Goal: Obtain resource: Download file/media

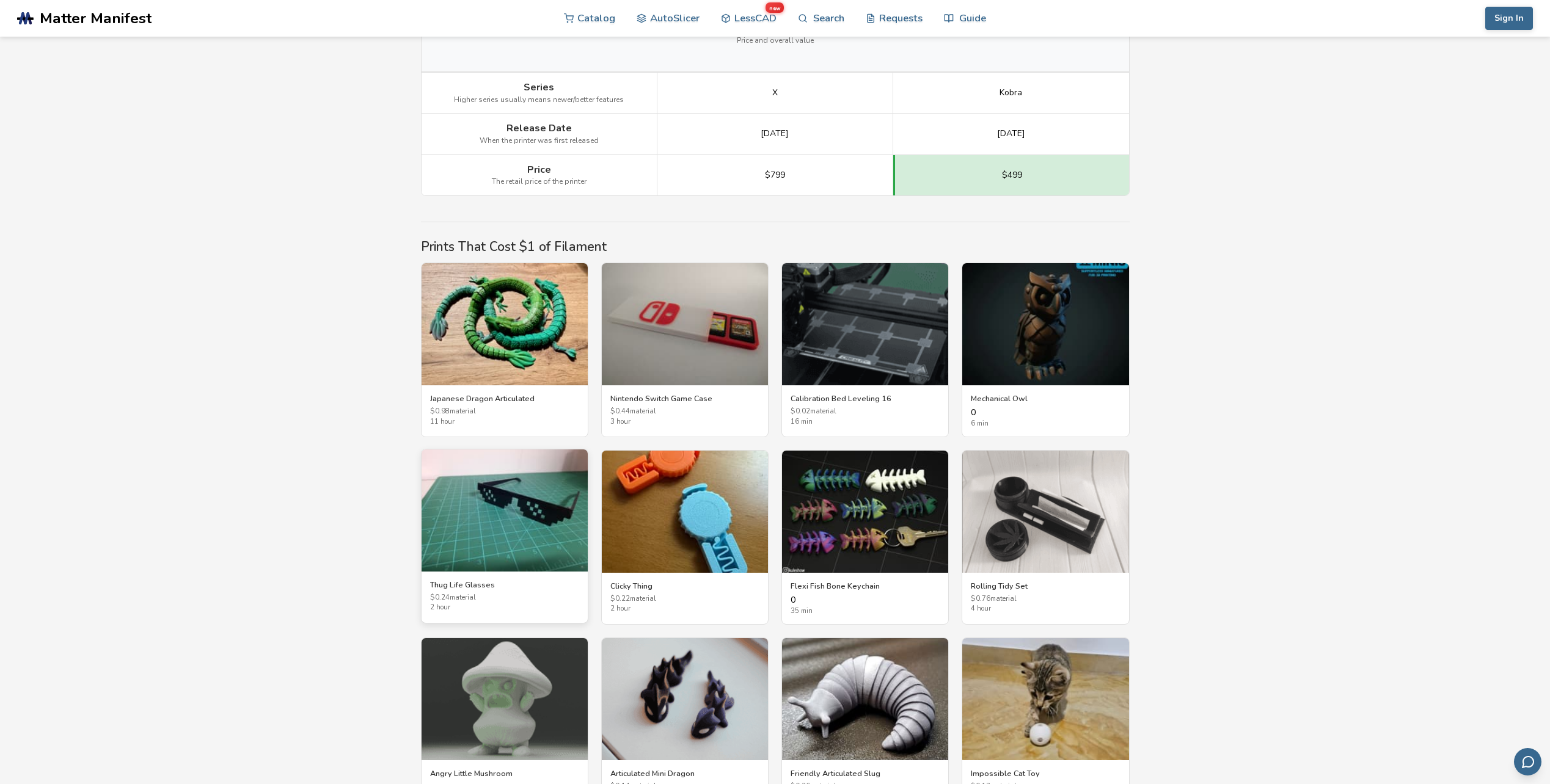
scroll to position [1831, 0]
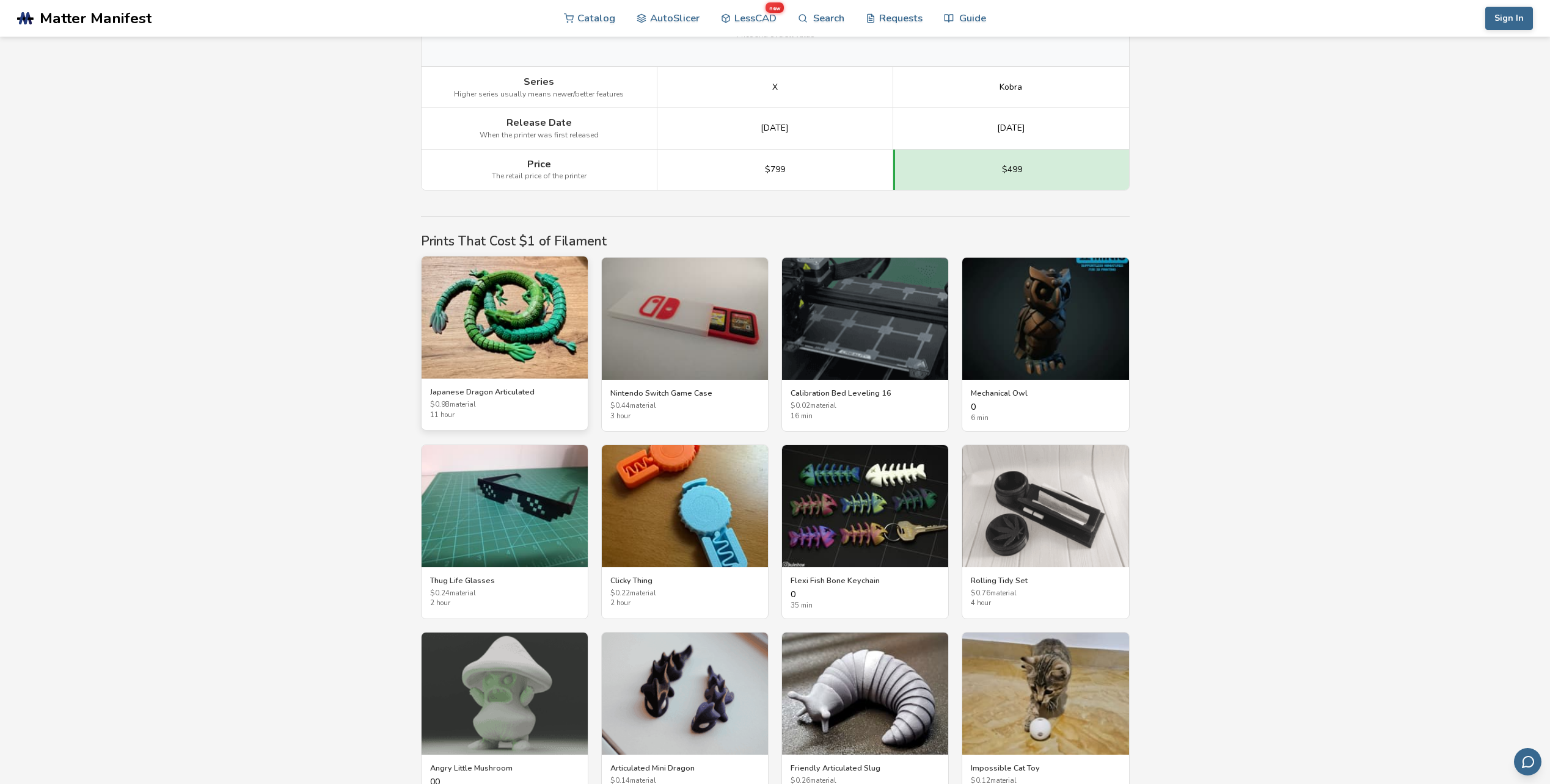
click at [525, 352] on img at bounding box center [505, 317] width 166 height 122
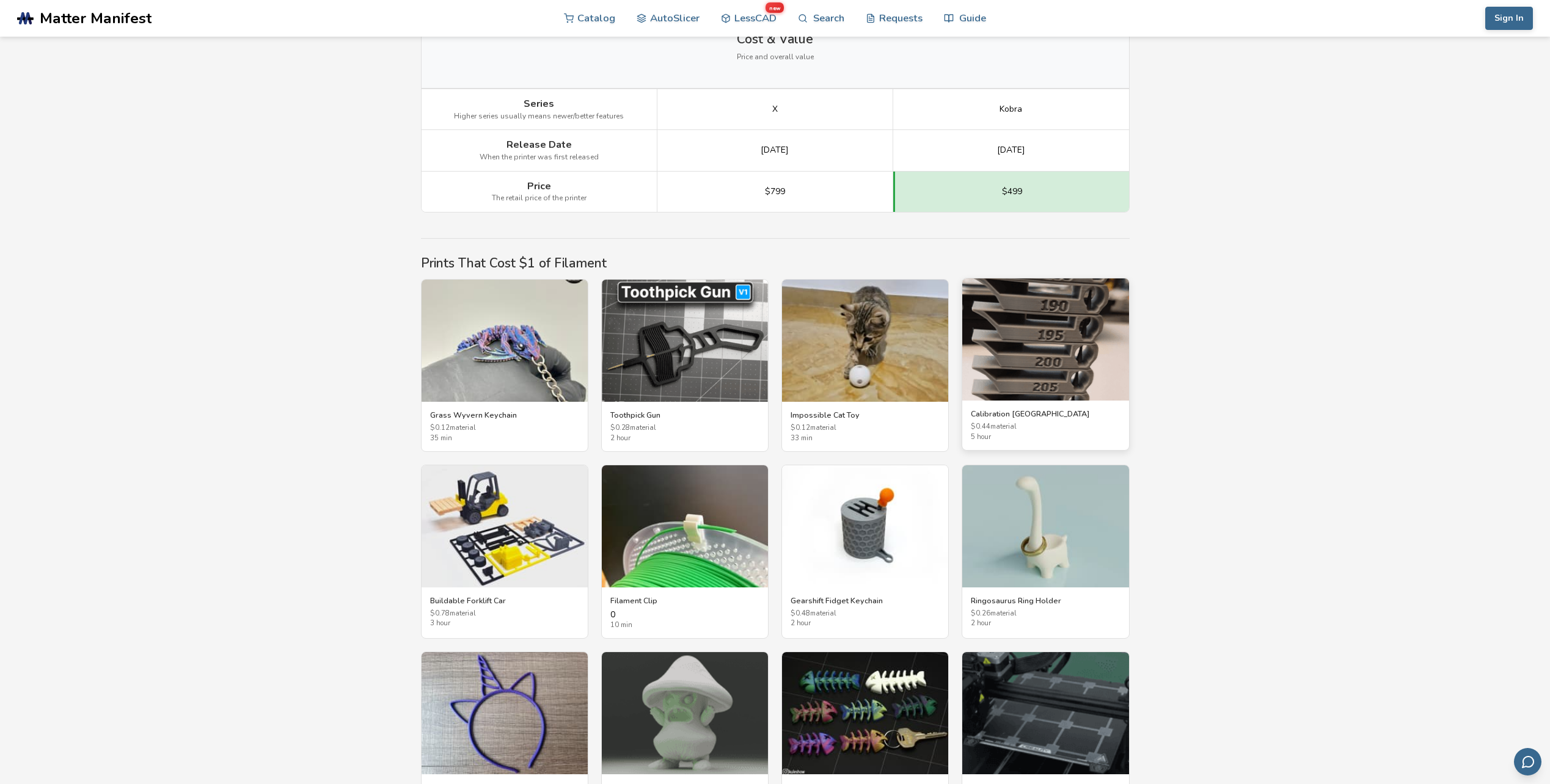
scroll to position [1831, 0]
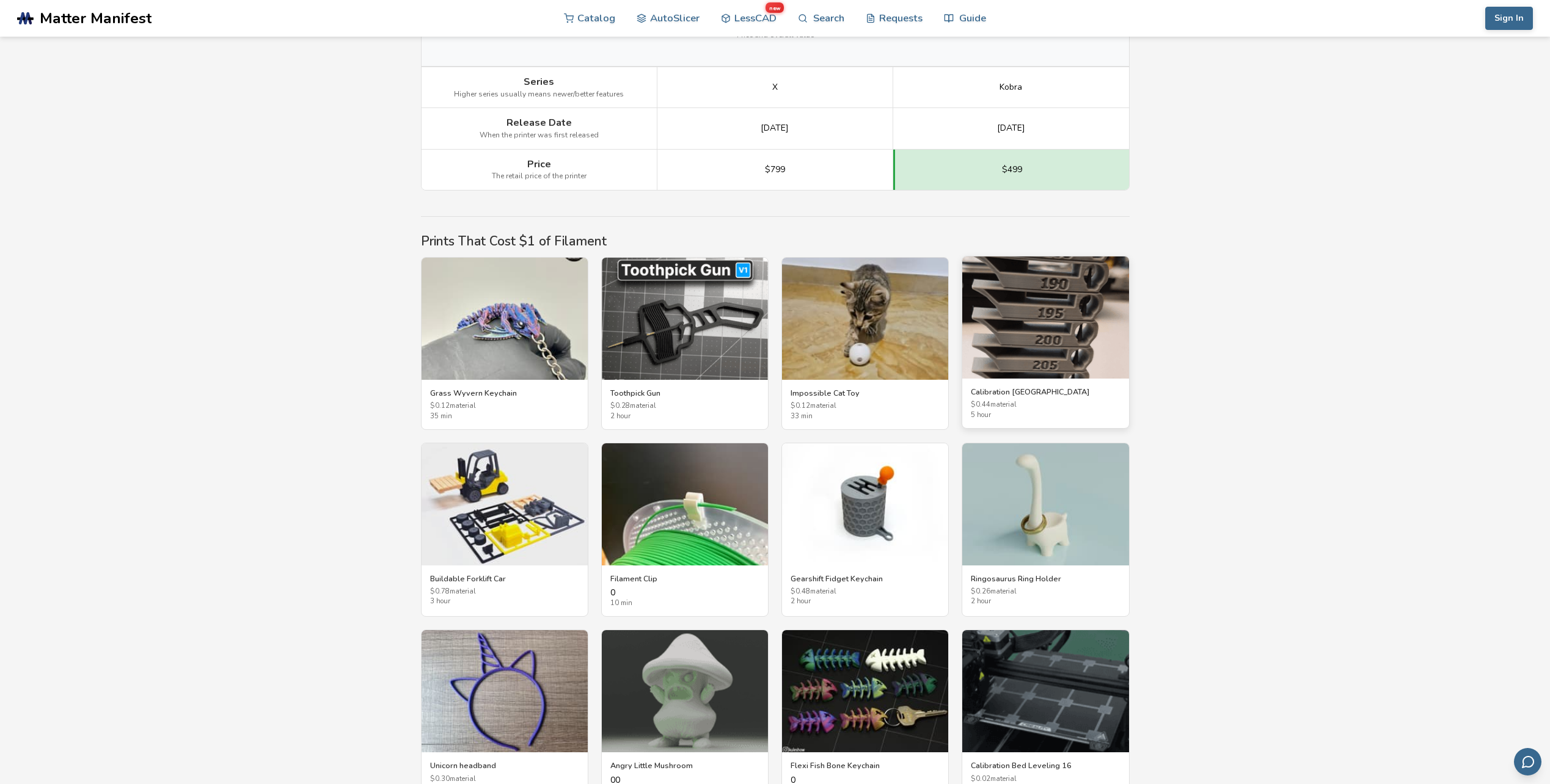
click at [1021, 331] on img at bounding box center [1045, 317] width 166 height 122
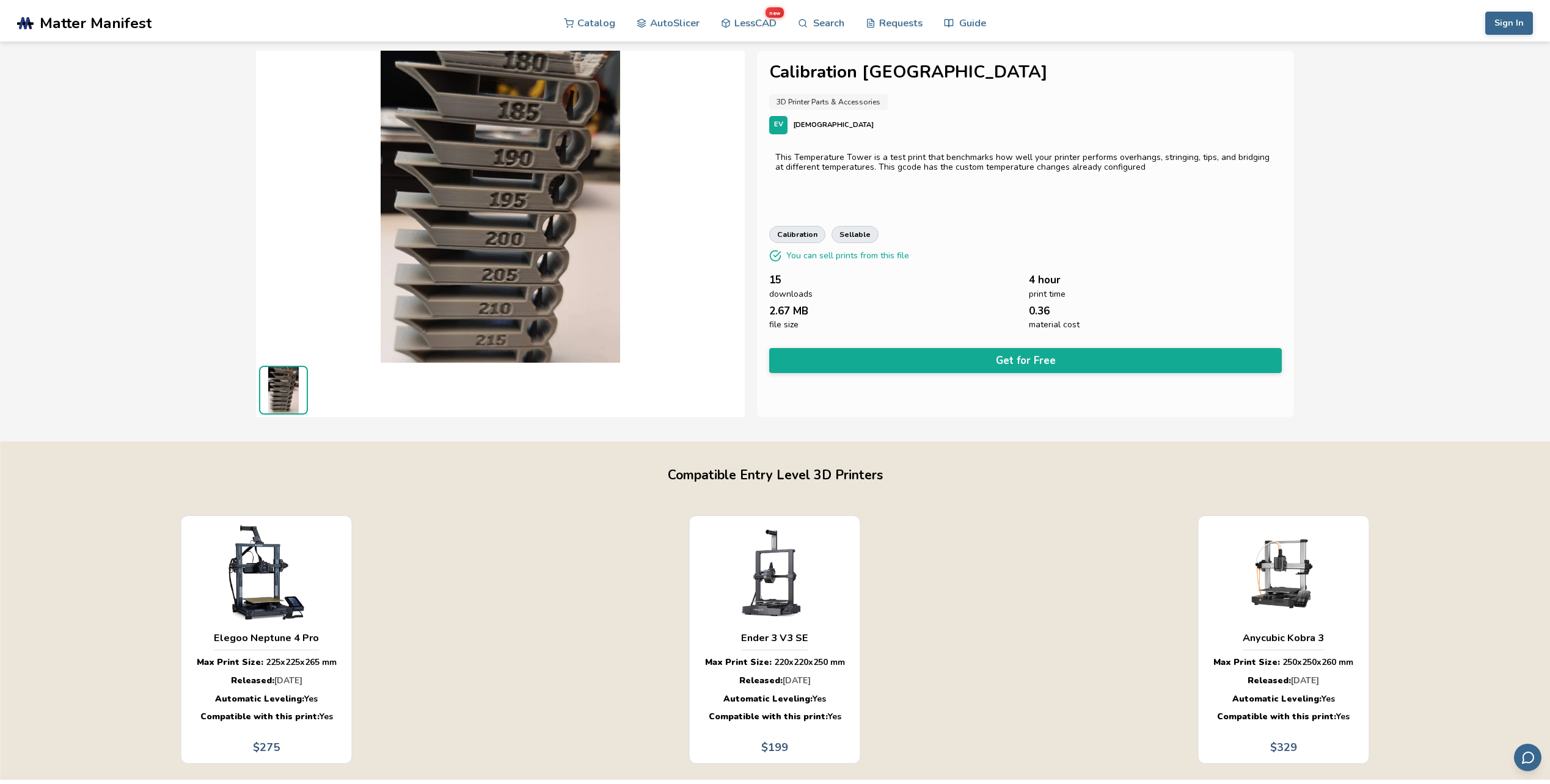
scroll to position [1, 0]
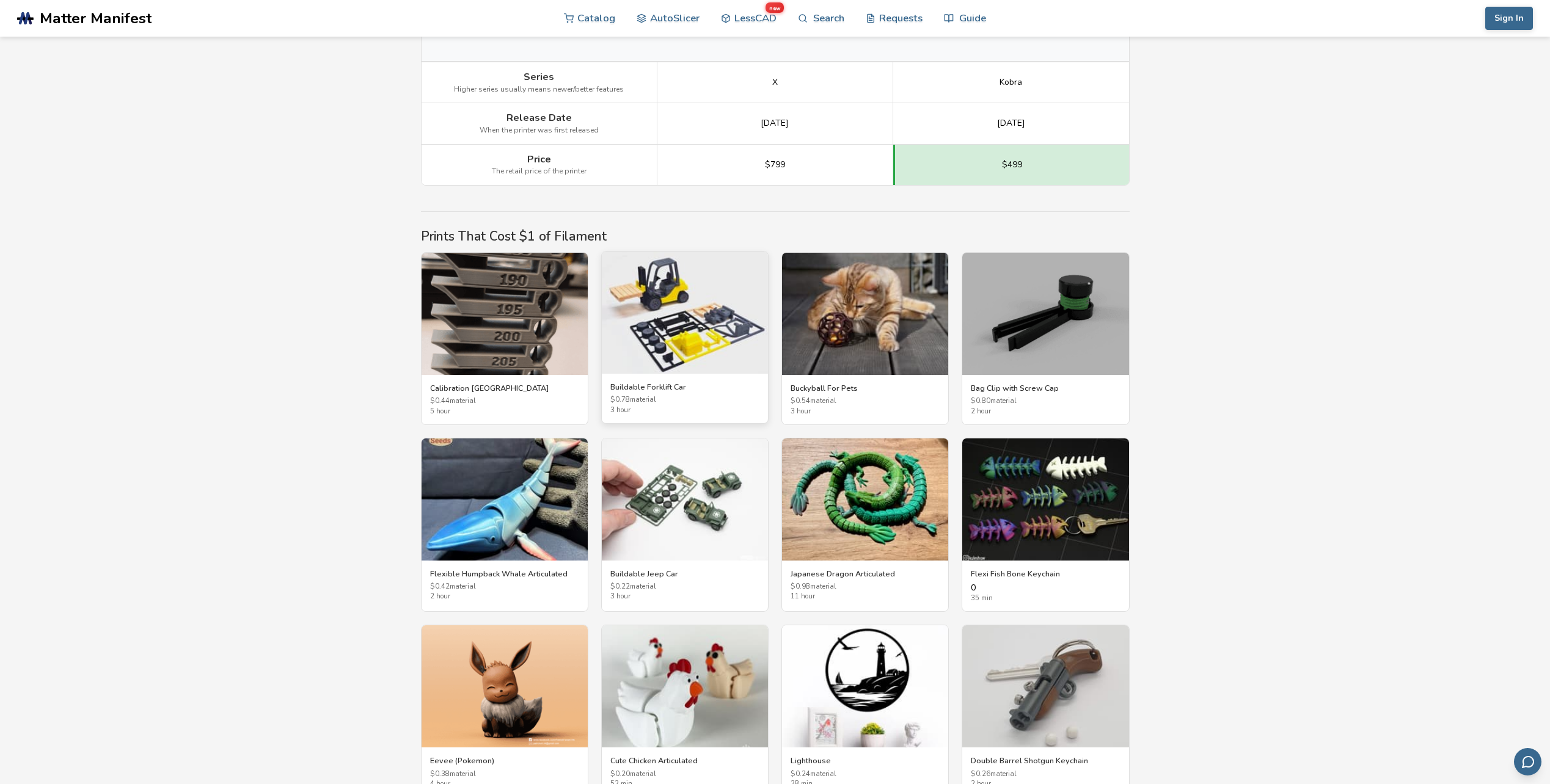
scroll to position [2015, 0]
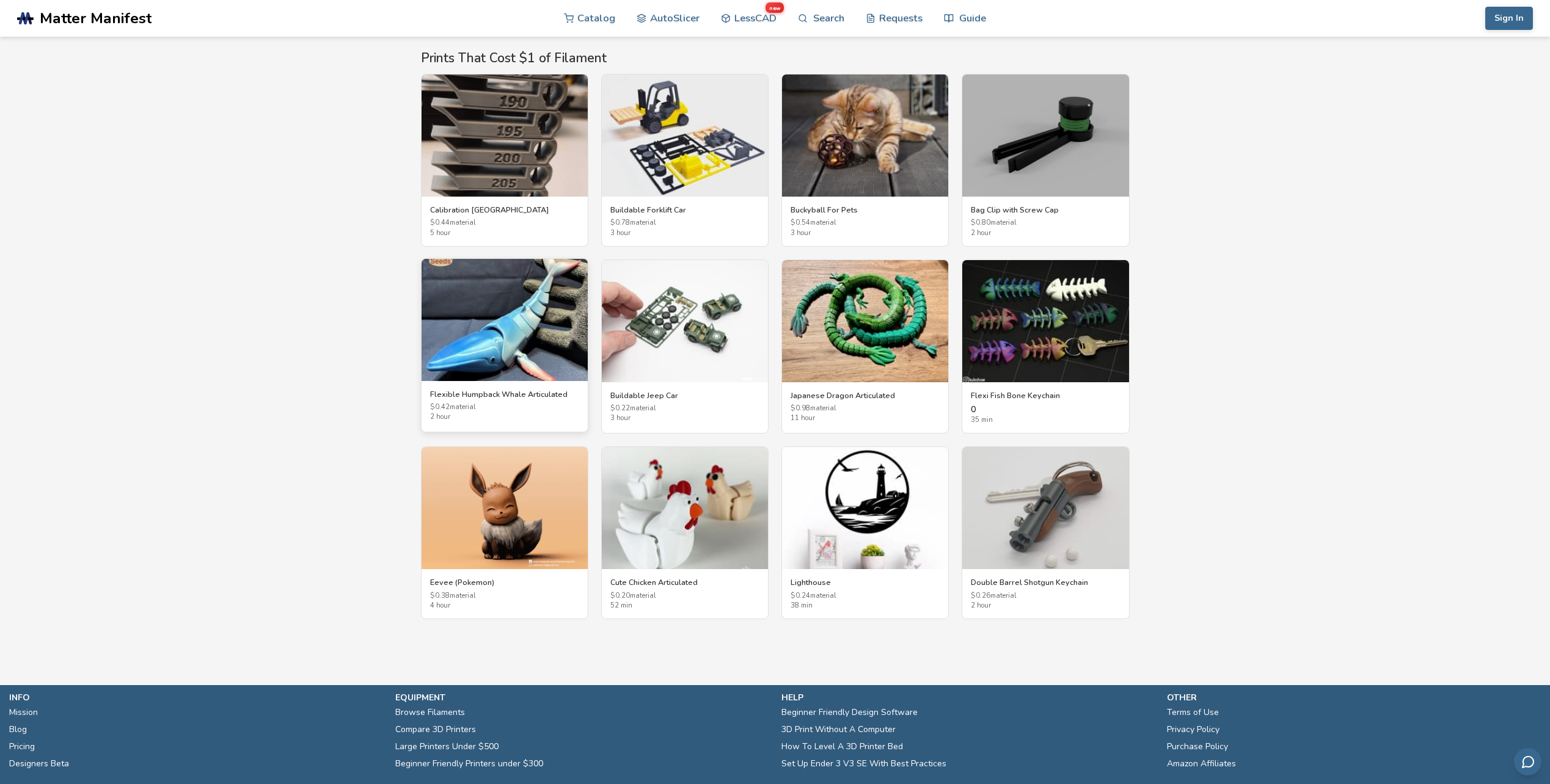
click at [536, 342] on img at bounding box center [505, 319] width 166 height 122
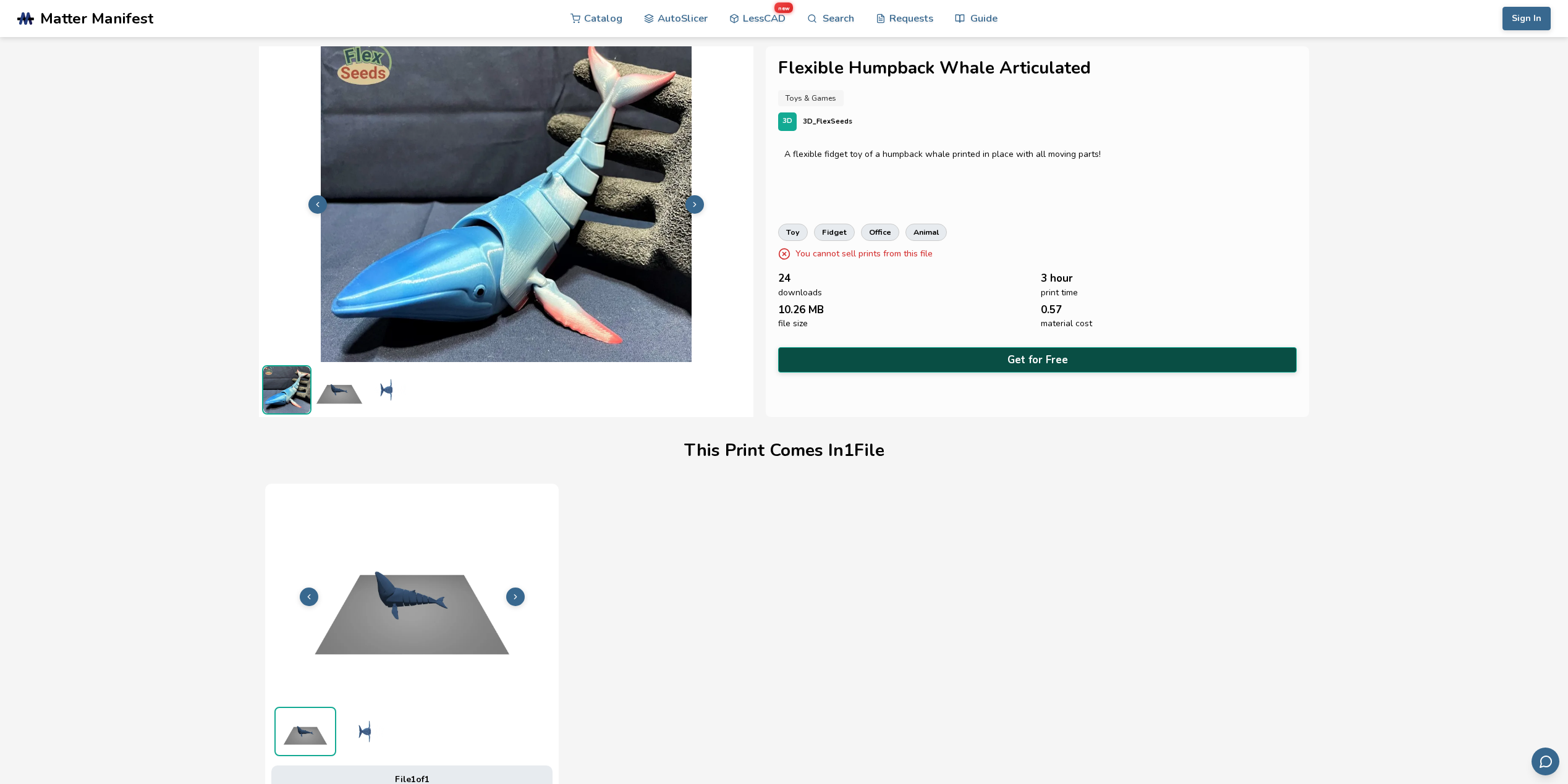
click at [838, 351] on button "Get for Free" at bounding box center [1037, 360] width 518 height 26
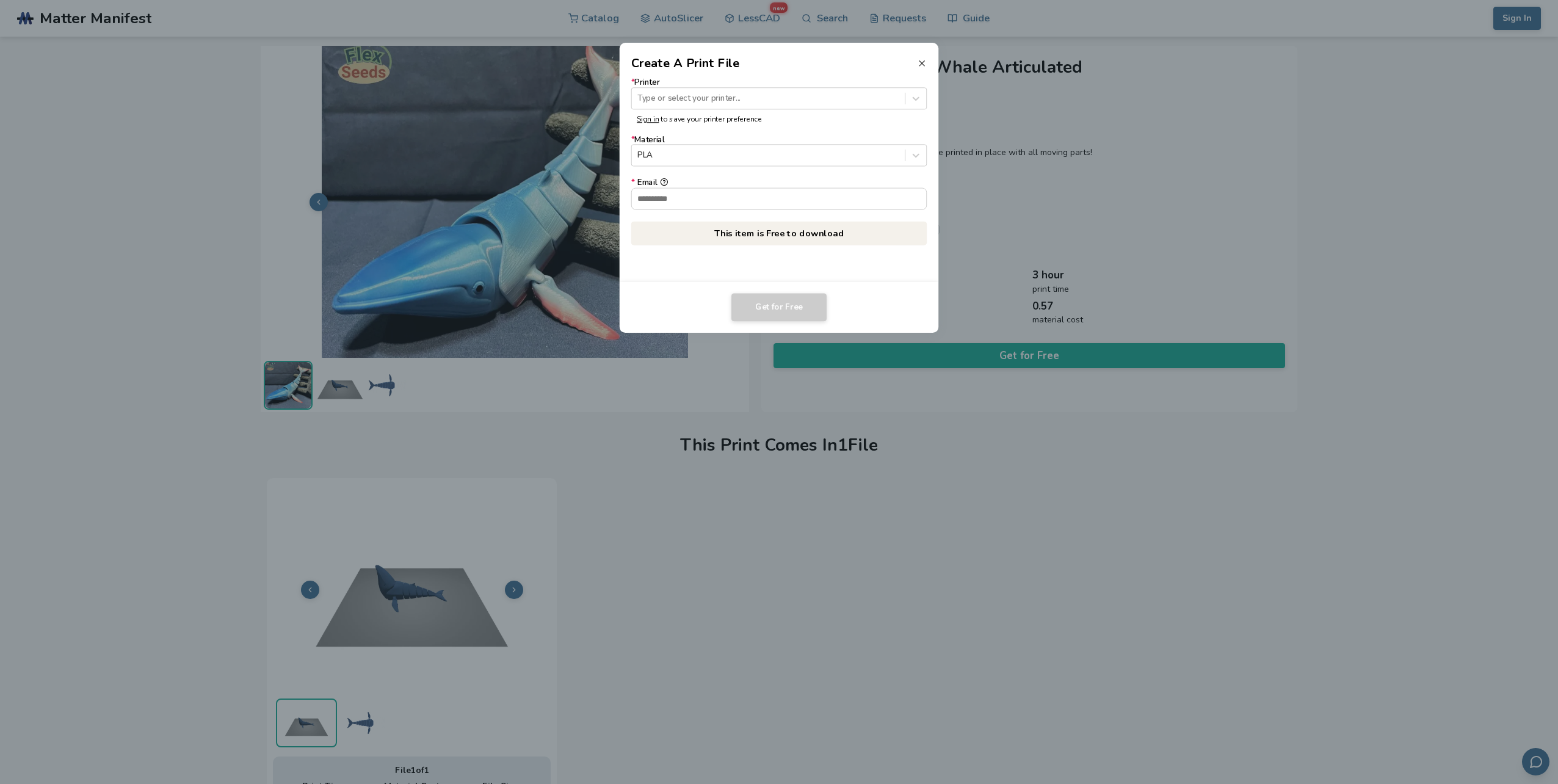
click at [925, 62] on icon at bounding box center [922, 63] width 9 height 9
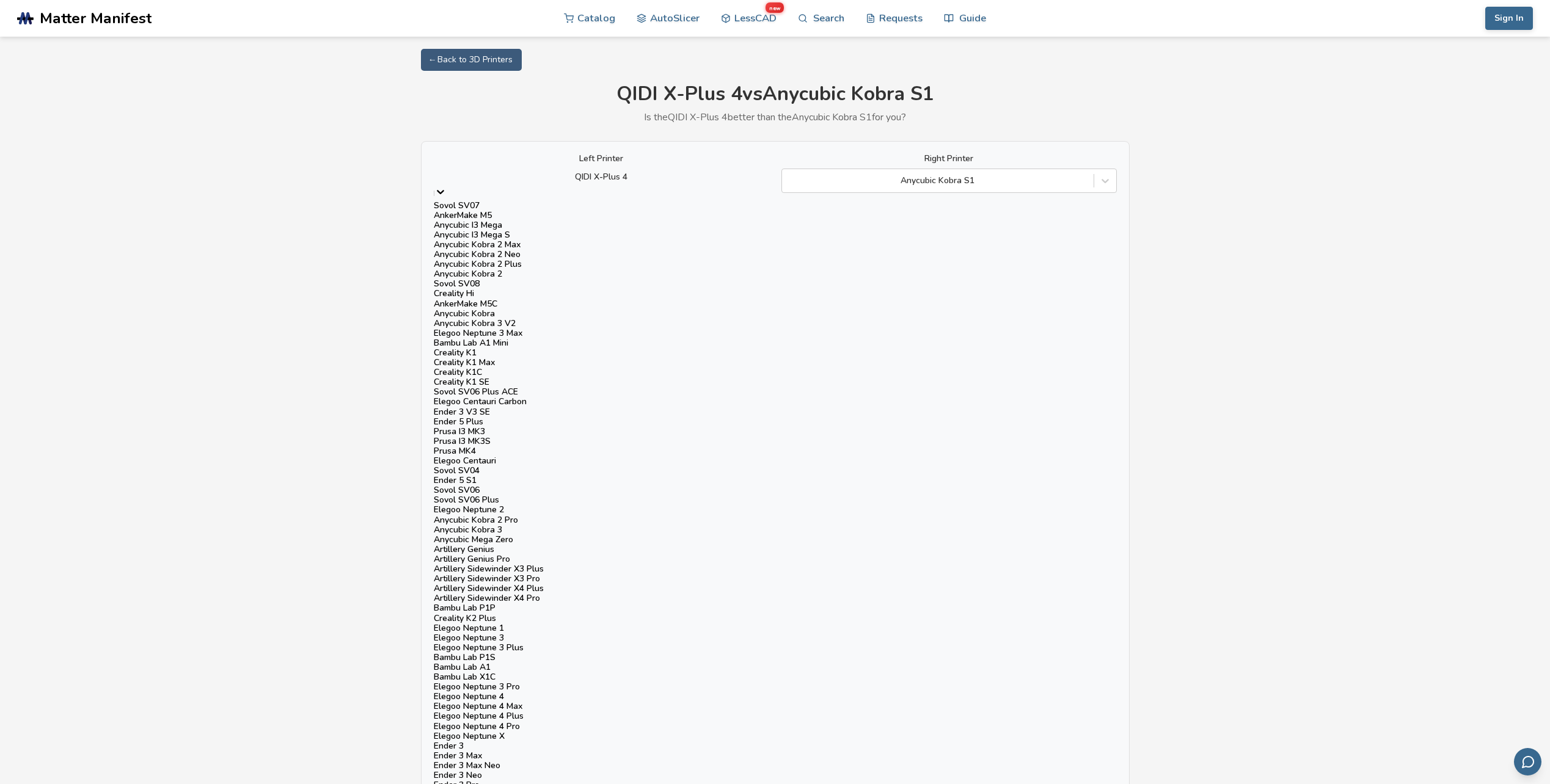
click at [444, 190] on icon at bounding box center [440, 192] width 7 height 4
click at [511, 653] on div "Bambu Lab P1S" at bounding box center [601, 658] width 335 height 9
click at [662, 181] on div at bounding box center [601, 176] width 323 height 12
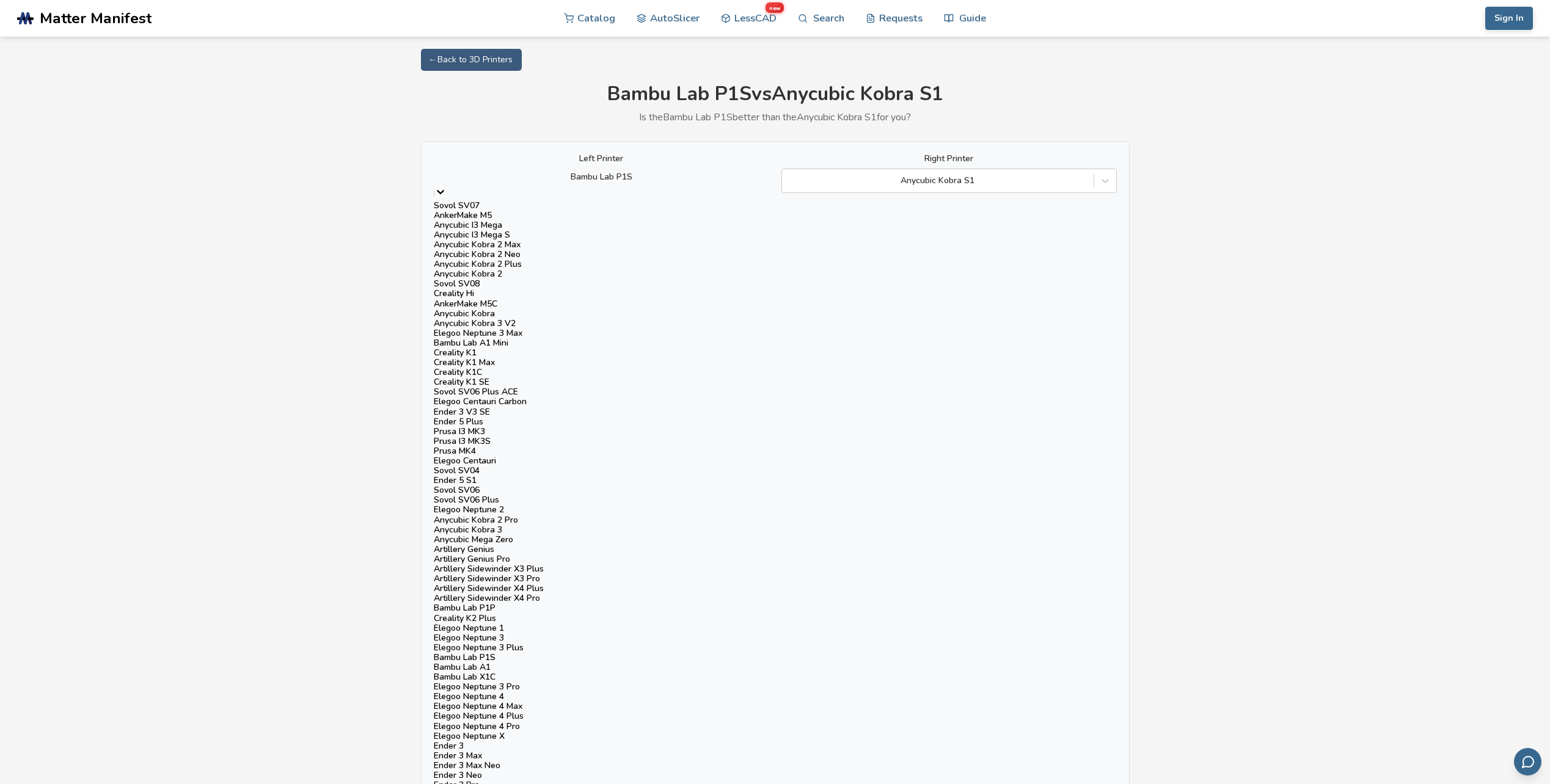
click at [592, 672] on div "Bambu Lab X1C" at bounding box center [601, 677] width 335 height 9
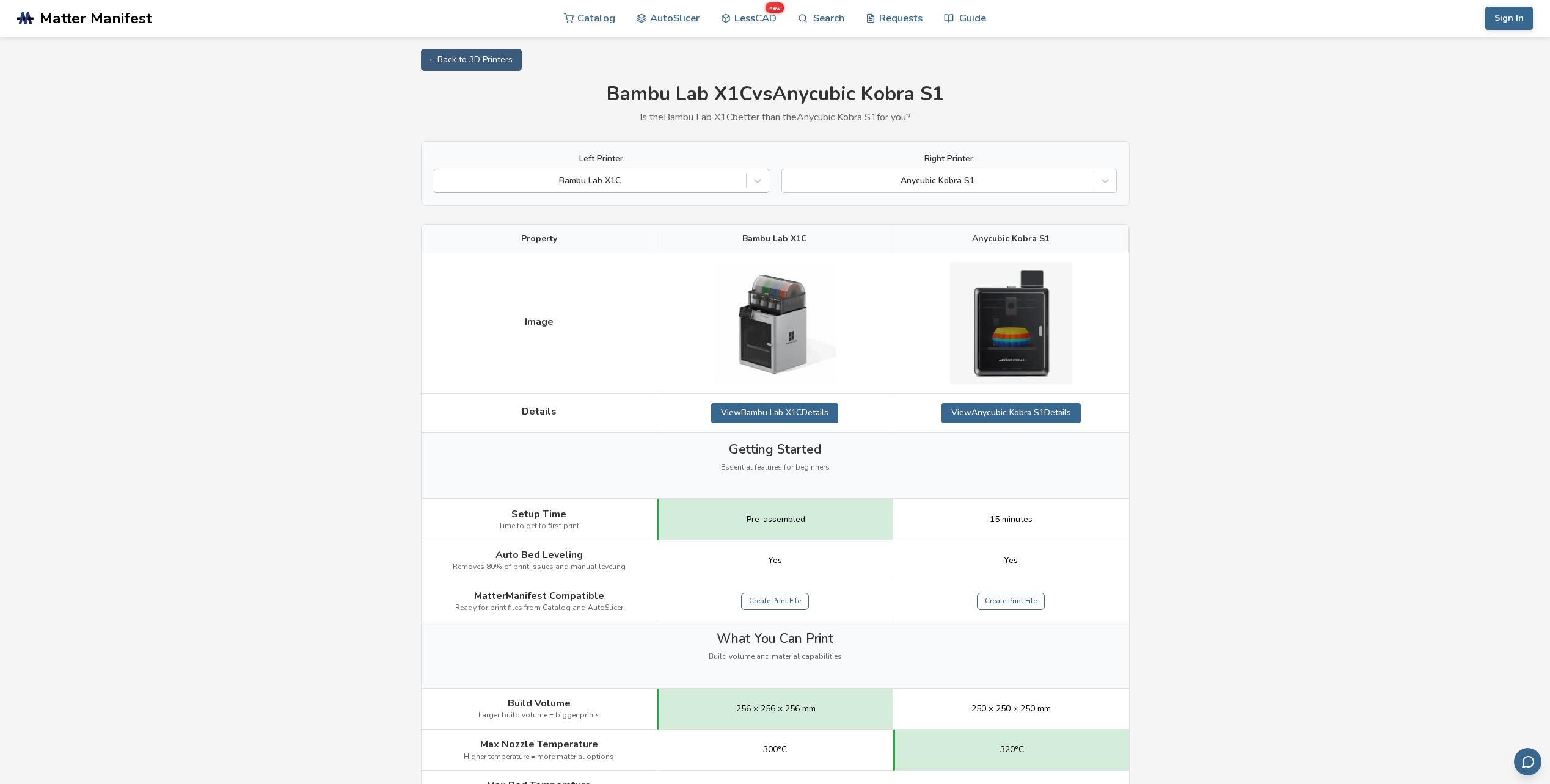
click at [584, 183] on div at bounding box center [590, 180] width 299 height 12
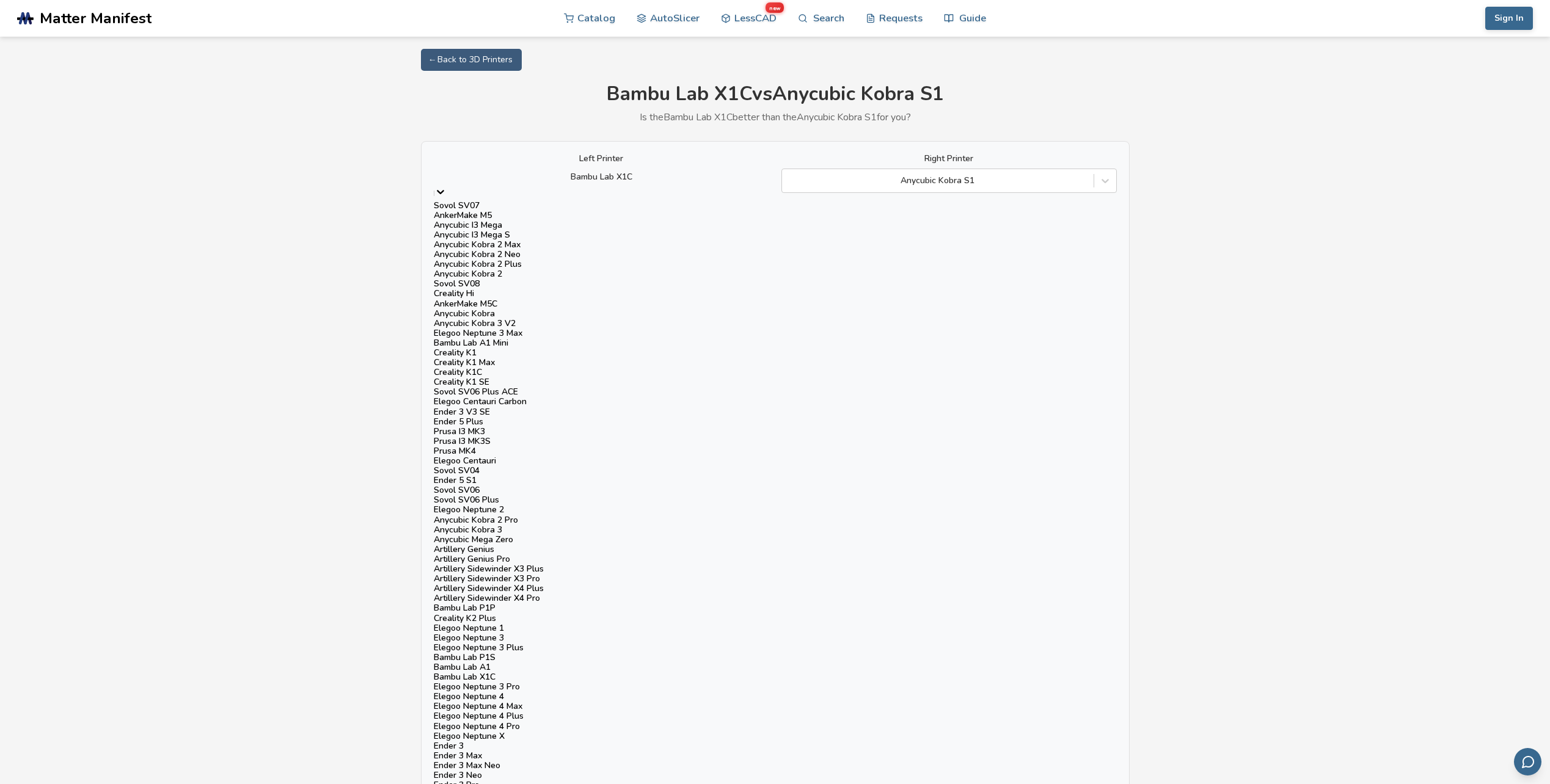
scroll to position [1565, 0]
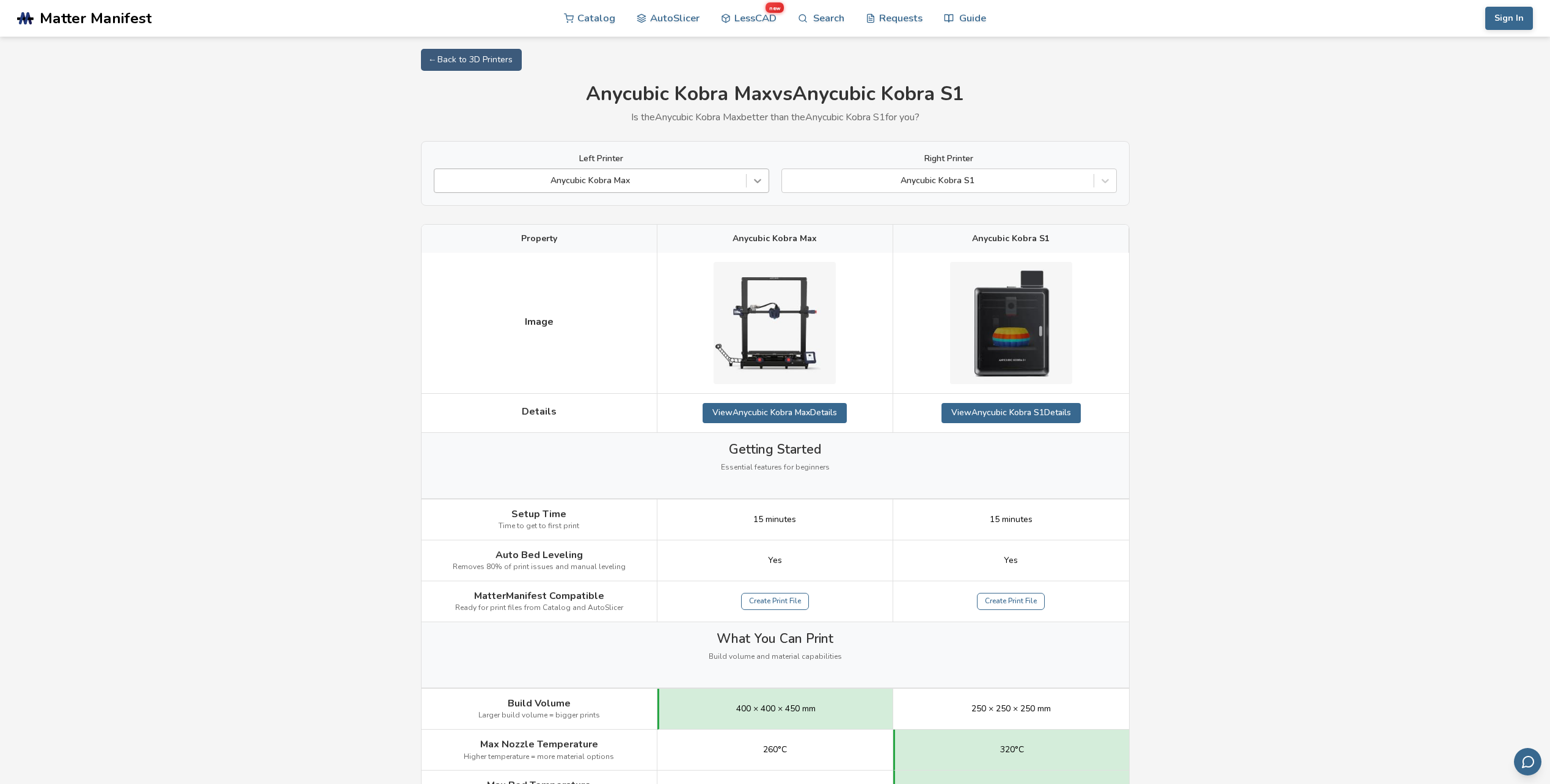
click at [758, 181] on icon at bounding box center [757, 180] width 12 height 12
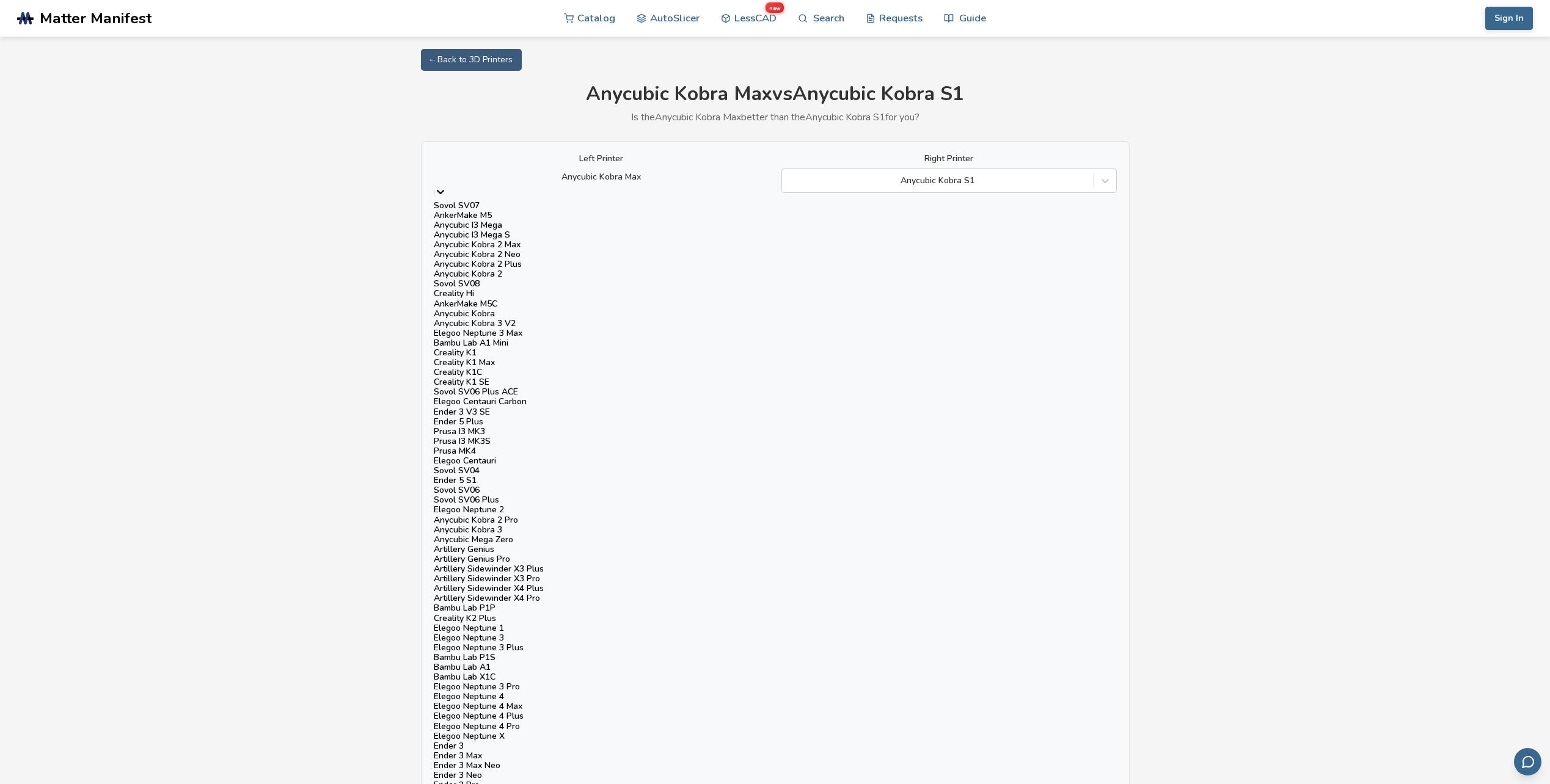
scroll to position [305, 0]
click at [602, 387] on div "Sovol SV06 Plus ACE" at bounding box center [601, 392] width 335 height 9
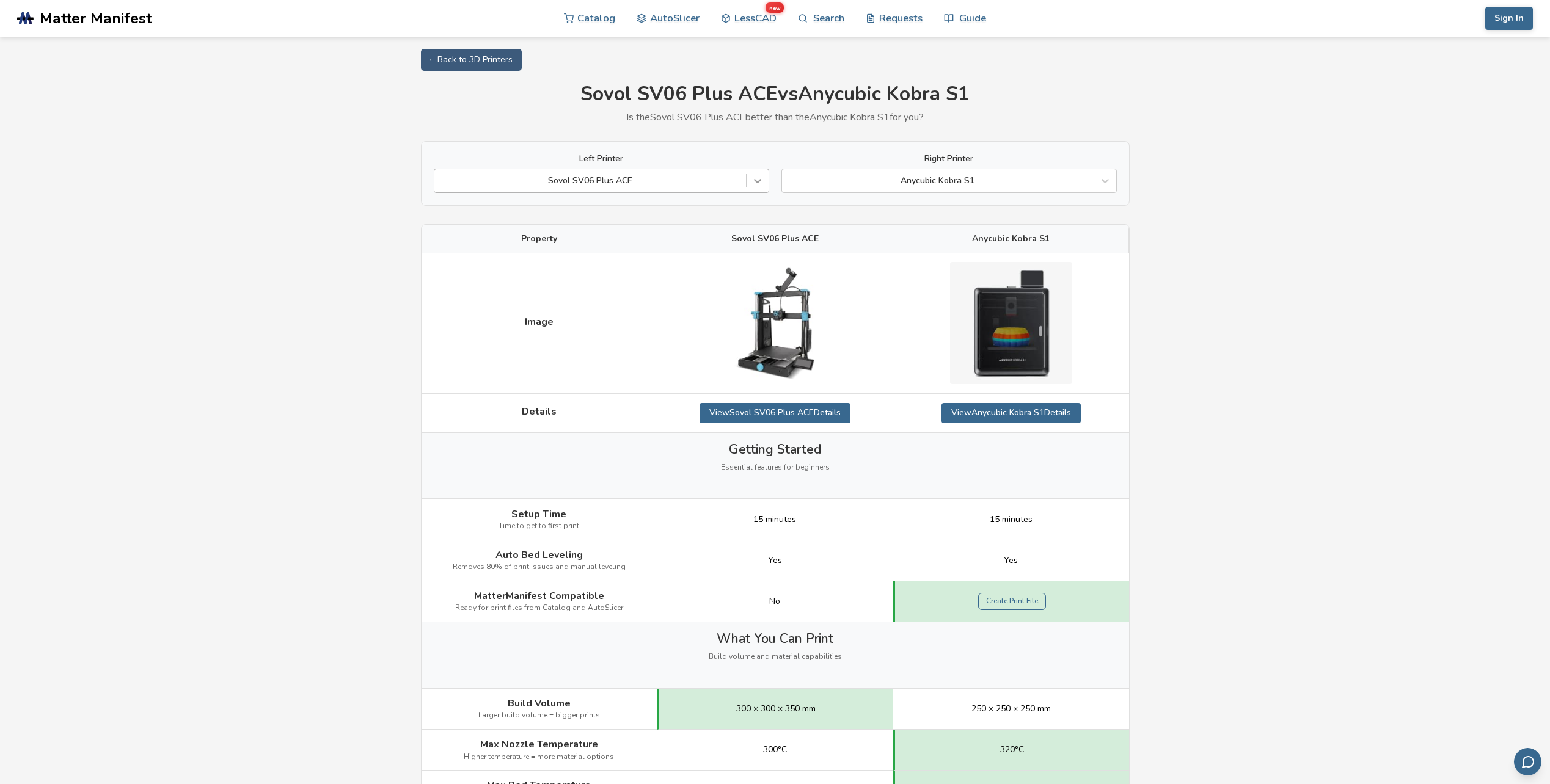
click at [752, 179] on icon at bounding box center [757, 180] width 12 height 12
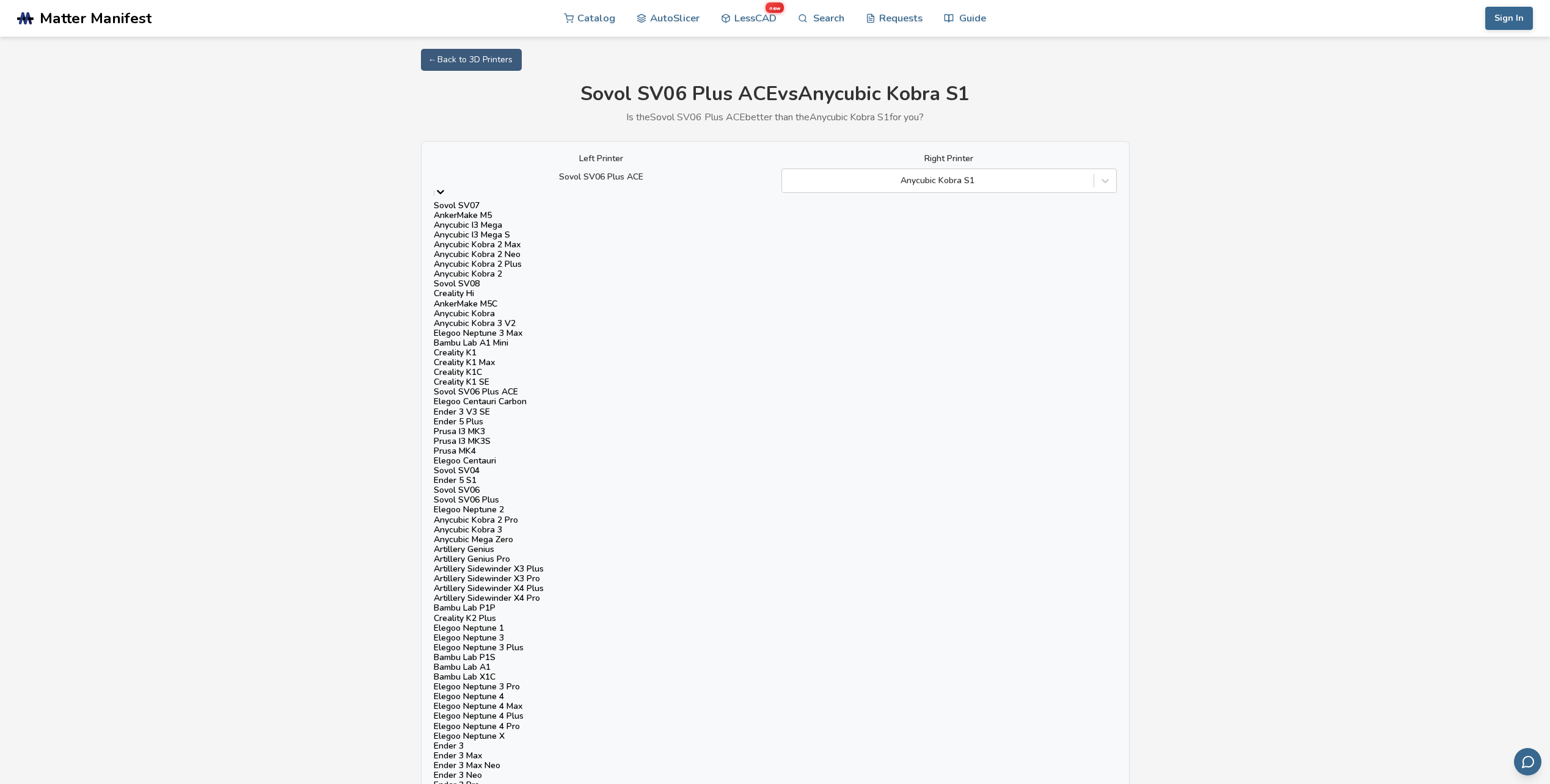
scroll to position [1343, 0]
click at [735, 183] on div at bounding box center [601, 176] width 323 height 12
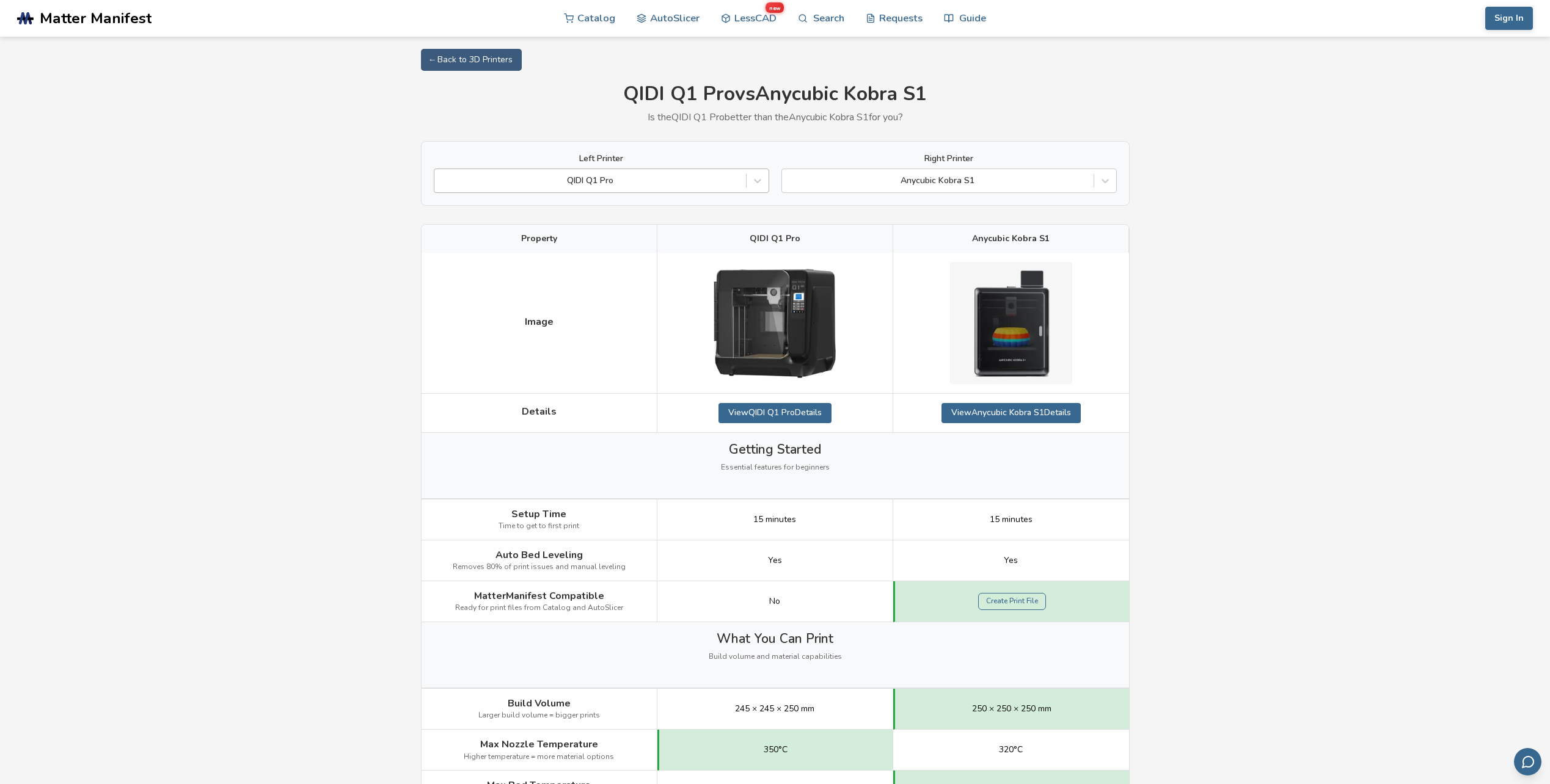
click at [664, 186] on div at bounding box center [590, 180] width 299 height 12
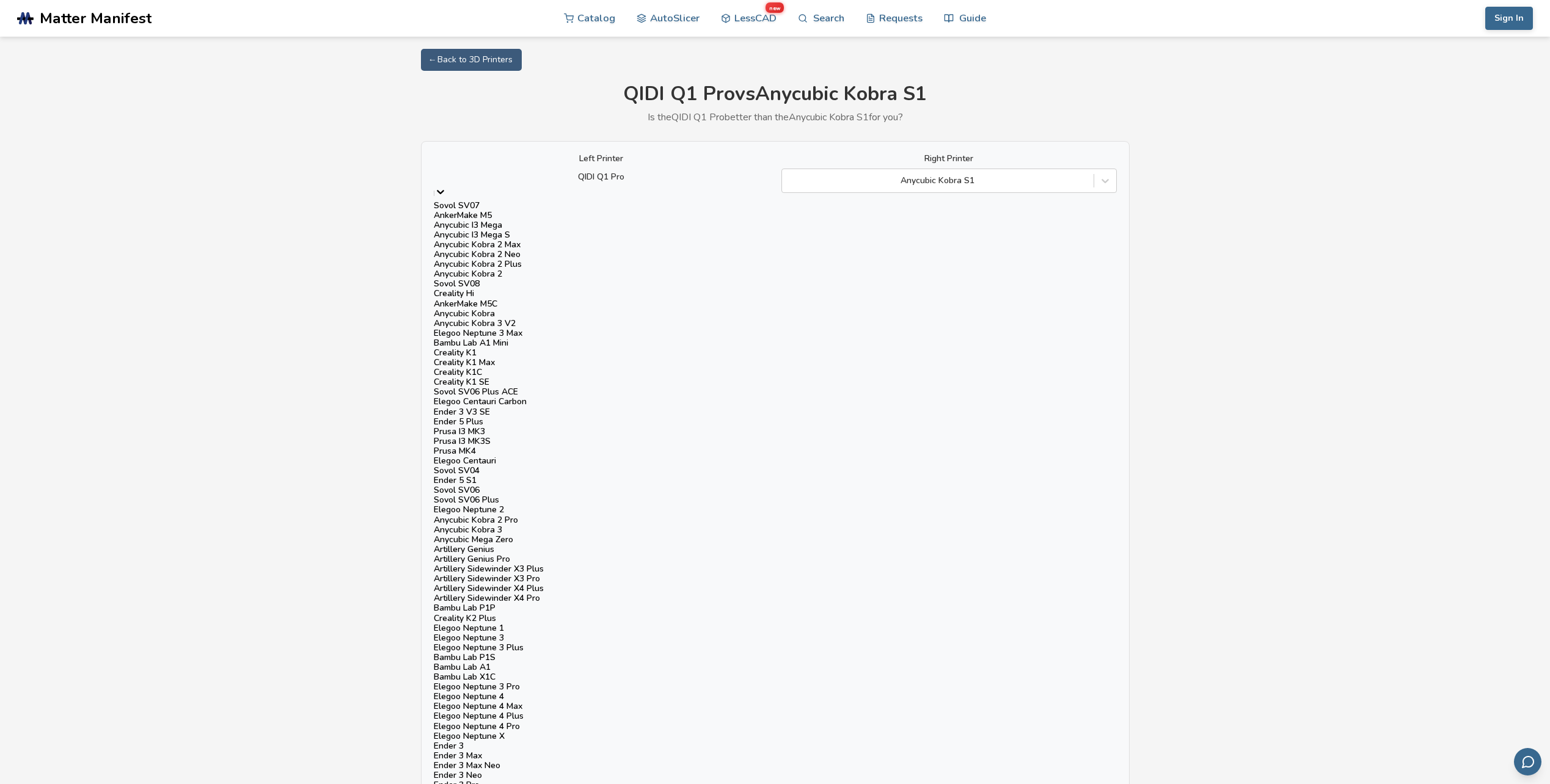
scroll to position [793, 0]
click at [583, 643] on div "Elegoo Neptune 3 Plus" at bounding box center [601, 647] width 335 height 9
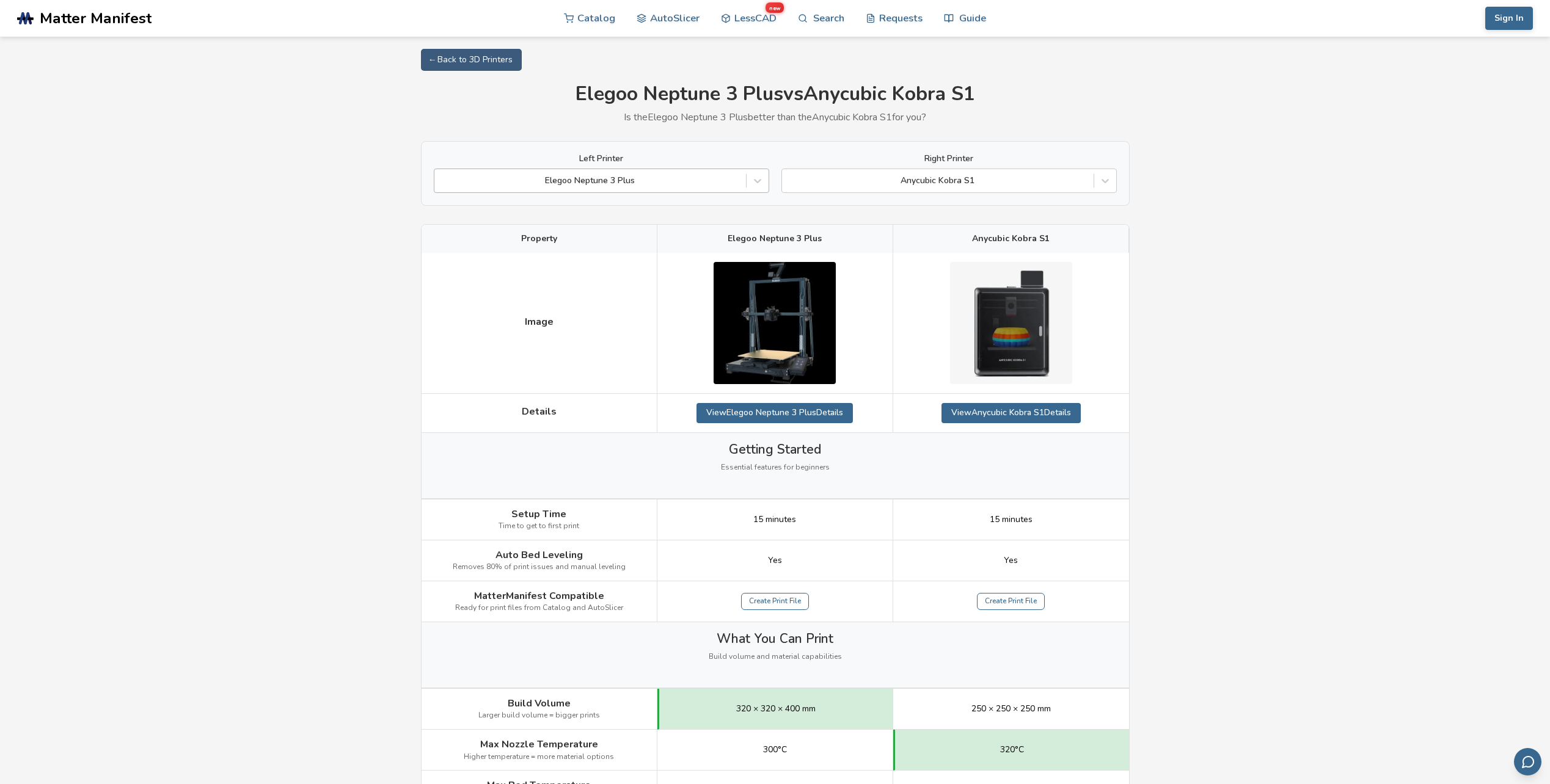
click at [614, 187] on div at bounding box center [590, 180] width 299 height 12
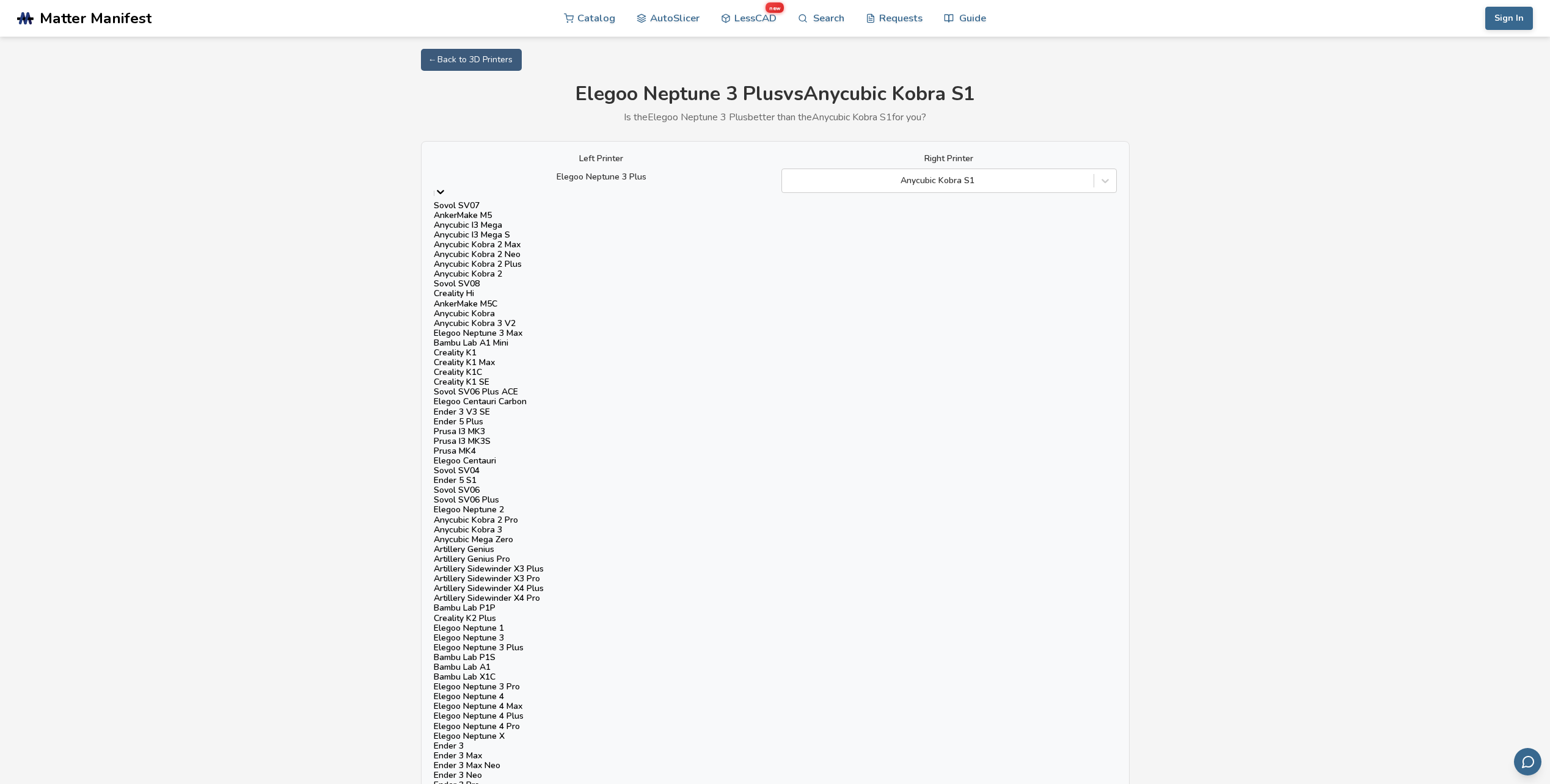
scroll to position [733, 0]
click at [576, 594] on div "Artillery Sidewinder X4 Pro" at bounding box center [601, 598] width 335 height 9
click at [620, 178] on div at bounding box center [601, 176] width 323 height 12
click at [585, 397] on div "Elegoo Centauri Carbon" at bounding box center [601, 401] width 335 height 9
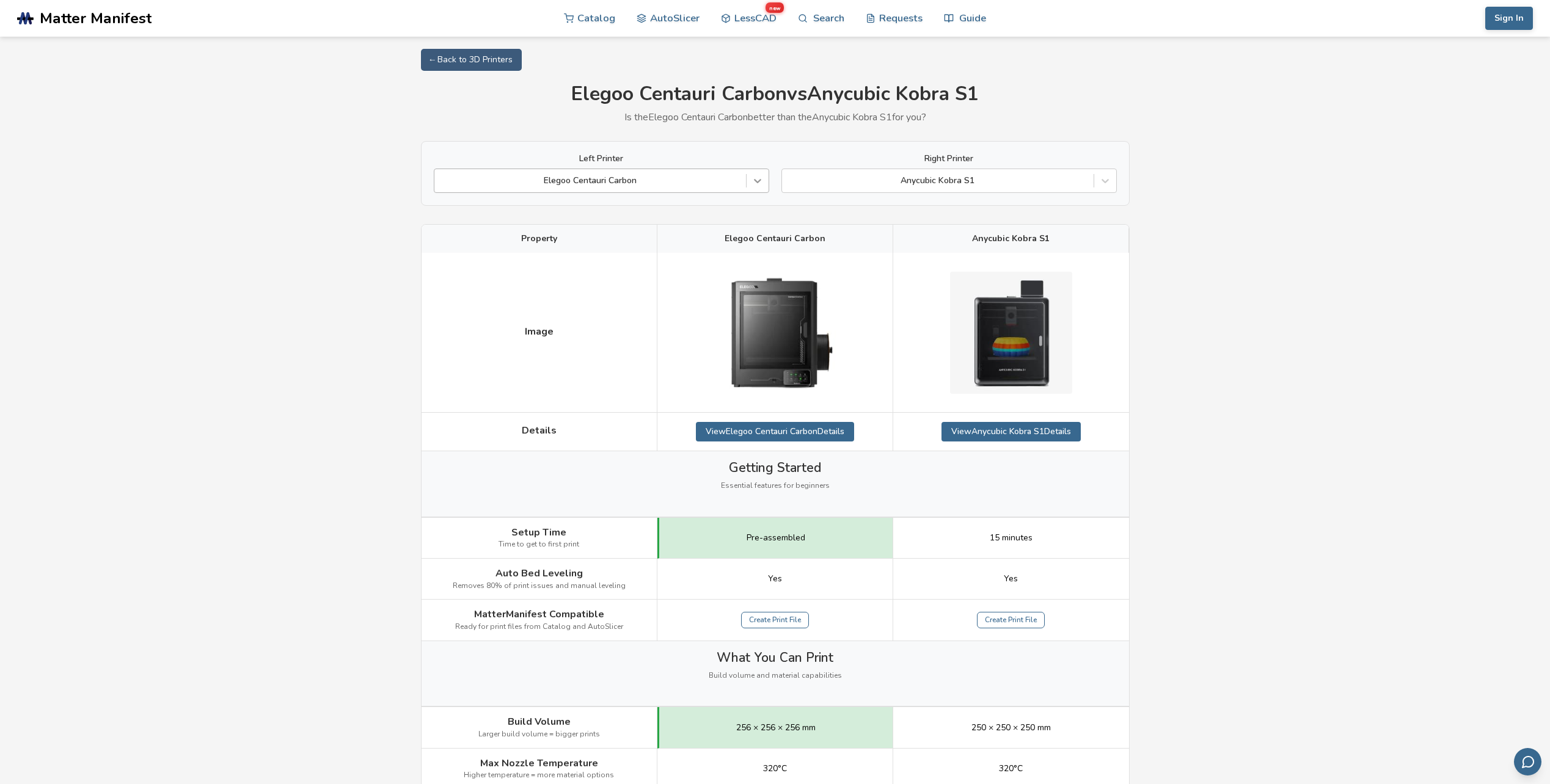
click at [752, 184] on icon at bounding box center [757, 180] width 12 height 12
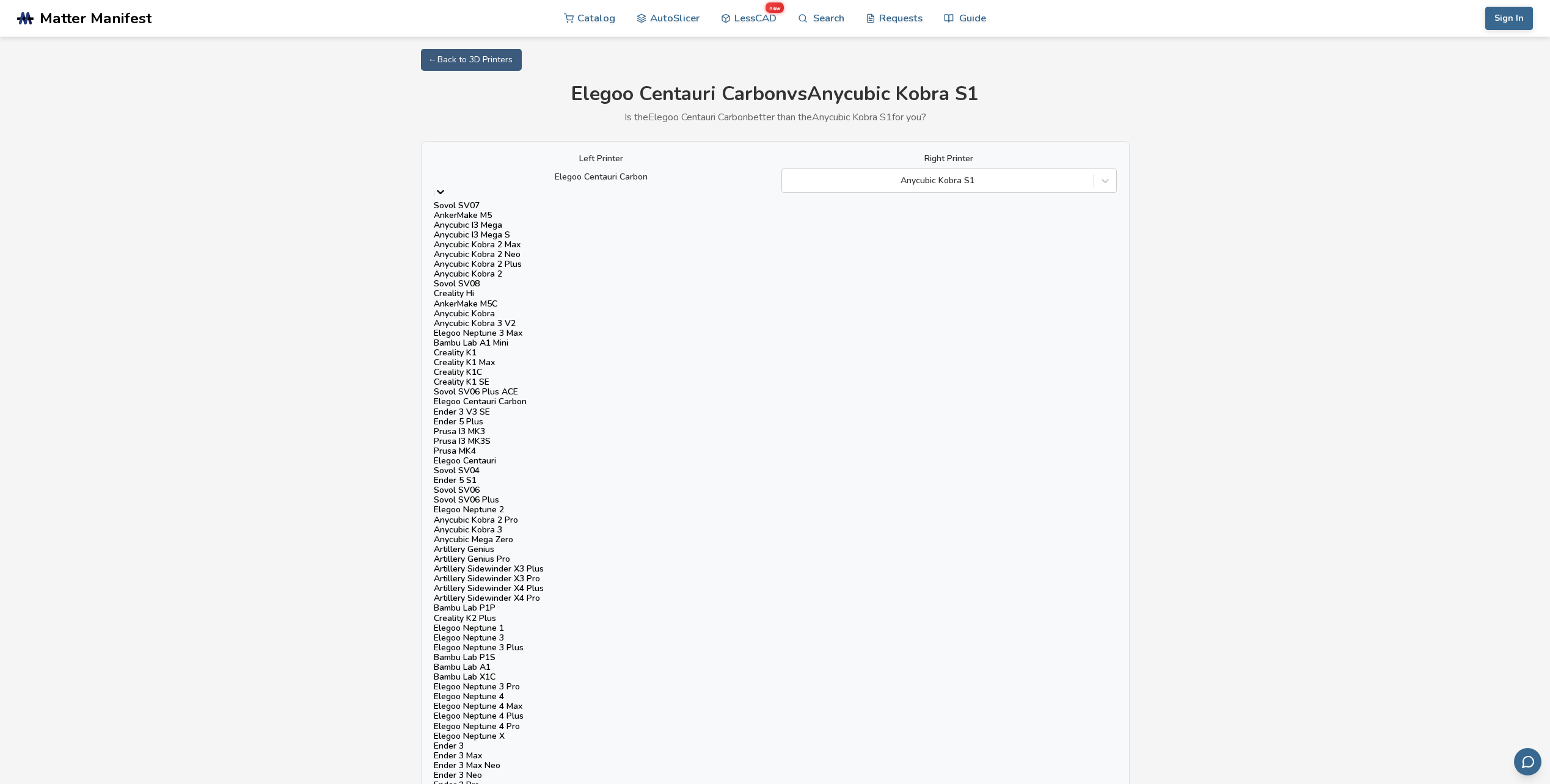
scroll to position [244, 0]
click at [497, 358] on div "Creality K1 Max" at bounding box center [601, 363] width 335 height 9
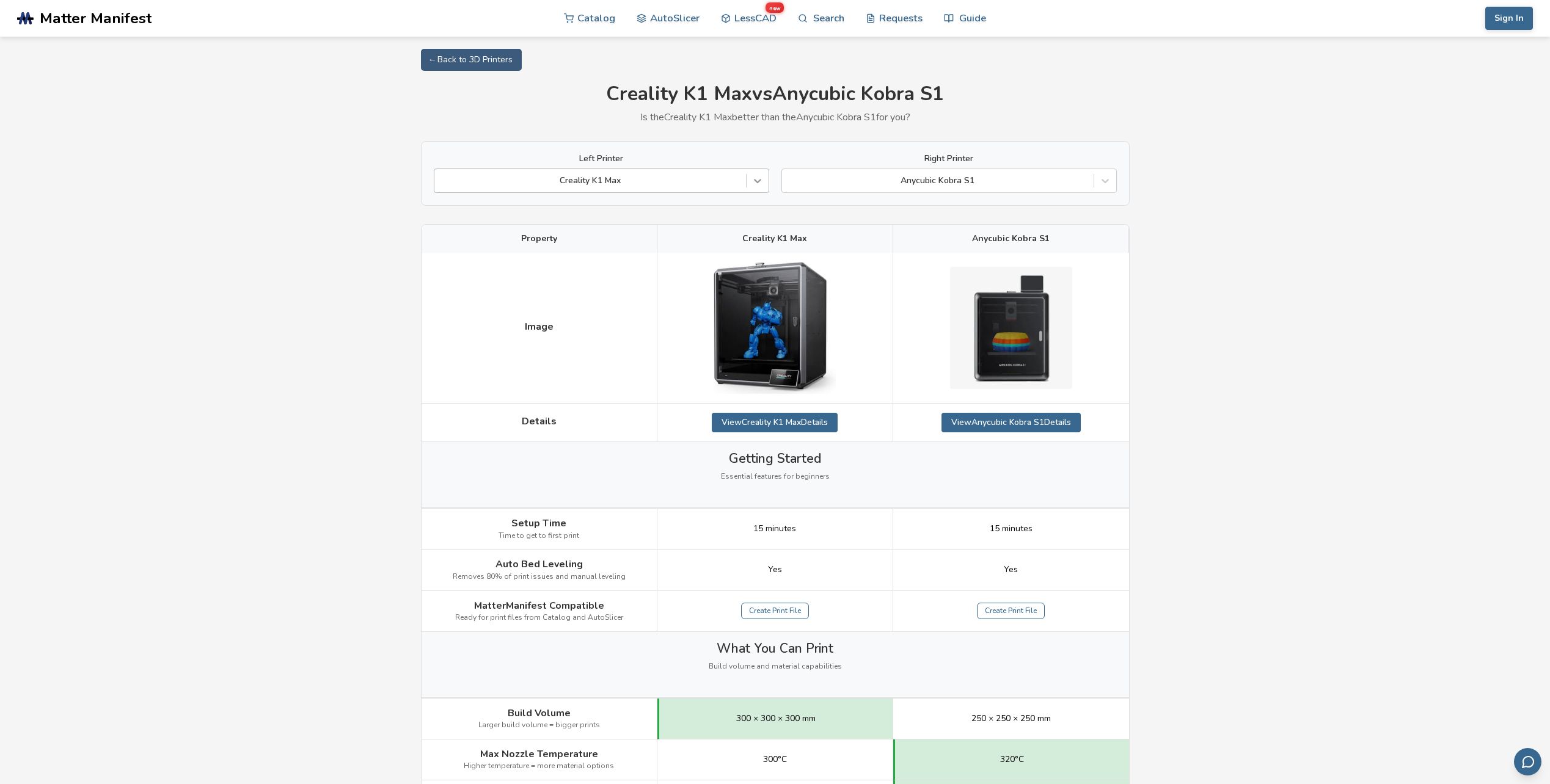
click at [758, 180] on icon at bounding box center [757, 180] width 12 height 12
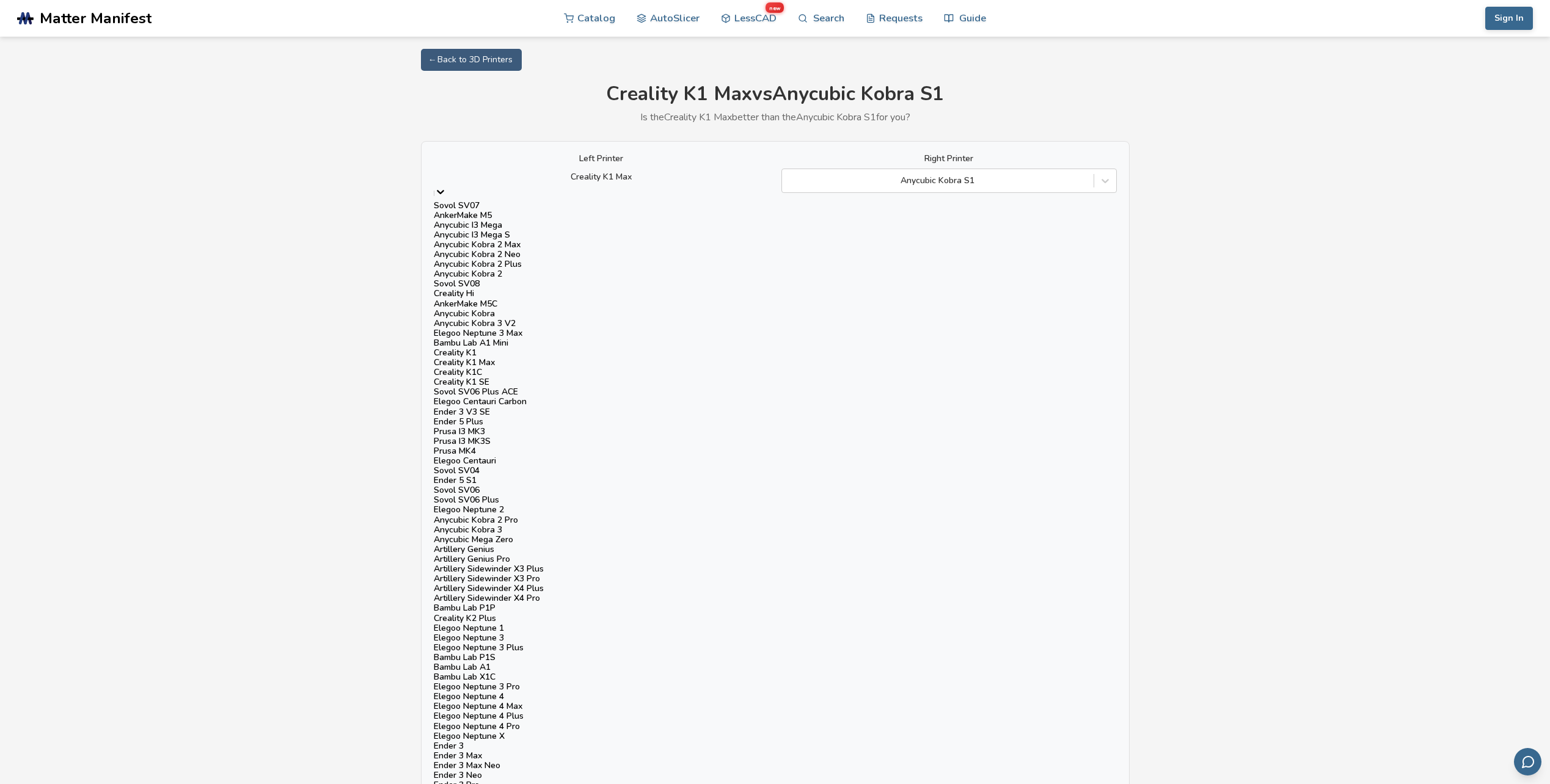
scroll to position [711, 0]
click at [532, 613] on div "Creality K2 Plus" at bounding box center [601, 618] width 335 height 9
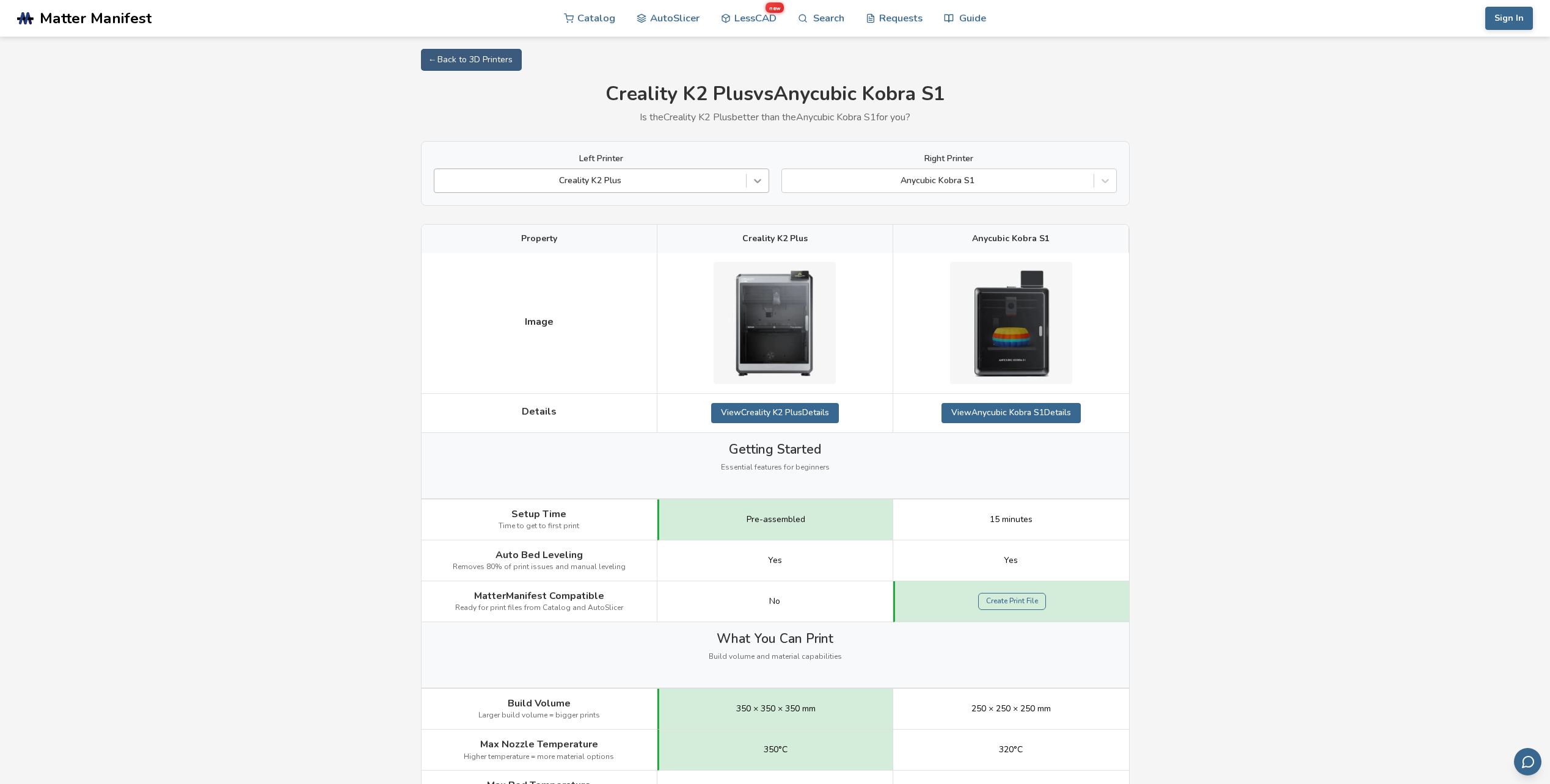
click at [755, 175] on icon at bounding box center [757, 180] width 12 height 12
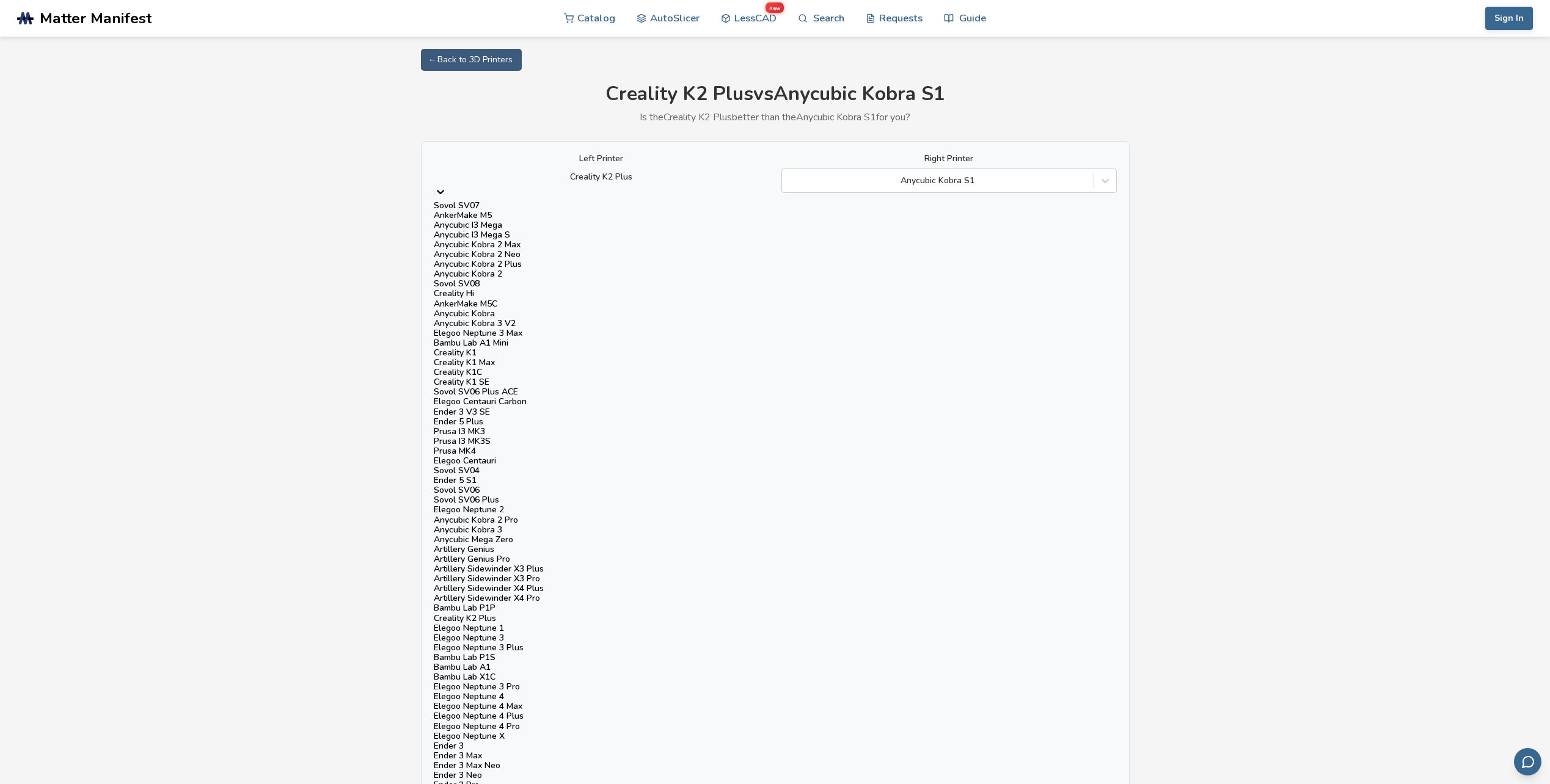
scroll to position [222, 0]
click at [491, 358] on div "Creality K1 Max" at bounding box center [601, 363] width 335 height 9
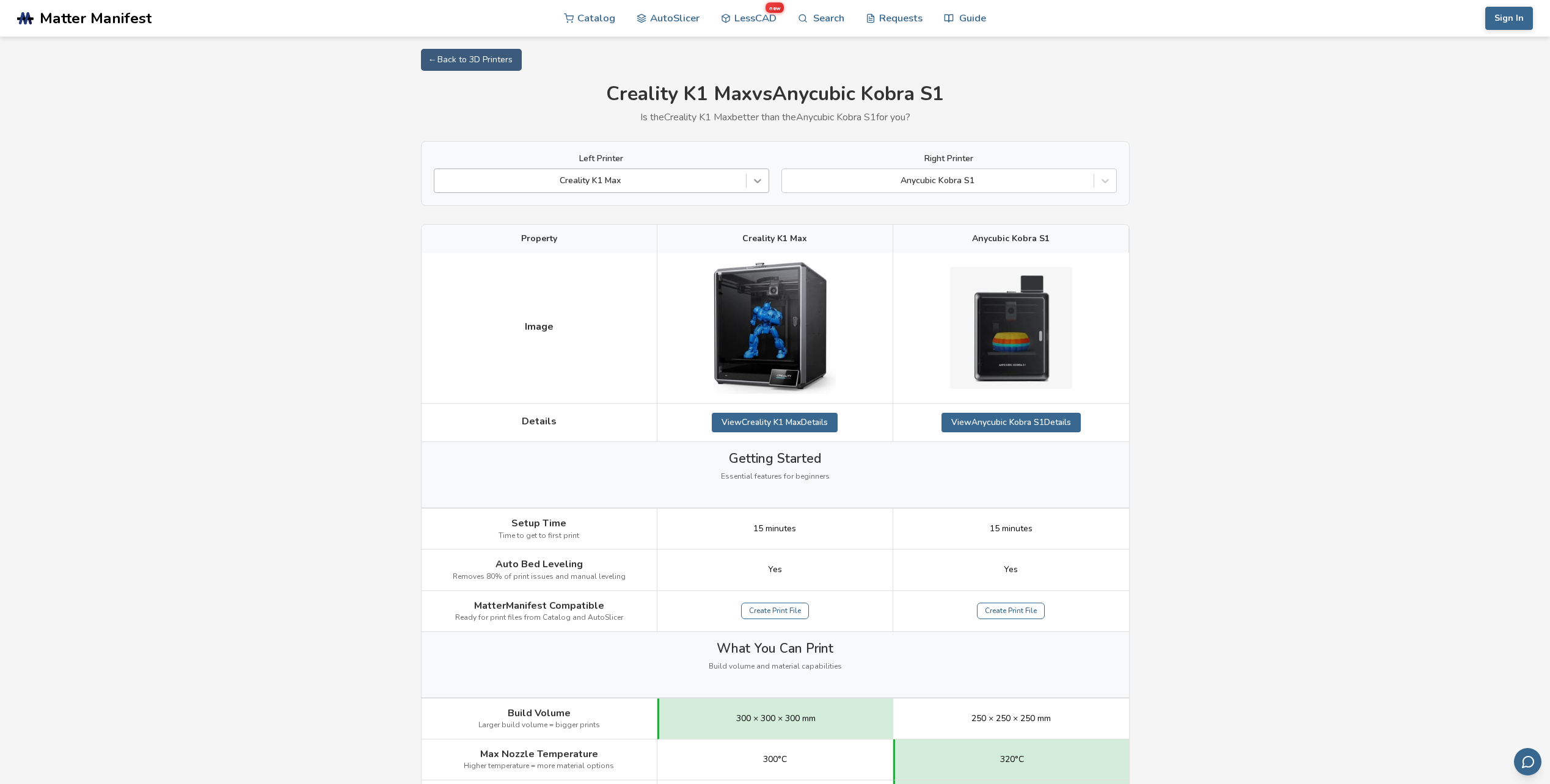
click at [761, 181] on icon at bounding box center [757, 180] width 12 height 12
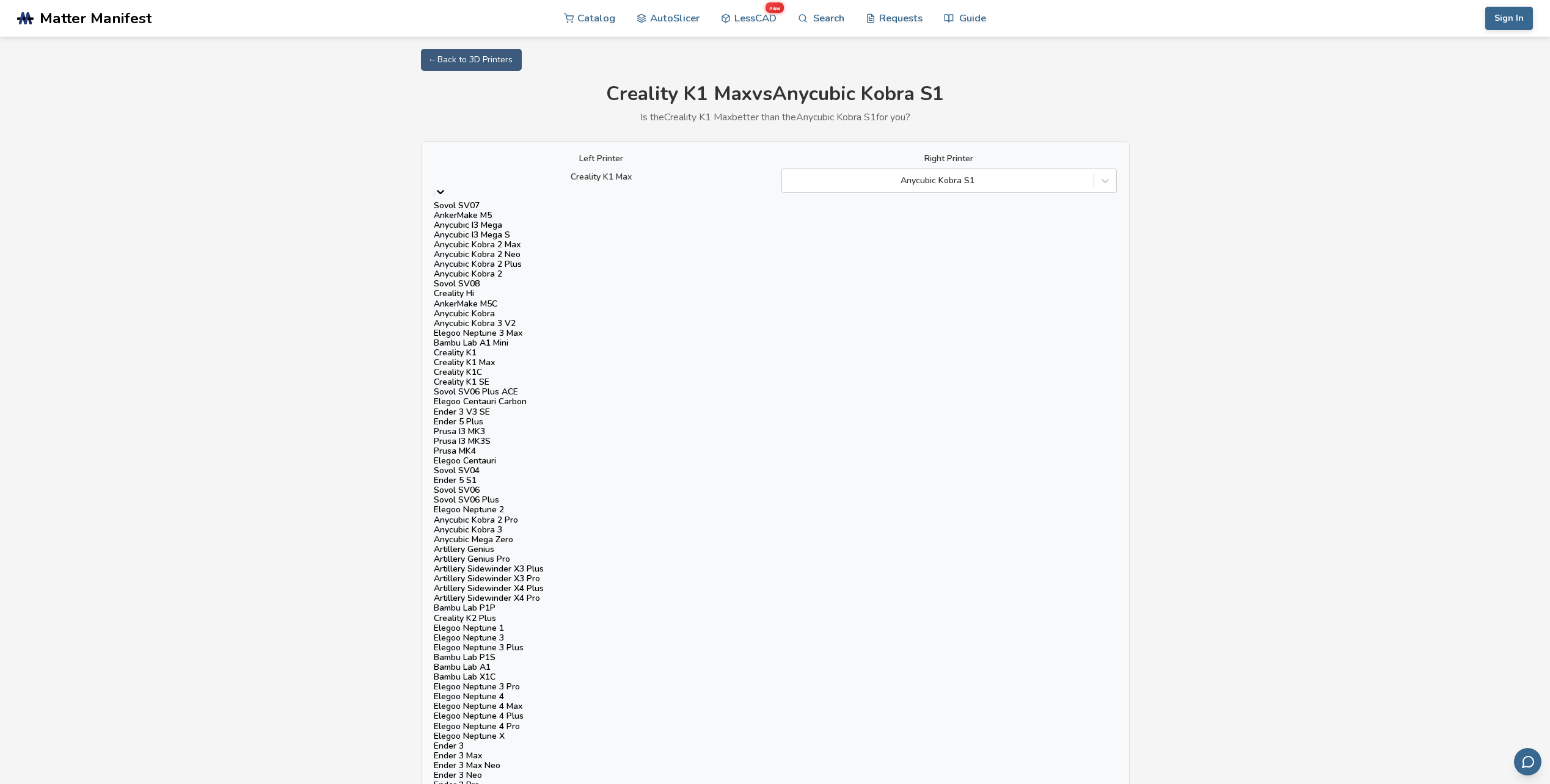
scroll to position [305, 0]
click at [501, 377] on div "Creality K1 SE" at bounding box center [601, 382] width 335 height 9
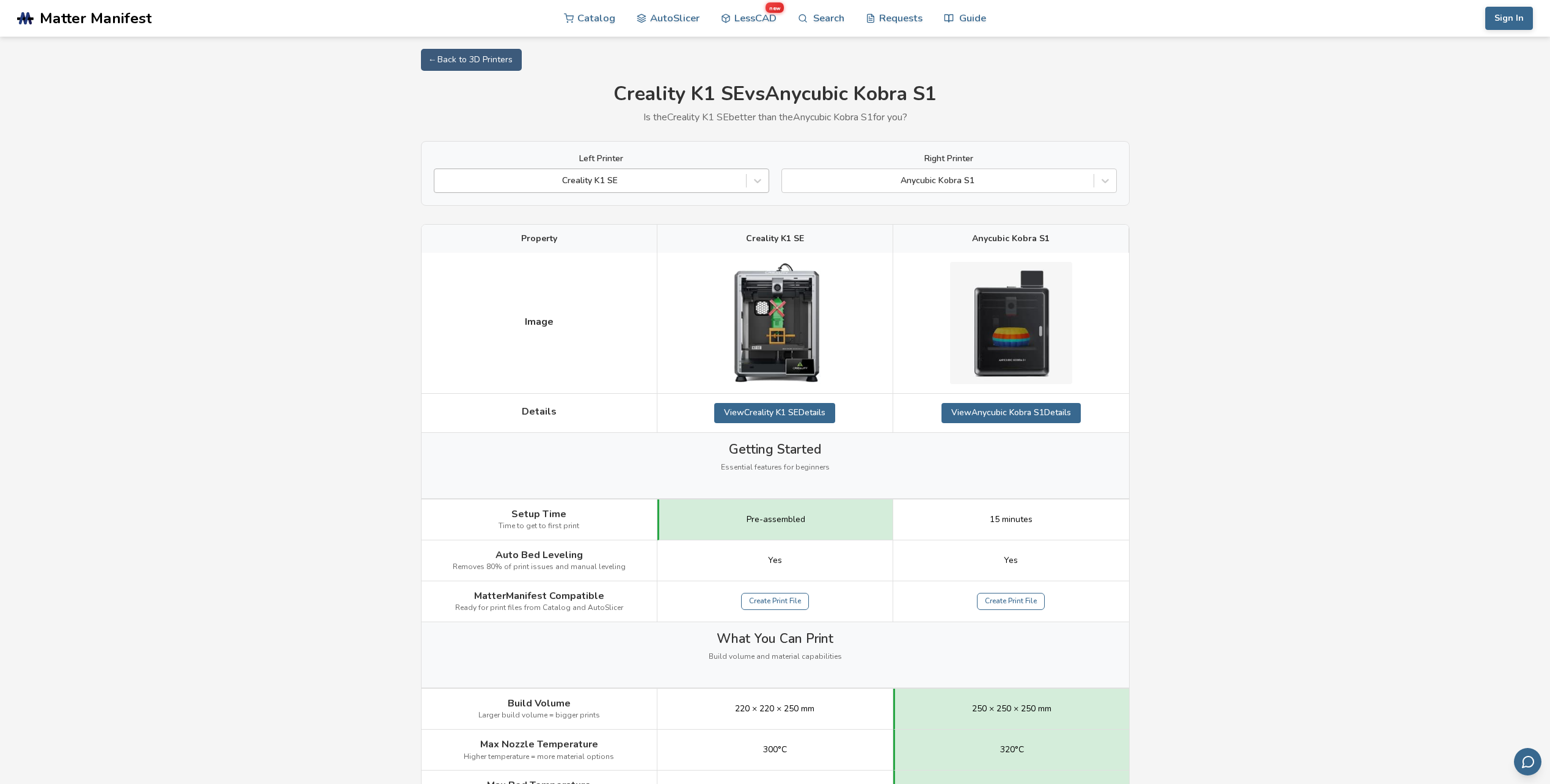
click at [618, 180] on div at bounding box center [590, 180] width 299 height 12
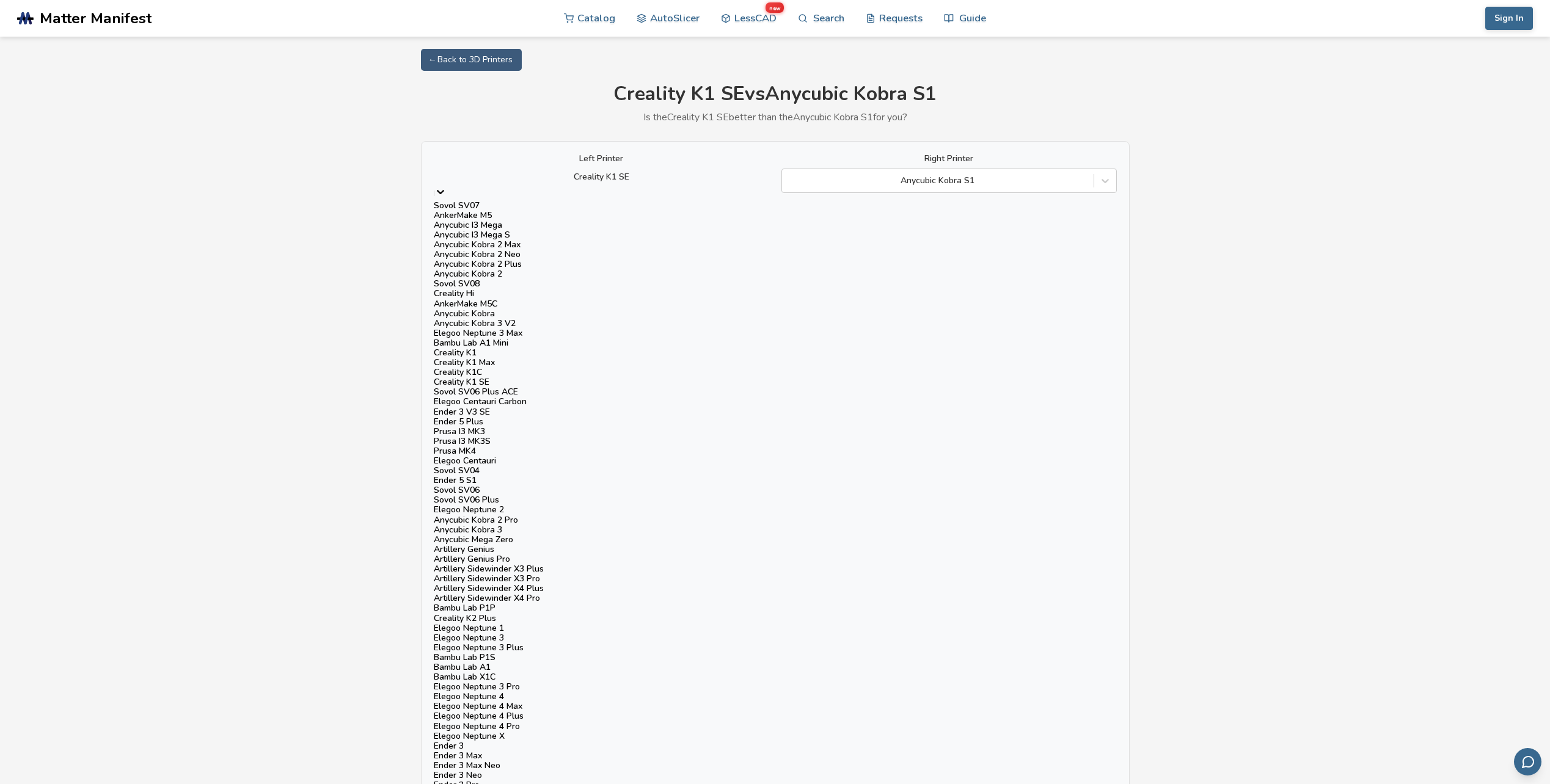
scroll to position [772, 0]
click at [495, 613] on div "Creality K2 Plus" at bounding box center [601, 618] width 335 height 9
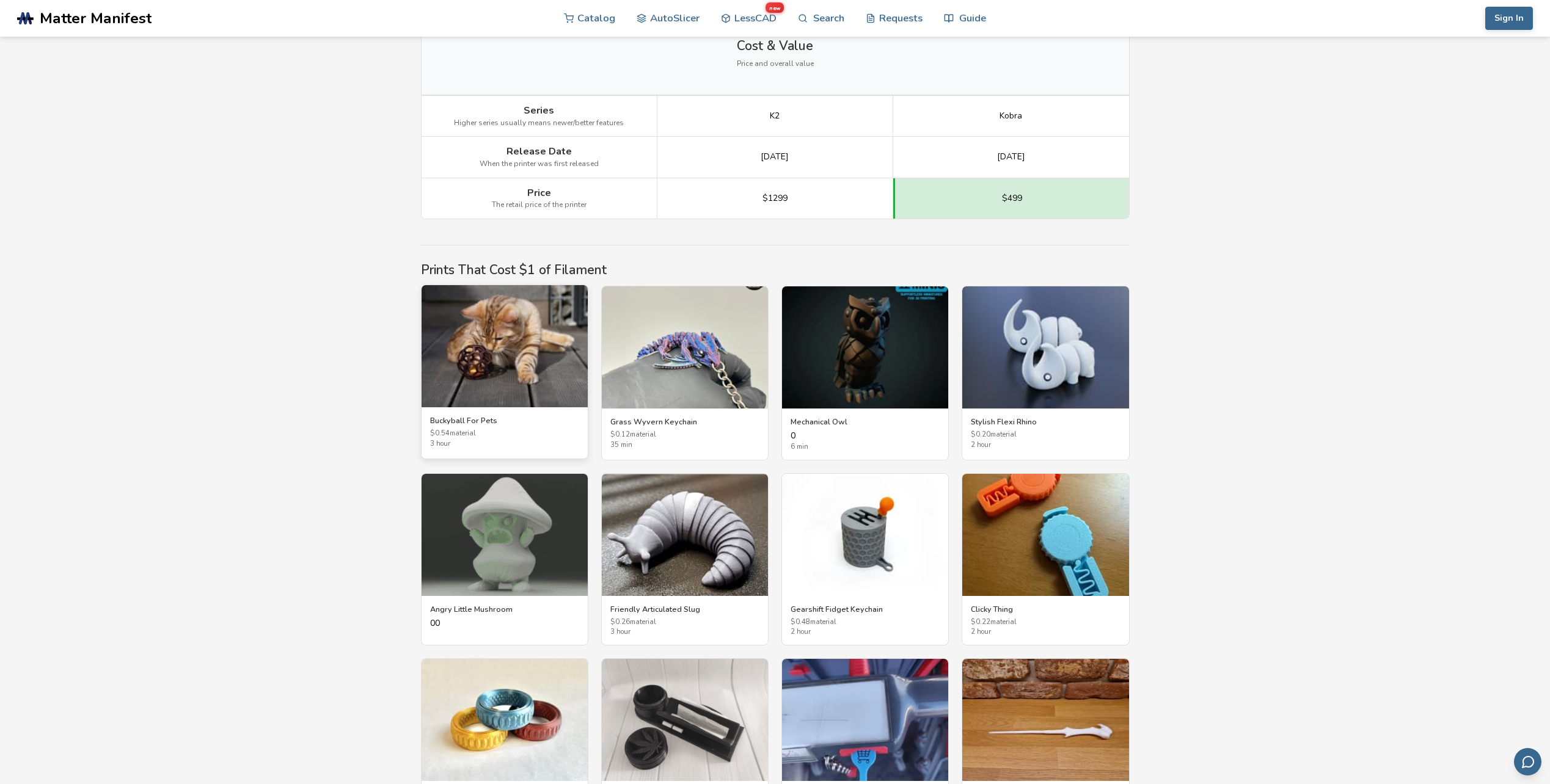
scroll to position [1960, 0]
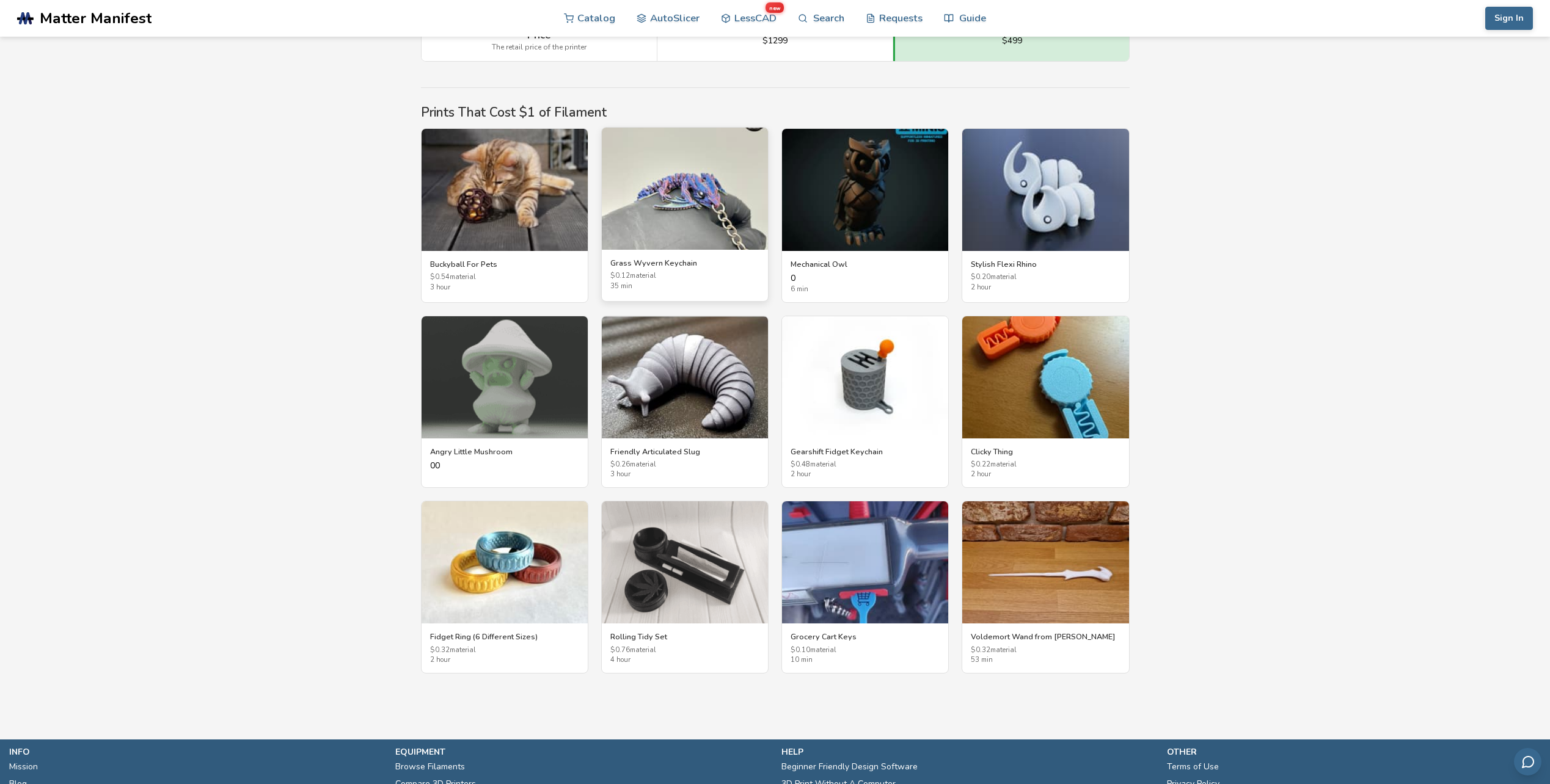
click at [710, 181] on img at bounding box center [685, 188] width 166 height 122
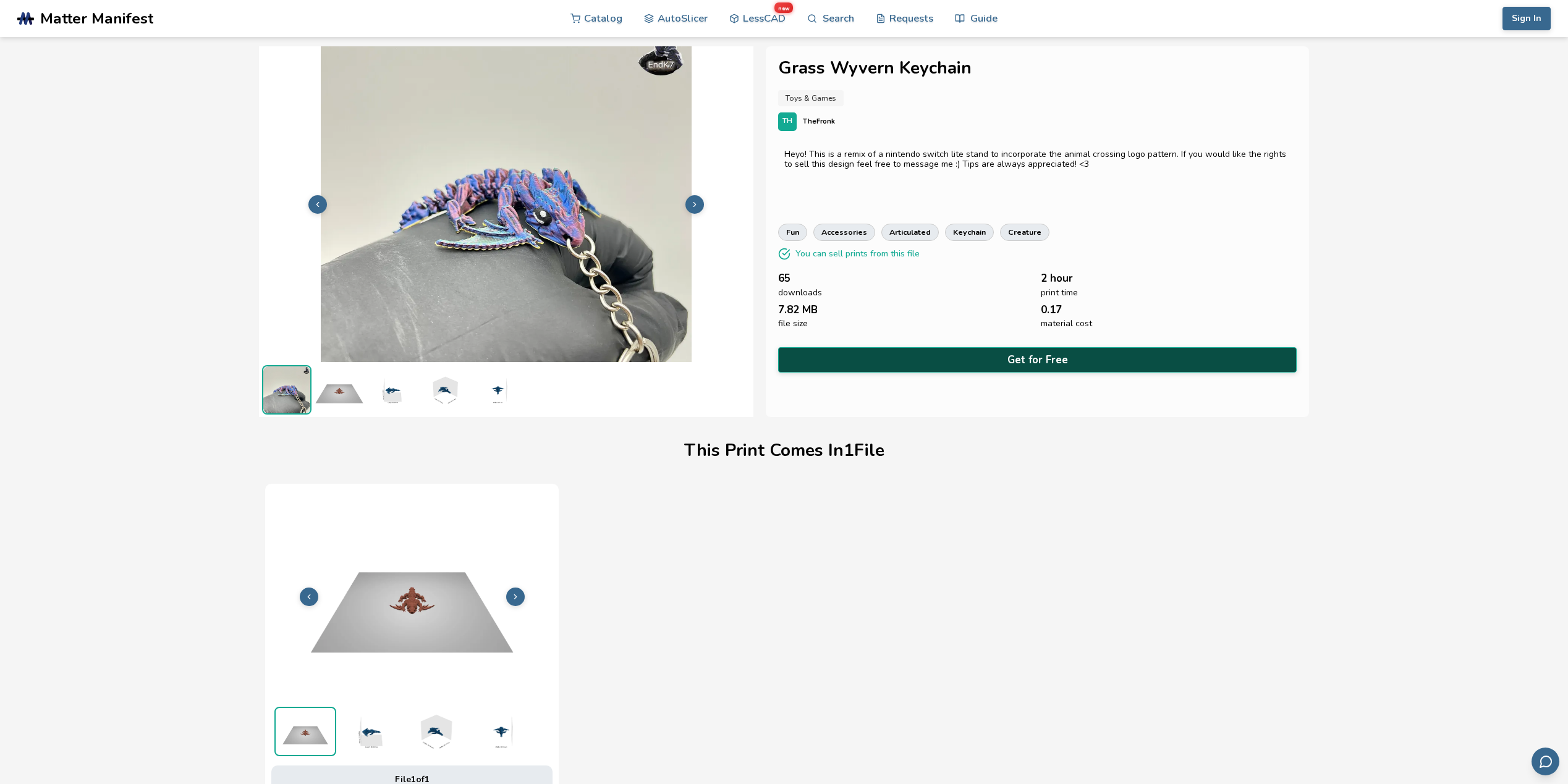
click at [934, 362] on button "Get for Free" at bounding box center [1037, 360] width 518 height 26
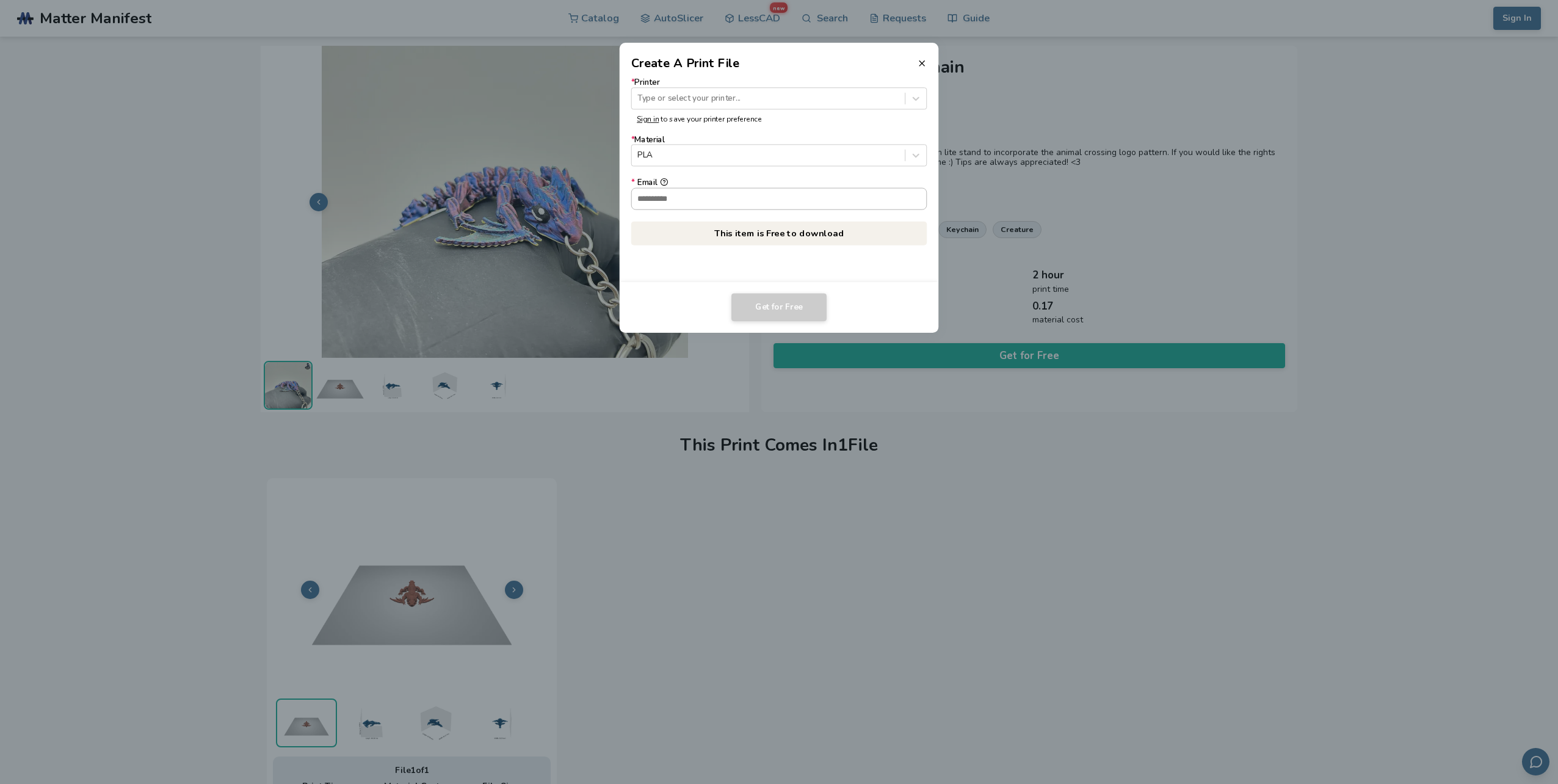
click at [858, 200] on input "* Email" at bounding box center [779, 198] width 295 height 21
click at [795, 203] on input "* Email" at bounding box center [779, 198] width 295 height 21
click at [794, 203] on input "* Email" at bounding box center [779, 198] width 295 height 21
click at [643, 160] on div at bounding box center [637, 168] width 12 height 14
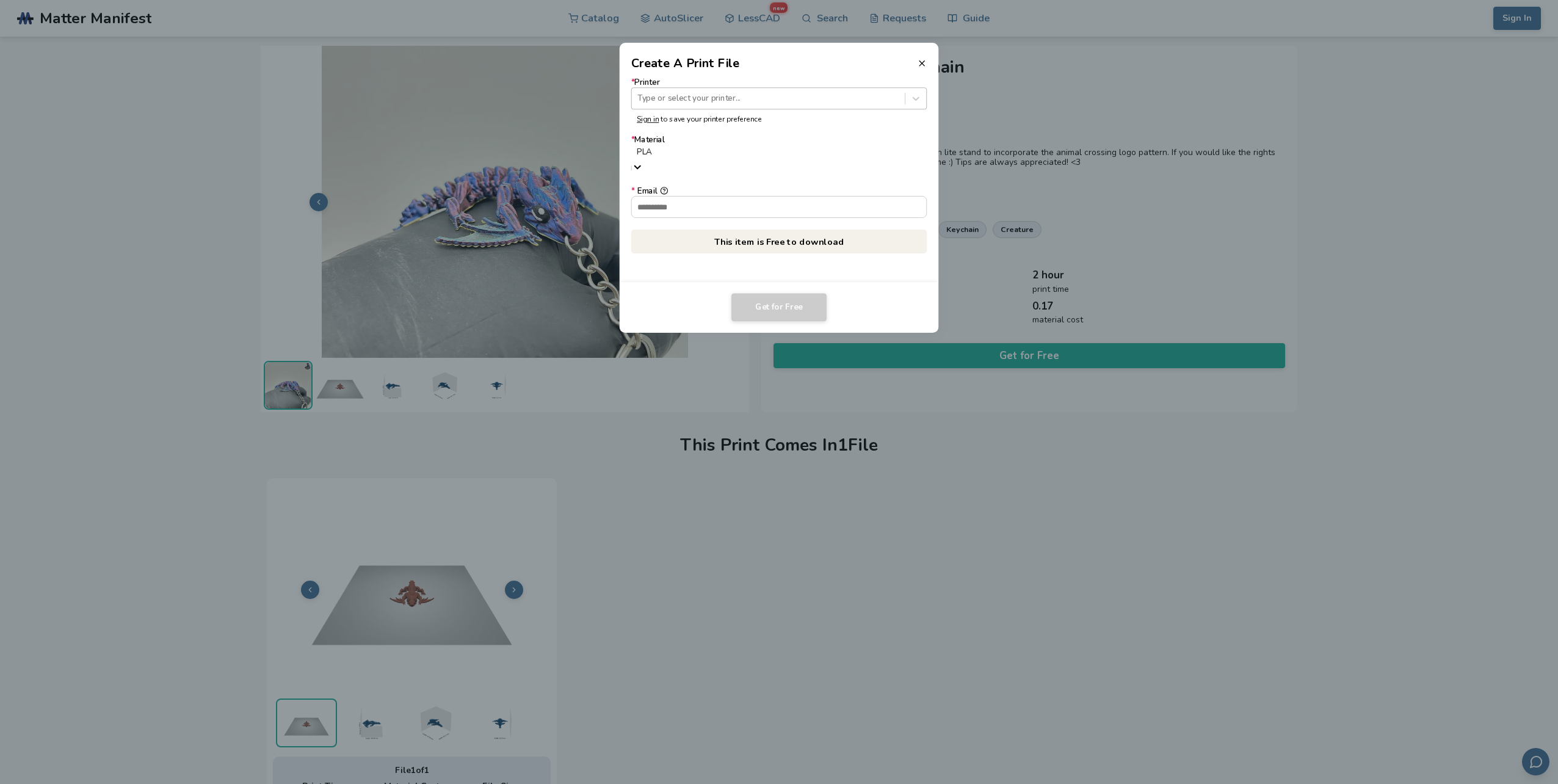
click at [772, 104] on div at bounding box center [768, 98] width 262 height 12
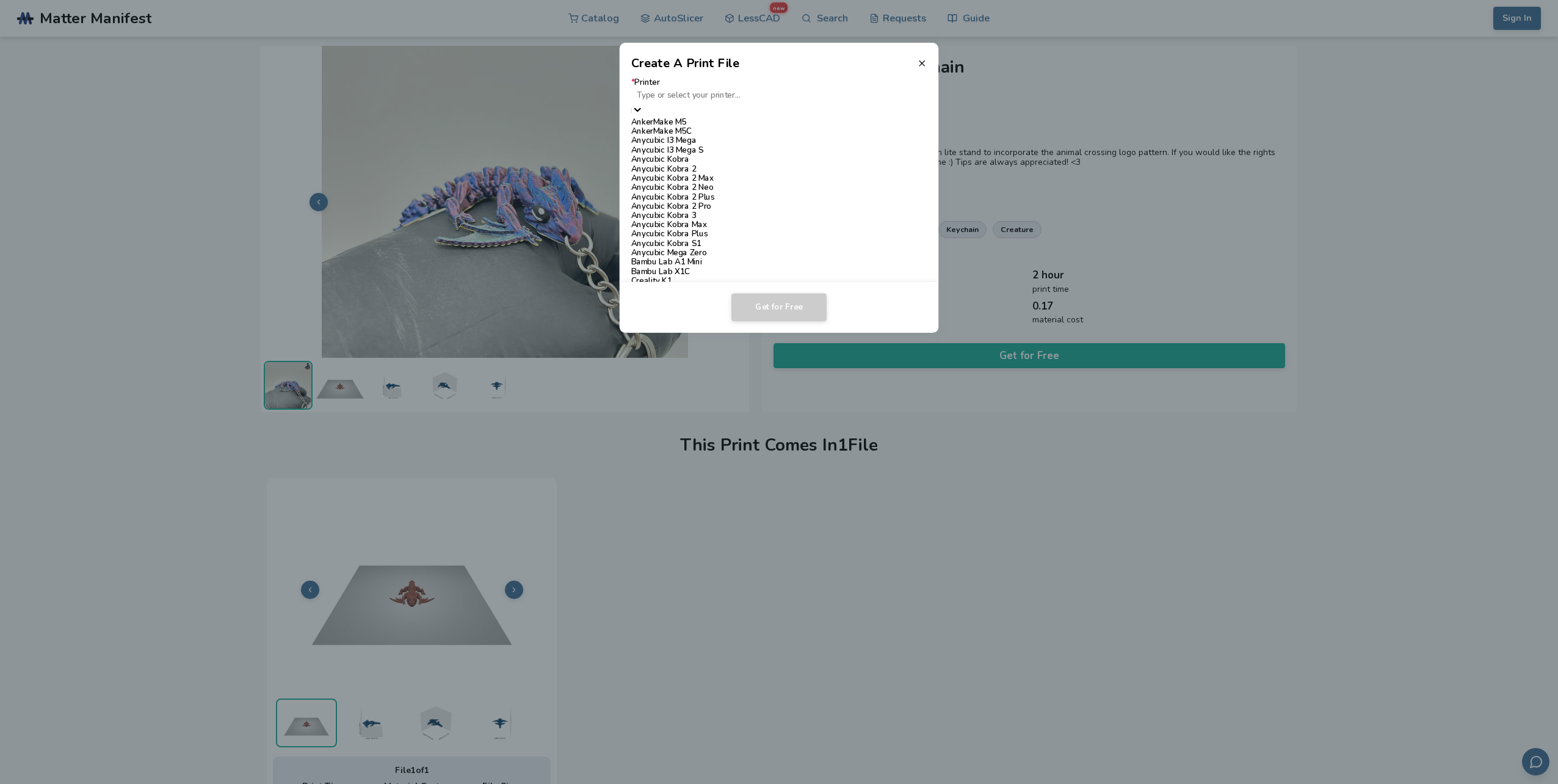
scroll to position [183, 0]
click at [728, 239] on div "Anycubic Kobra S1" at bounding box center [779, 243] width 296 height 9
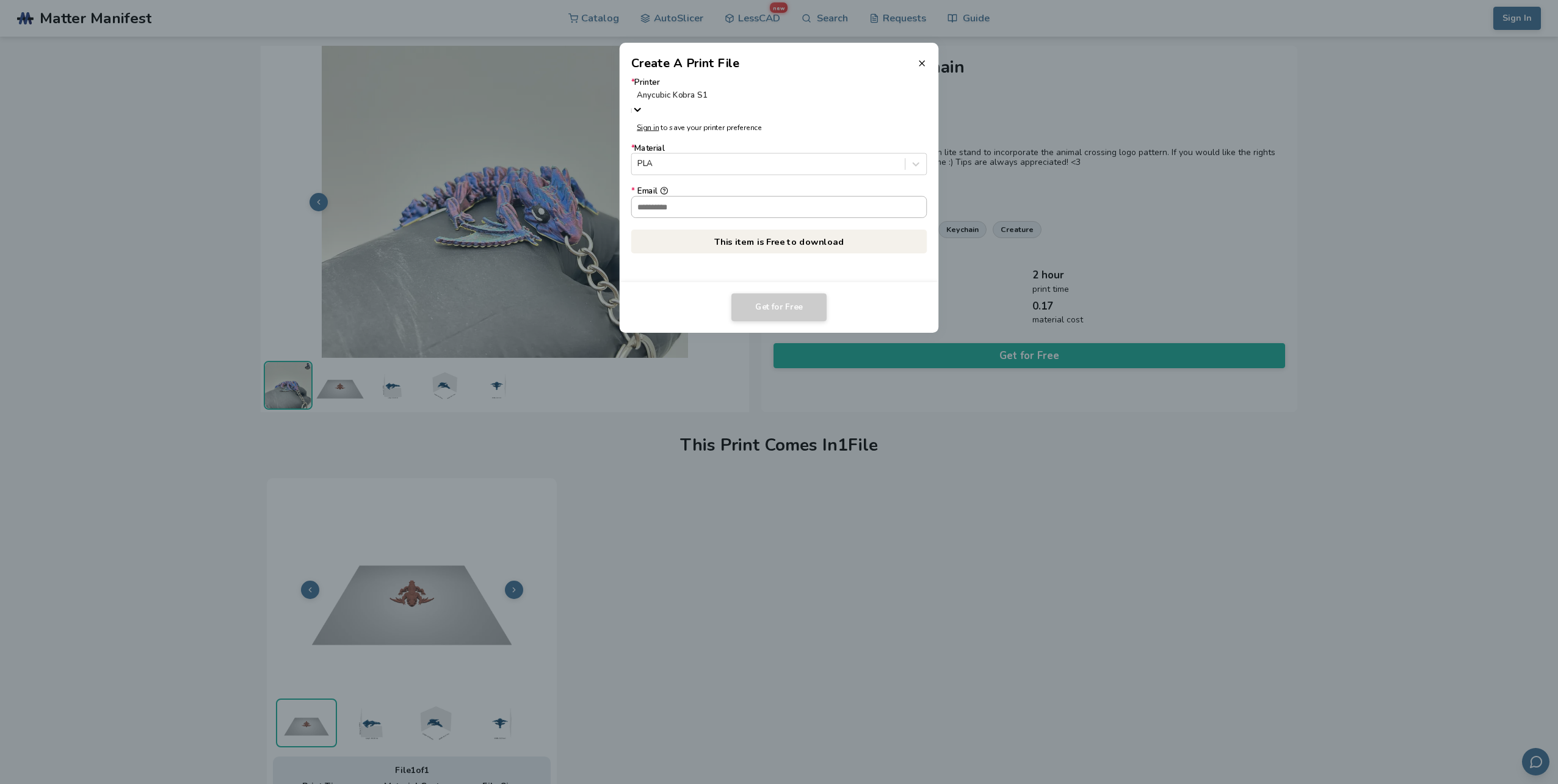
click at [730, 206] on input "* Email" at bounding box center [779, 207] width 295 height 21
type input "**********"
click at [776, 300] on button "Get for Free" at bounding box center [779, 307] width 95 height 28
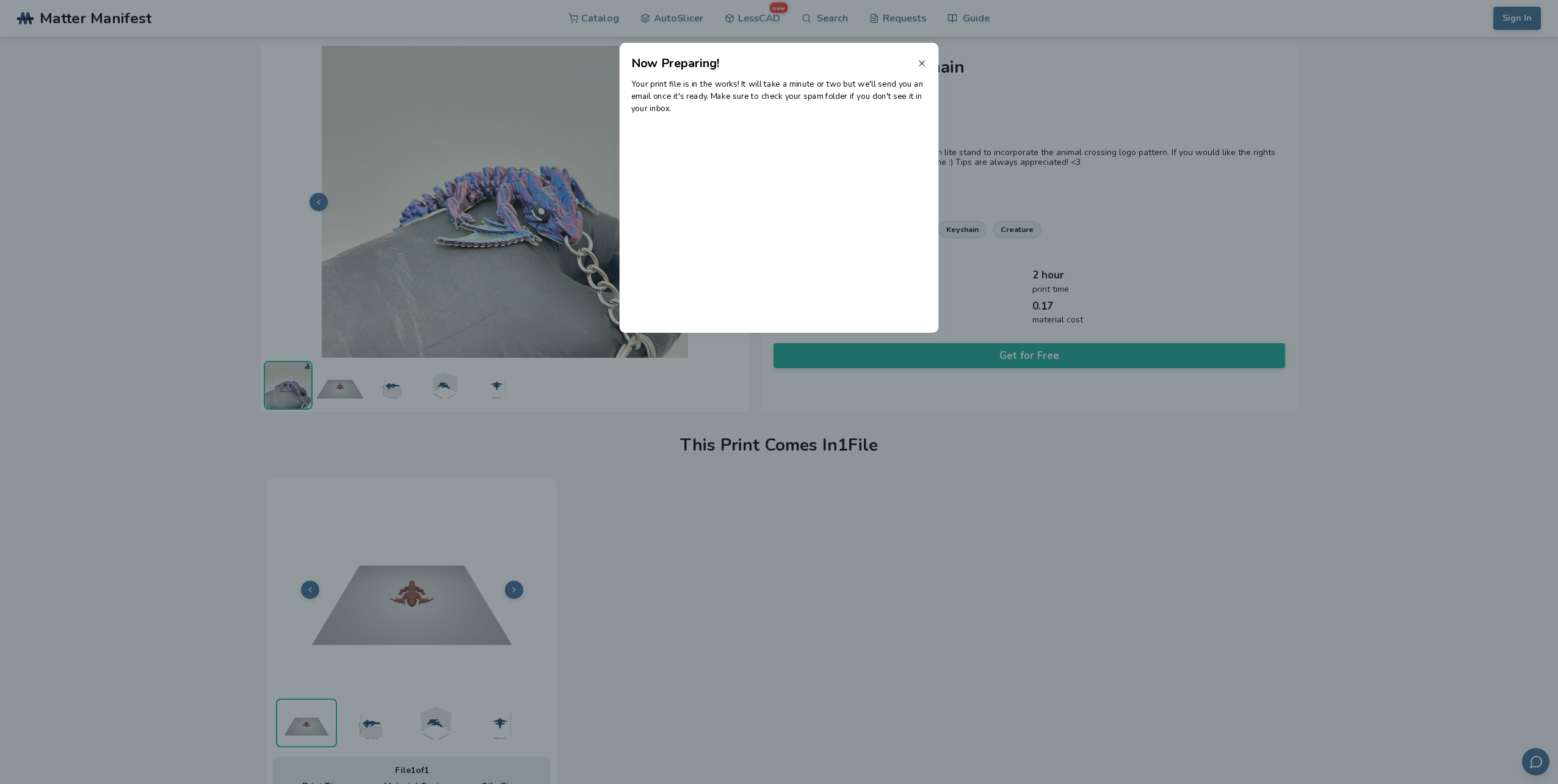
click at [924, 63] on icon at bounding box center [922, 63] width 9 height 9
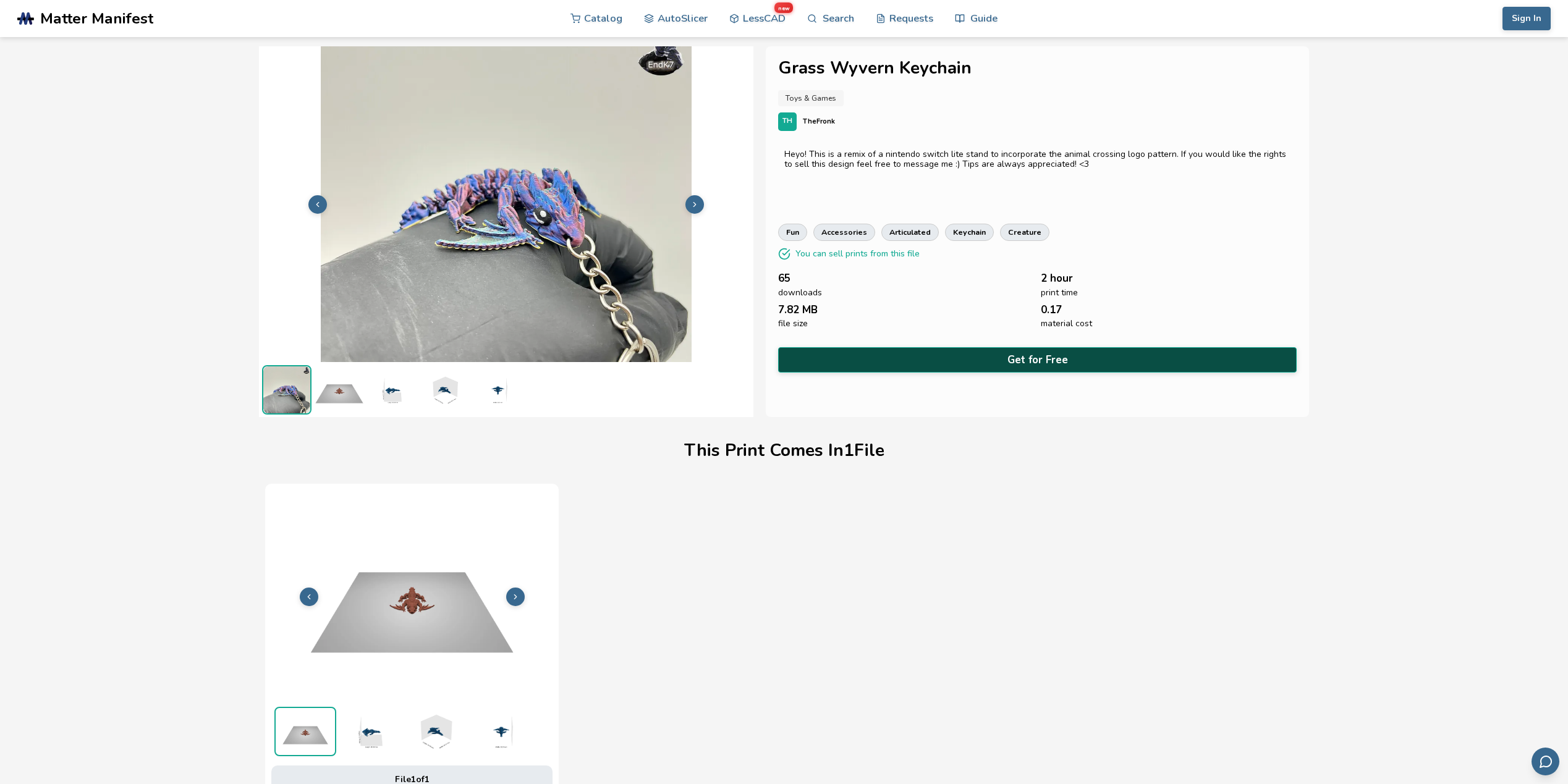
click at [984, 356] on button "Get for Free" at bounding box center [1037, 360] width 518 height 26
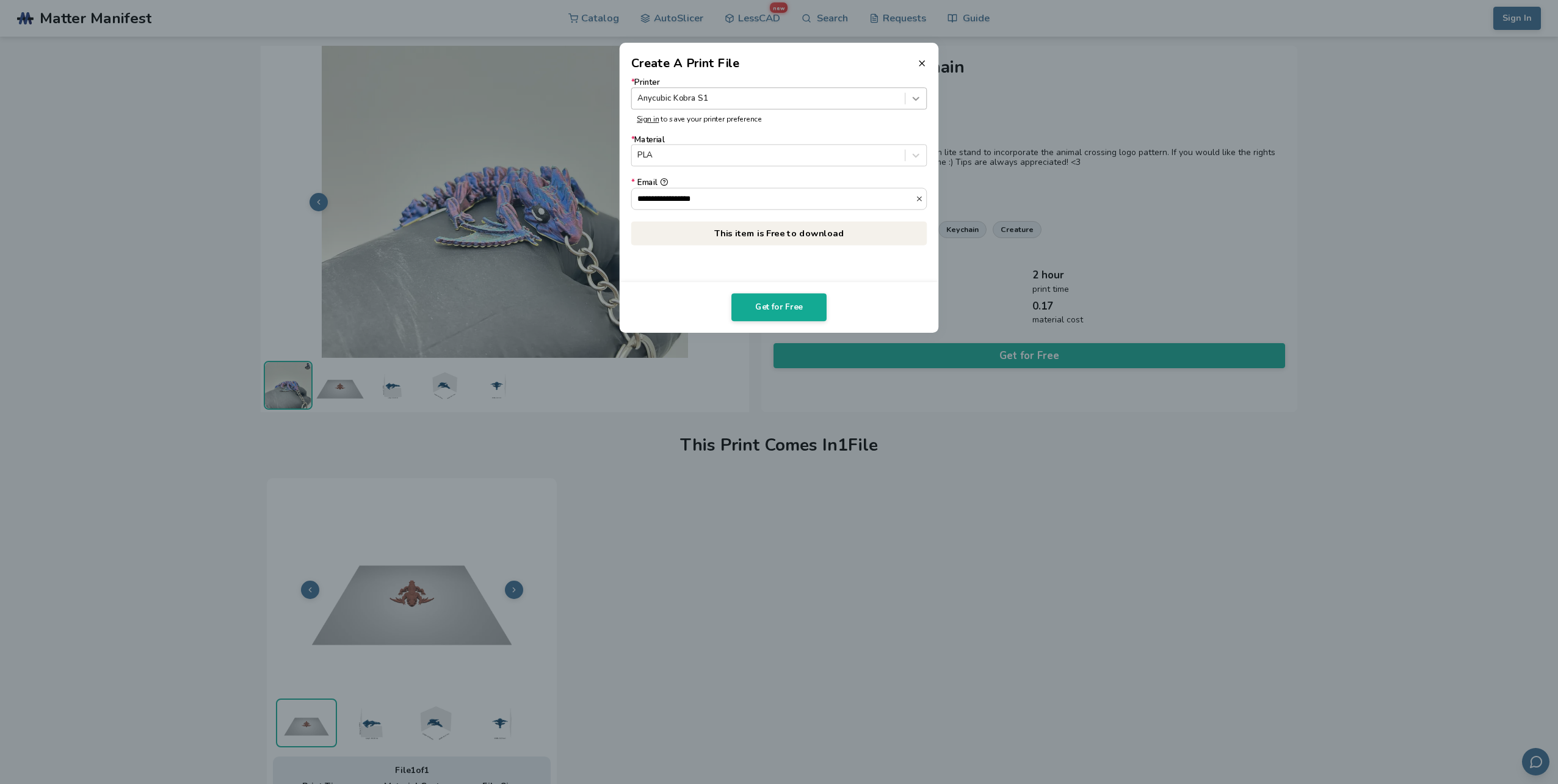
click at [914, 96] on icon at bounding box center [916, 98] width 12 height 12
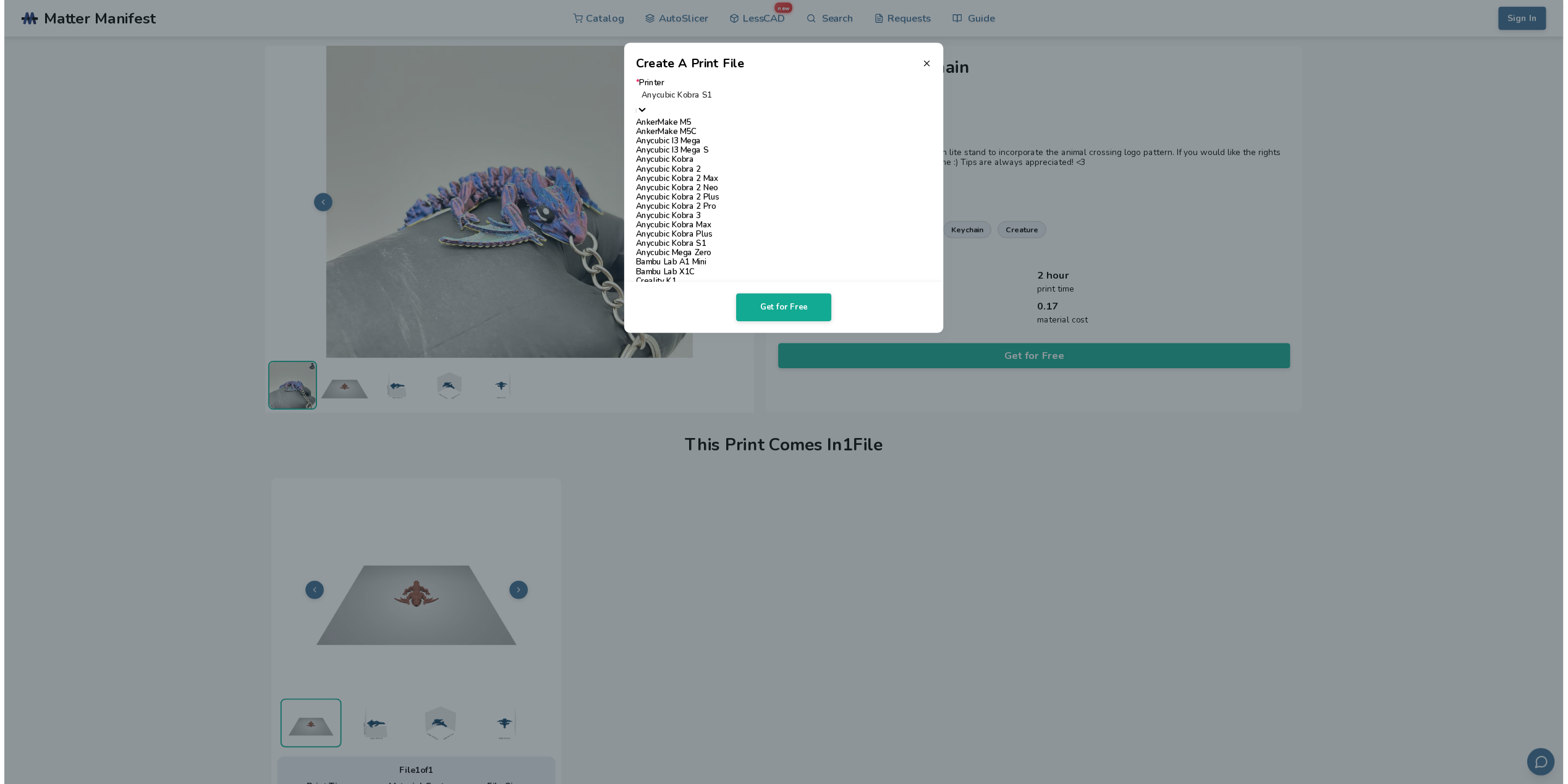
scroll to position [1150, 0]
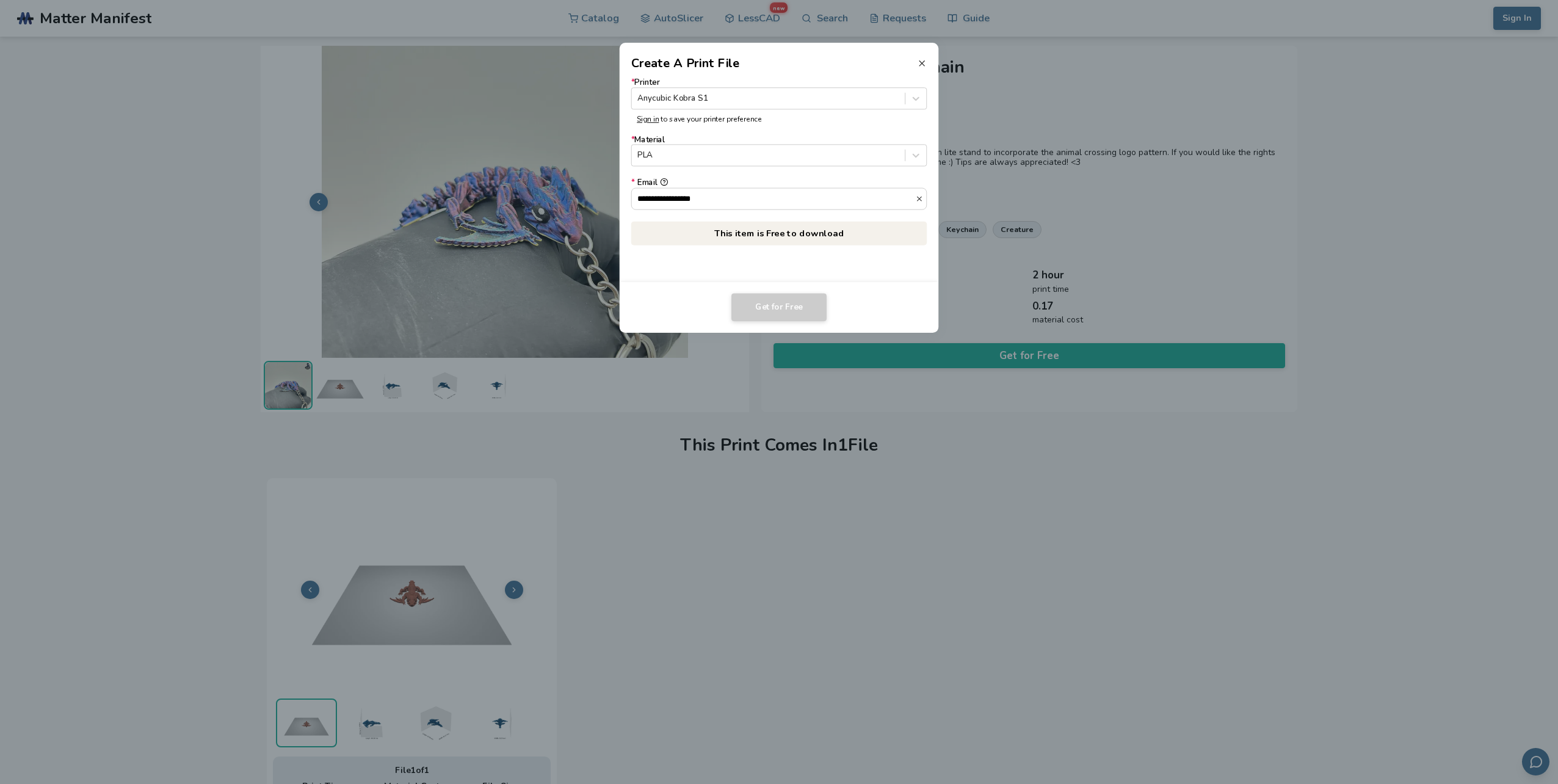
click at [921, 62] on line at bounding box center [922, 63] width 5 height 5
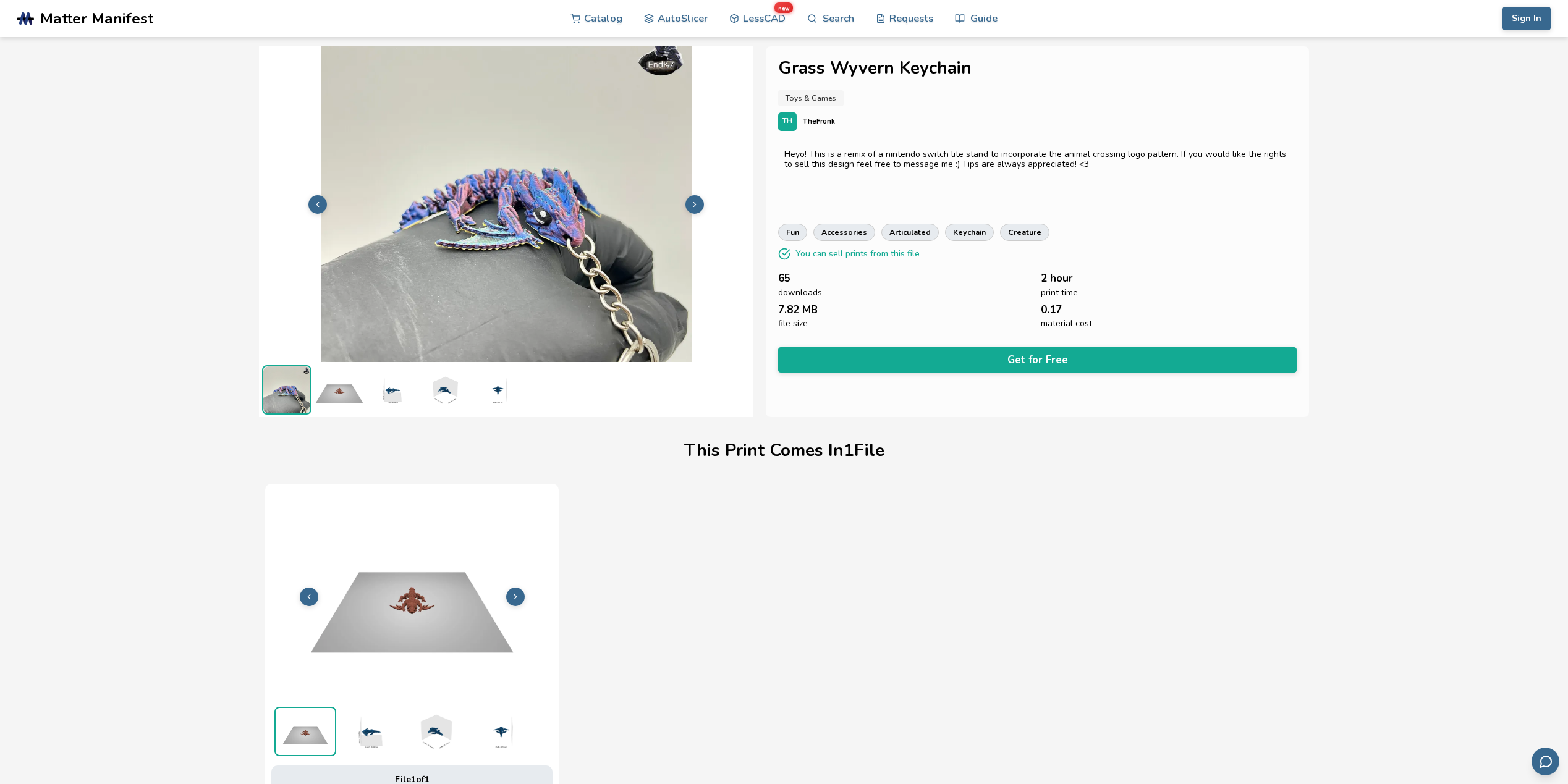
click at [351, 395] on img at bounding box center [339, 390] width 50 height 50
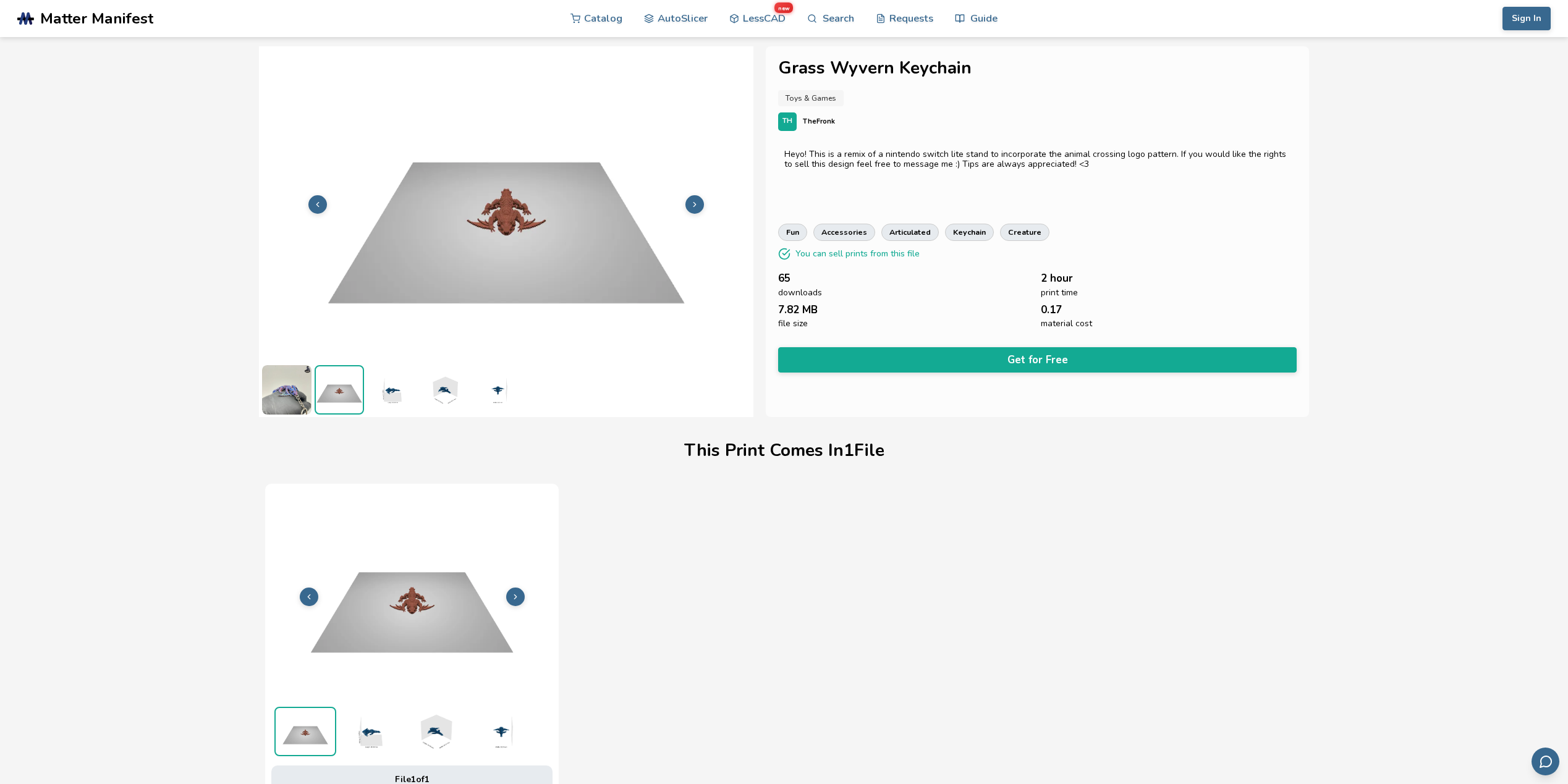
click at [382, 395] on img at bounding box center [392, 390] width 50 height 50
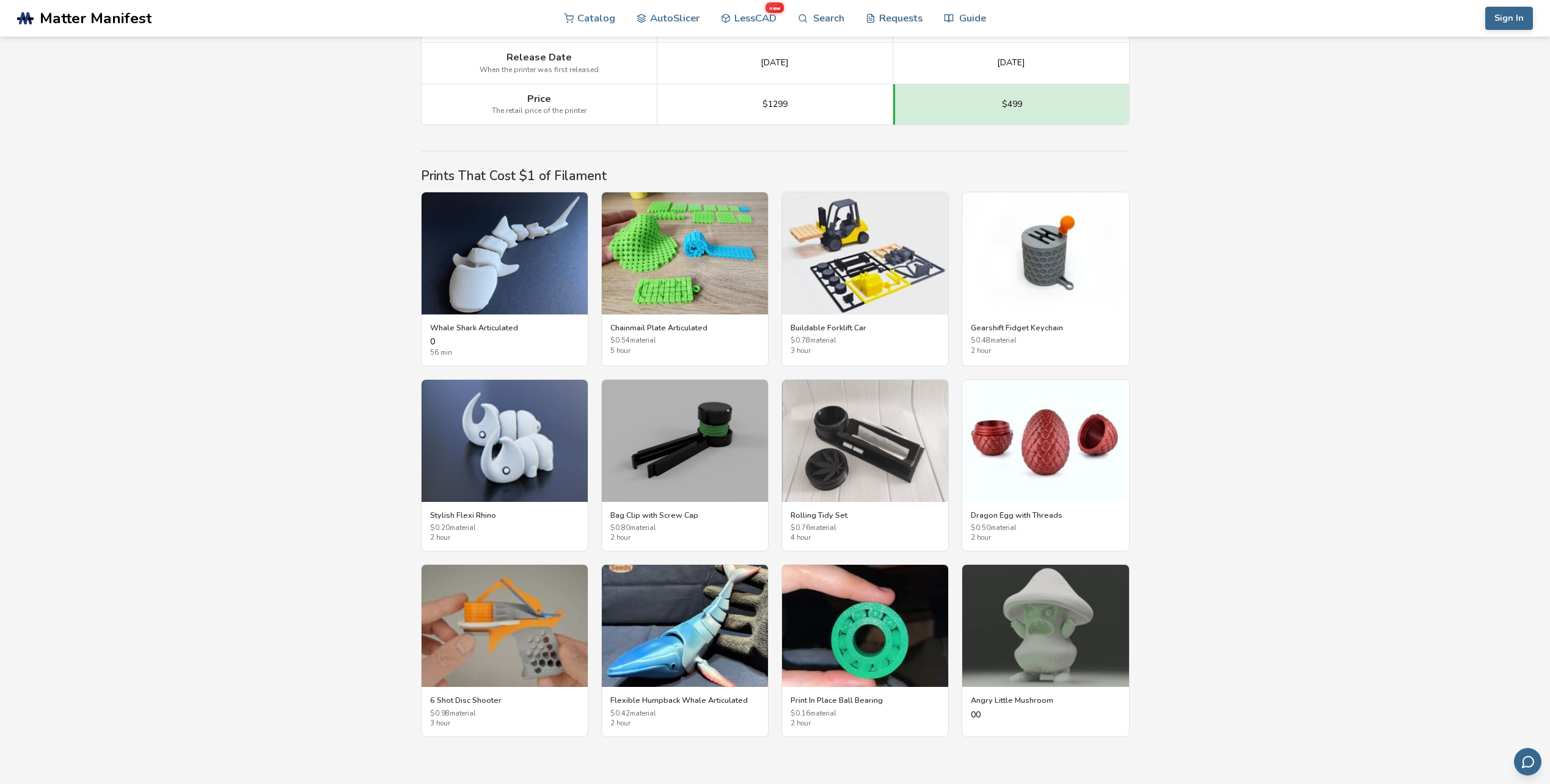
scroll to position [2015, 0]
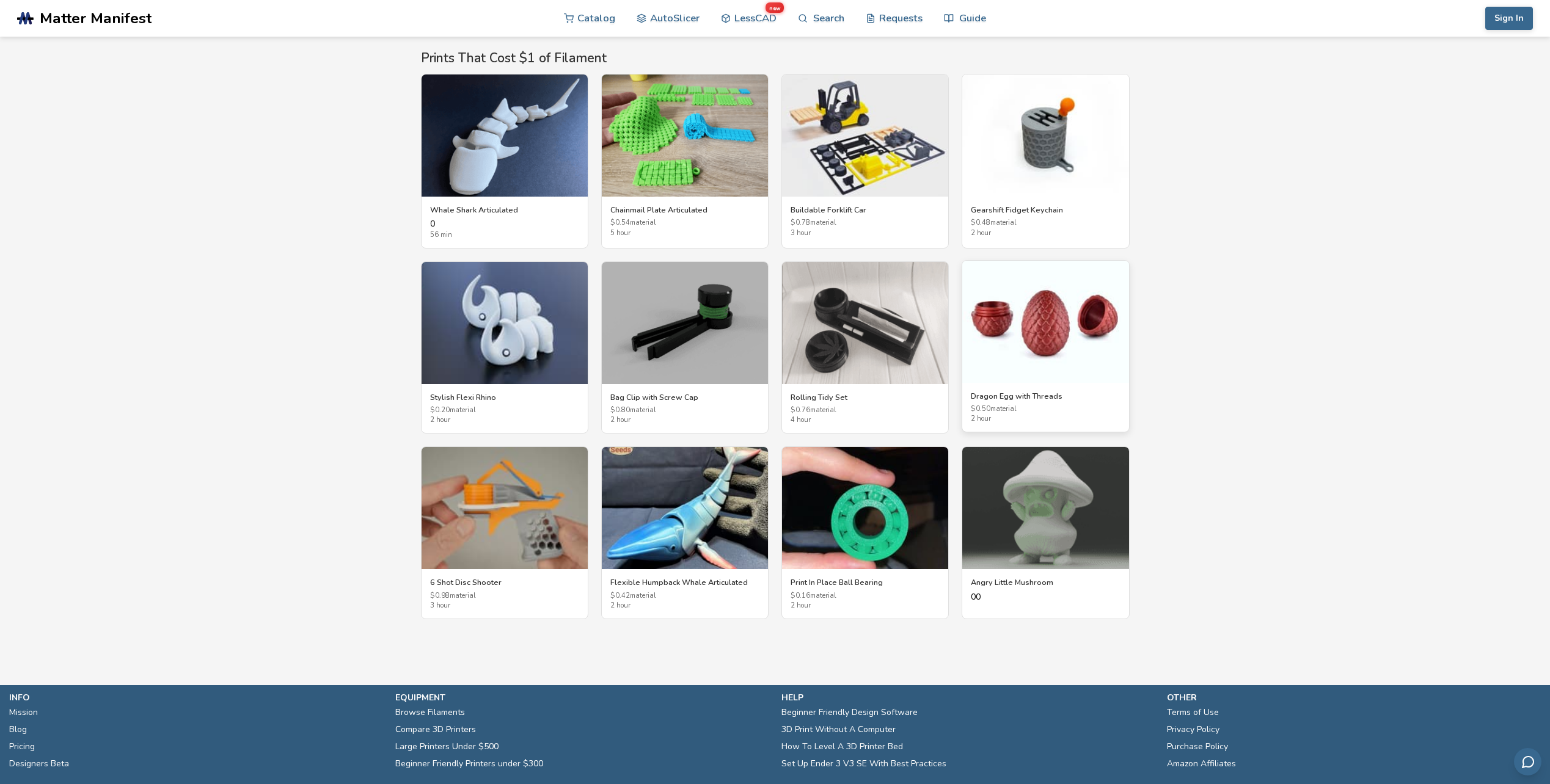
click at [1064, 329] on img at bounding box center [1045, 322] width 166 height 122
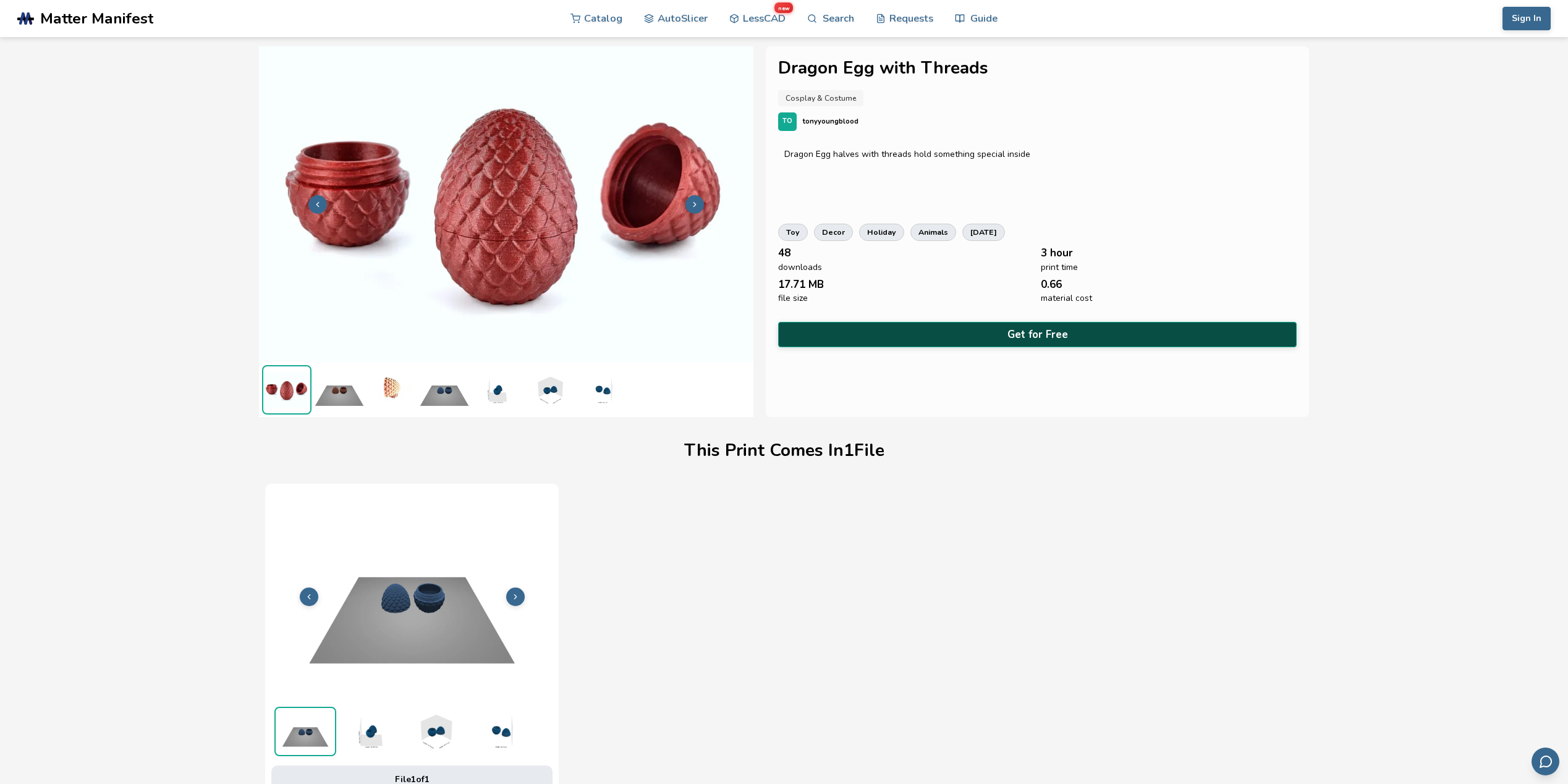
click at [1030, 325] on button "Get for Free" at bounding box center [1037, 334] width 518 height 26
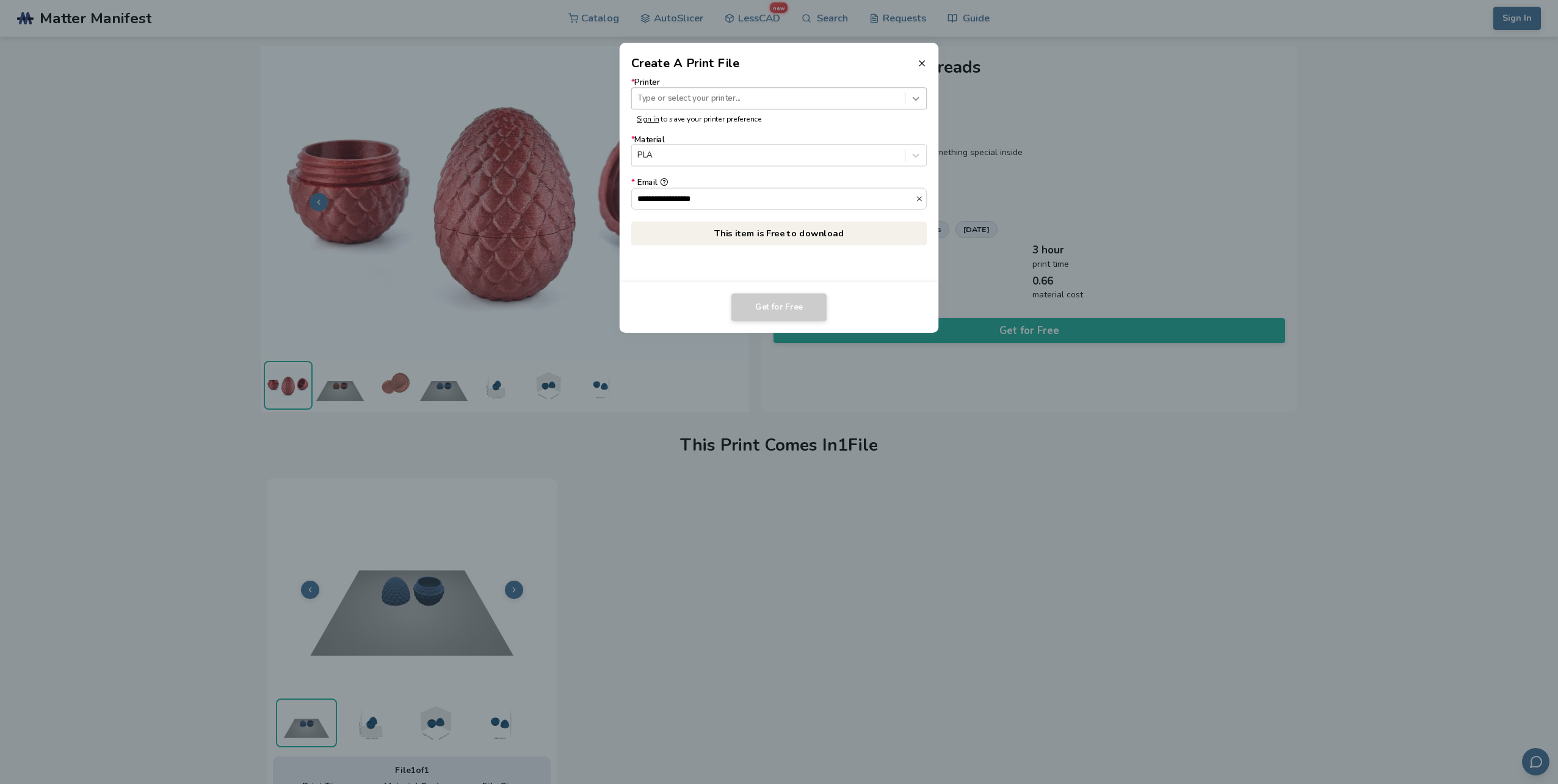
click at [911, 93] on icon at bounding box center [916, 98] width 12 height 12
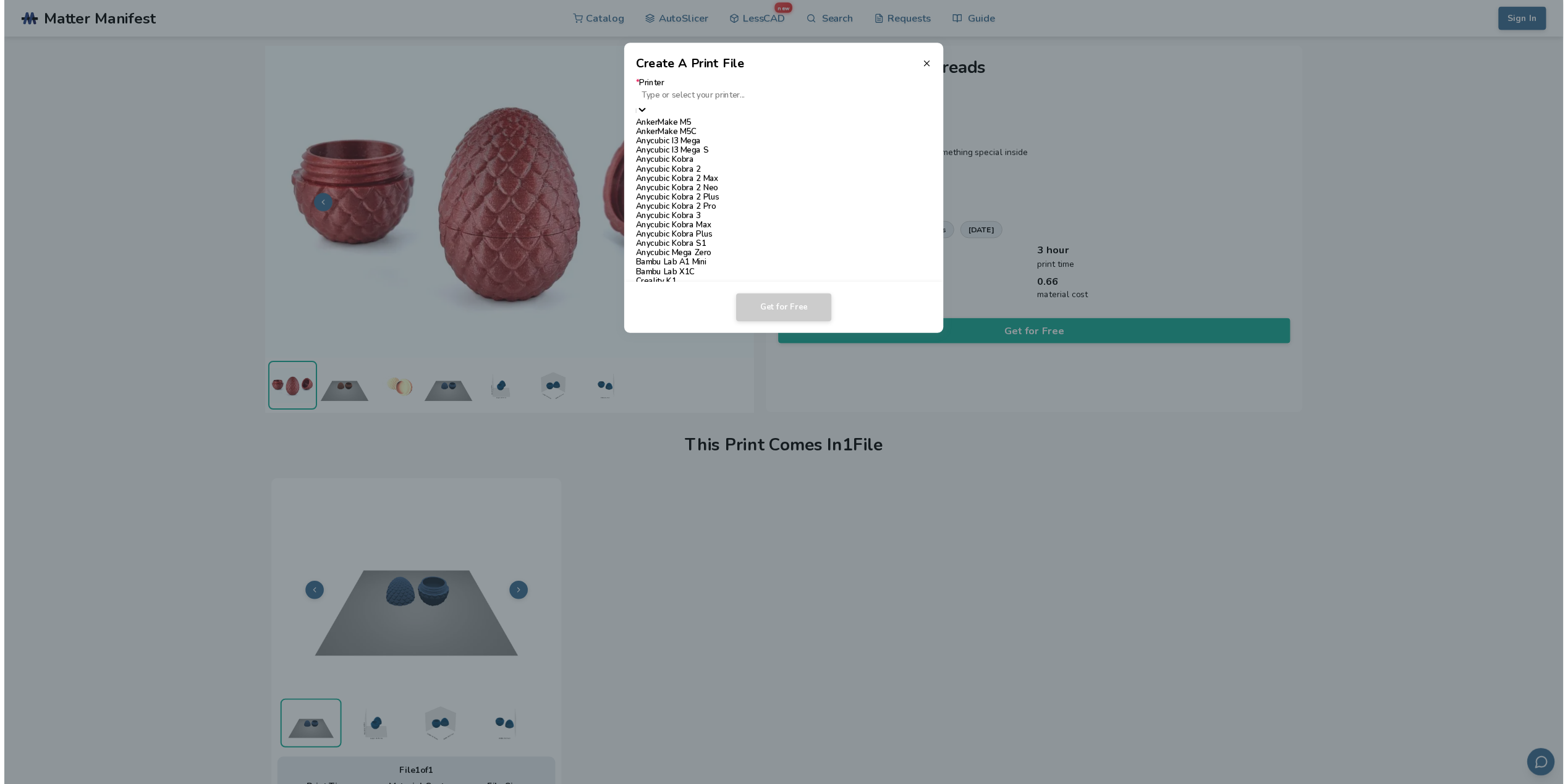
scroll to position [247, 0]
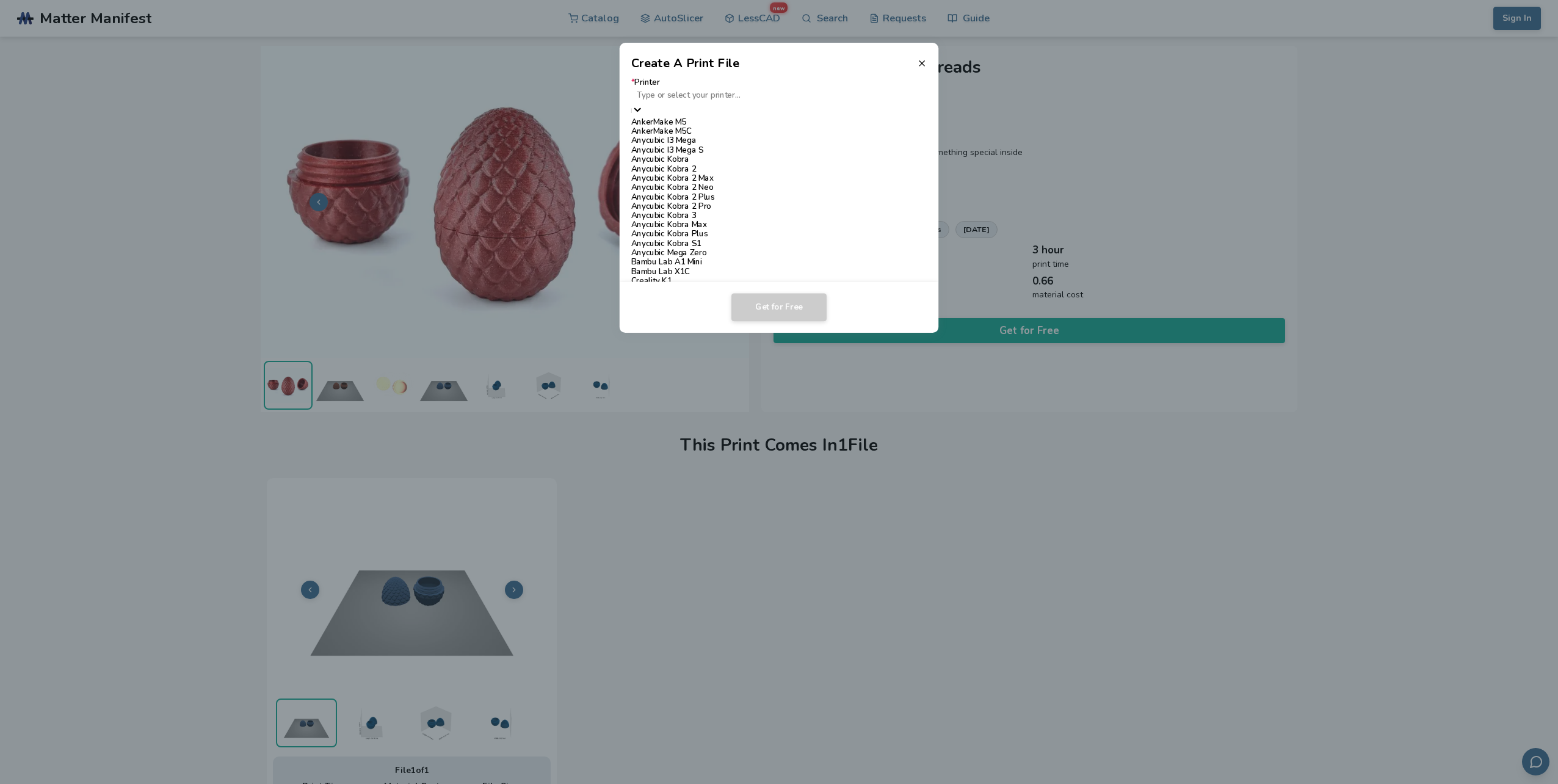
click at [710, 239] on div "Anycubic Kobra S1" at bounding box center [779, 243] width 296 height 9
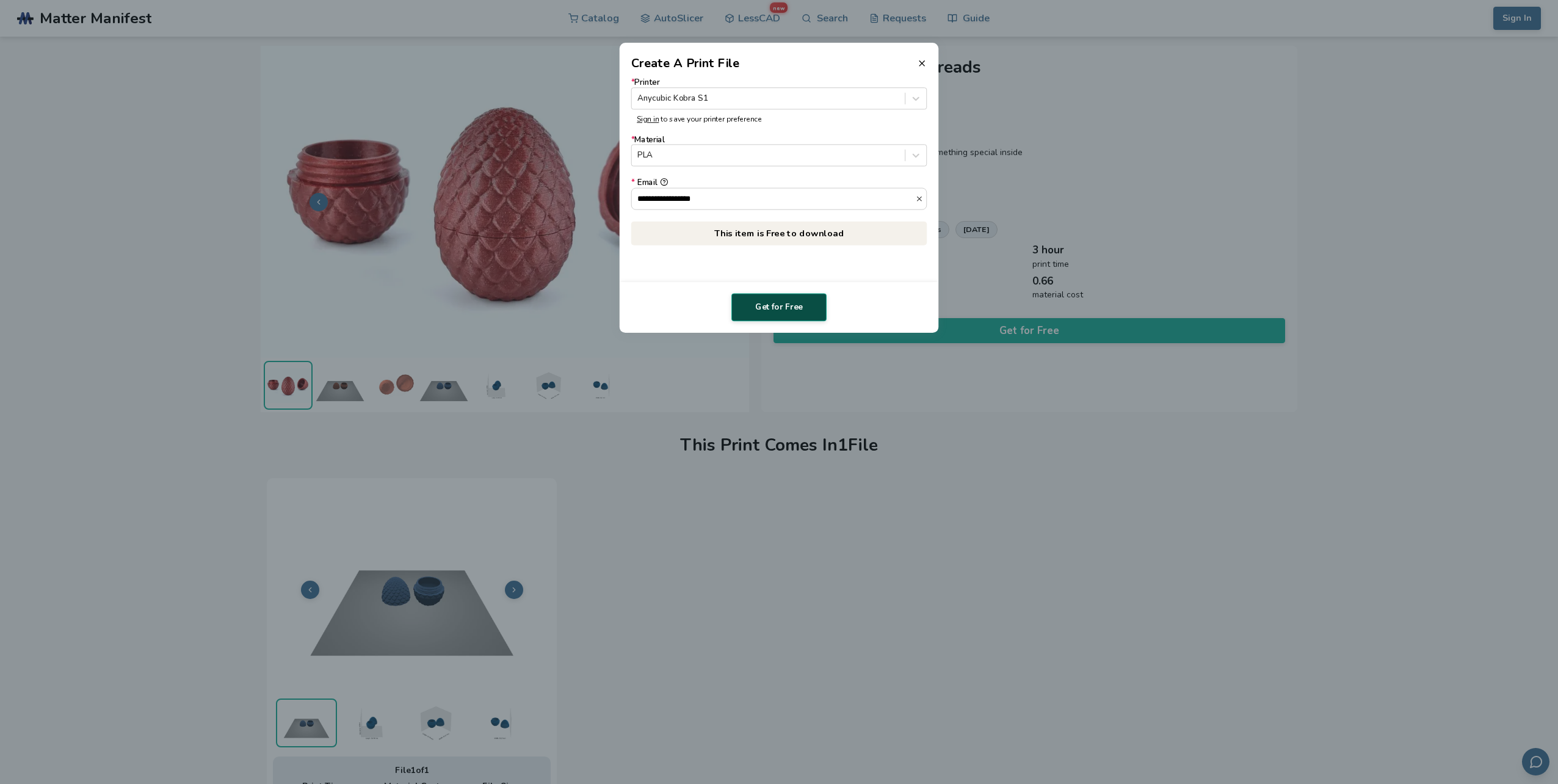
click at [792, 308] on button "Get for Free" at bounding box center [779, 307] width 95 height 28
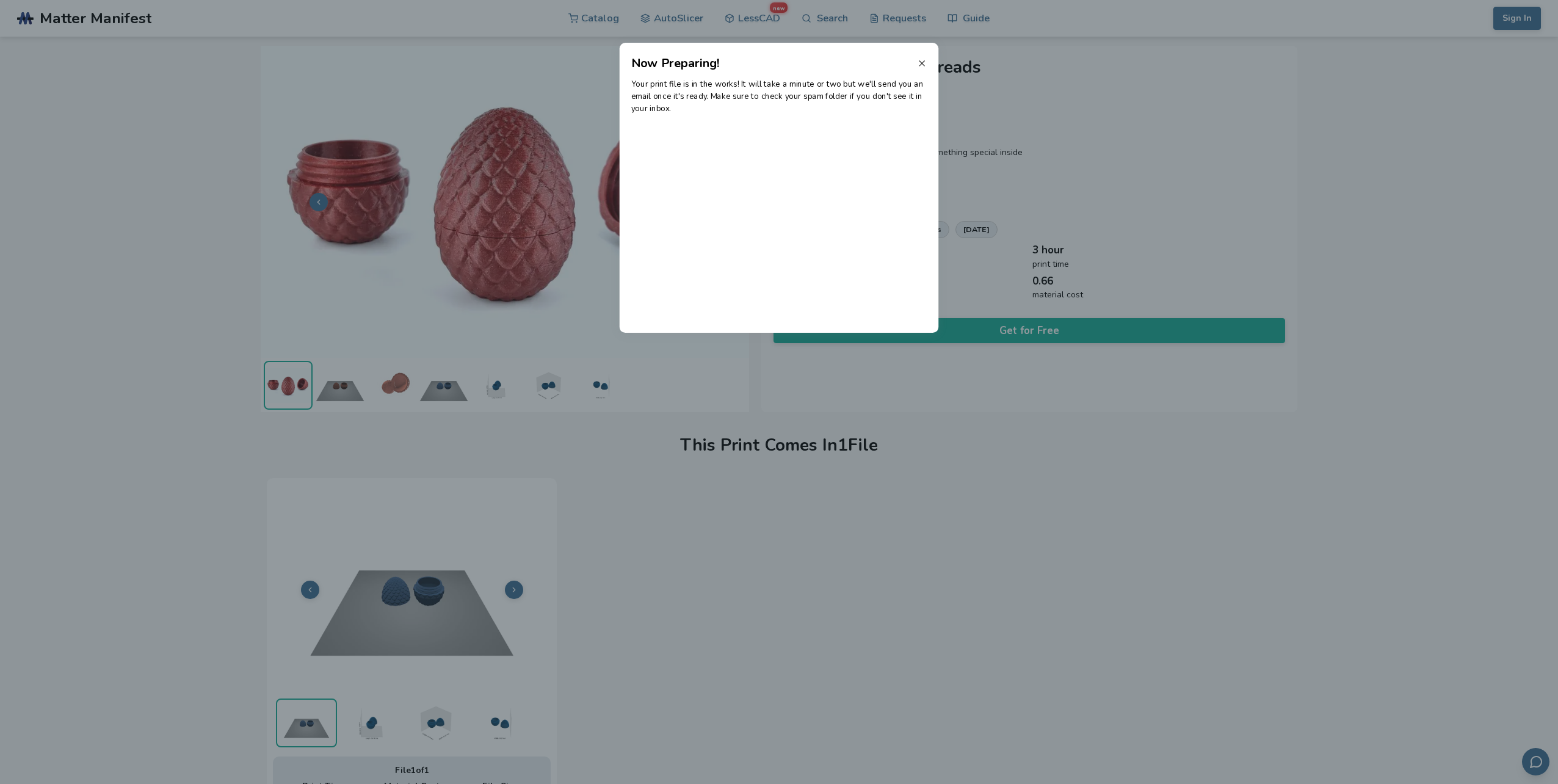
click at [924, 60] on icon at bounding box center [922, 63] width 9 height 9
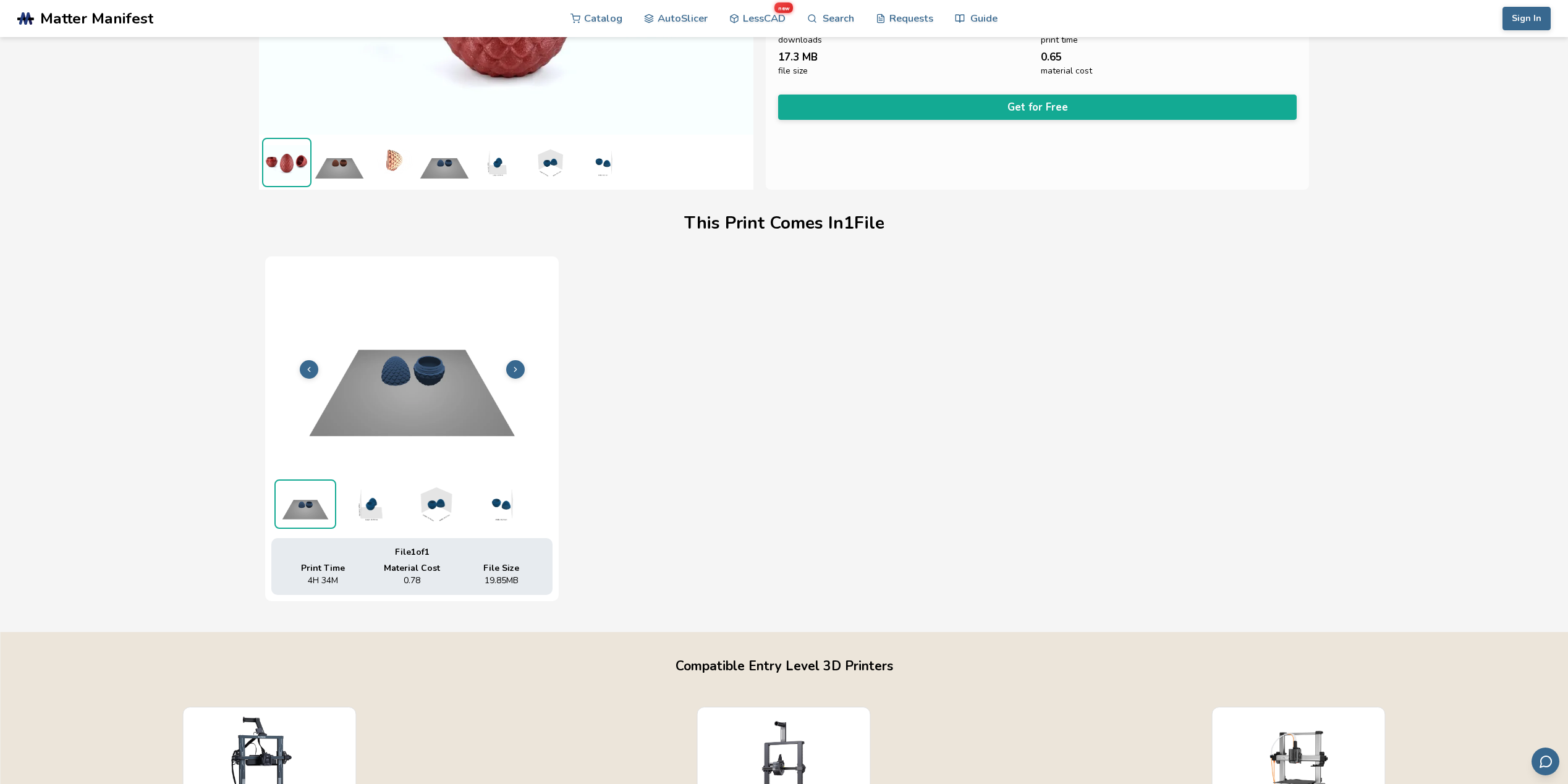
scroll to position [62, 0]
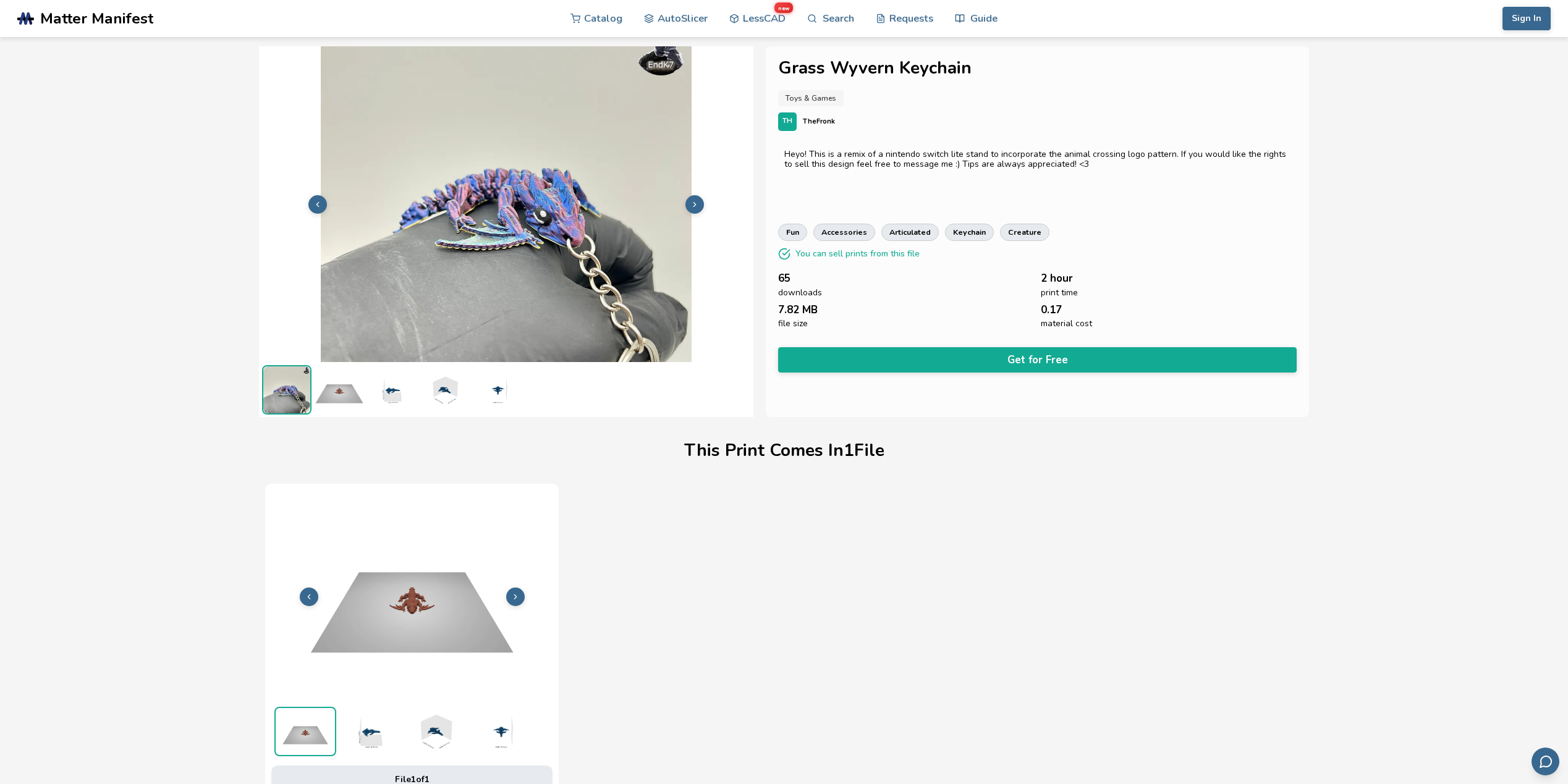
click at [695, 206] on icon at bounding box center [694, 204] width 9 height 9
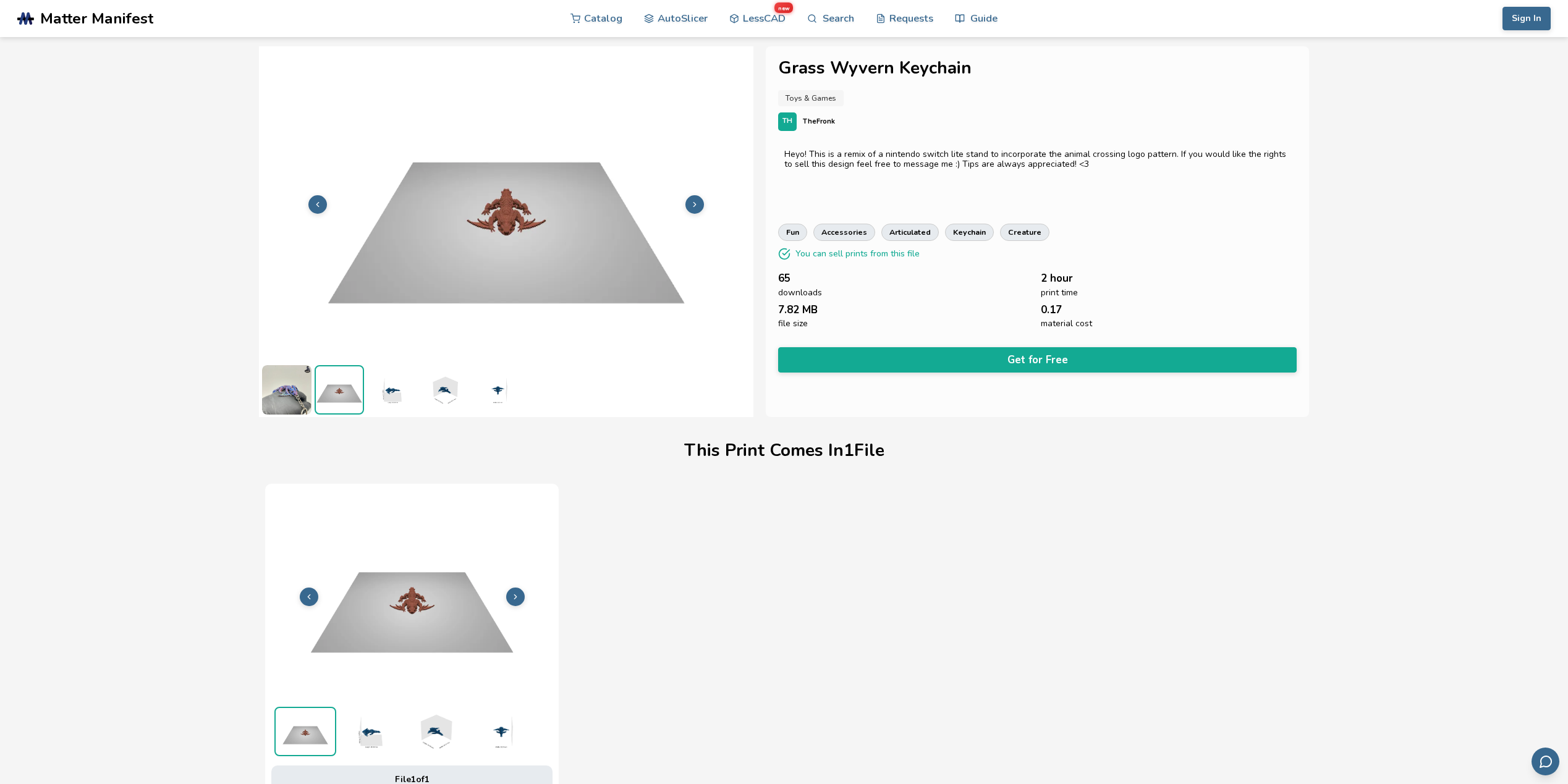
click at [695, 206] on icon at bounding box center [694, 204] width 9 height 9
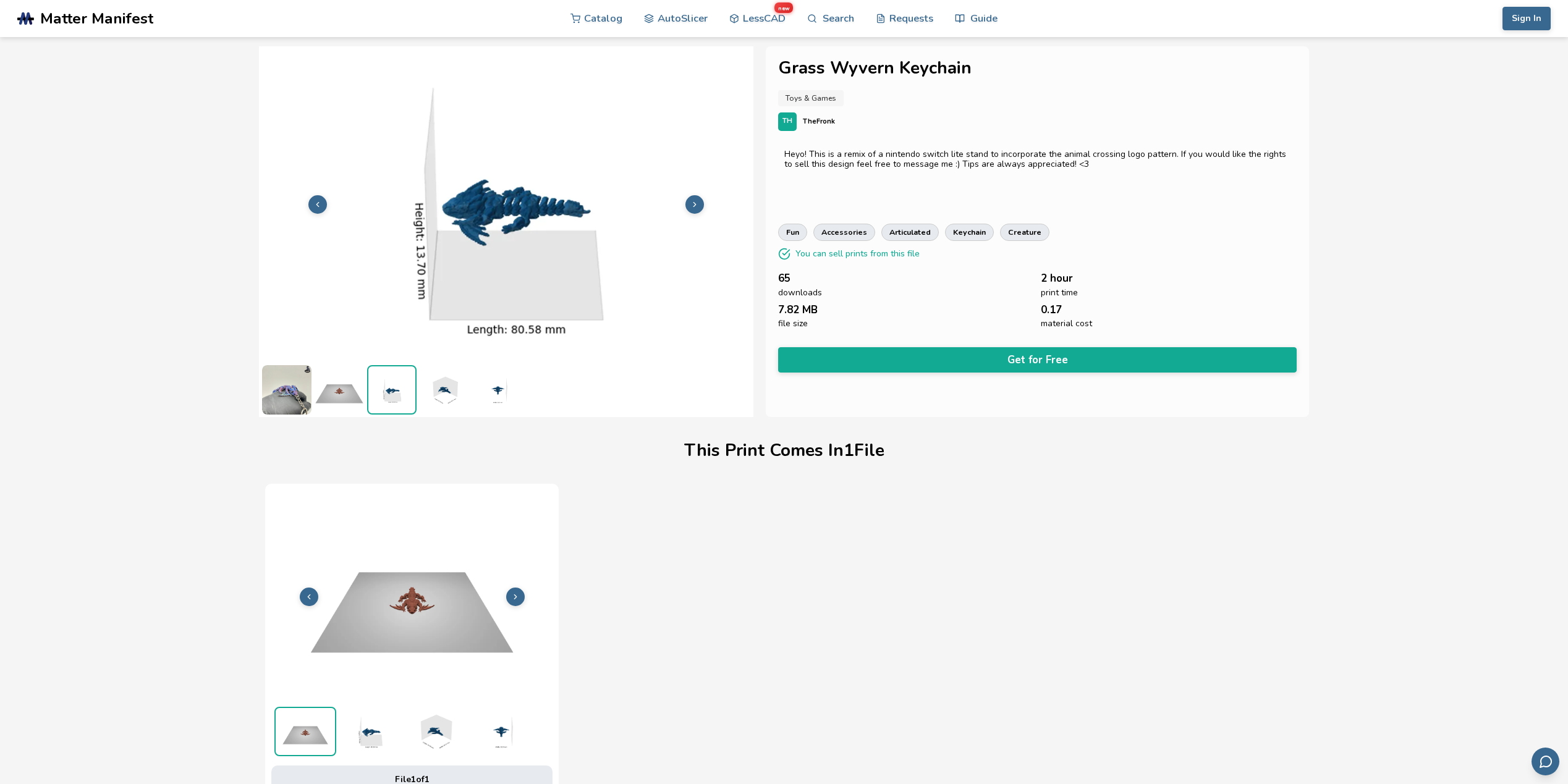
click at [695, 206] on icon at bounding box center [694, 204] width 9 height 9
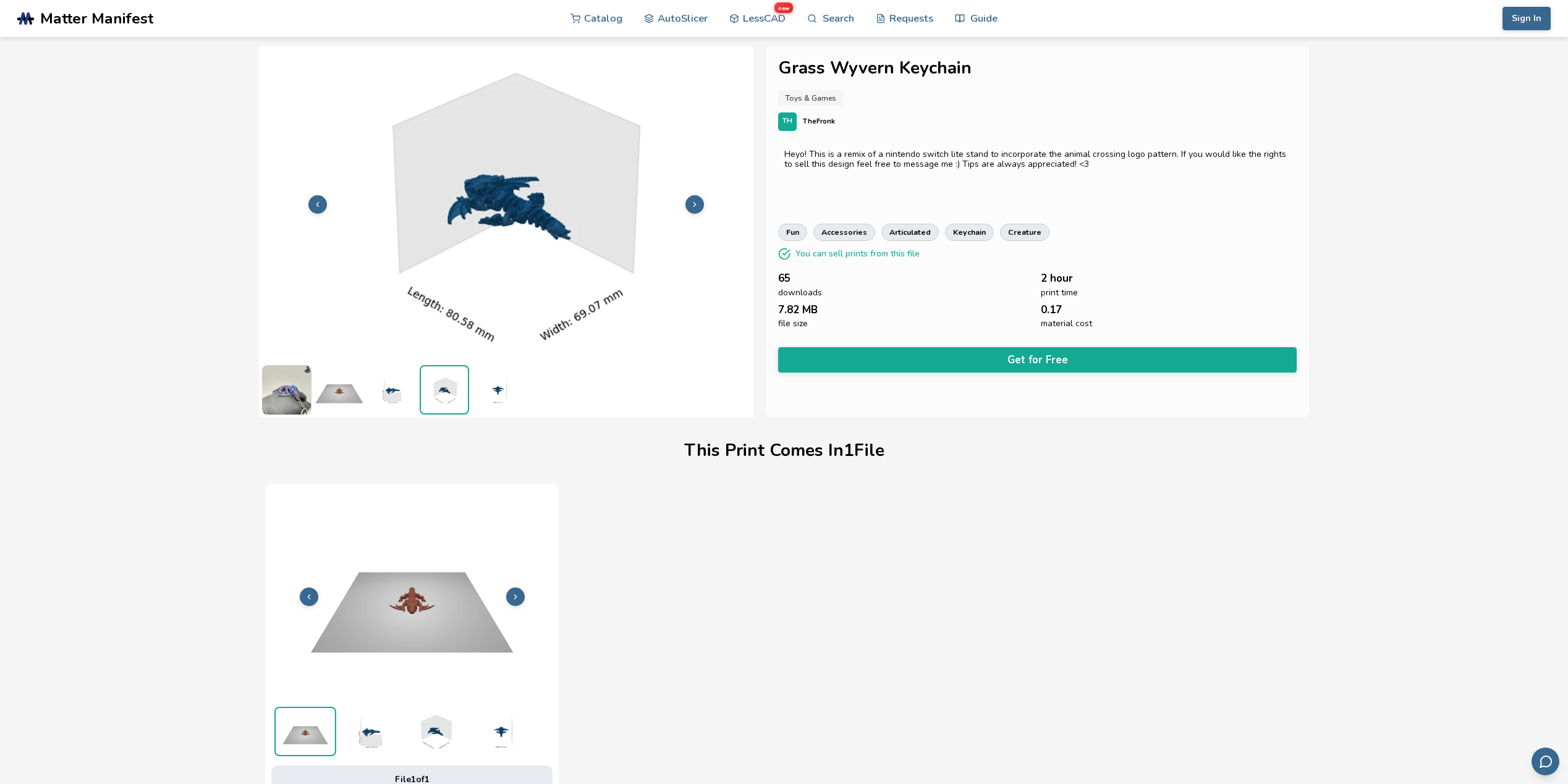
click at [695, 206] on icon at bounding box center [694, 204] width 9 height 9
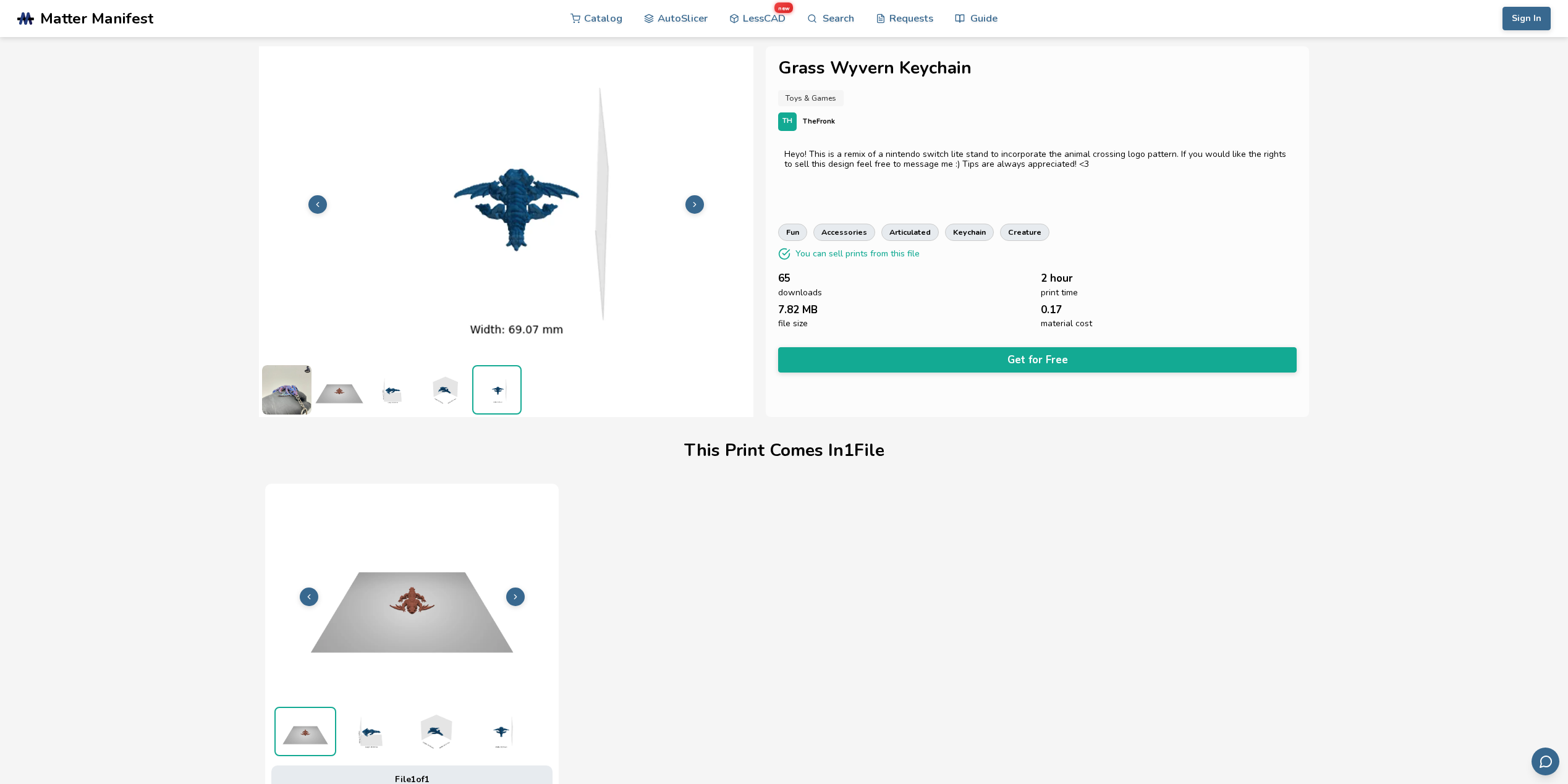
click at [695, 206] on icon at bounding box center [694, 204] width 9 height 9
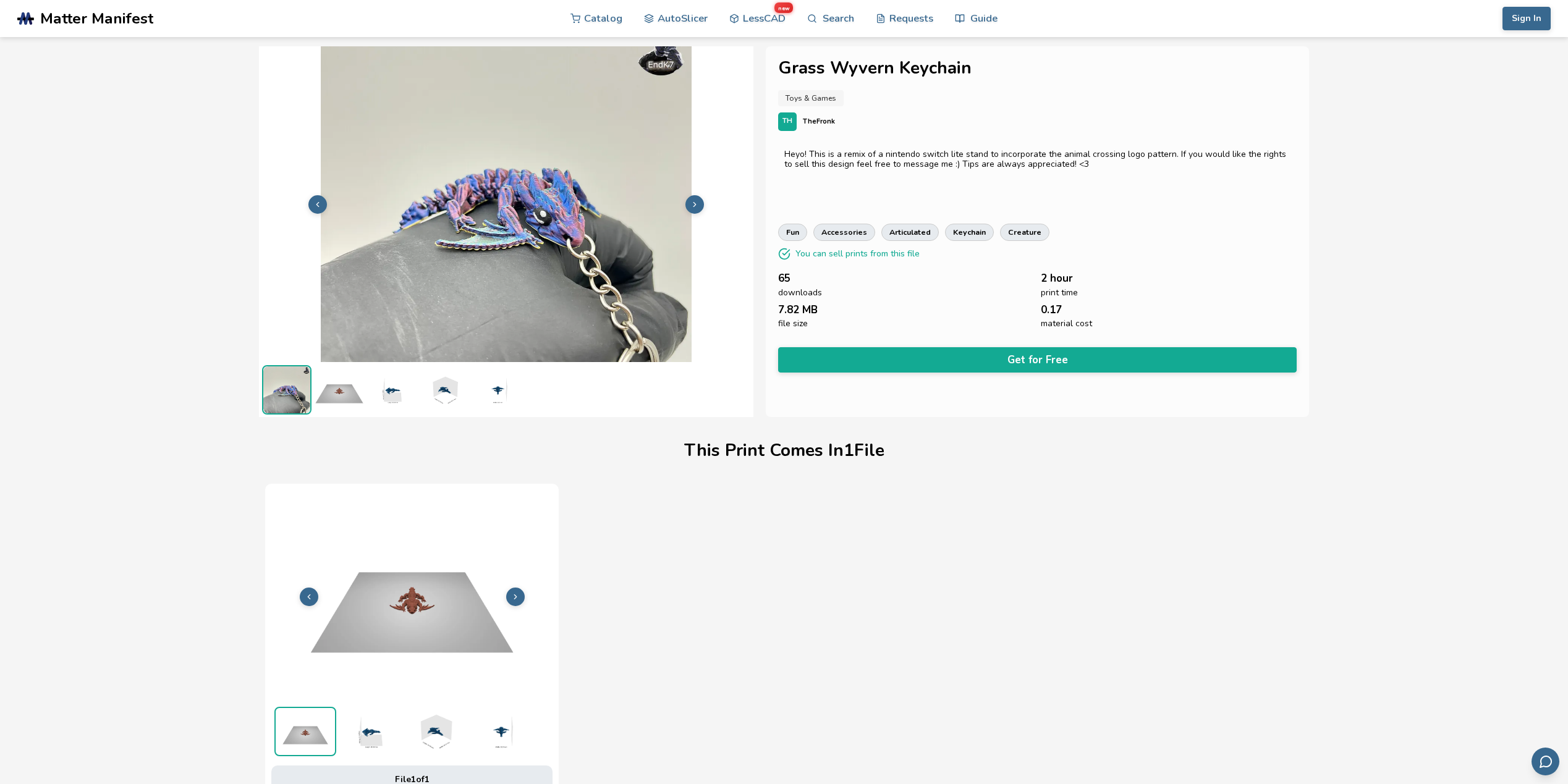
click at [695, 206] on icon at bounding box center [694, 204] width 9 height 9
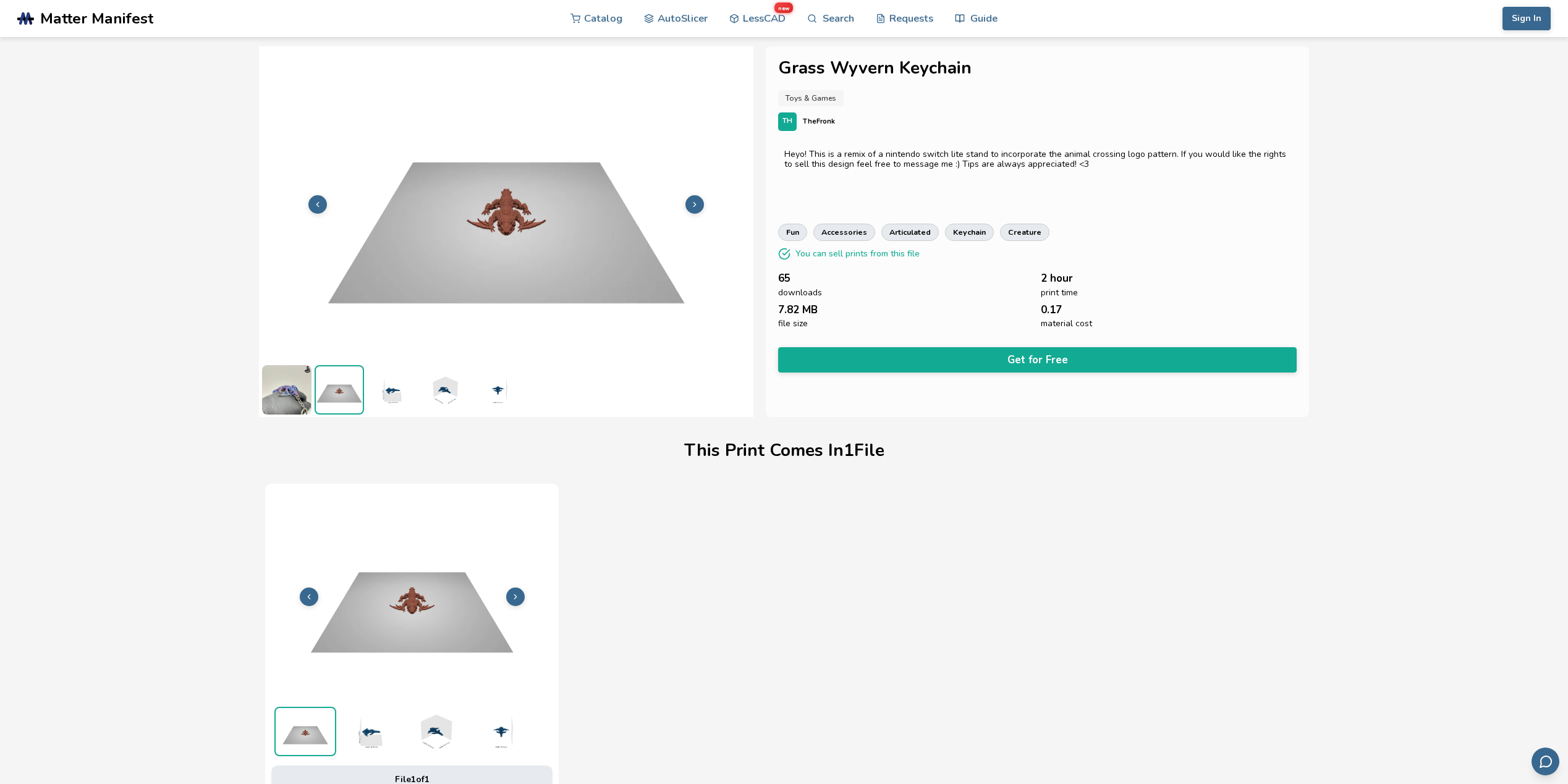
click at [695, 206] on icon at bounding box center [694, 204] width 9 height 9
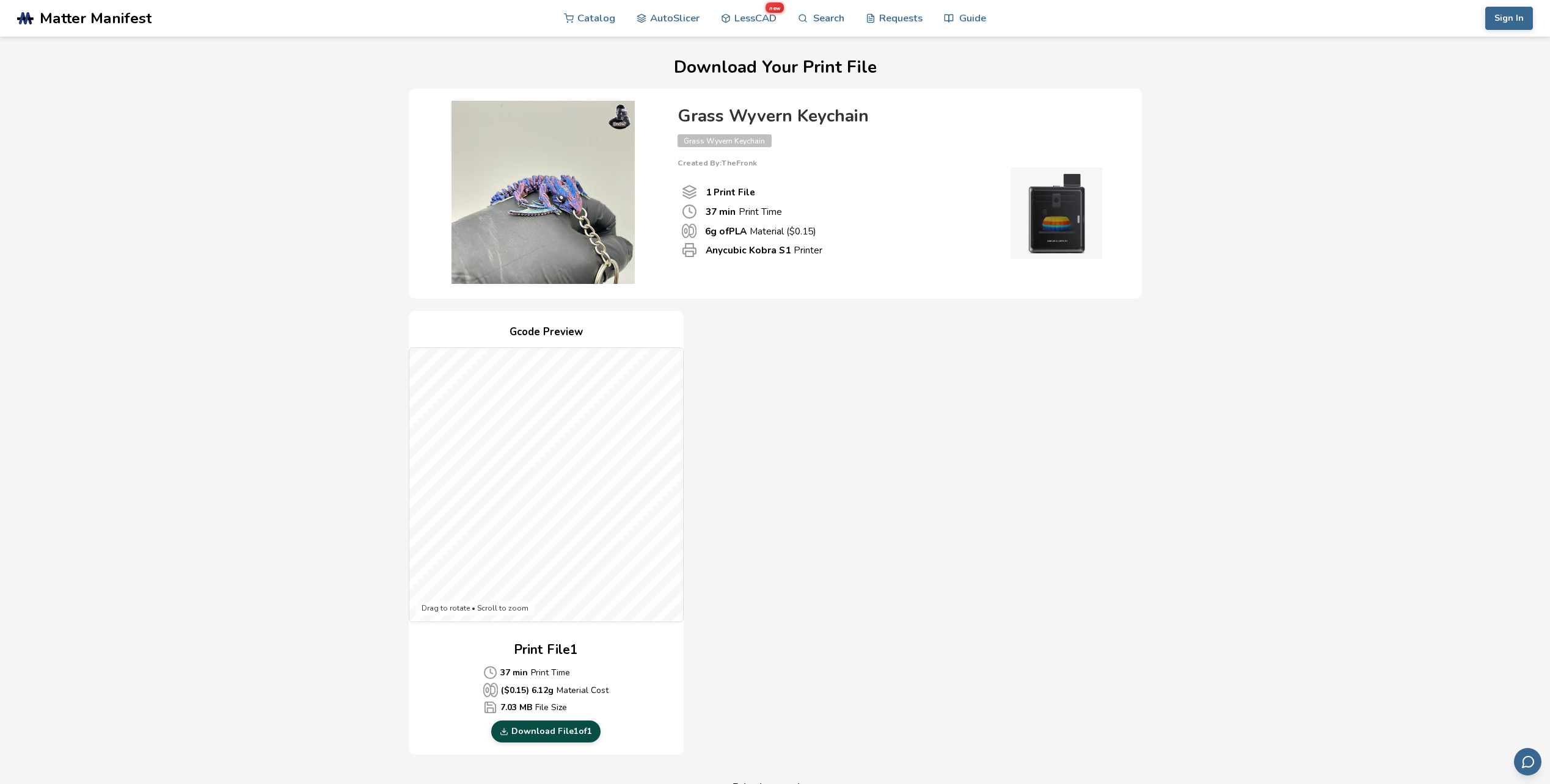
click at [536, 731] on link "Download File 1 of 1" at bounding box center [546, 731] width 109 height 22
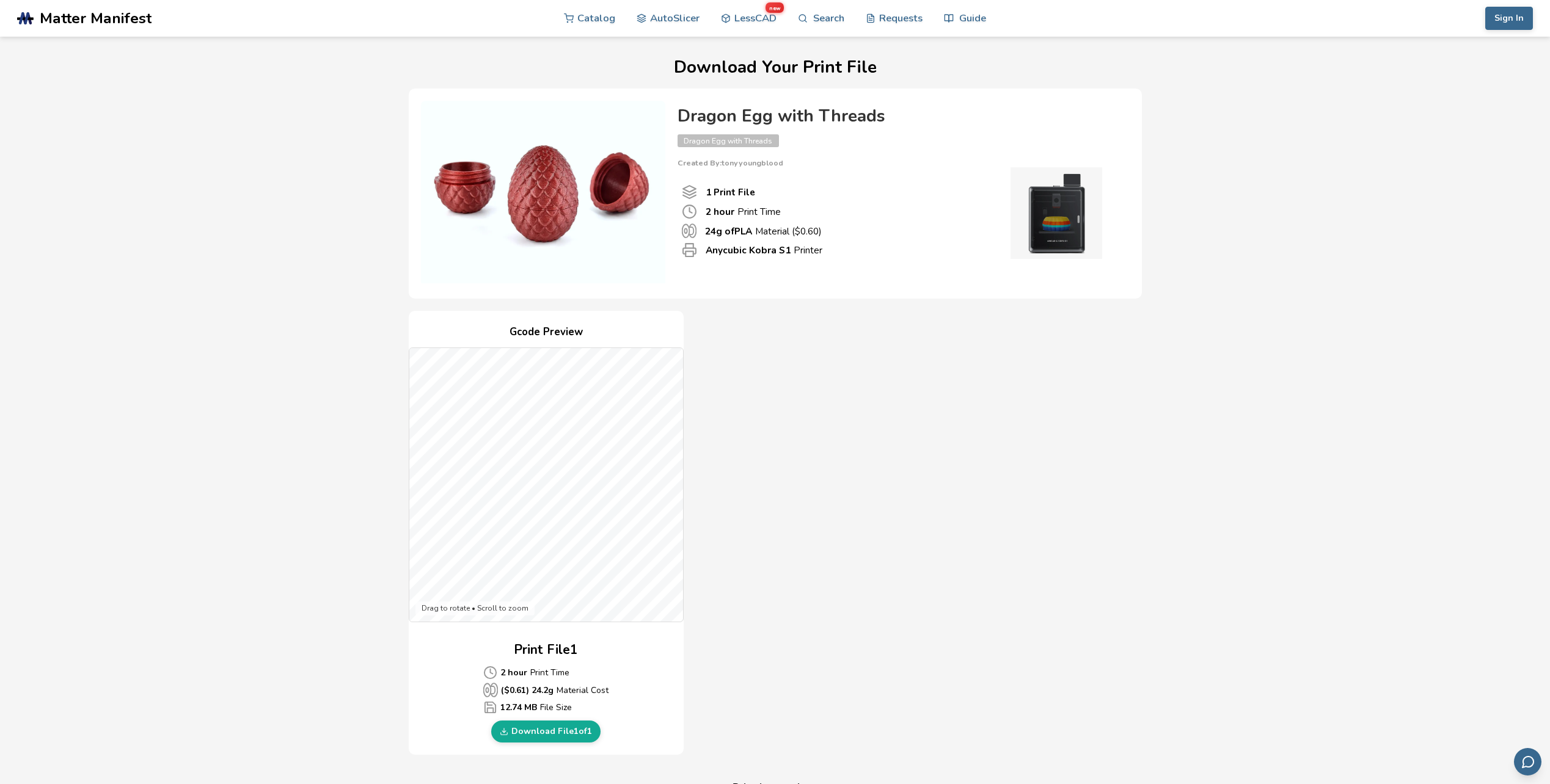
scroll to position [244, 0]
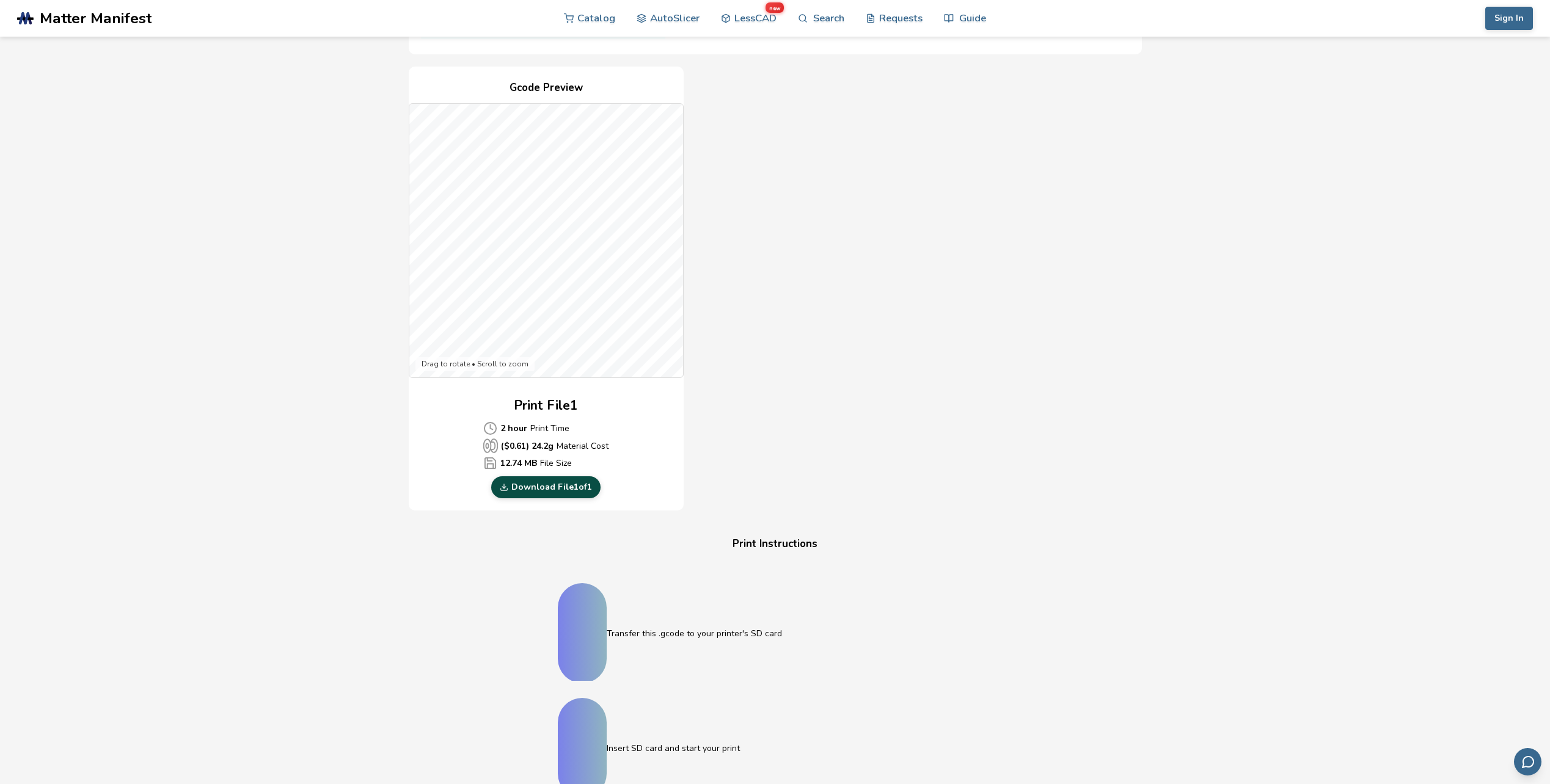
click at [546, 489] on link "Download File 1 of 1" at bounding box center [546, 487] width 109 height 22
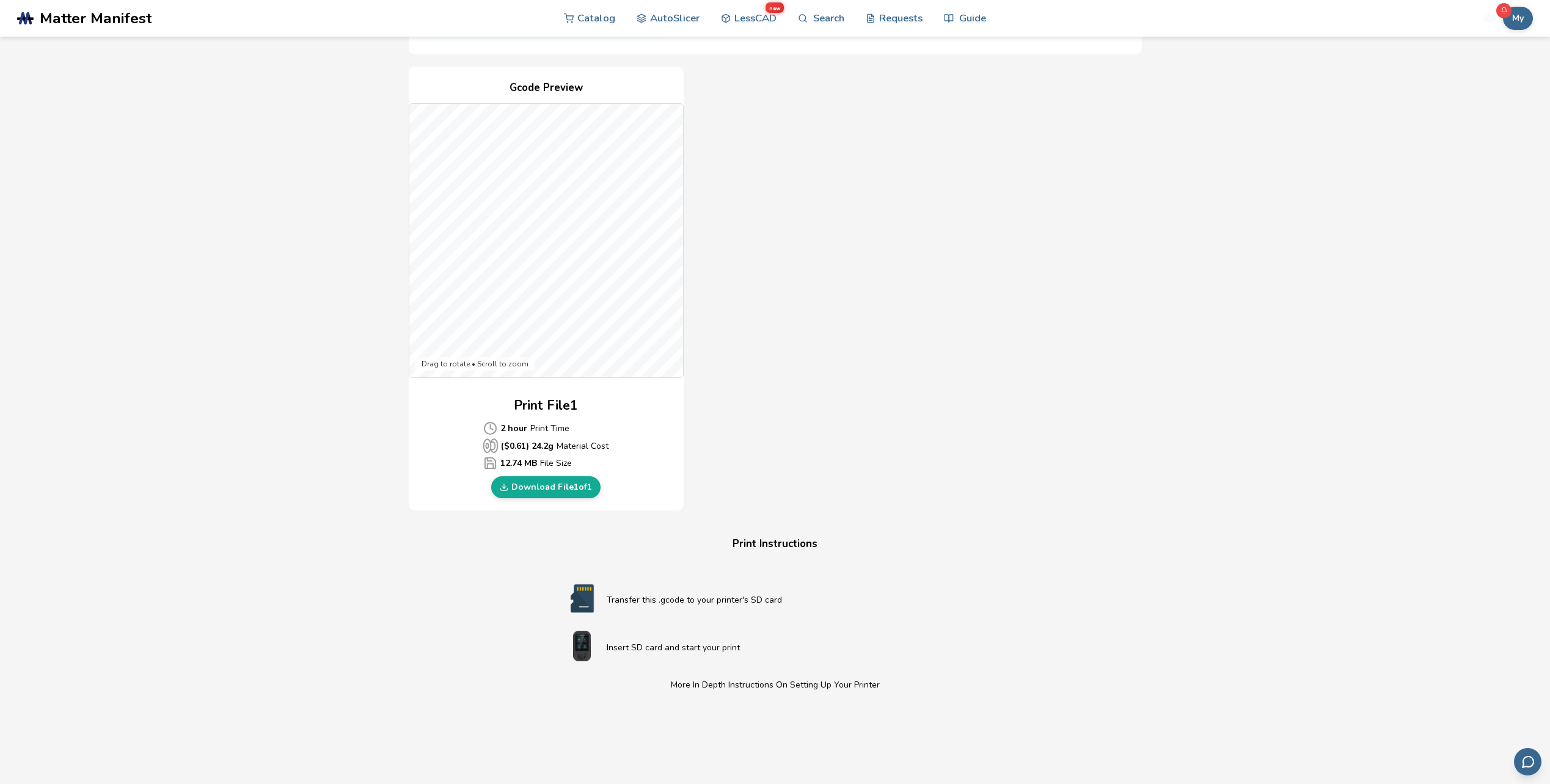
click at [1121, 283] on div "Gcode Preview Drag to rotate • Scroll to zoom Print File 1 2 hour Print Time ($…" at bounding box center [775, 288] width 733 height 444
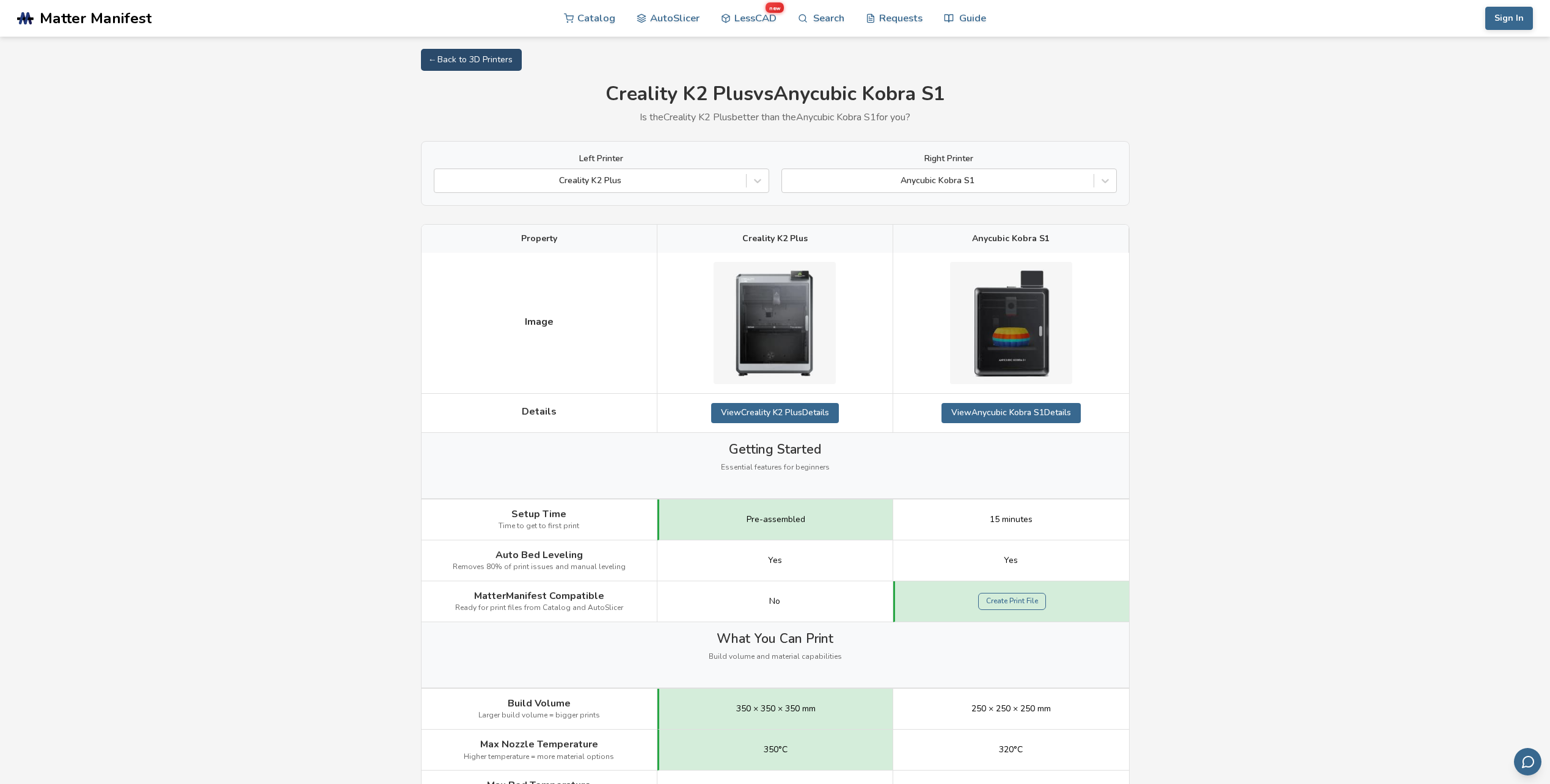
click at [468, 59] on link "← Back to 3D Printers" at bounding box center [471, 60] width 100 height 22
select select "**********"
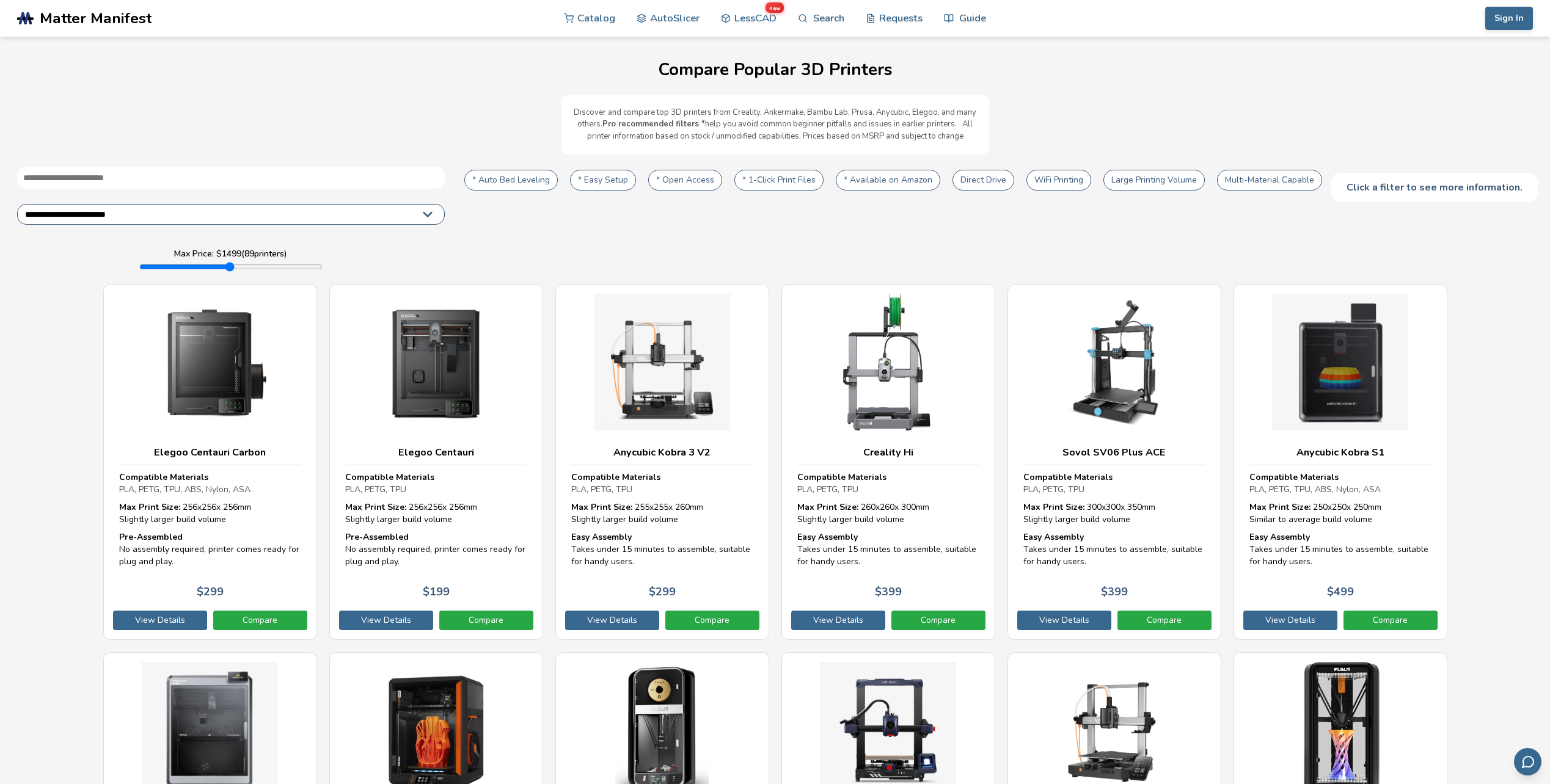
click at [108, 21] on span "Matter Manifest" at bounding box center [95, 18] width 112 height 17
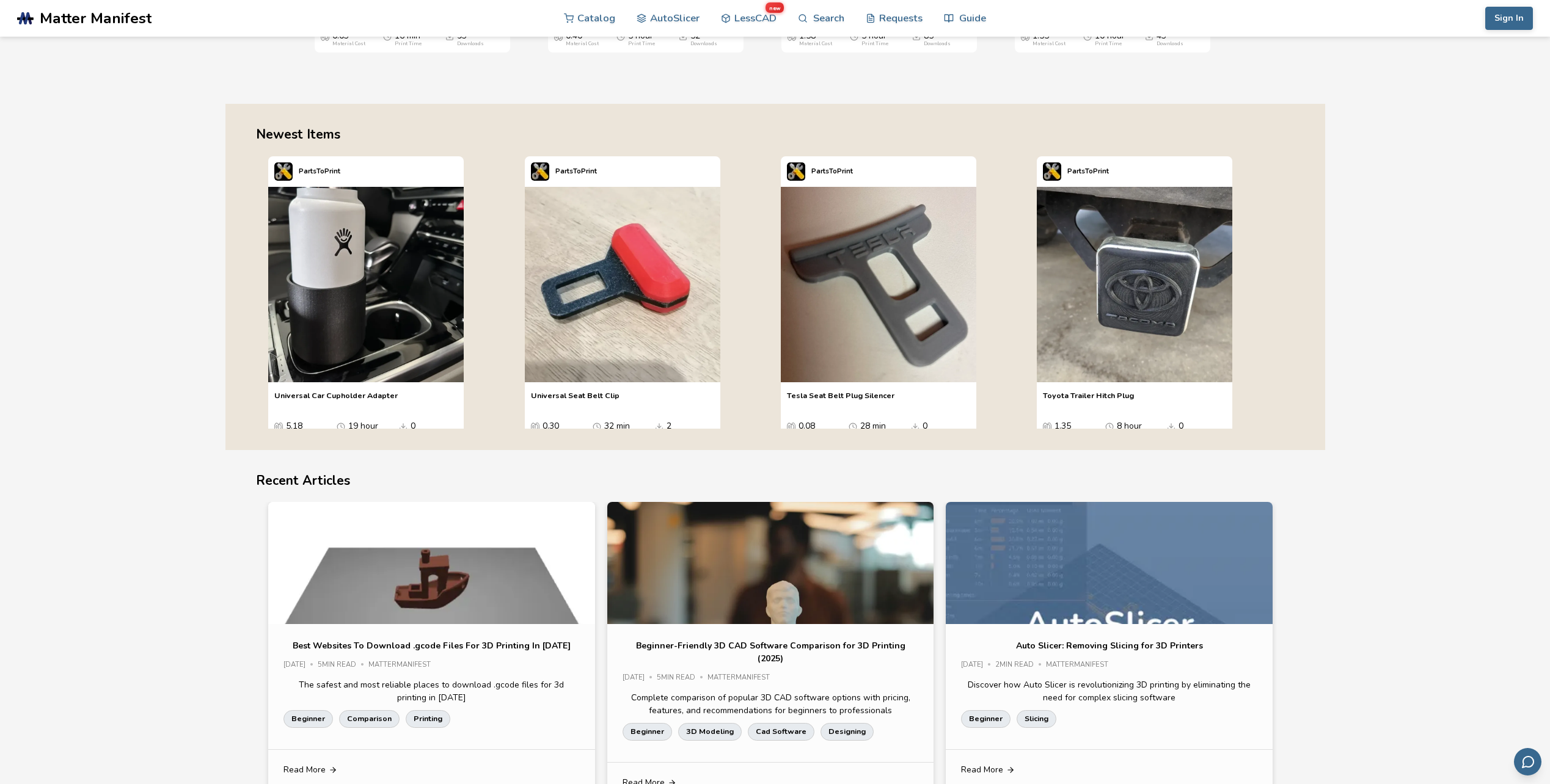
scroll to position [1892, 0]
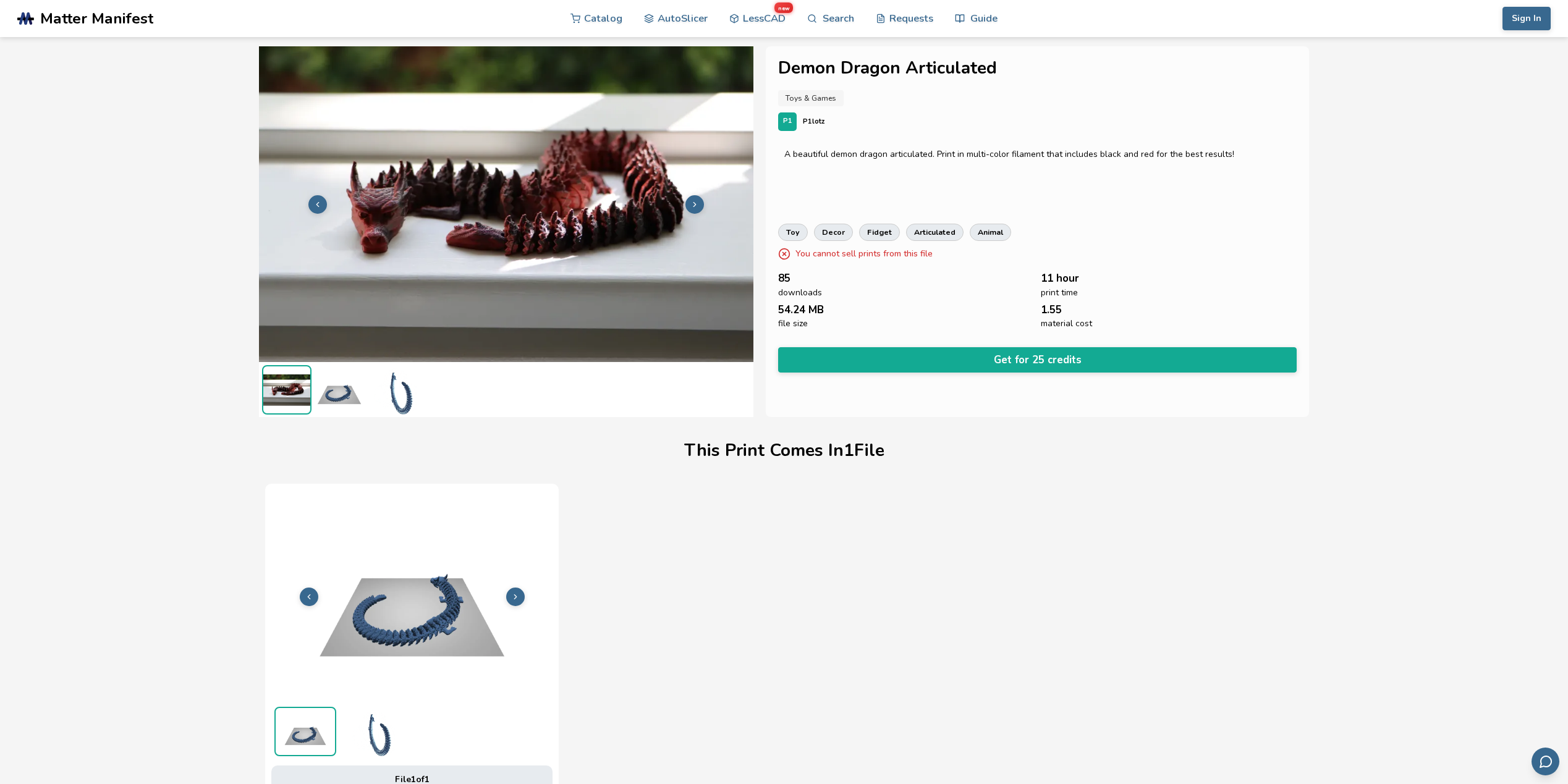
click at [950, 357] on button "Get for 25 credits" at bounding box center [1037, 360] width 518 height 26
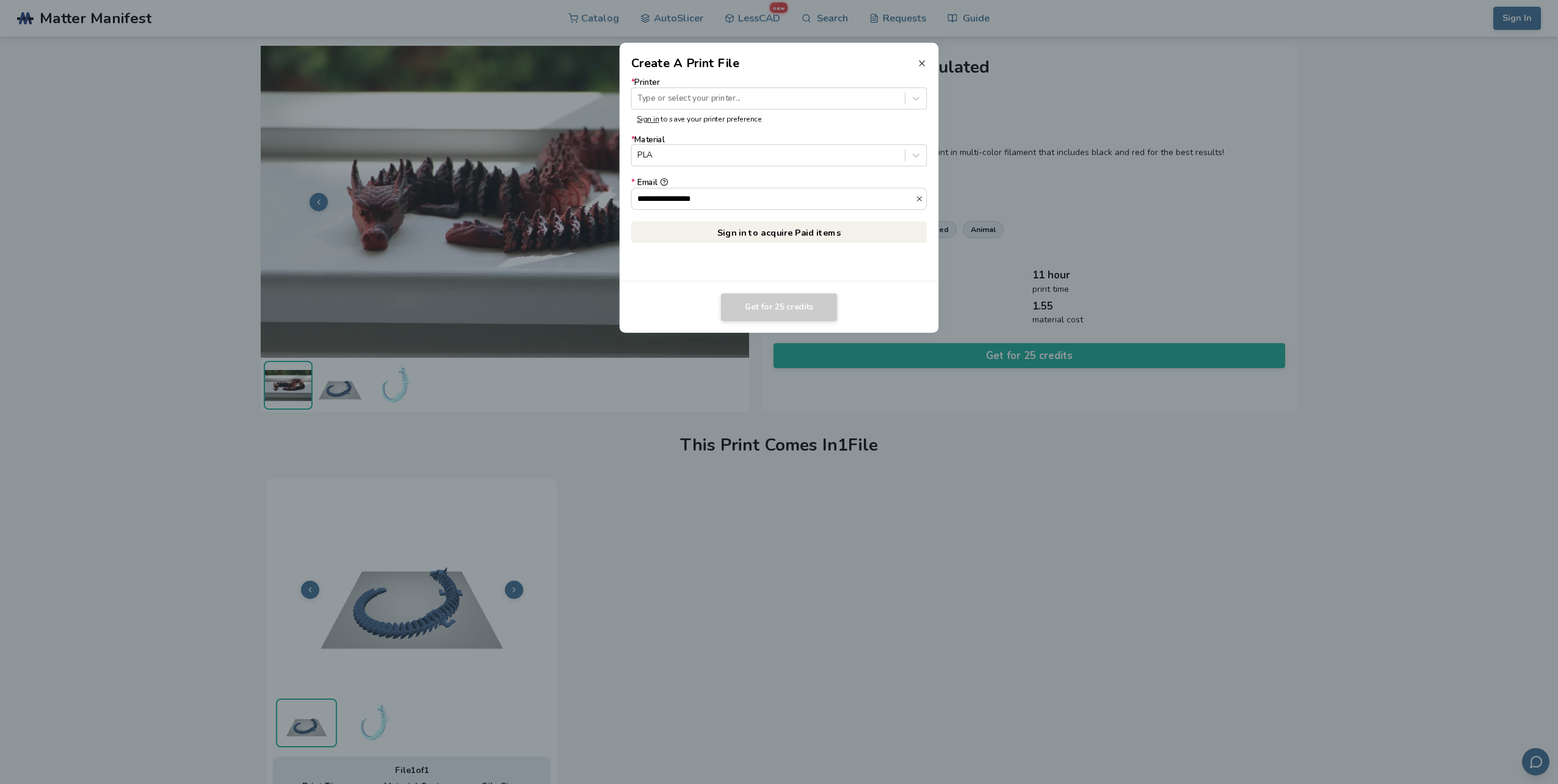
click at [919, 58] on icon at bounding box center [922, 63] width 9 height 9
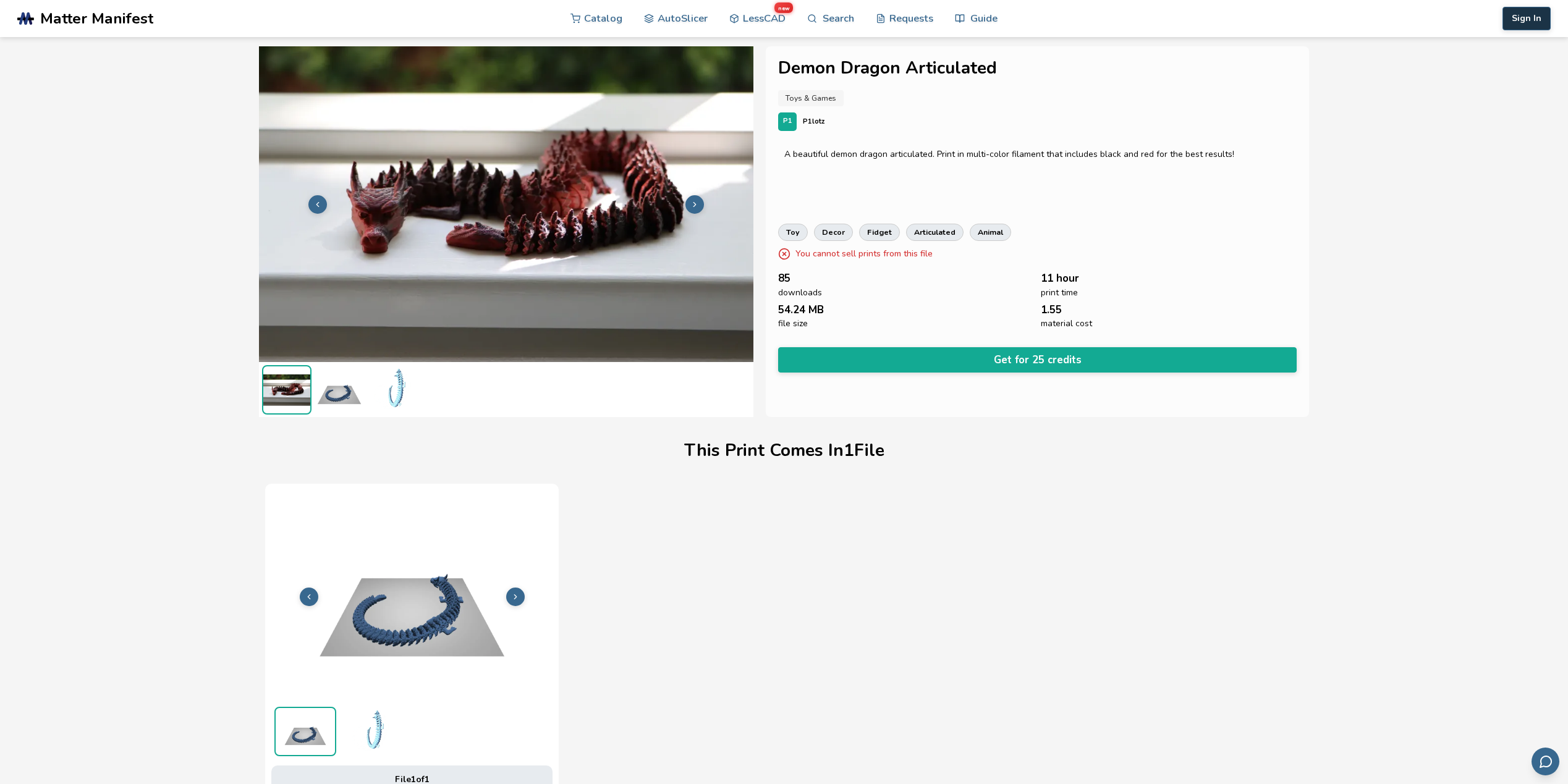
click at [1532, 20] on button "Sign In" at bounding box center [1526, 18] width 48 height 23
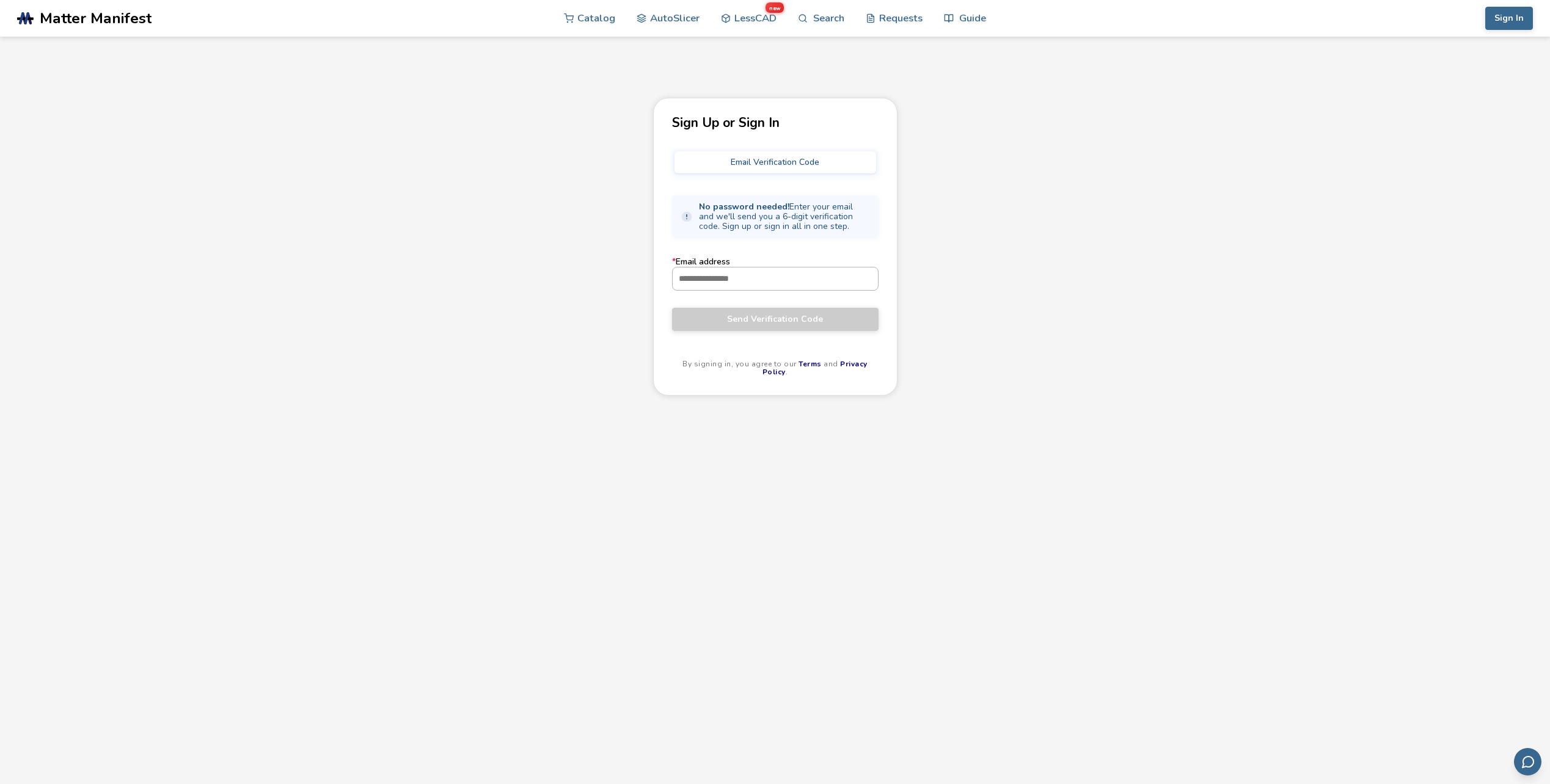
click at [762, 277] on input "* Email address" at bounding box center [775, 278] width 206 height 22
type input "**********"
click at [765, 315] on span "Send Verification Code" at bounding box center [775, 319] width 188 height 9
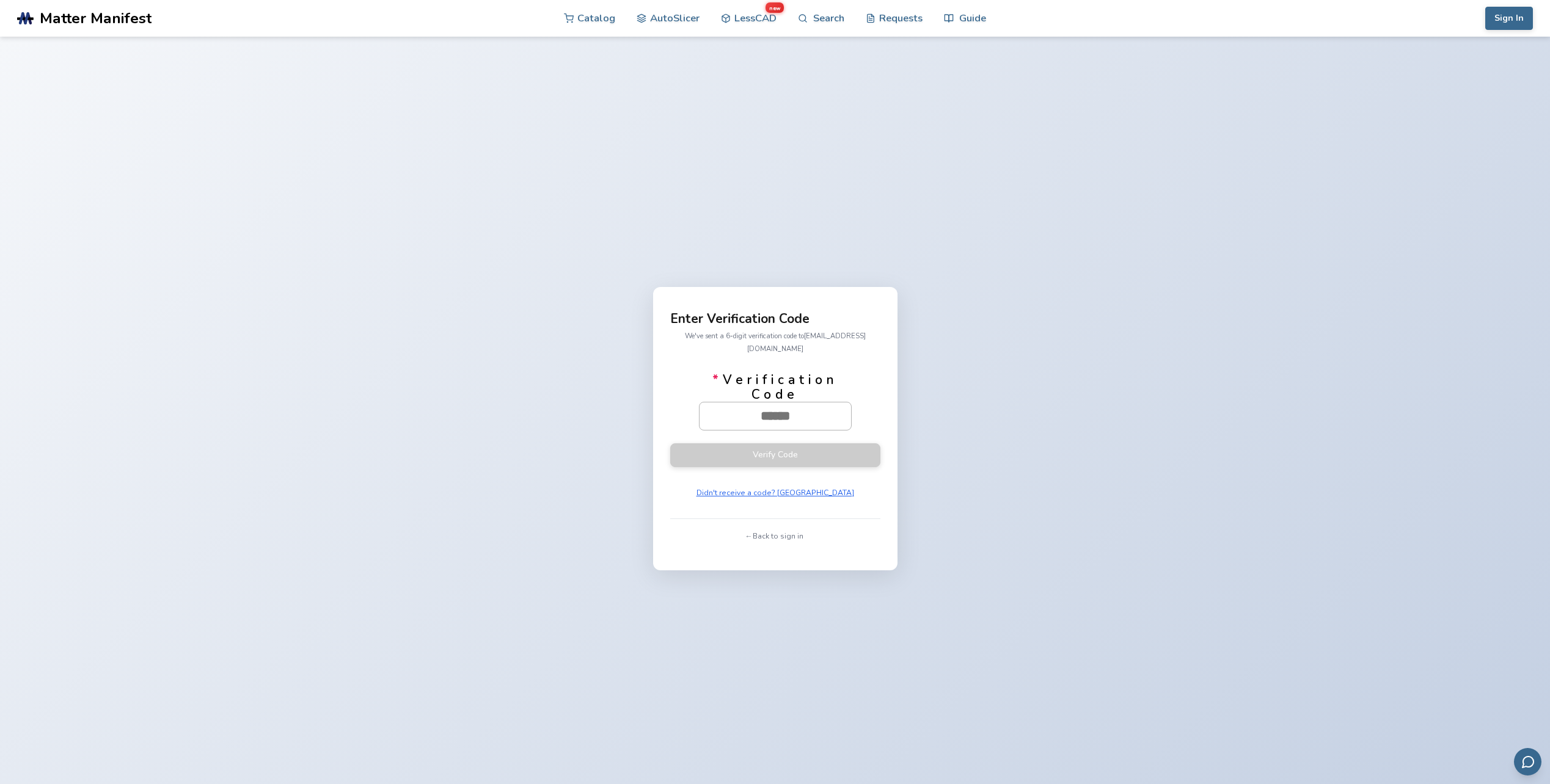
click at [761, 409] on input "* Verification Code" at bounding box center [775, 416] width 152 height 27
click at [747, 410] on input "* Verification Code" at bounding box center [775, 416] width 152 height 27
paste input "******"
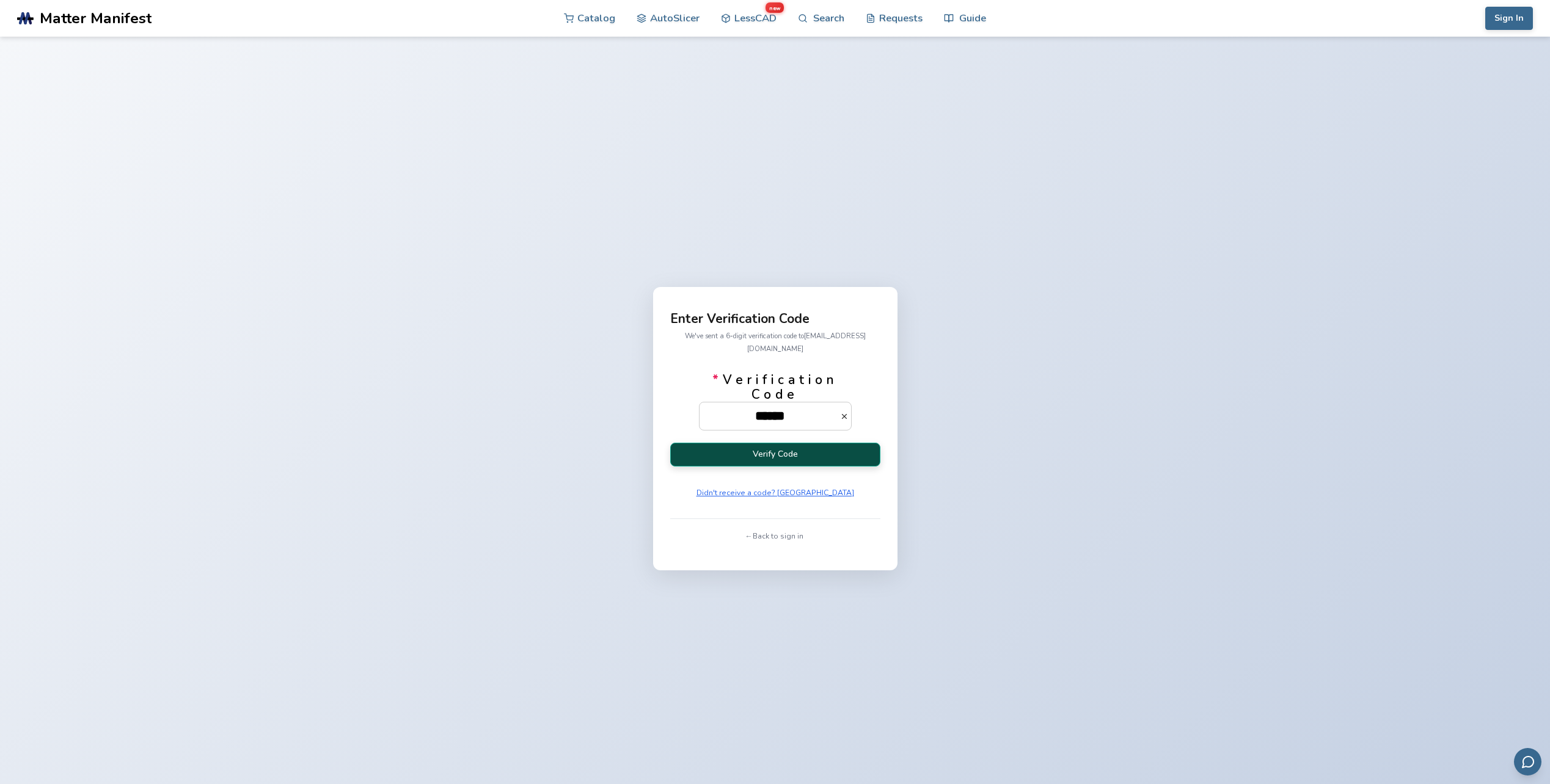
type input "******"
click at [776, 443] on button "Verify Code" at bounding box center [775, 454] width 210 height 24
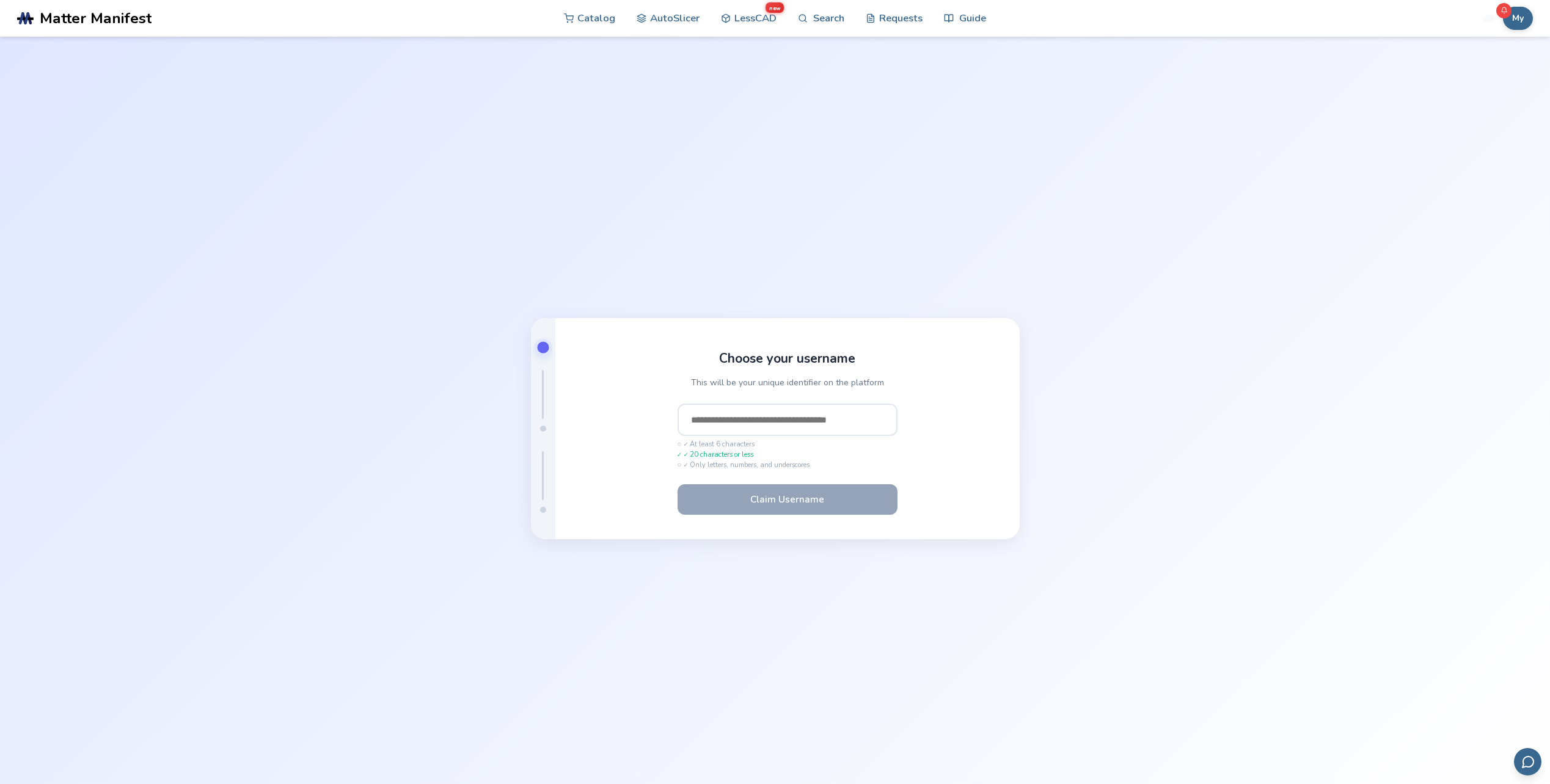
click at [754, 425] on input "text" at bounding box center [788, 420] width 220 height 33
type input "**********"
click at [766, 507] on button "Claim Username" at bounding box center [788, 499] width 220 height 31
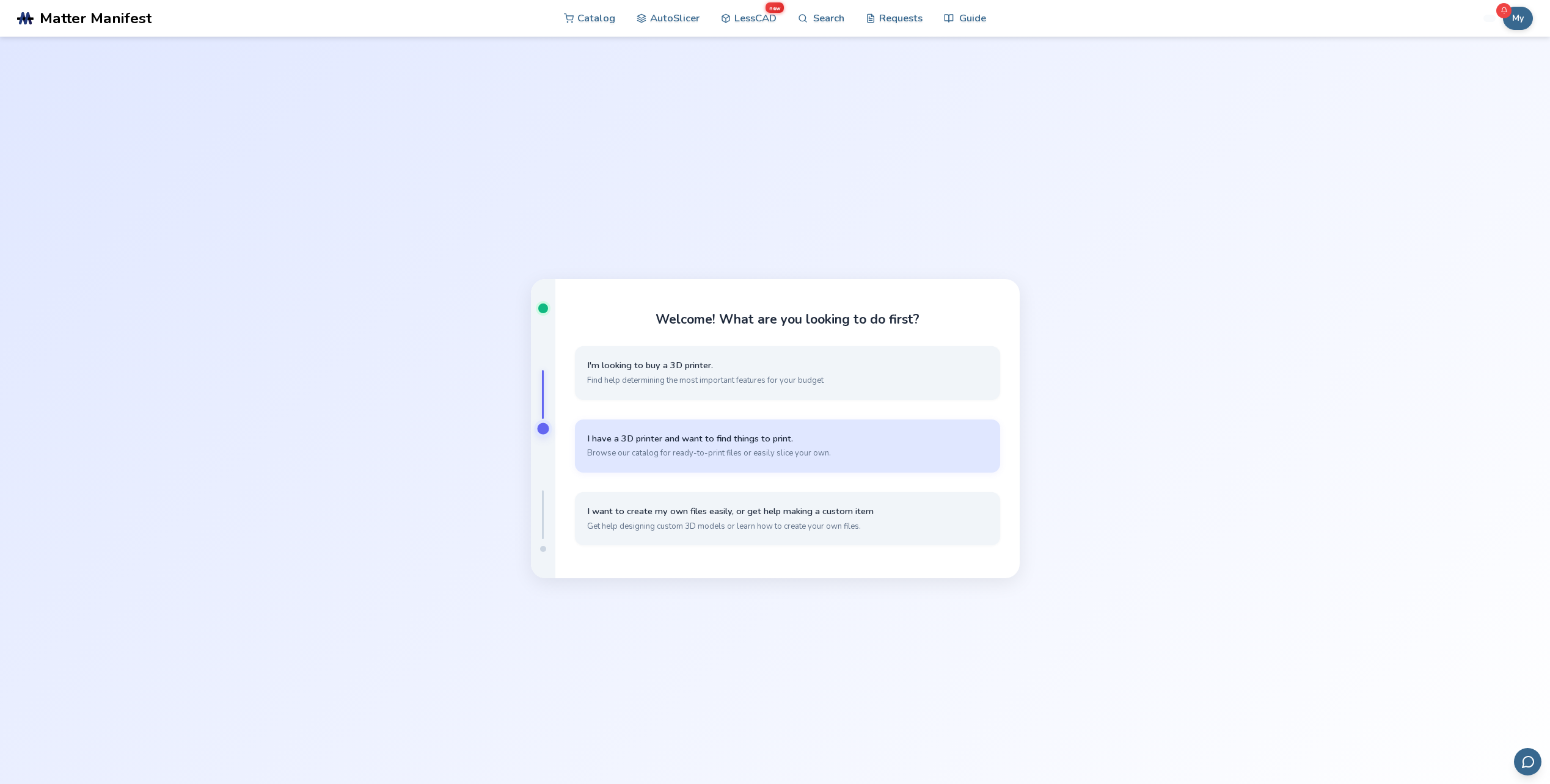
click at [698, 460] on button "I have a 3D printer and want to find things to print. Browse our catalog for re…" at bounding box center [788, 446] width 425 height 53
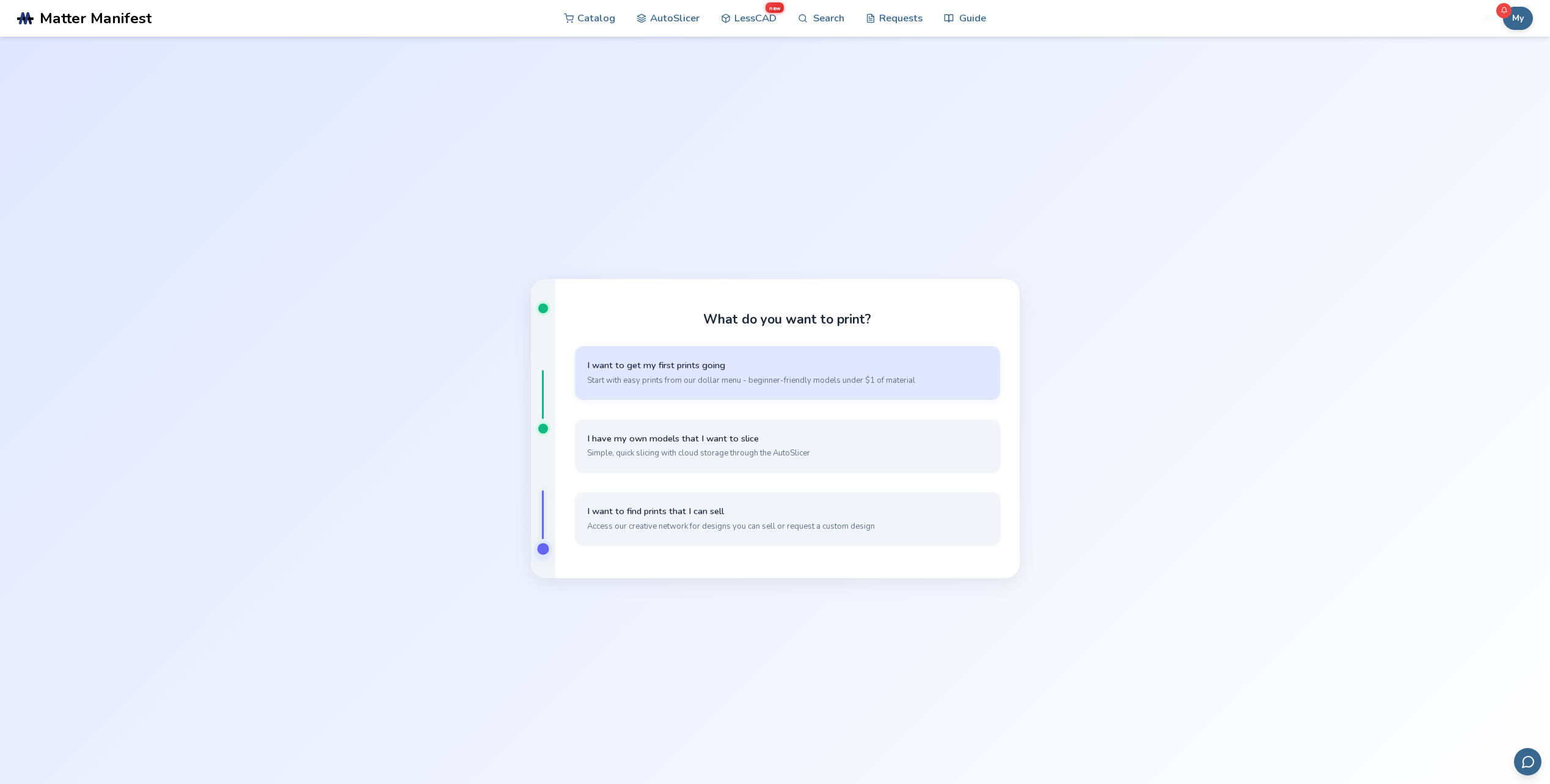
click at [670, 379] on span "Start with easy prints from our dollar menu - beginner-friendly models under $1…" at bounding box center [787, 380] width 401 height 11
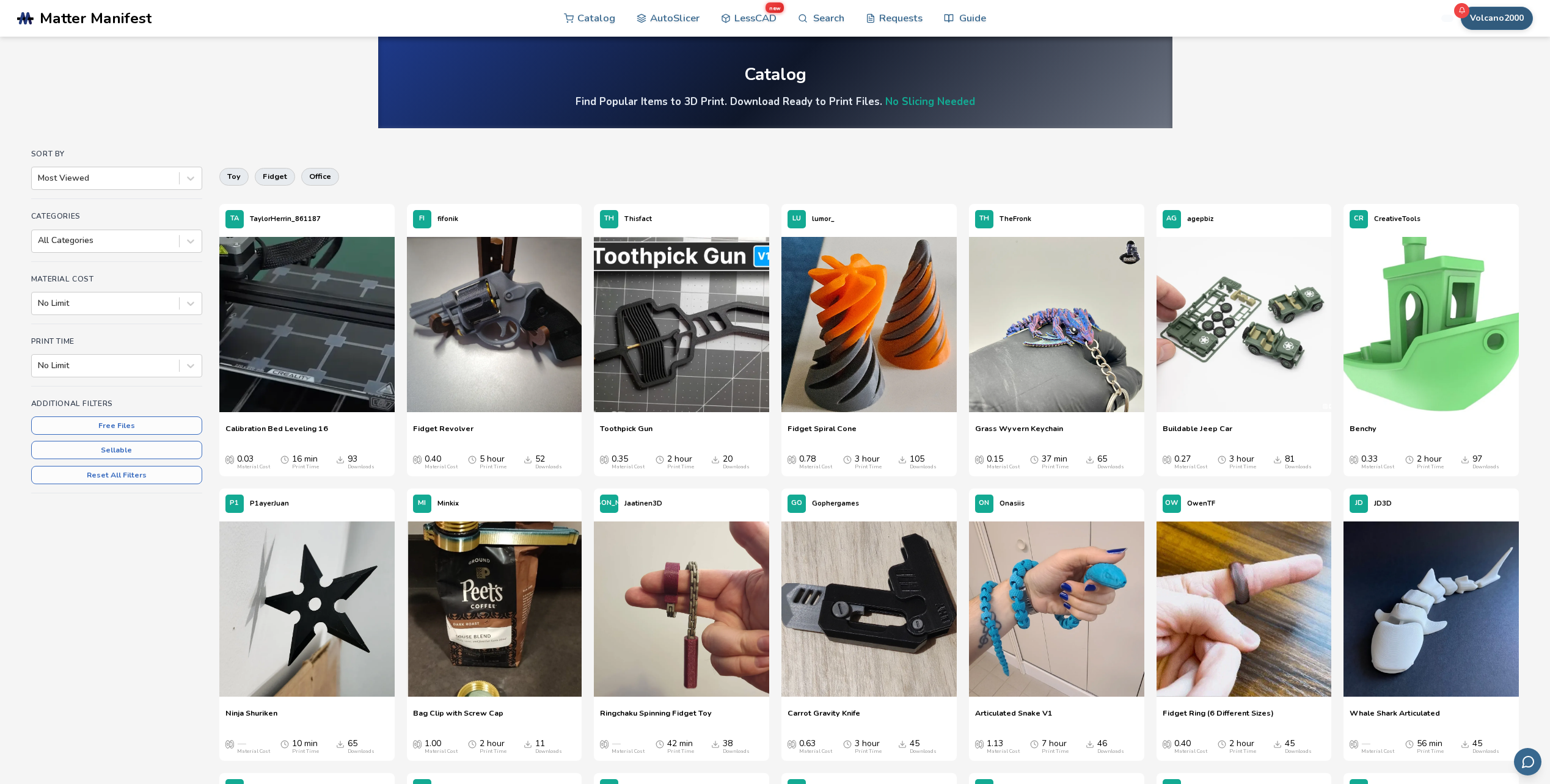
click at [1481, 21] on button "Volcano2000" at bounding box center [1496, 17] width 72 height 23
click at [120, 181] on div at bounding box center [105, 178] width 135 height 12
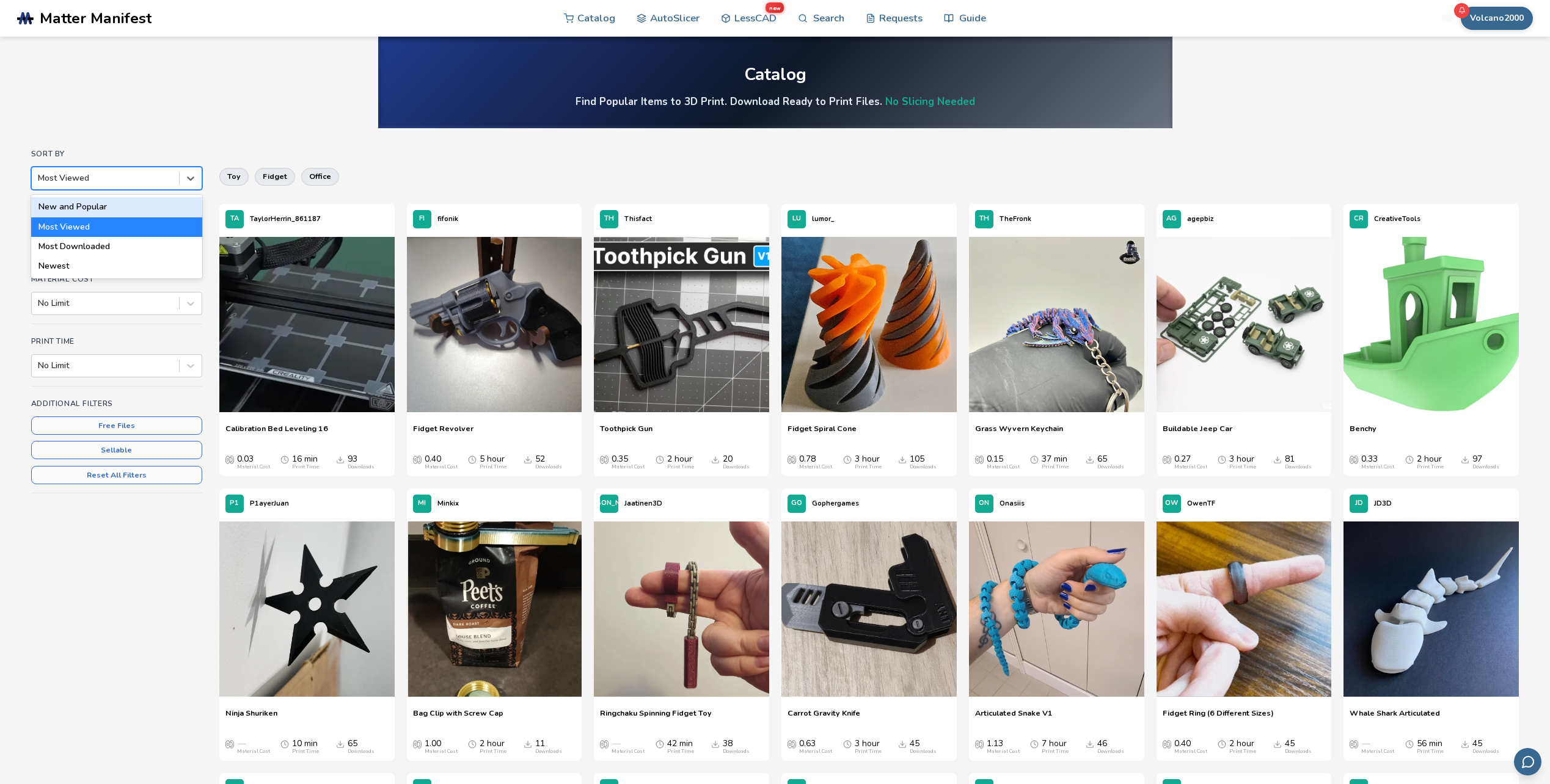
click at [68, 211] on div "New and Popular" at bounding box center [116, 206] width 171 height 20
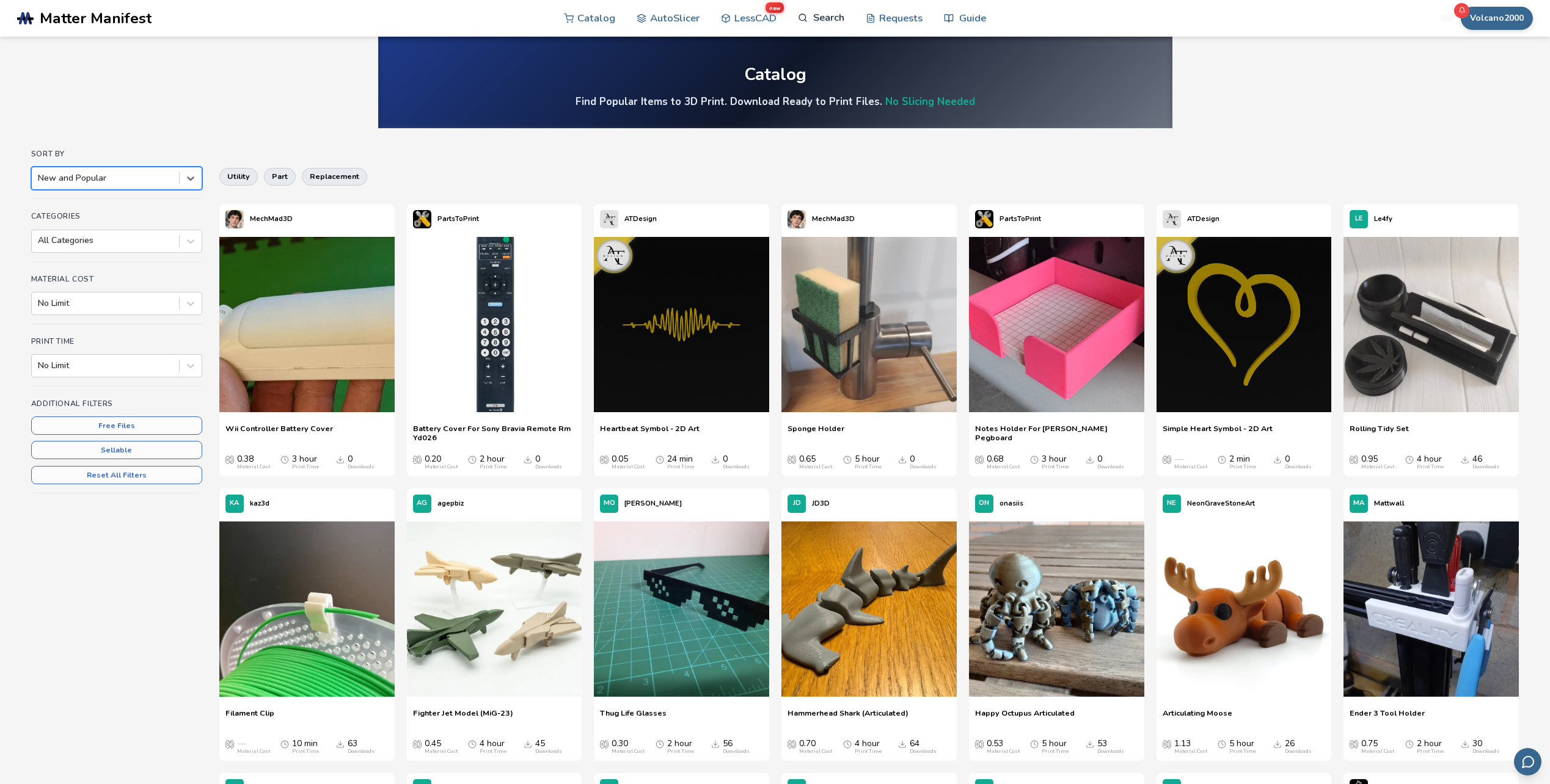
click at [825, 17] on link "Search" at bounding box center [821, 17] width 47 height 36
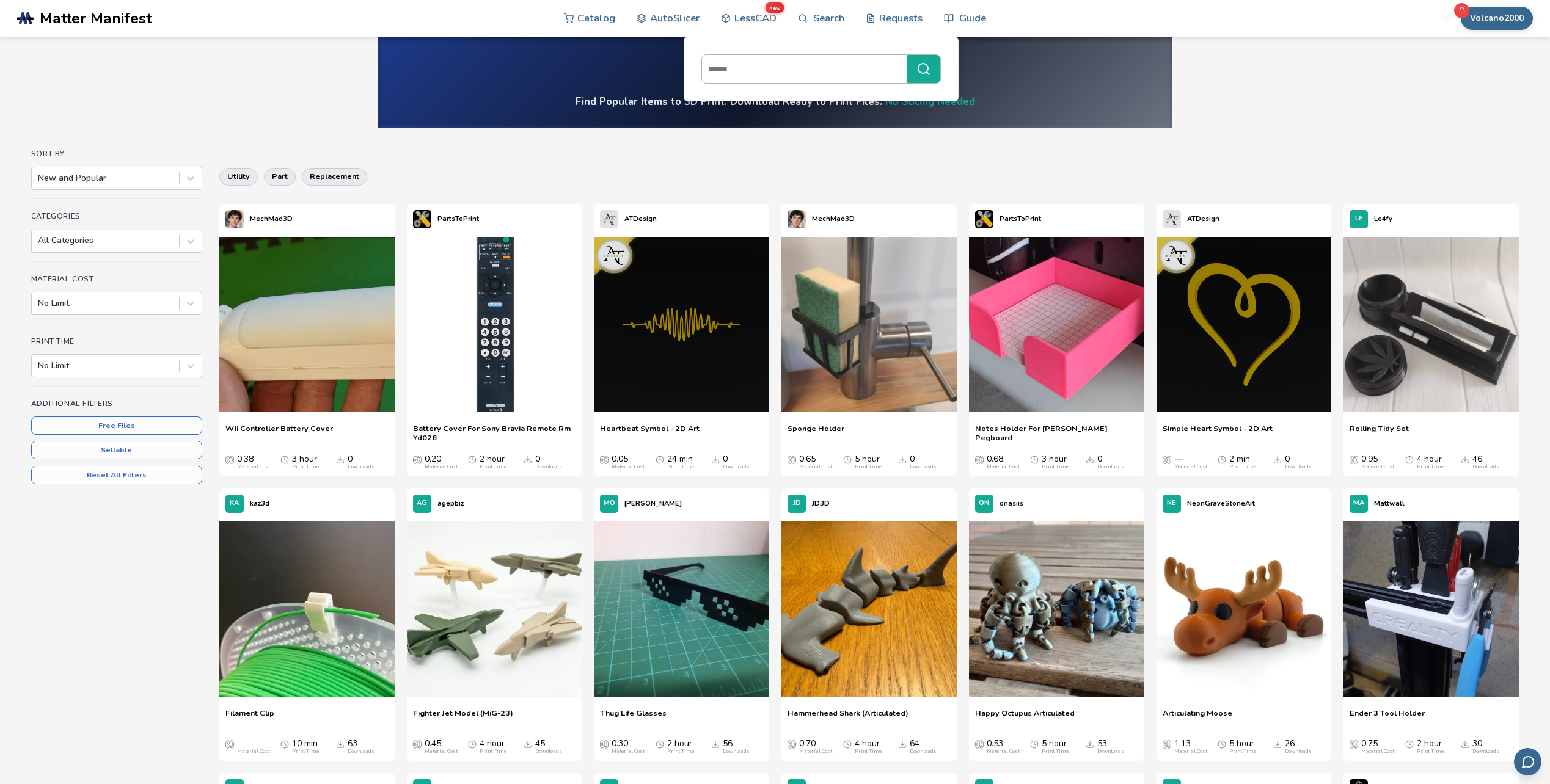
click at [743, 65] on input at bounding box center [801, 69] width 199 height 22
type input "******"
click at [907, 55] on button "******" at bounding box center [924, 70] width 33 height 28
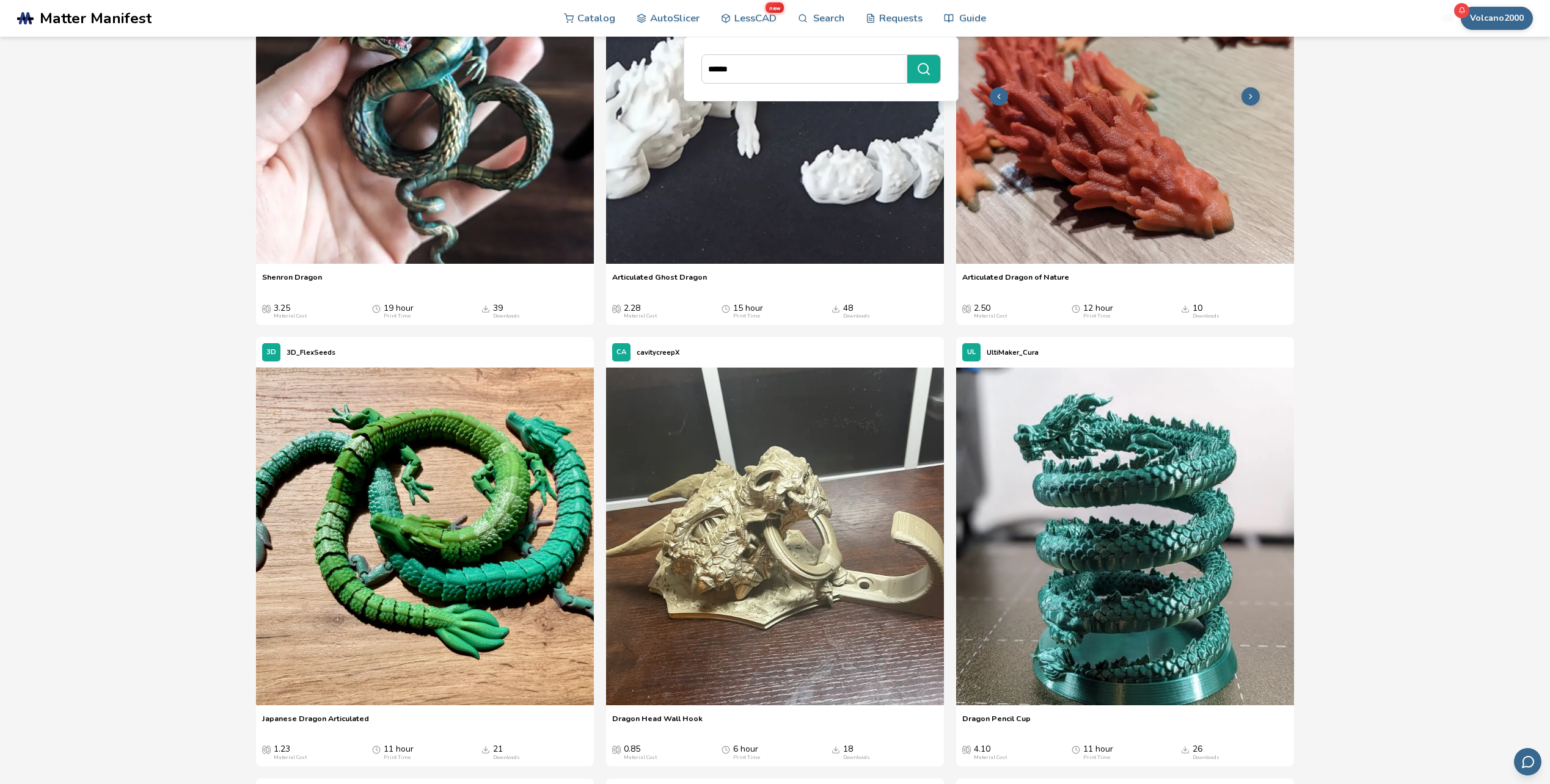
scroll to position [977, 0]
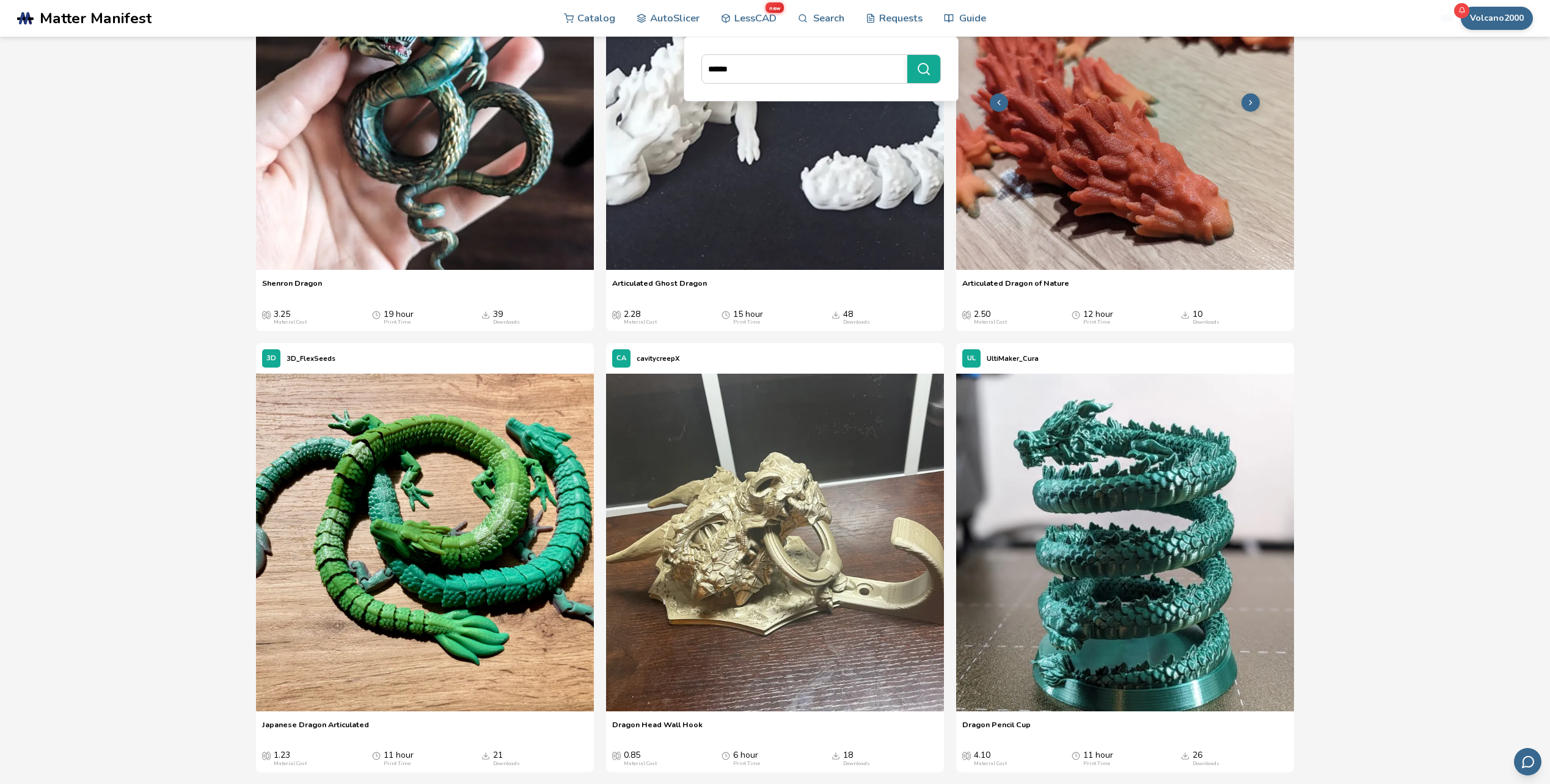
click at [1113, 270] on img at bounding box center [1125, 100] width 338 height 337
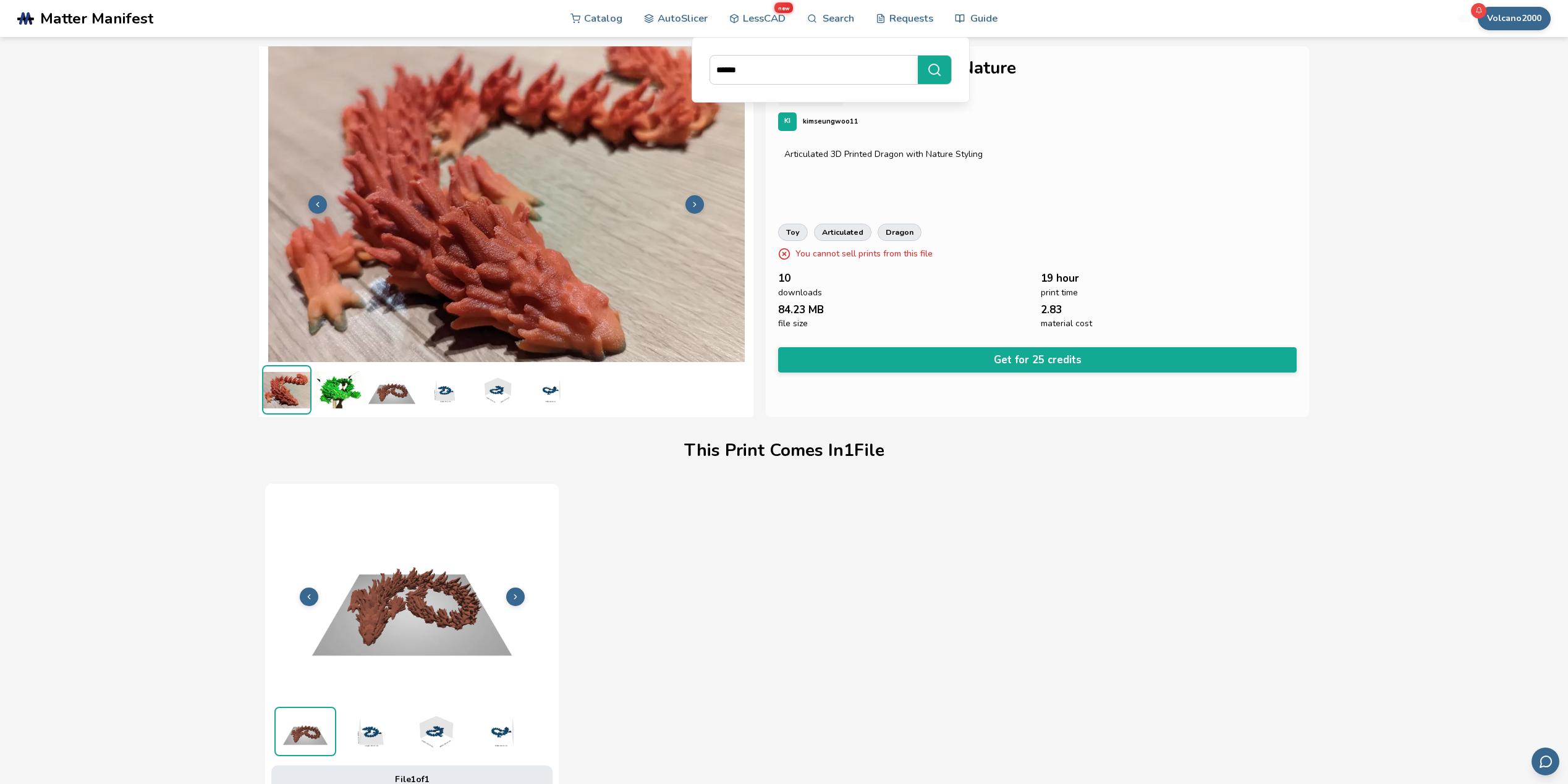
click at [326, 382] on img at bounding box center [339, 390] width 50 height 50
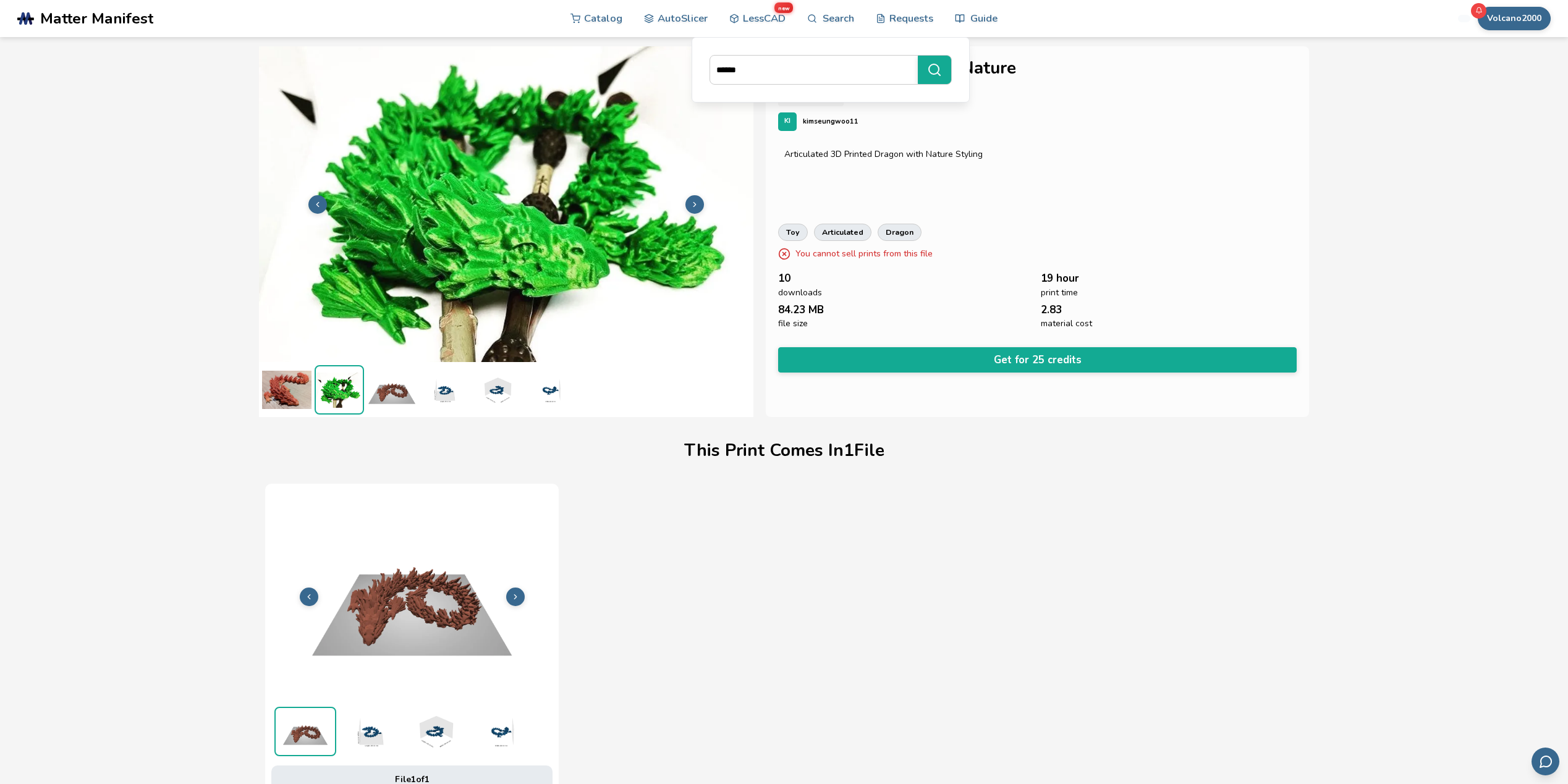
click at [373, 395] on img at bounding box center [392, 390] width 50 height 50
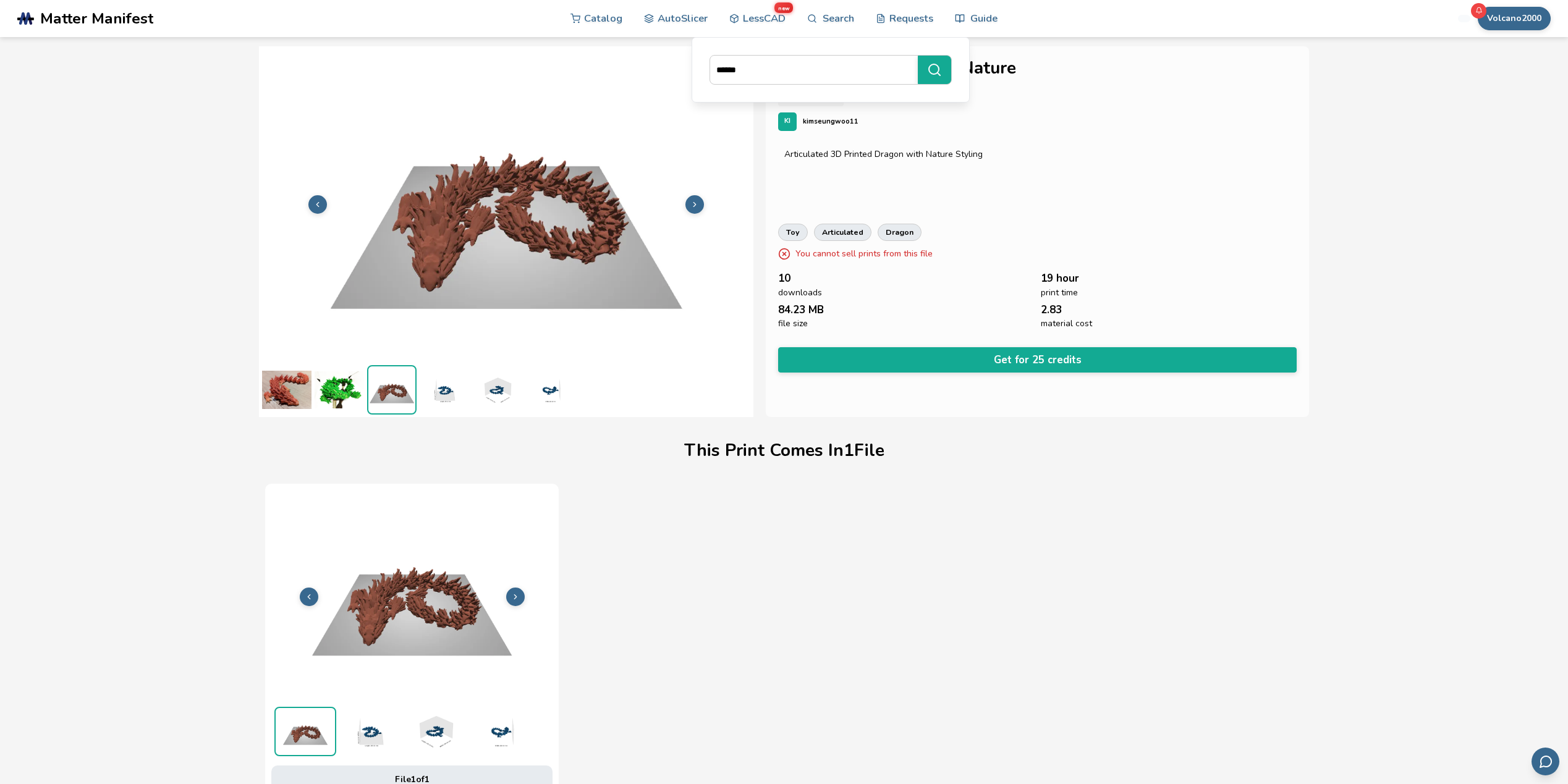
click at [438, 401] on img at bounding box center [444, 390] width 50 height 50
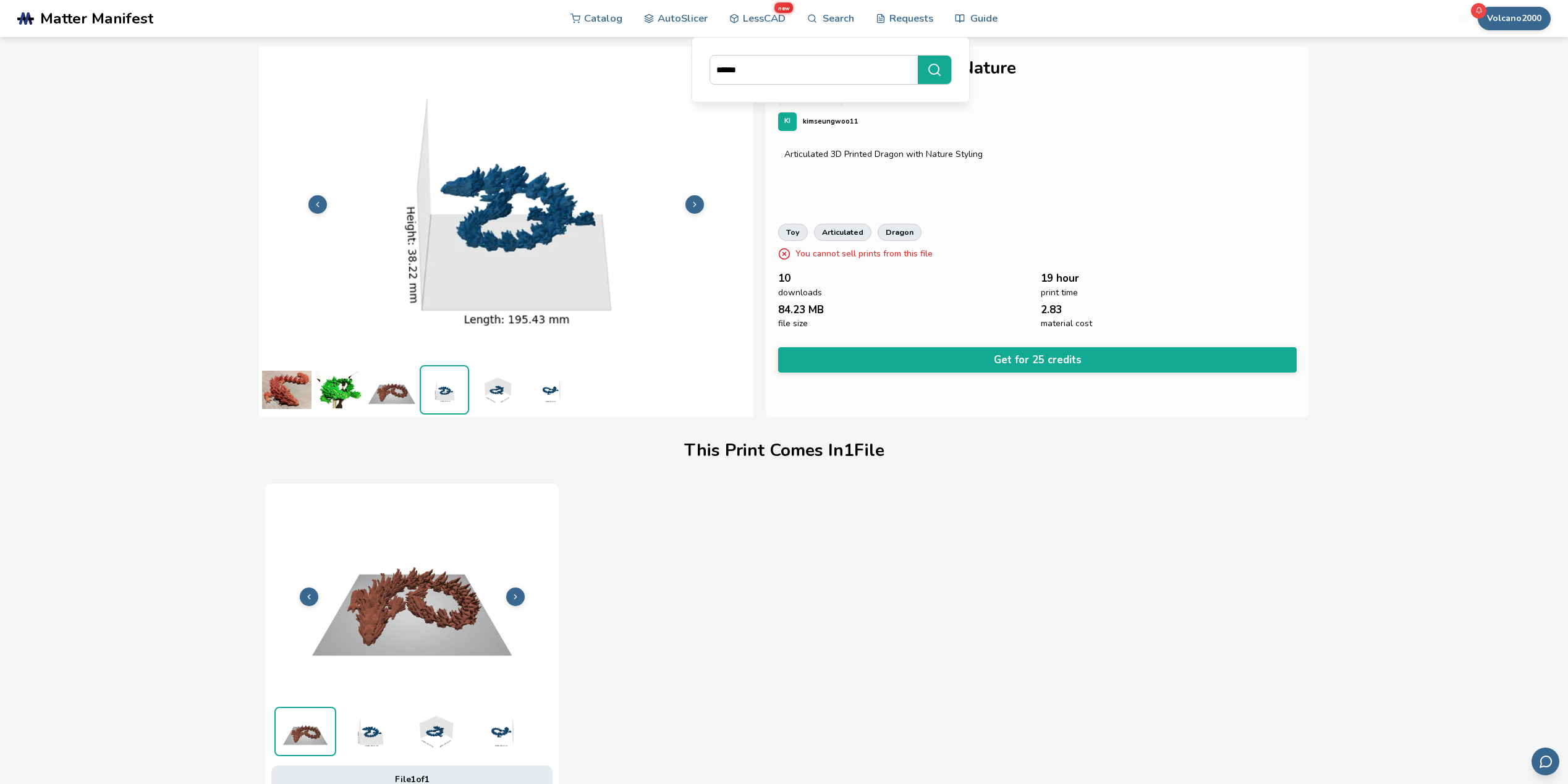
click at [483, 391] on img at bounding box center [497, 390] width 50 height 50
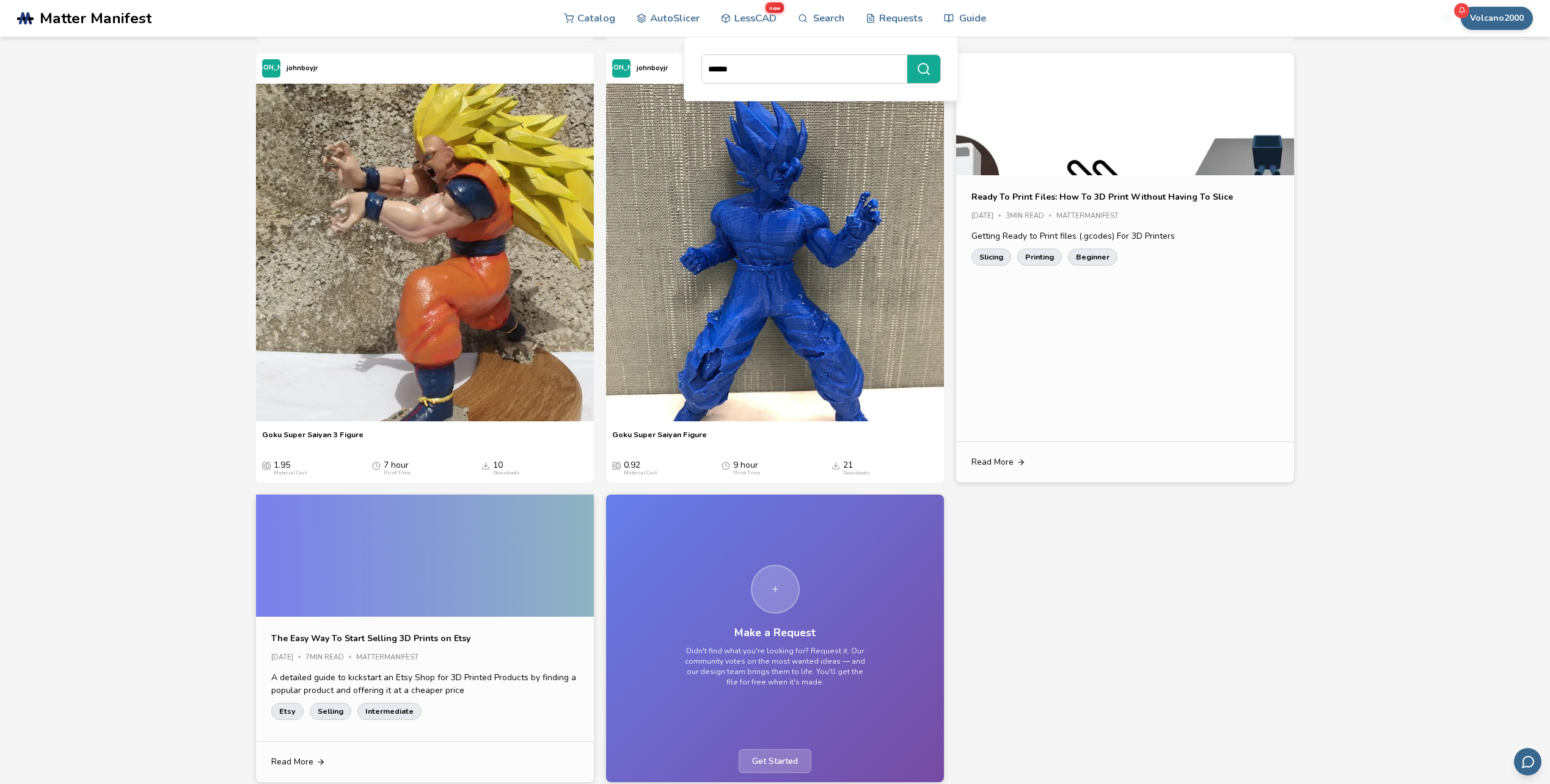
scroll to position [3480, 0]
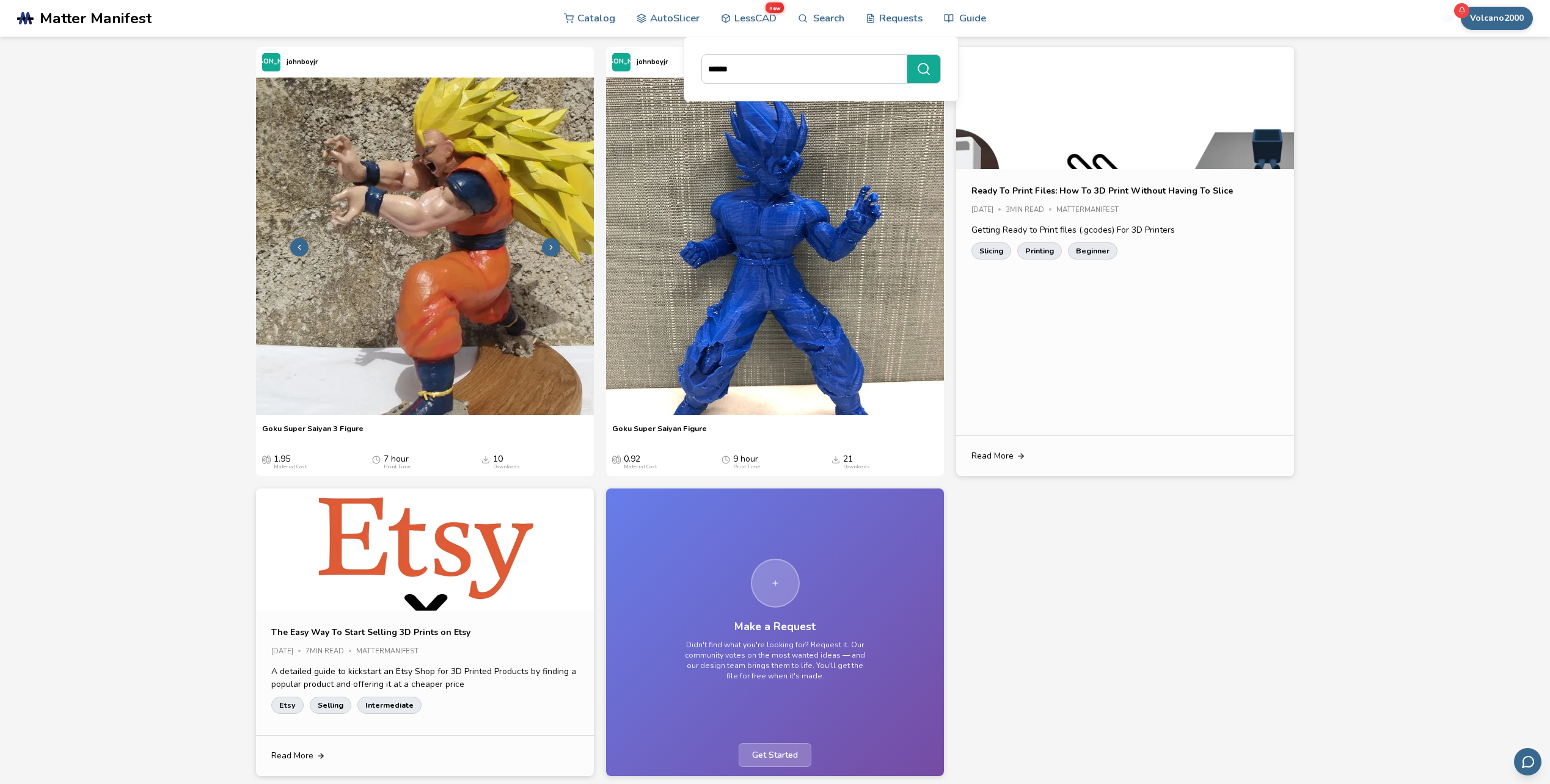
click at [454, 312] on img at bounding box center [425, 246] width 338 height 337
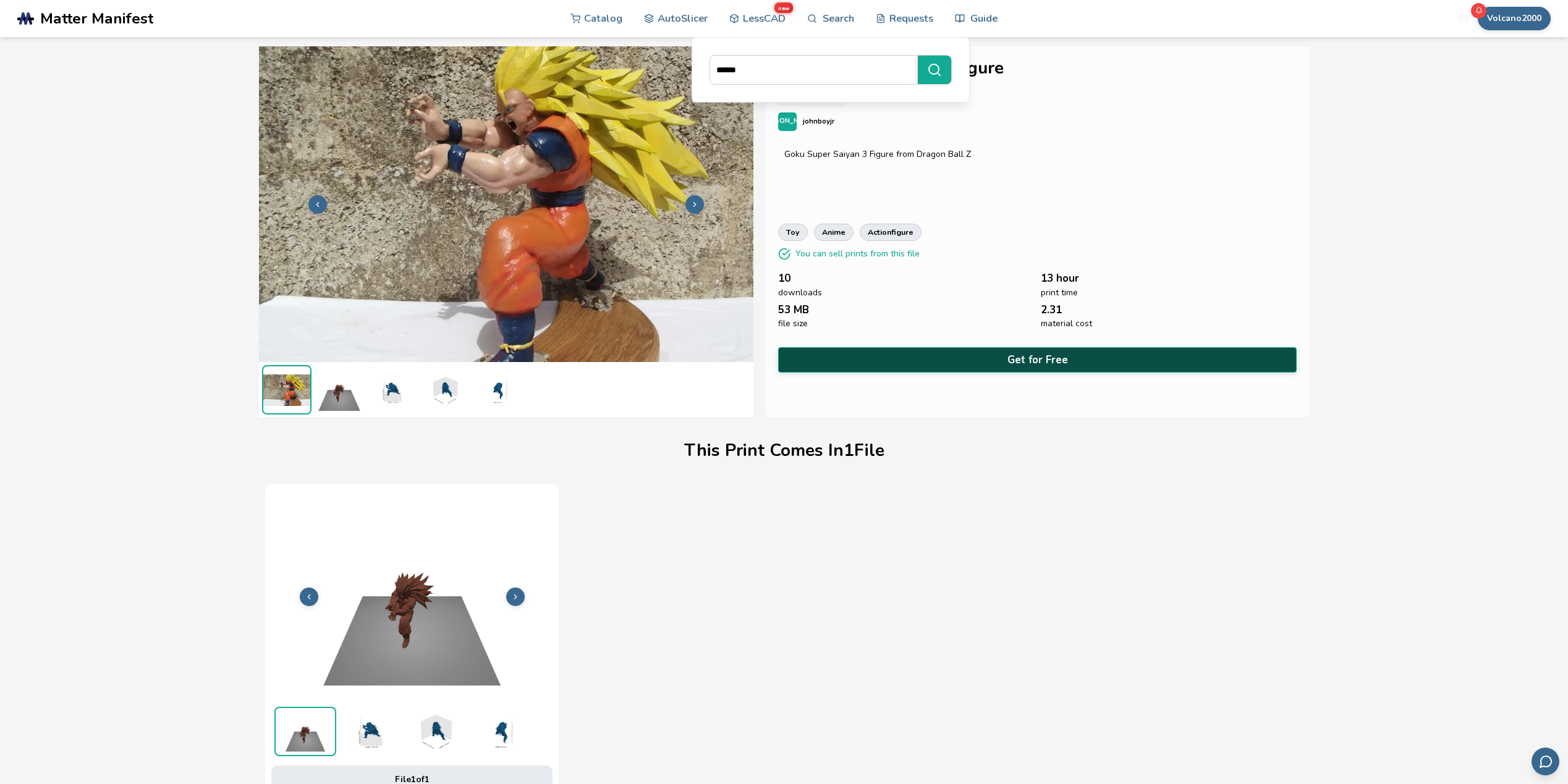
click at [1017, 349] on button "Get for Free" at bounding box center [1037, 360] width 518 height 26
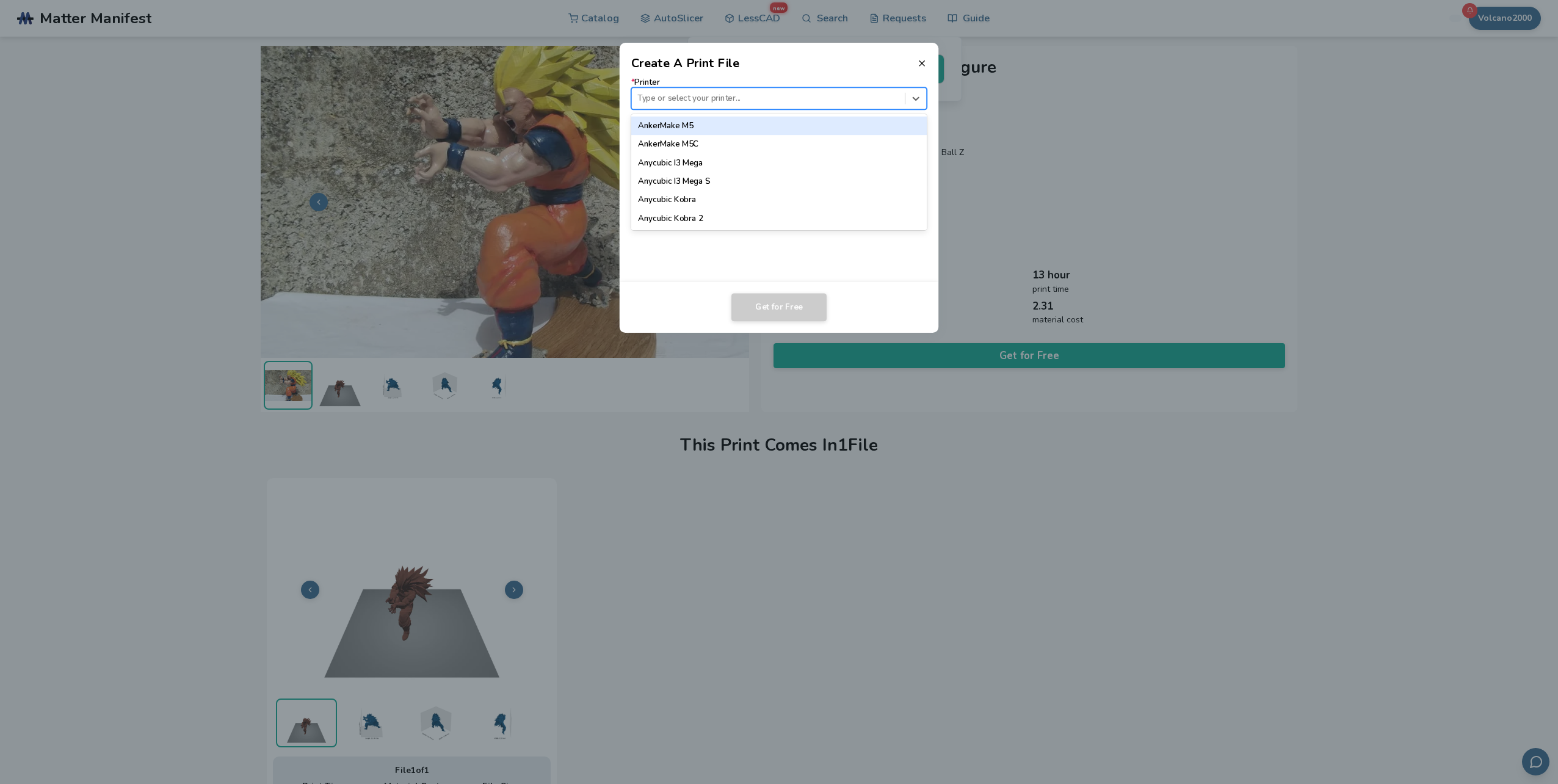
click at [732, 102] on div at bounding box center [768, 98] width 262 height 12
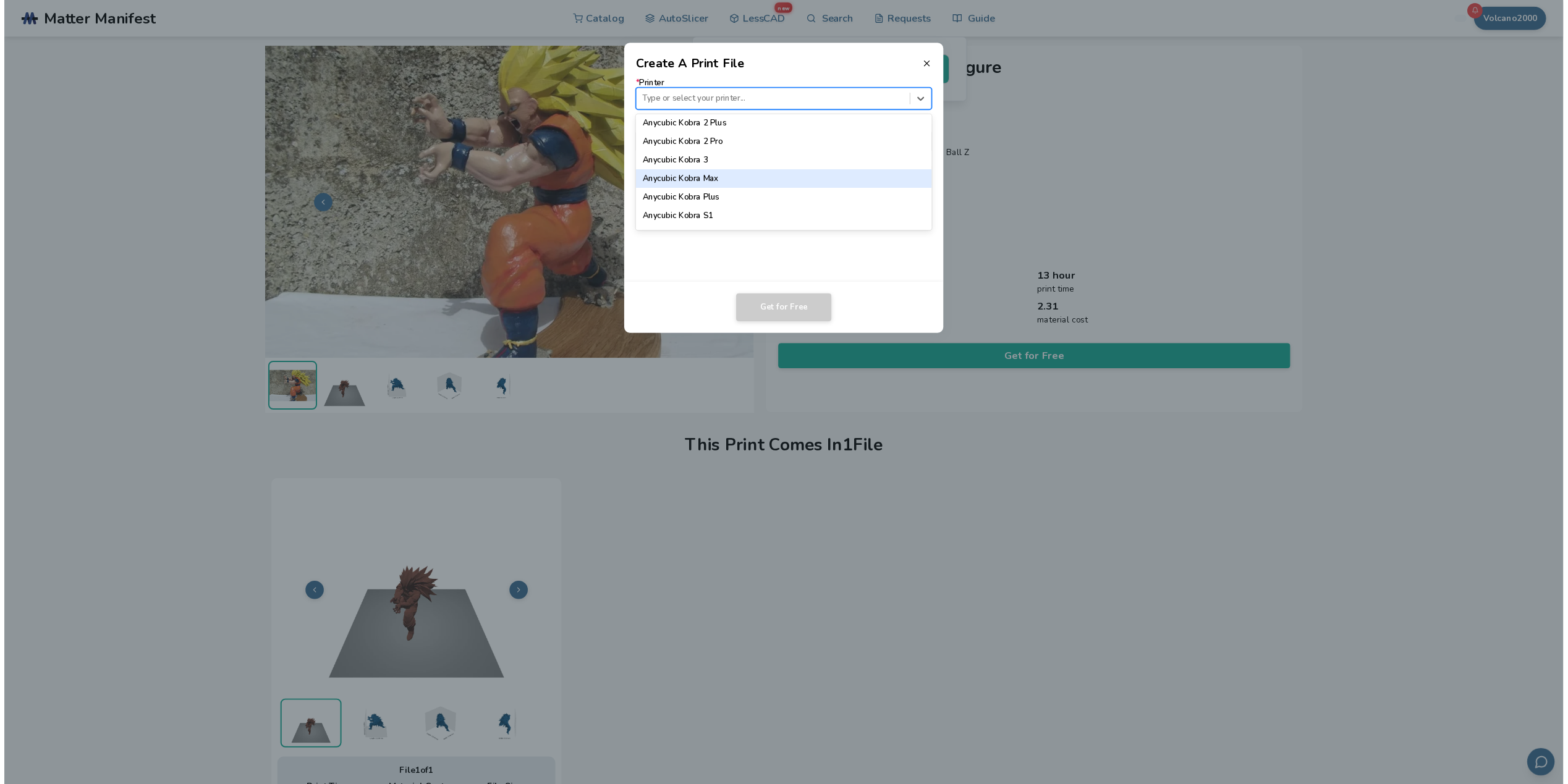
scroll to position [224, 0]
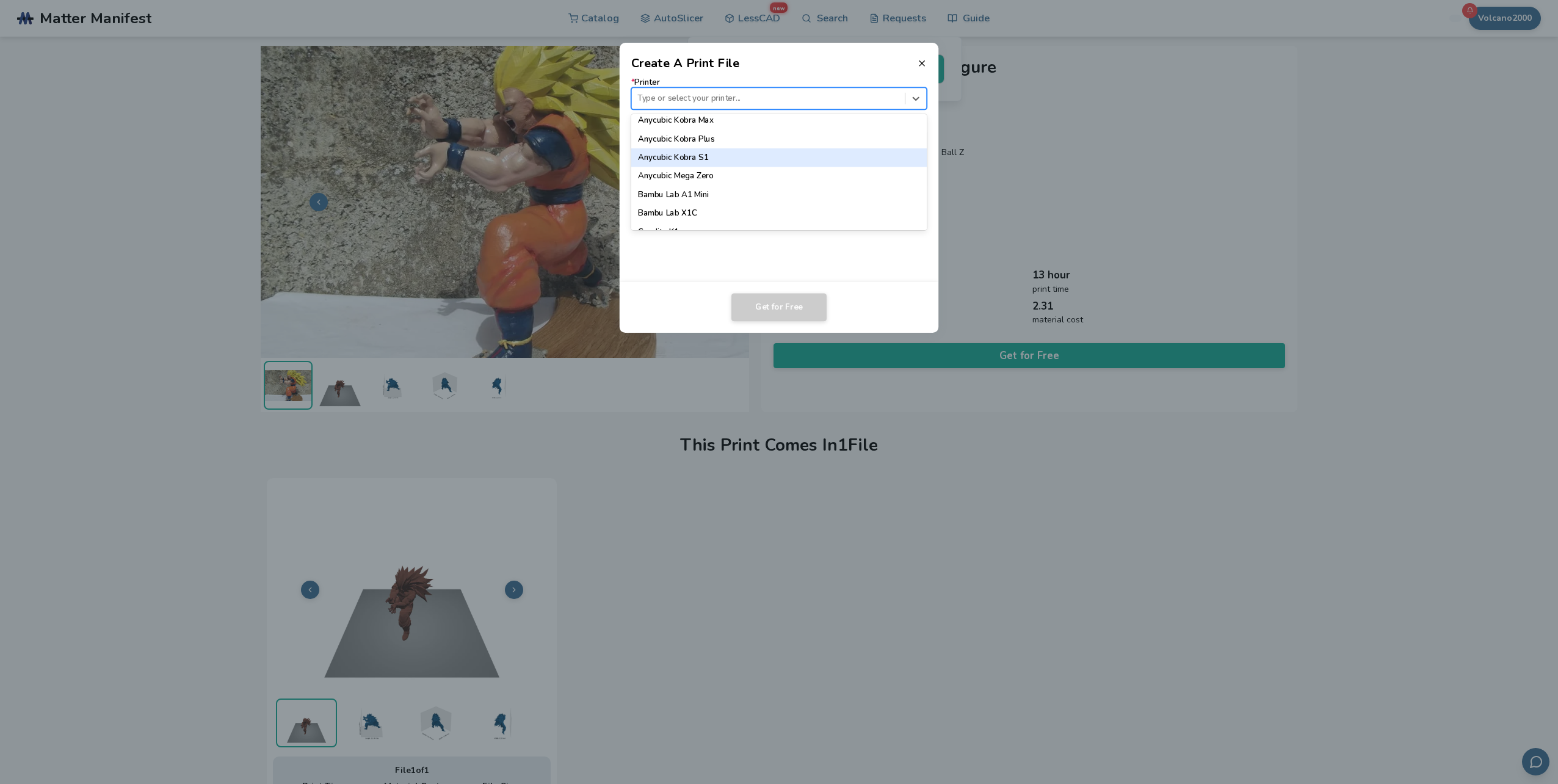
click at [702, 160] on div "Anycubic Kobra S1" at bounding box center [779, 157] width 296 height 18
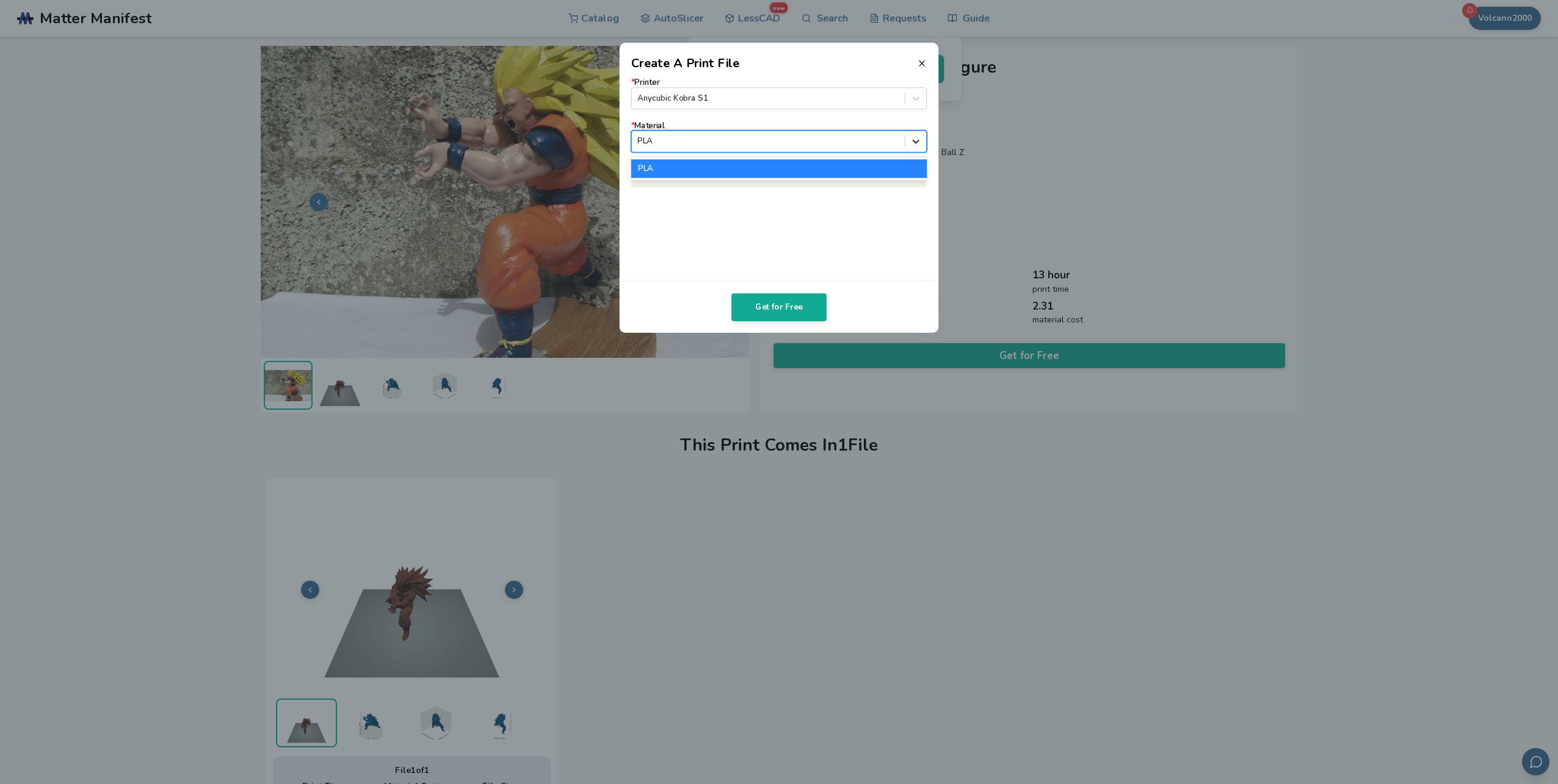
click at [911, 143] on icon at bounding box center [916, 141] width 12 height 12
click at [911, 143] on icon at bounding box center [916, 141] width 12 height 12
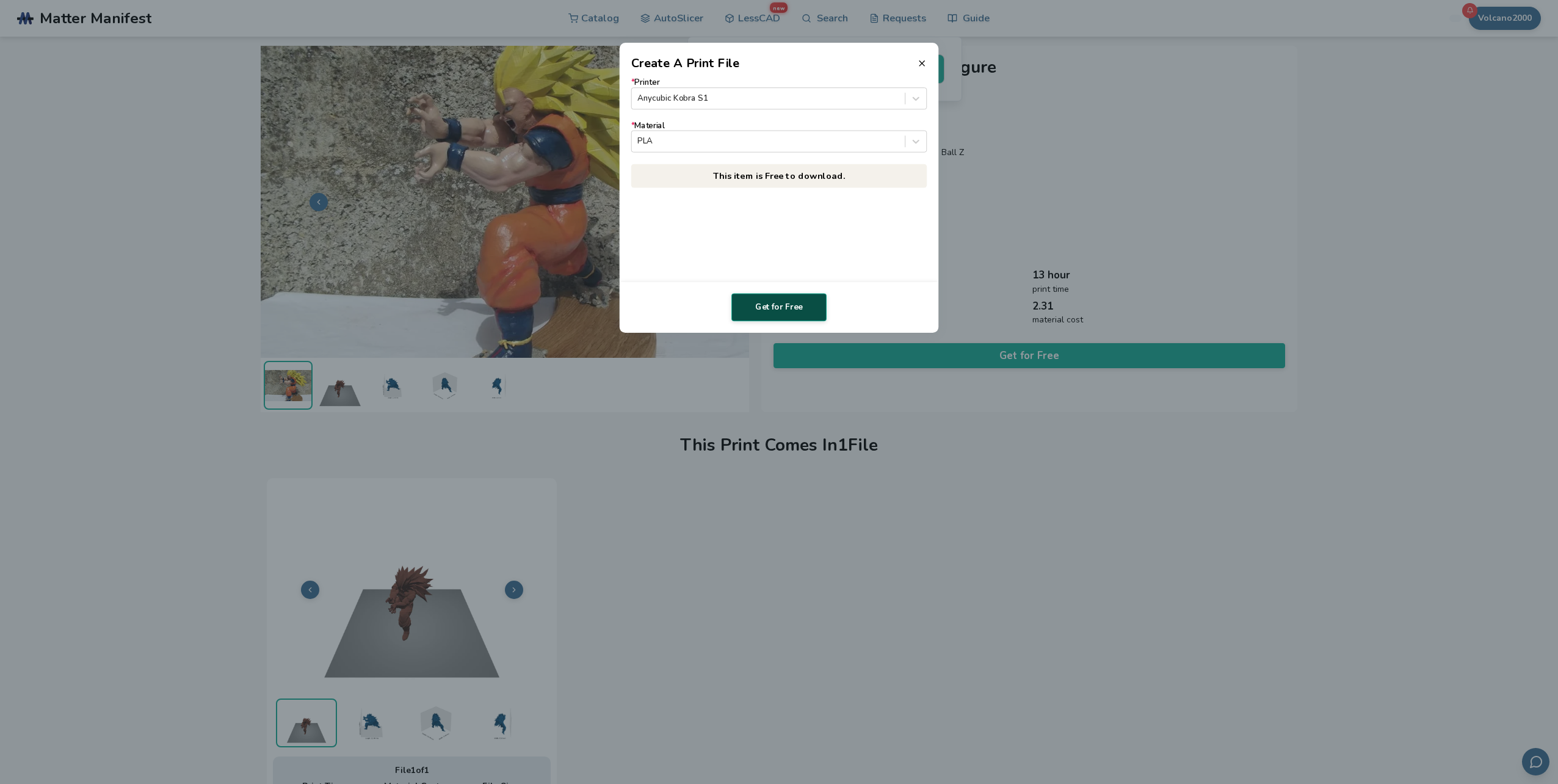
click at [813, 304] on button "Get for Free" at bounding box center [779, 307] width 95 height 28
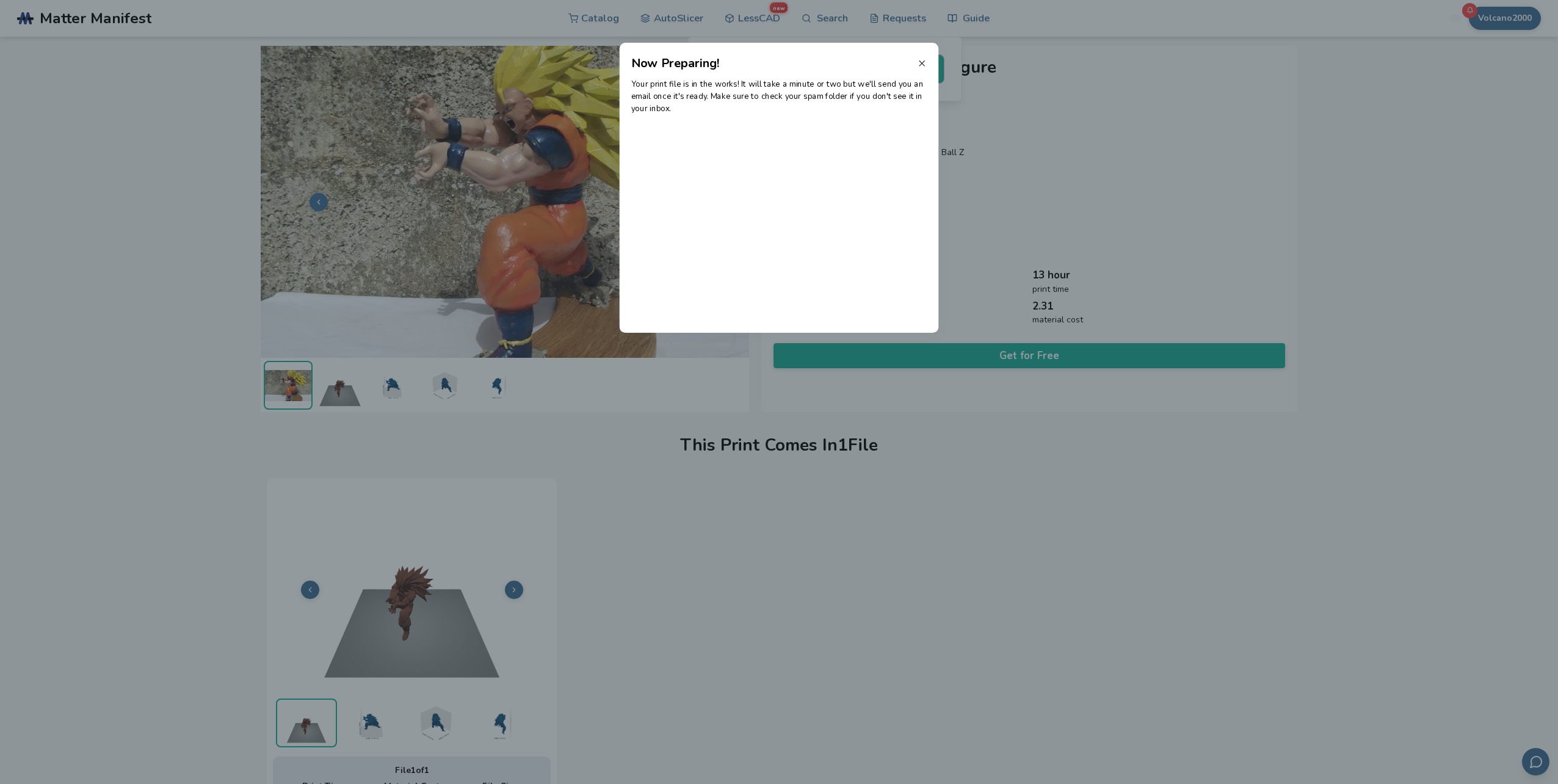
click at [919, 63] on icon at bounding box center [922, 63] width 9 height 9
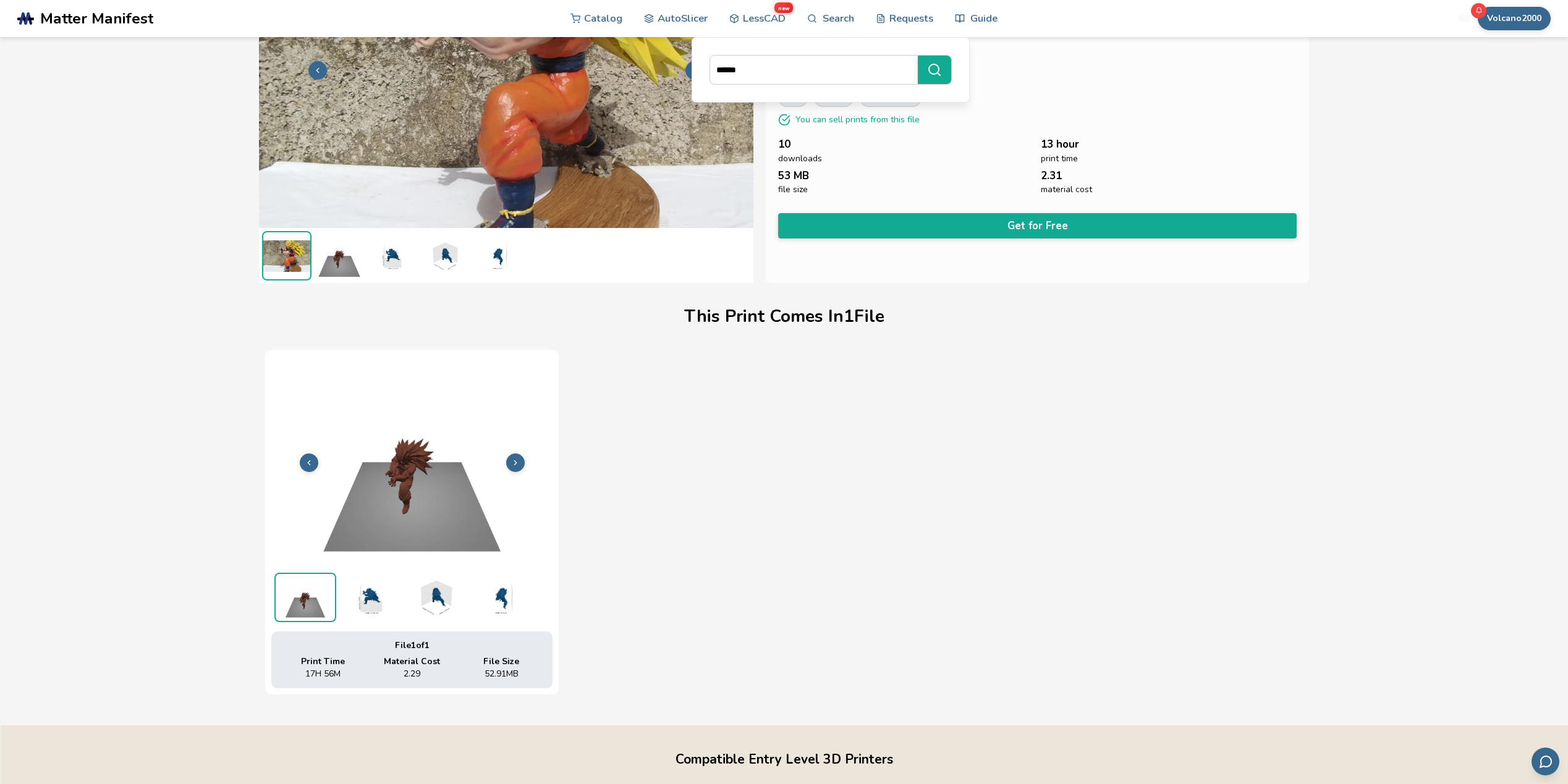
scroll to position [0, 0]
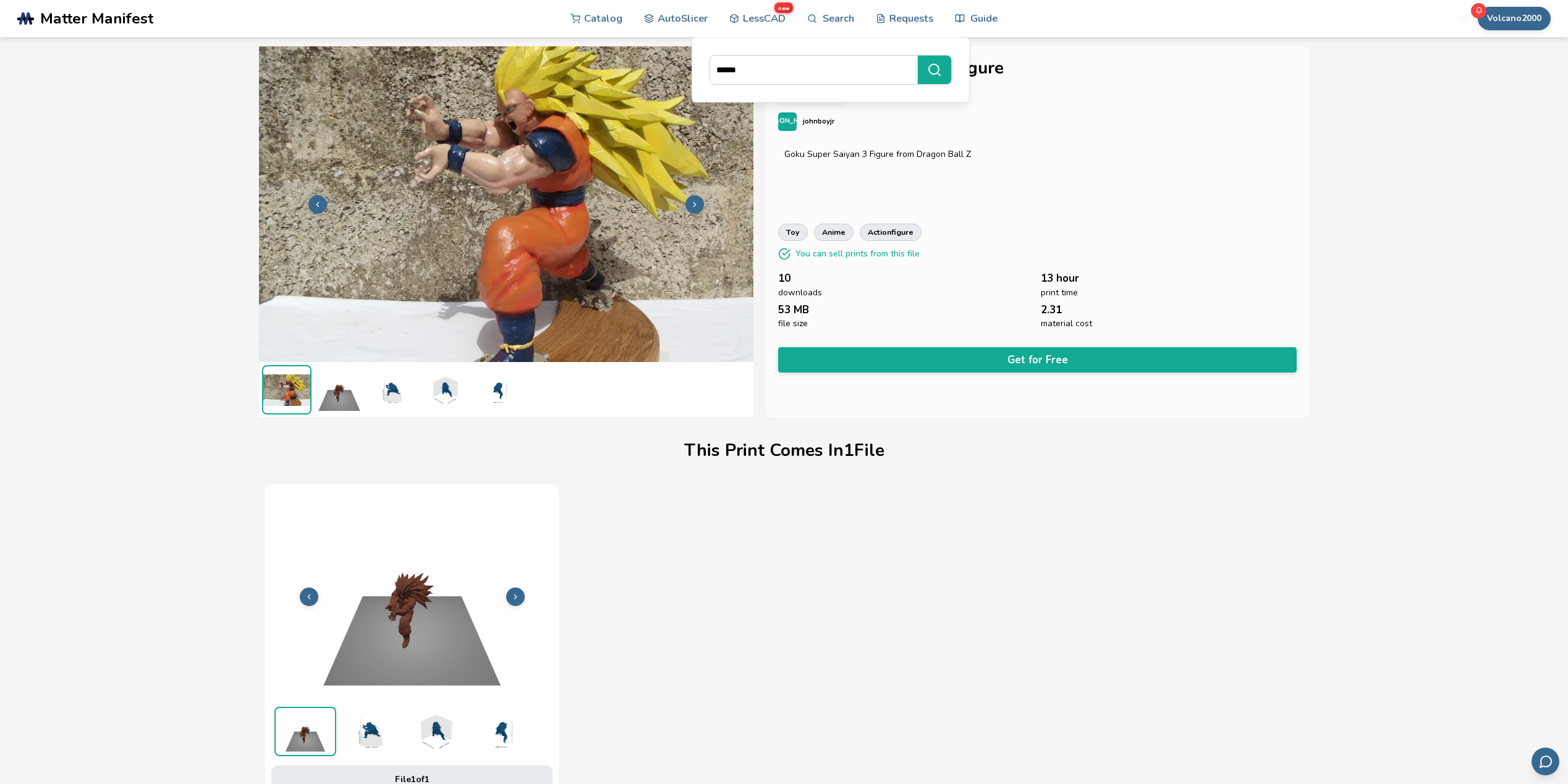
click at [698, 197] on button at bounding box center [694, 204] width 18 height 18
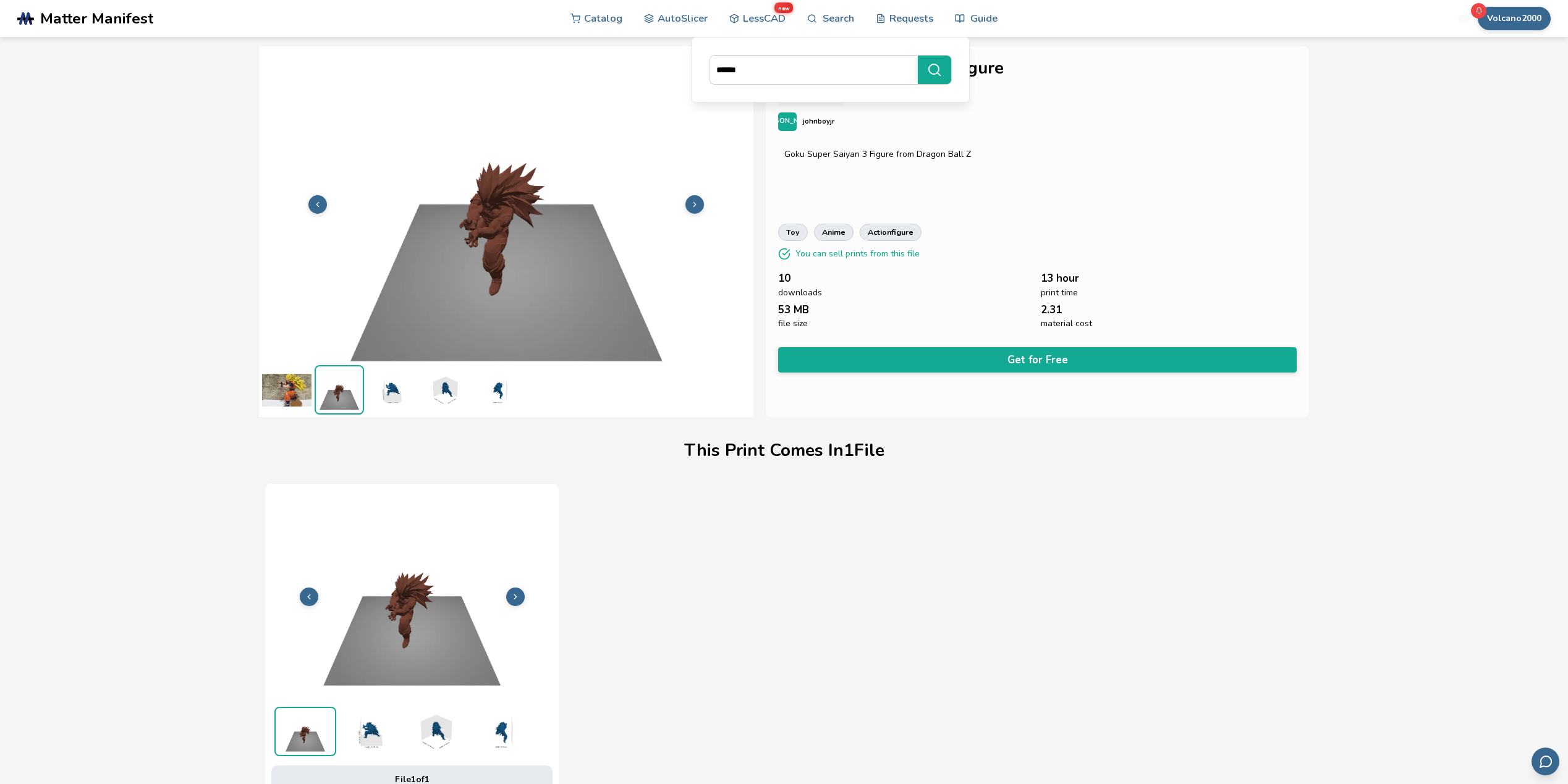
click at [697, 197] on button at bounding box center [694, 204] width 18 height 18
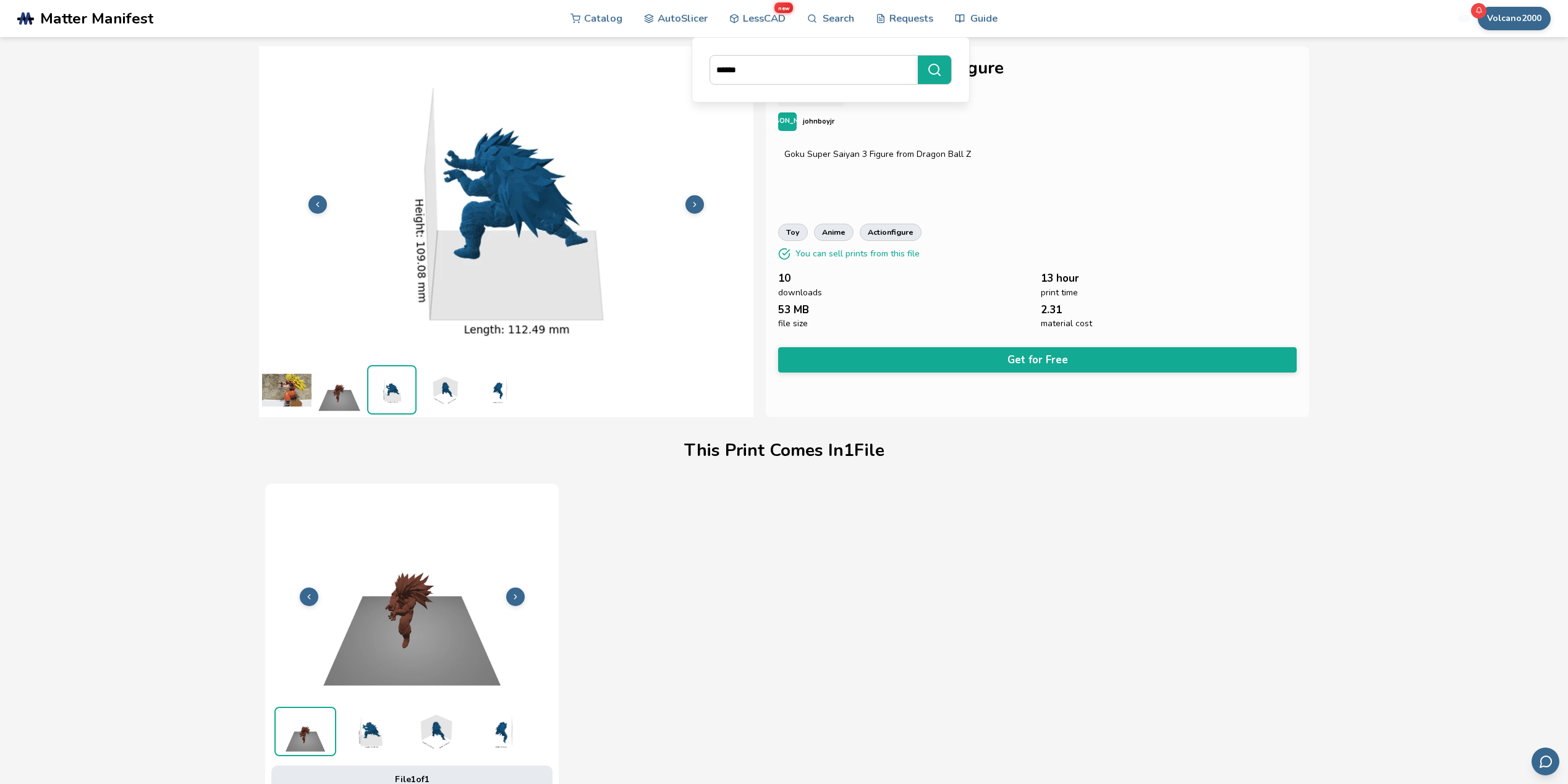
click at [695, 197] on button at bounding box center [694, 204] width 18 height 18
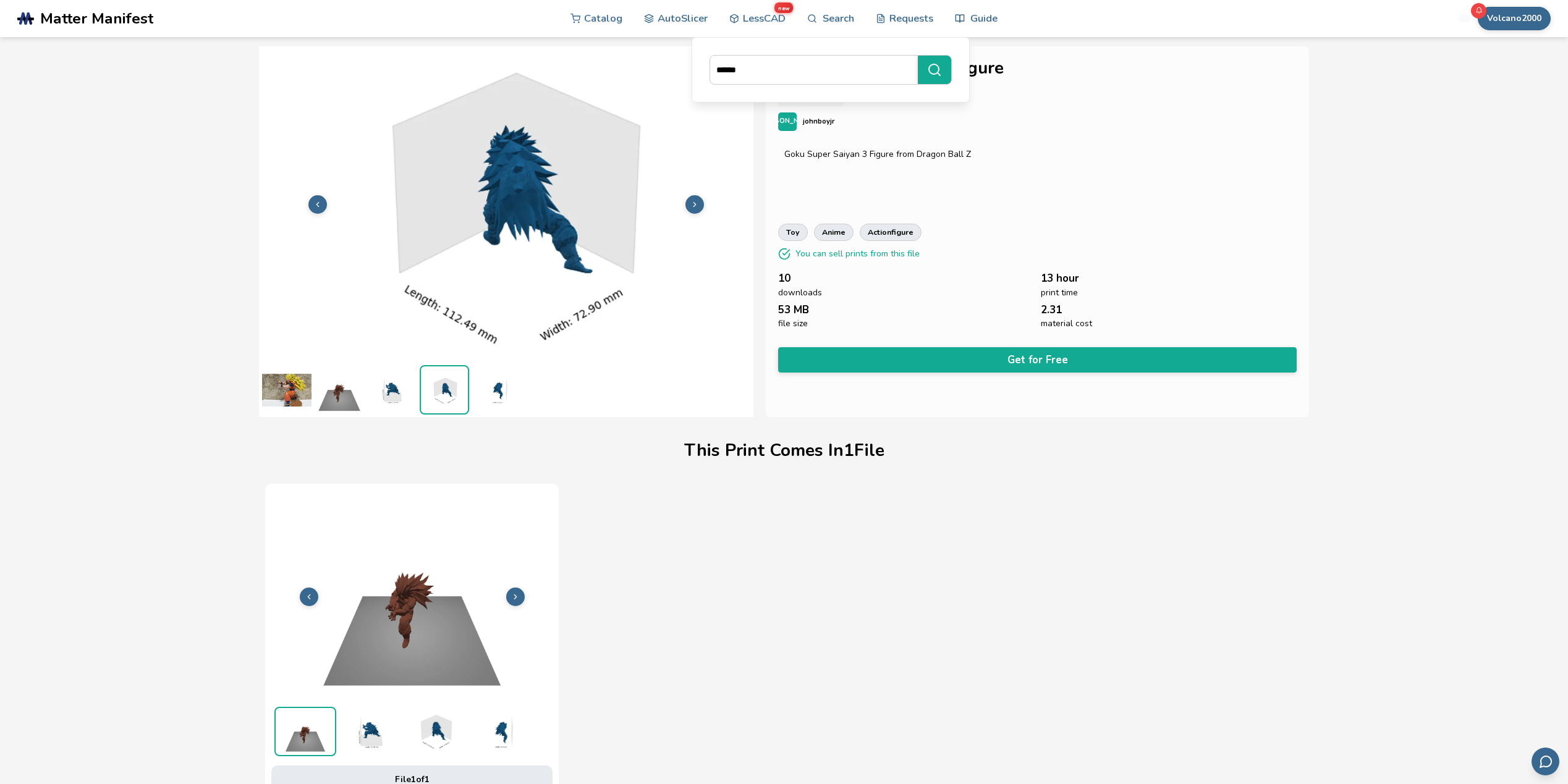
click at [694, 198] on button at bounding box center [694, 204] width 18 height 18
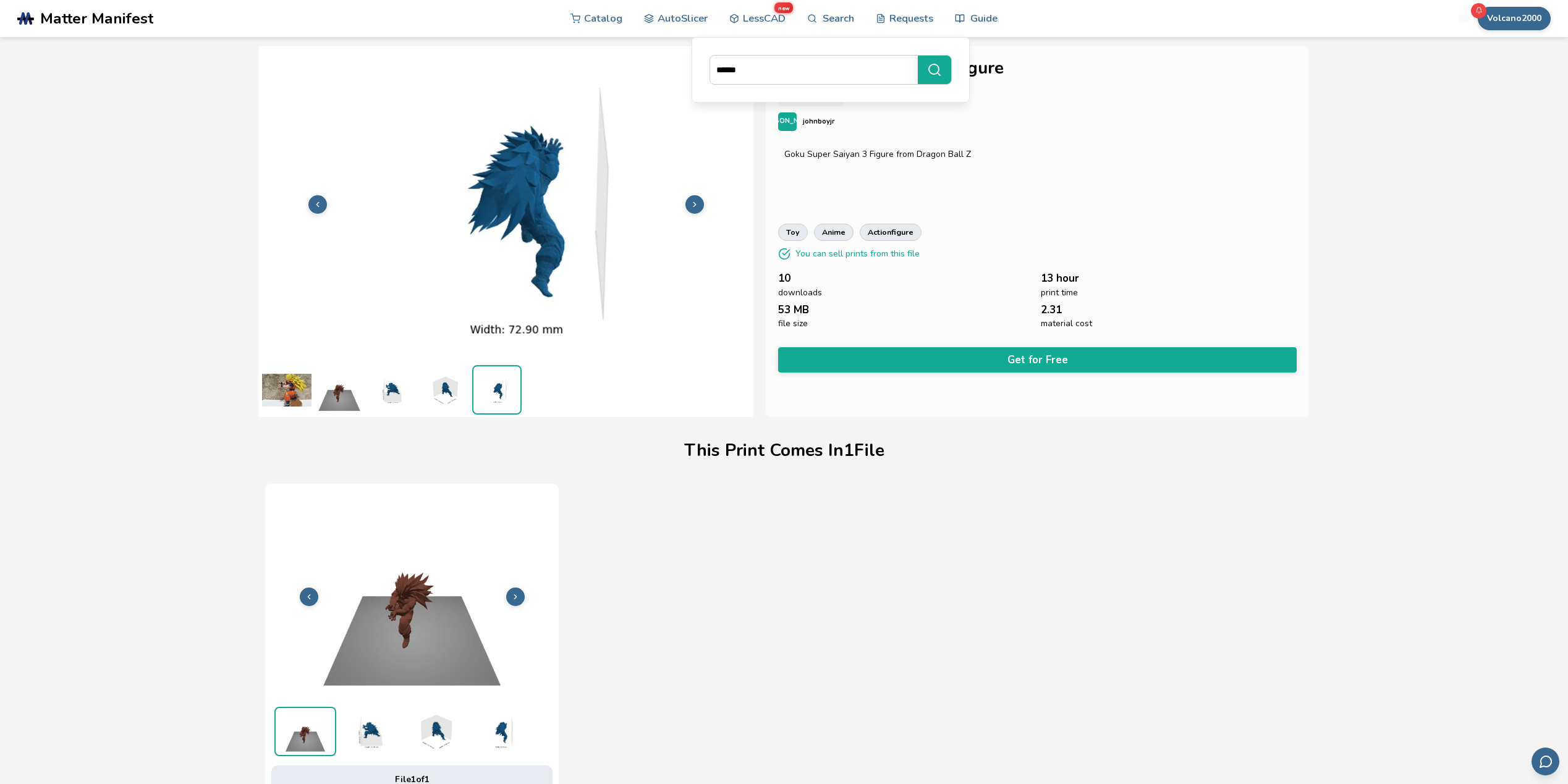
click at [691, 199] on button at bounding box center [694, 204] width 18 height 18
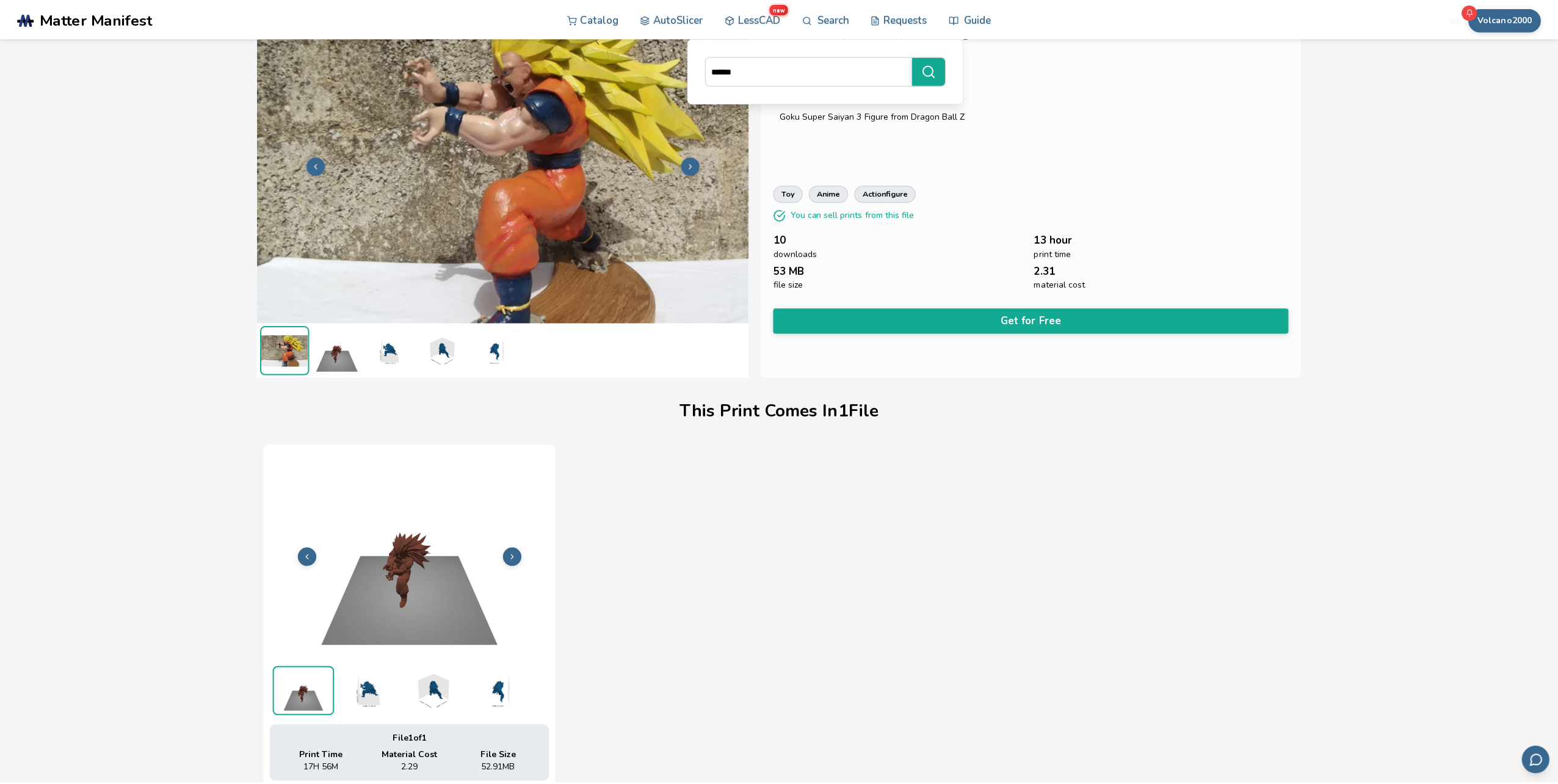
scroll to position [61, 0]
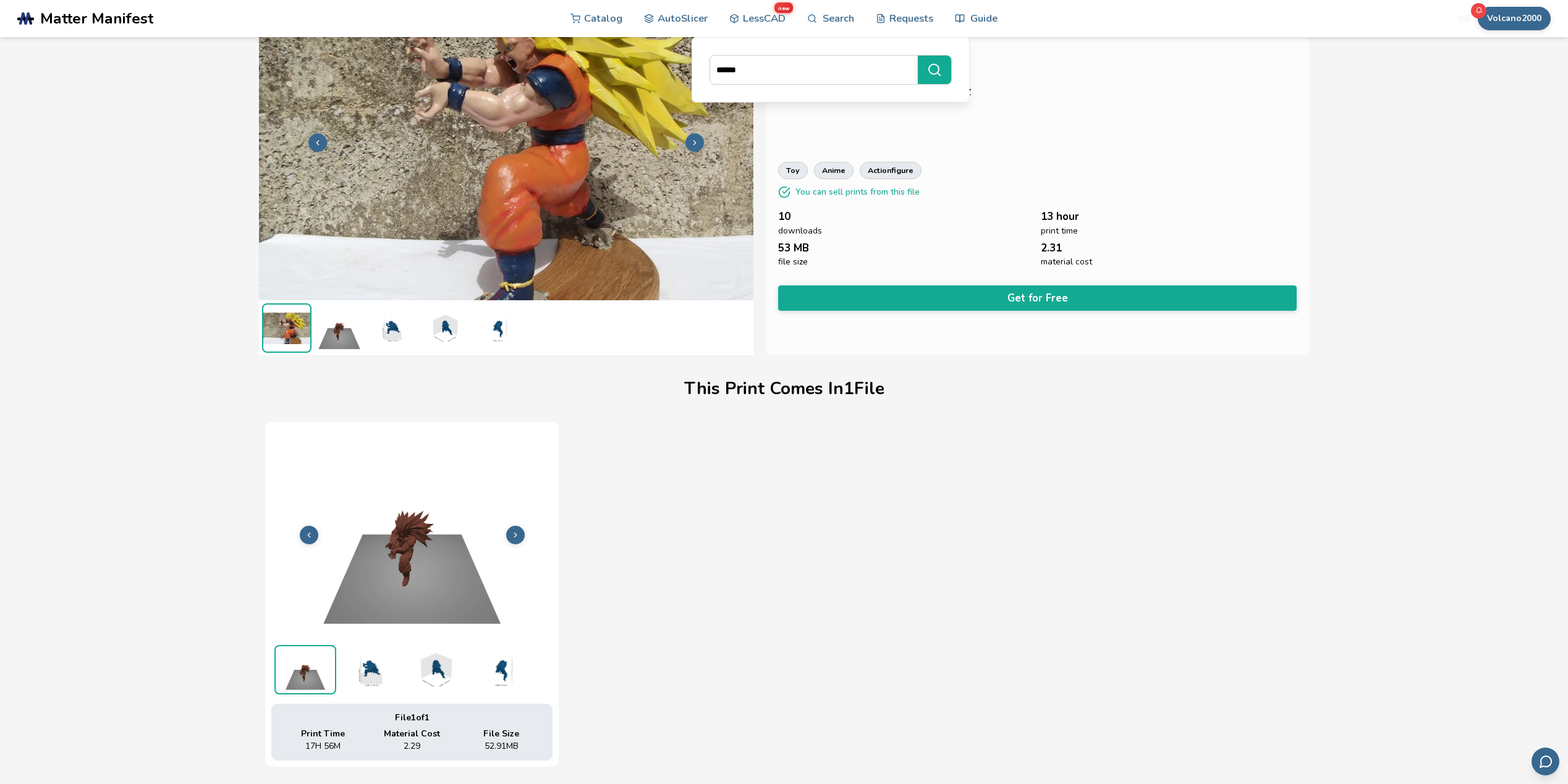
click at [567, 250] on img at bounding box center [506, 141] width 494 height 370
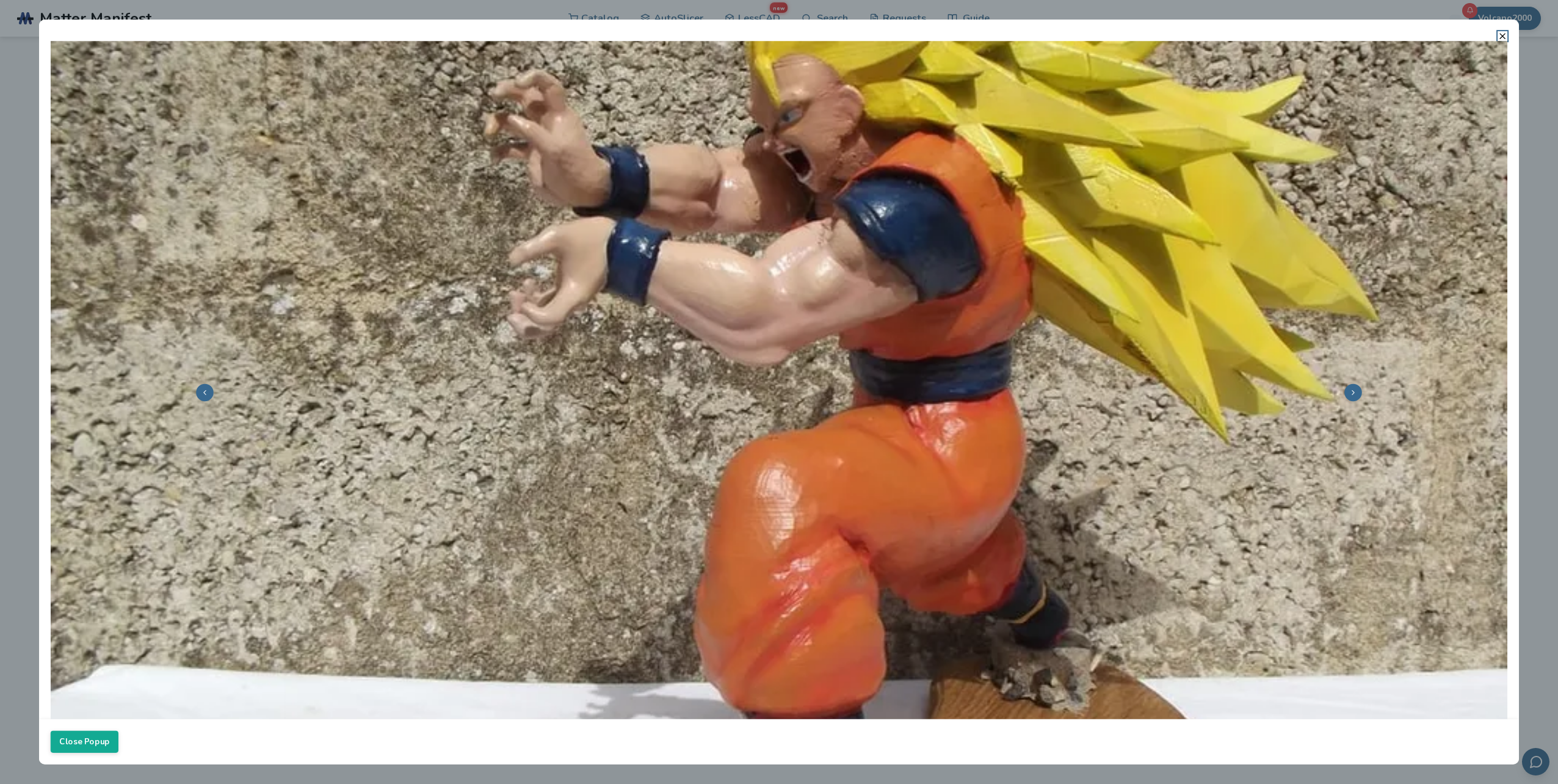
scroll to position [0, 0]
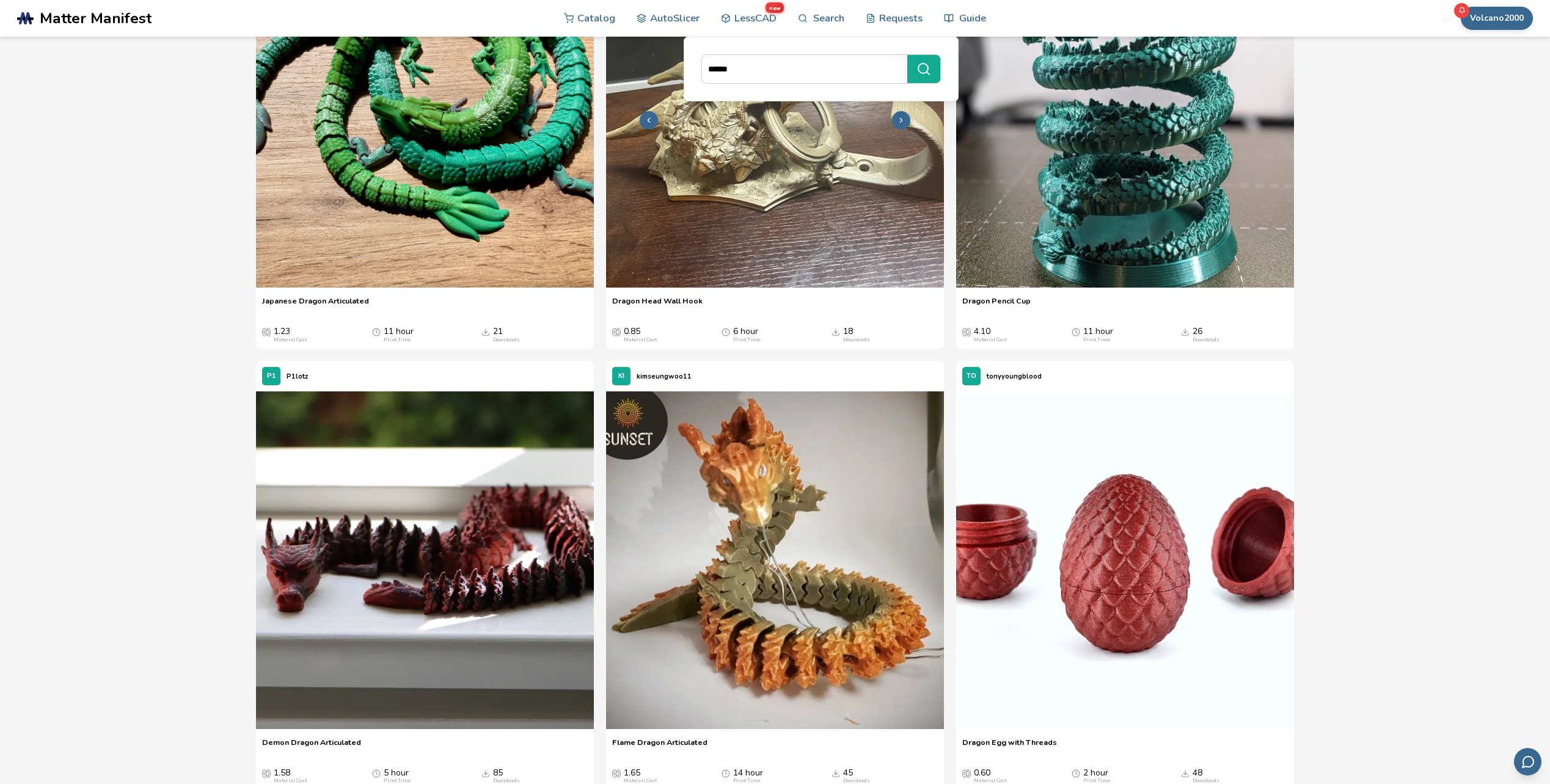
scroll to position [1770, 0]
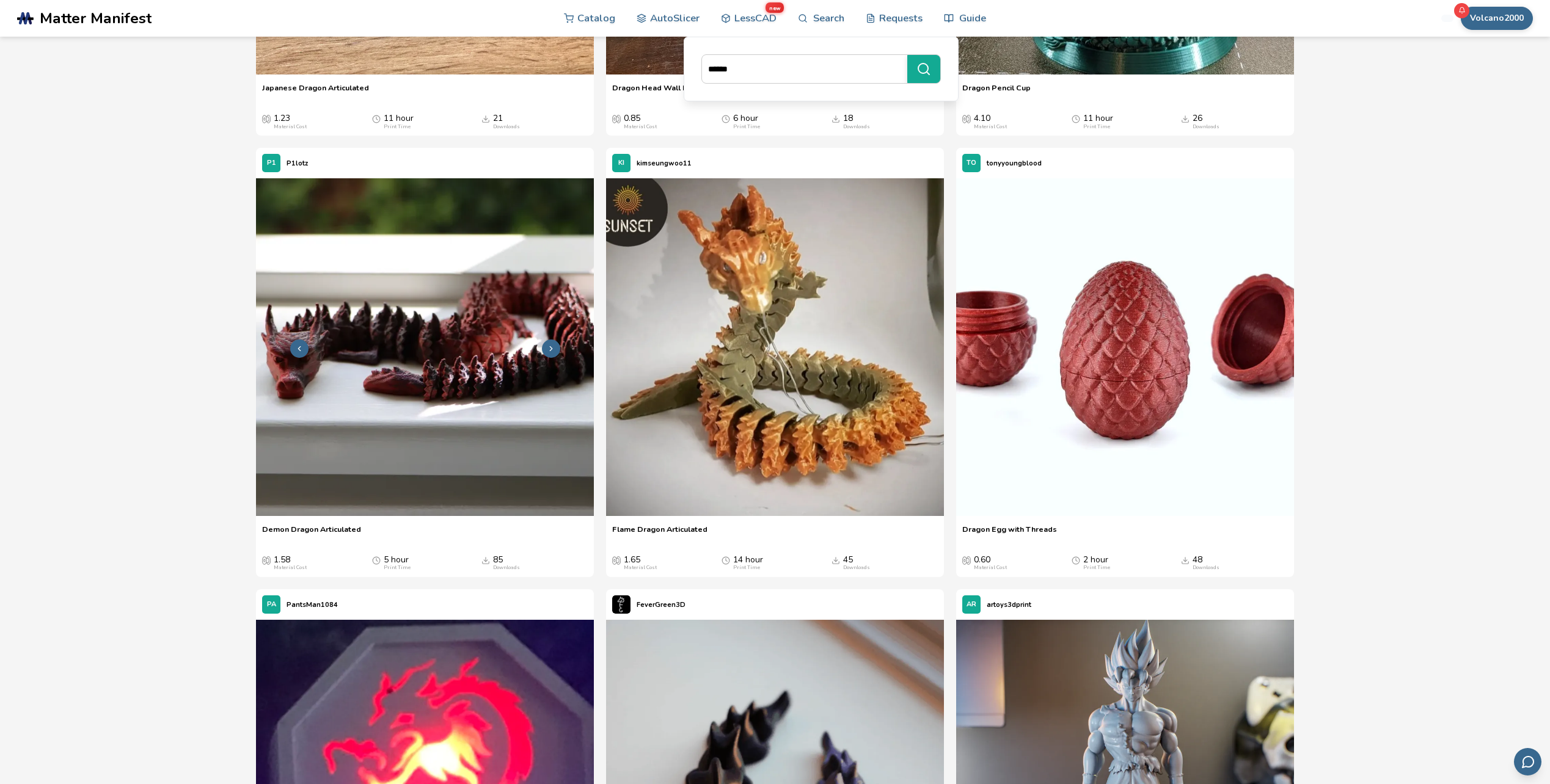
click at [524, 440] on img at bounding box center [425, 347] width 338 height 337
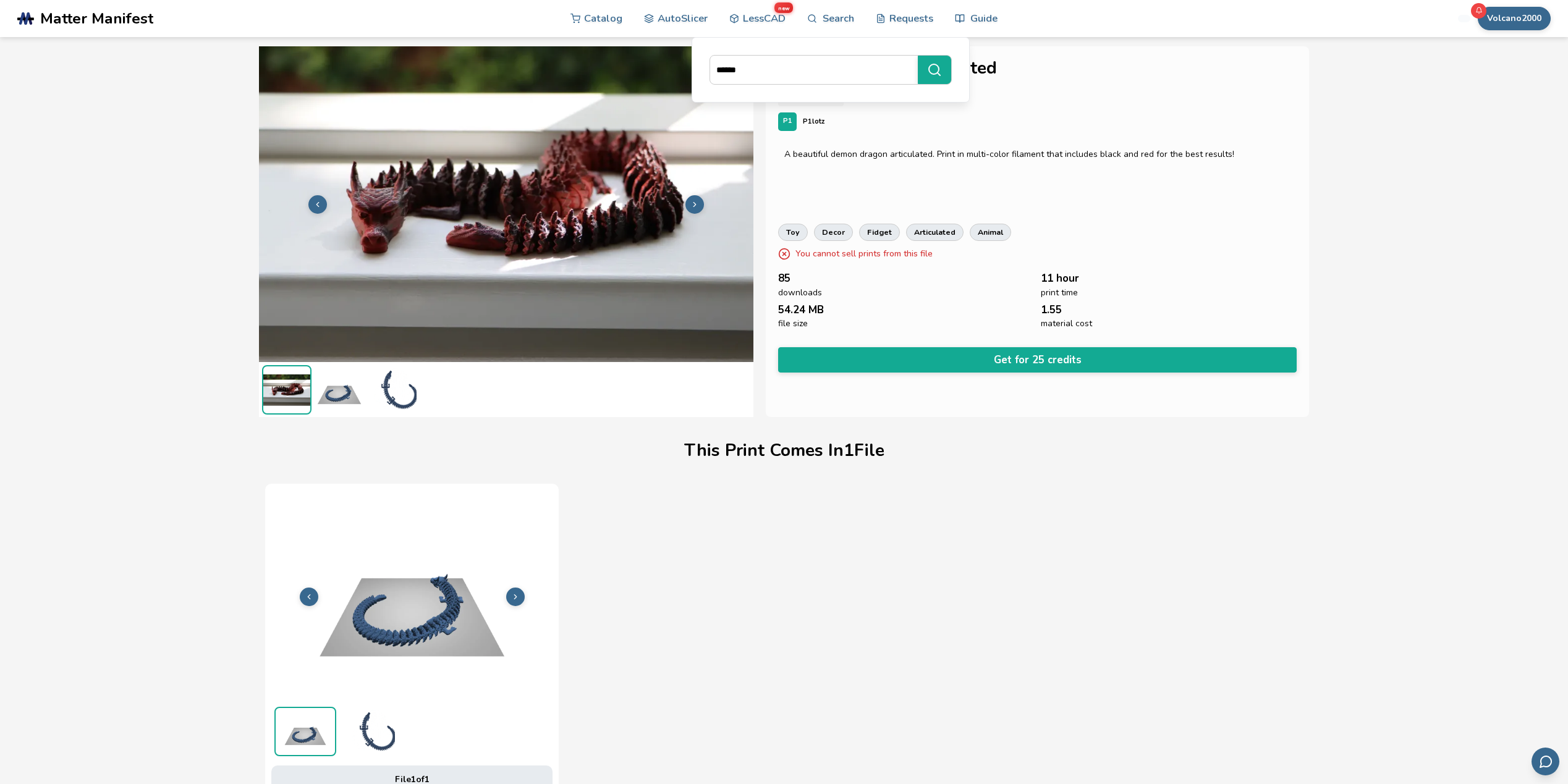
scroll to position [1, 0]
click at [694, 199] on button at bounding box center [694, 204] width 18 height 18
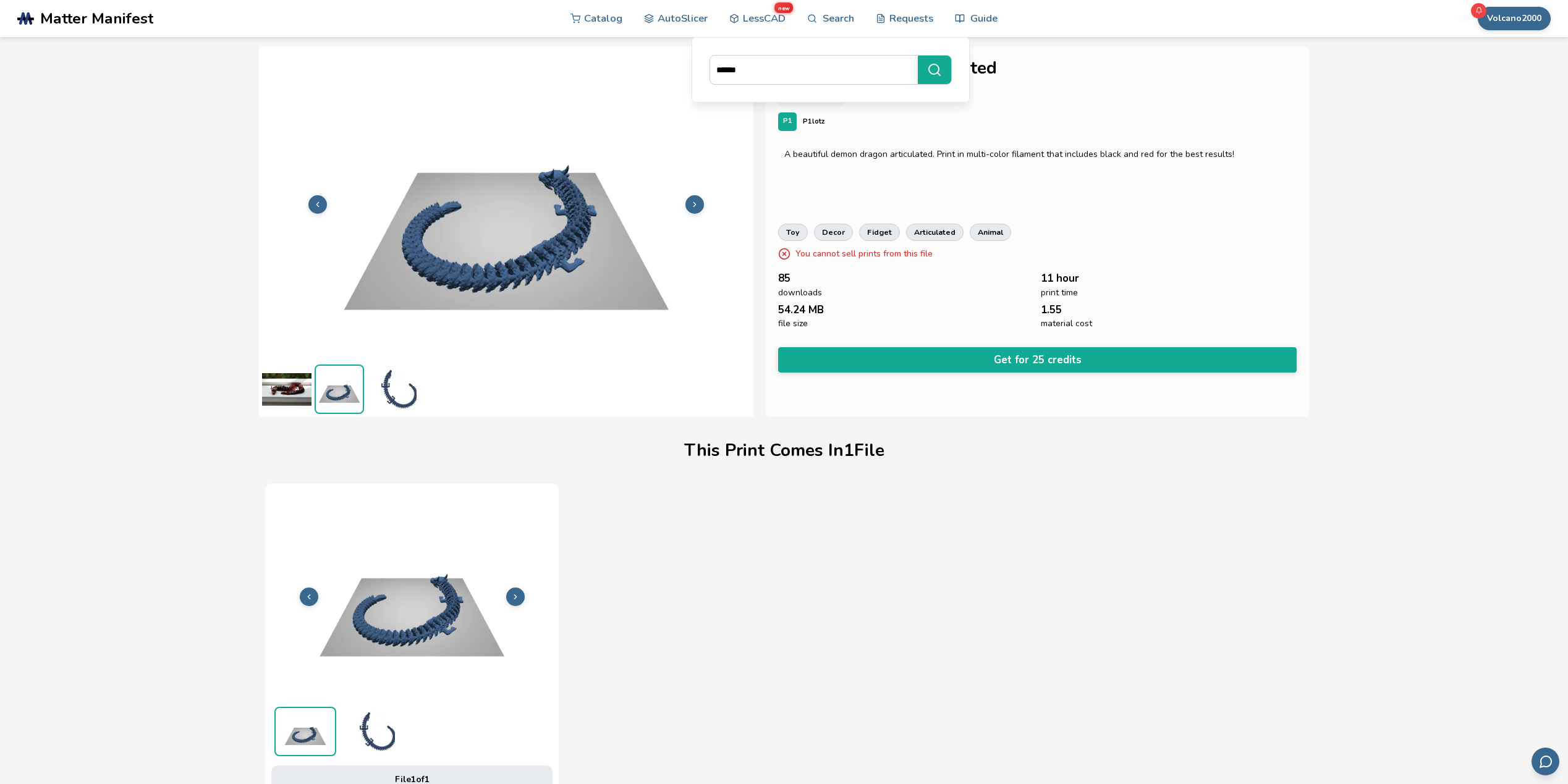
click at [694, 199] on button at bounding box center [694, 204] width 18 height 18
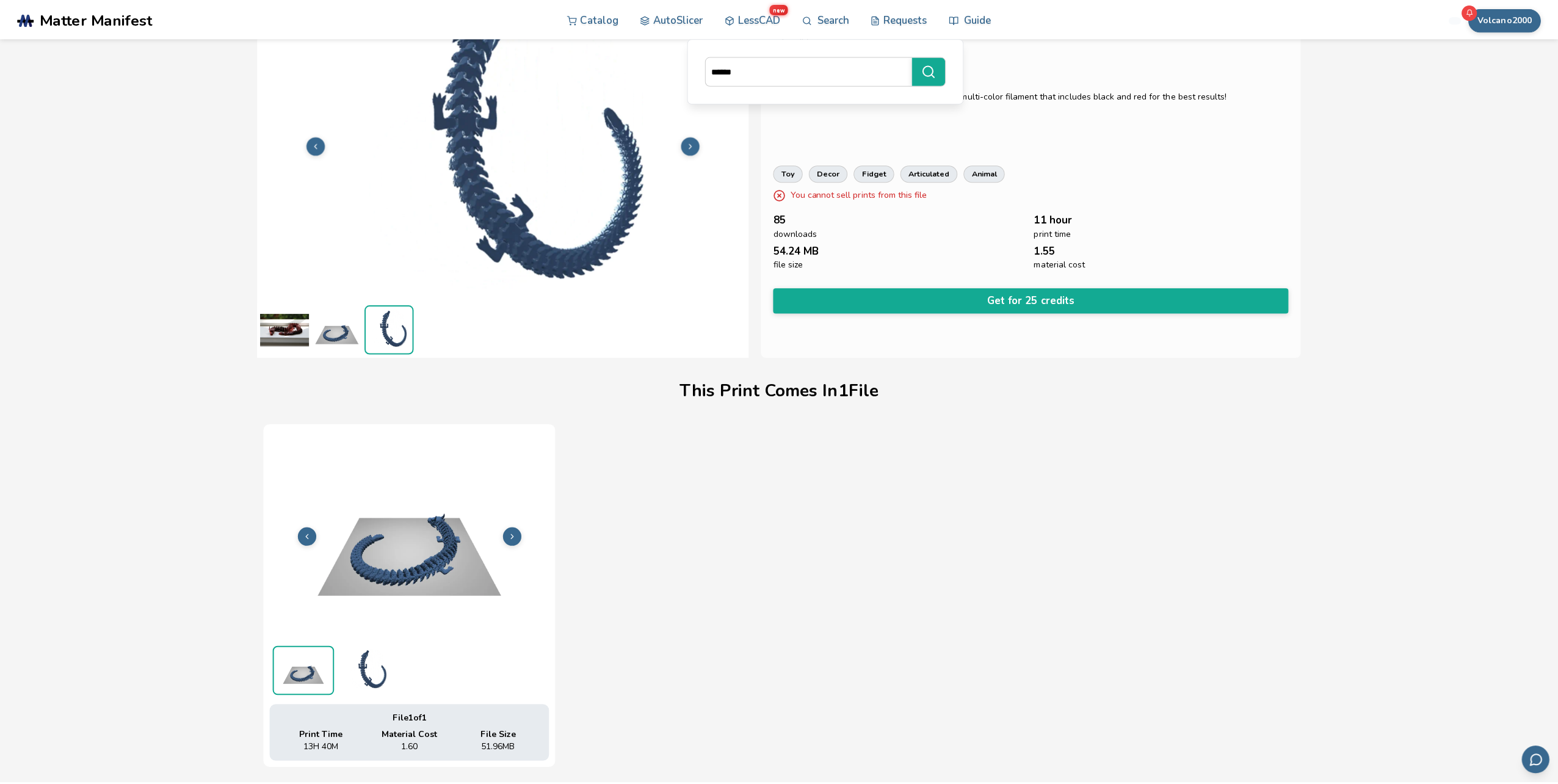
scroll to position [0, 0]
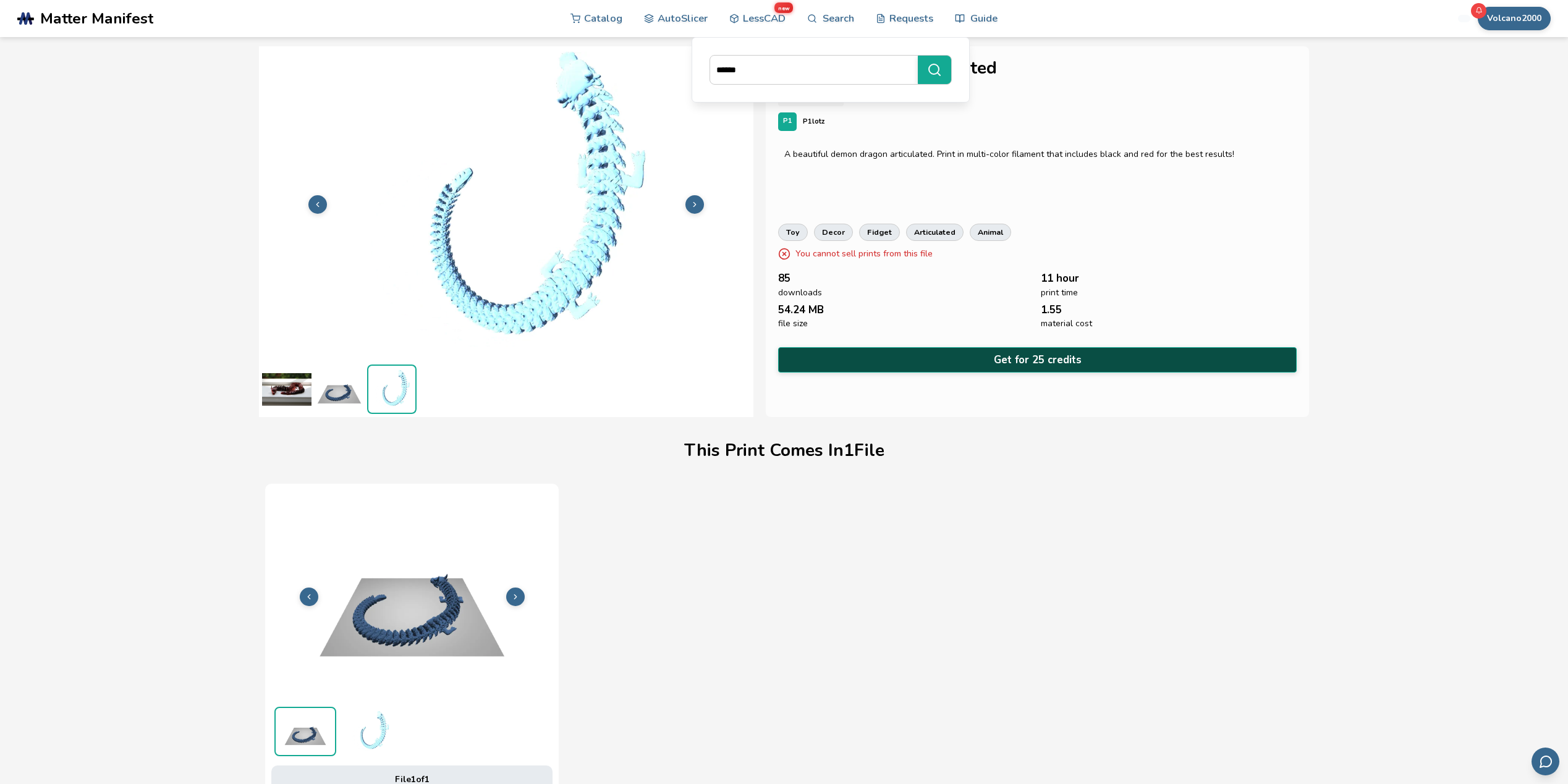
click at [870, 357] on button "Get for 25 credits" at bounding box center [1037, 360] width 518 height 26
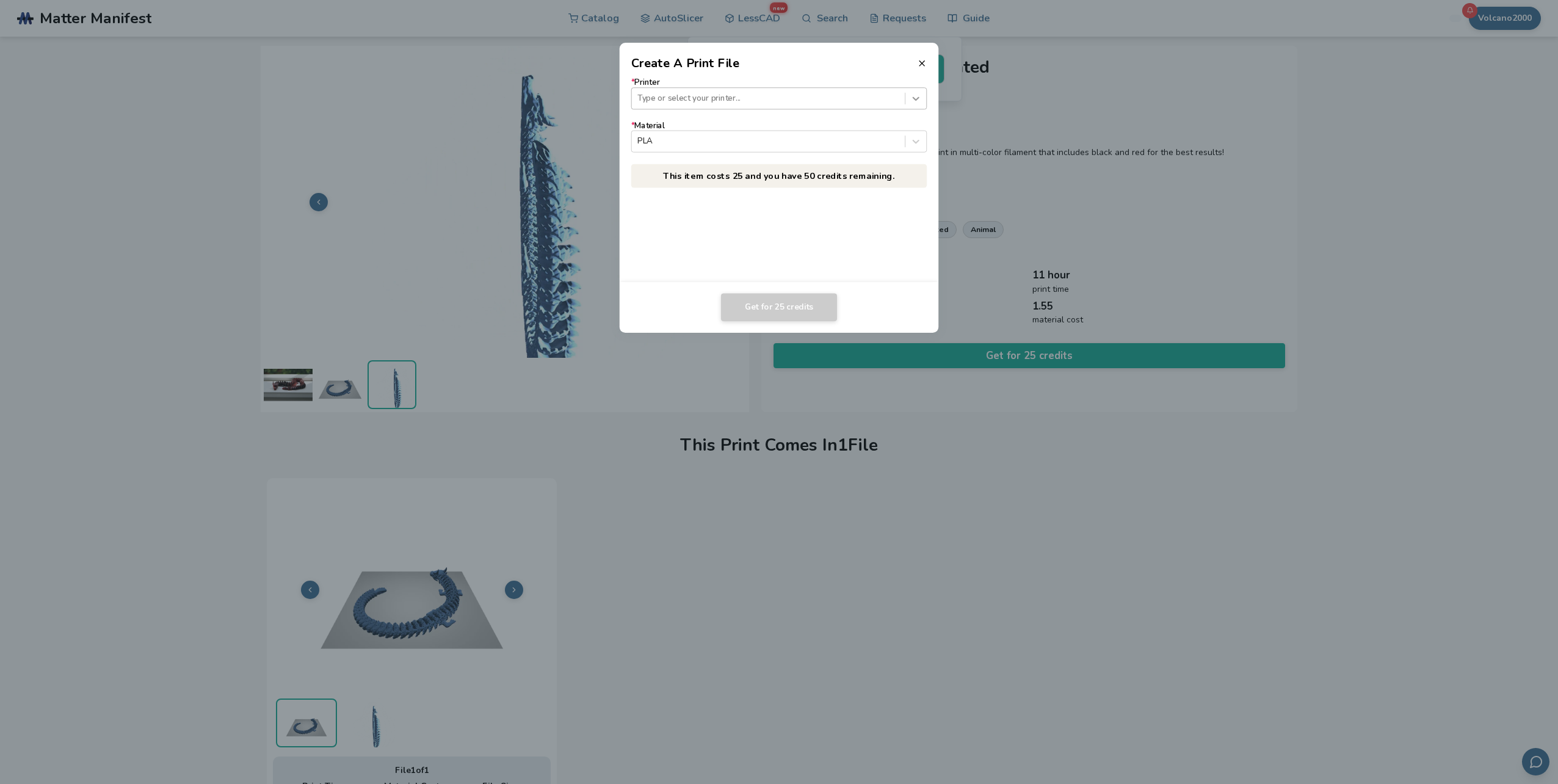
click at [911, 105] on div at bounding box center [915, 98] width 21 height 21
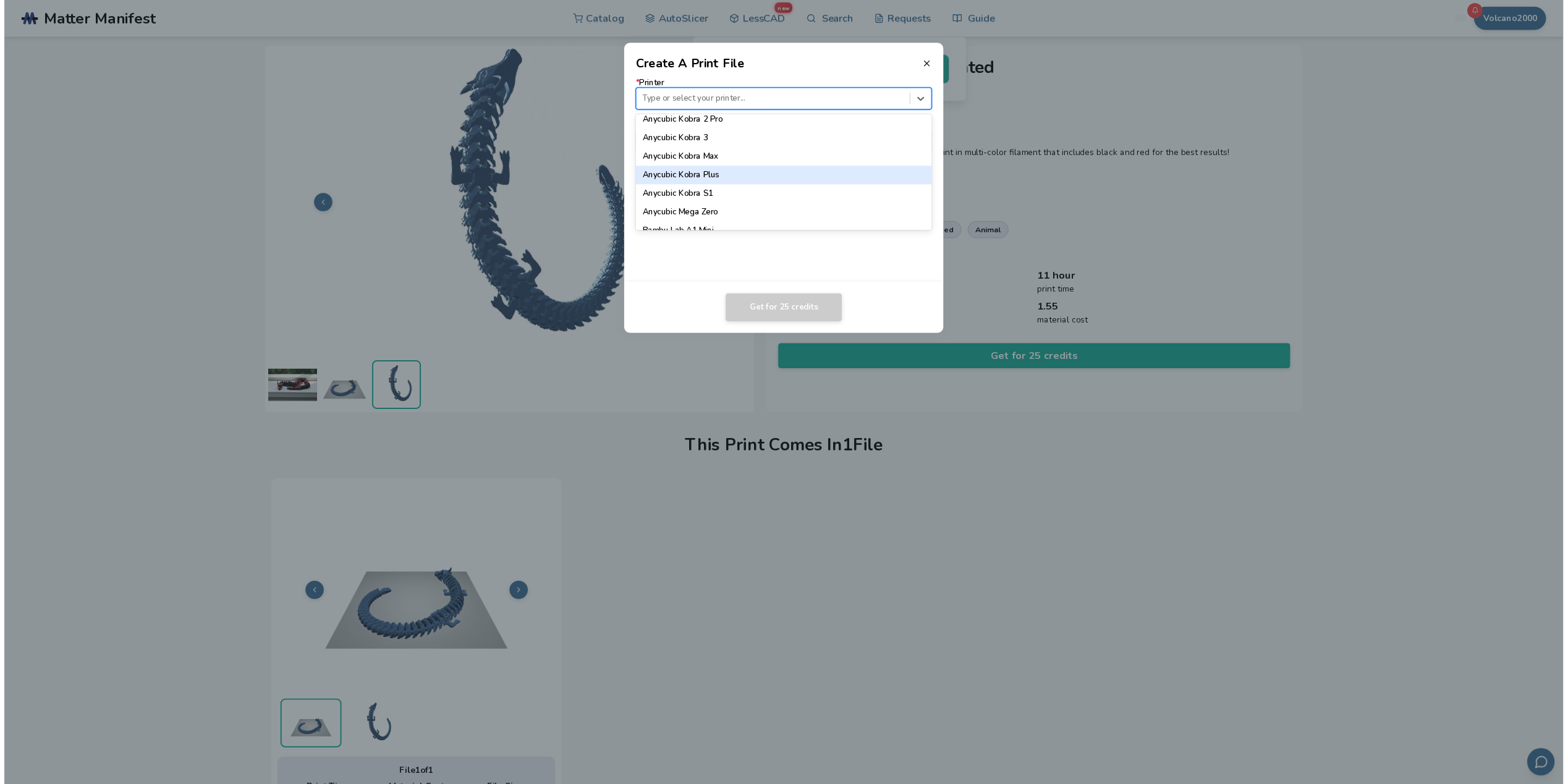
scroll to position [247, 0]
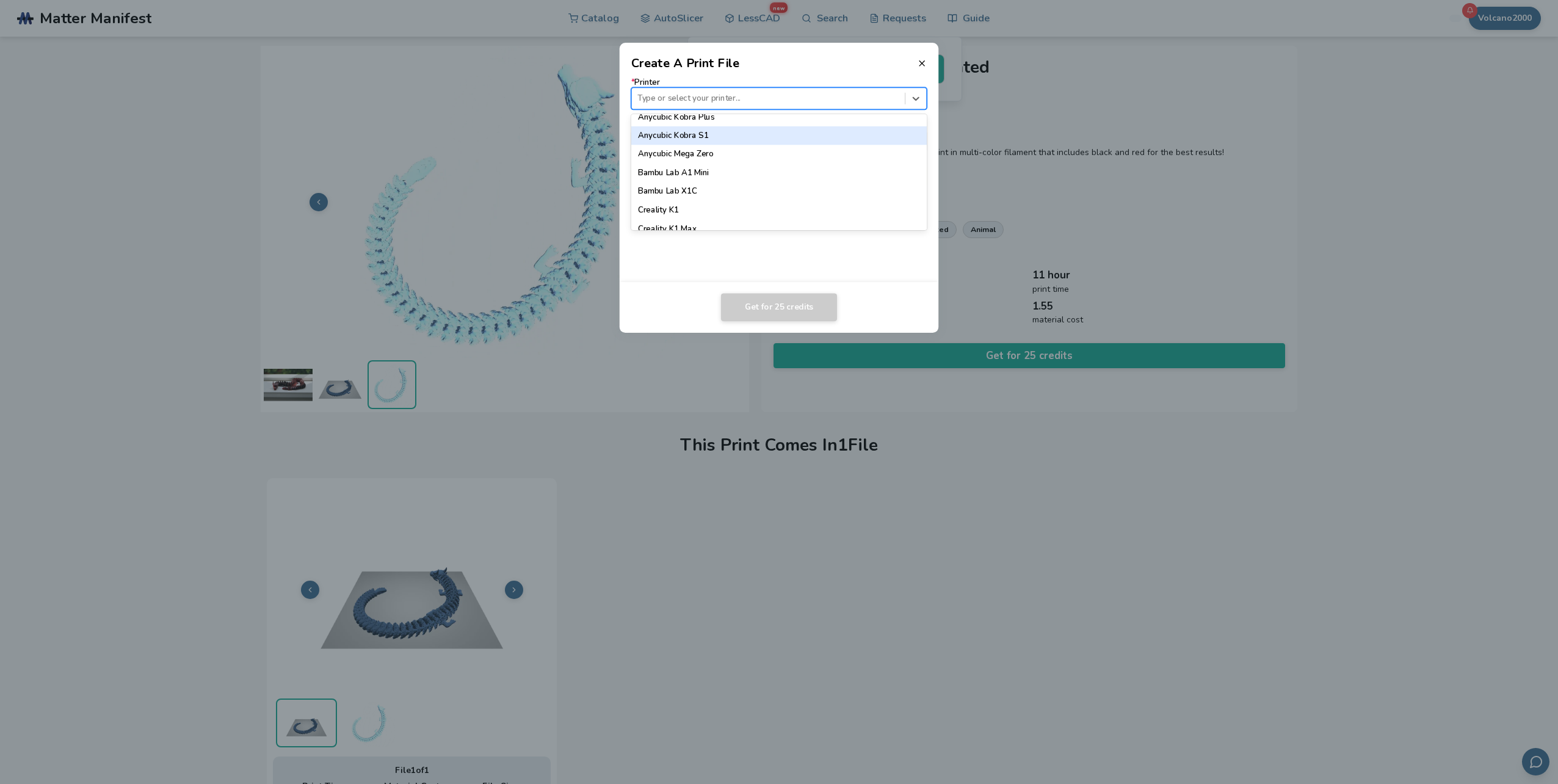
click at [708, 134] on div "Anycubic Kobra S1" at bounding box center [779, 135] width 296 height 18
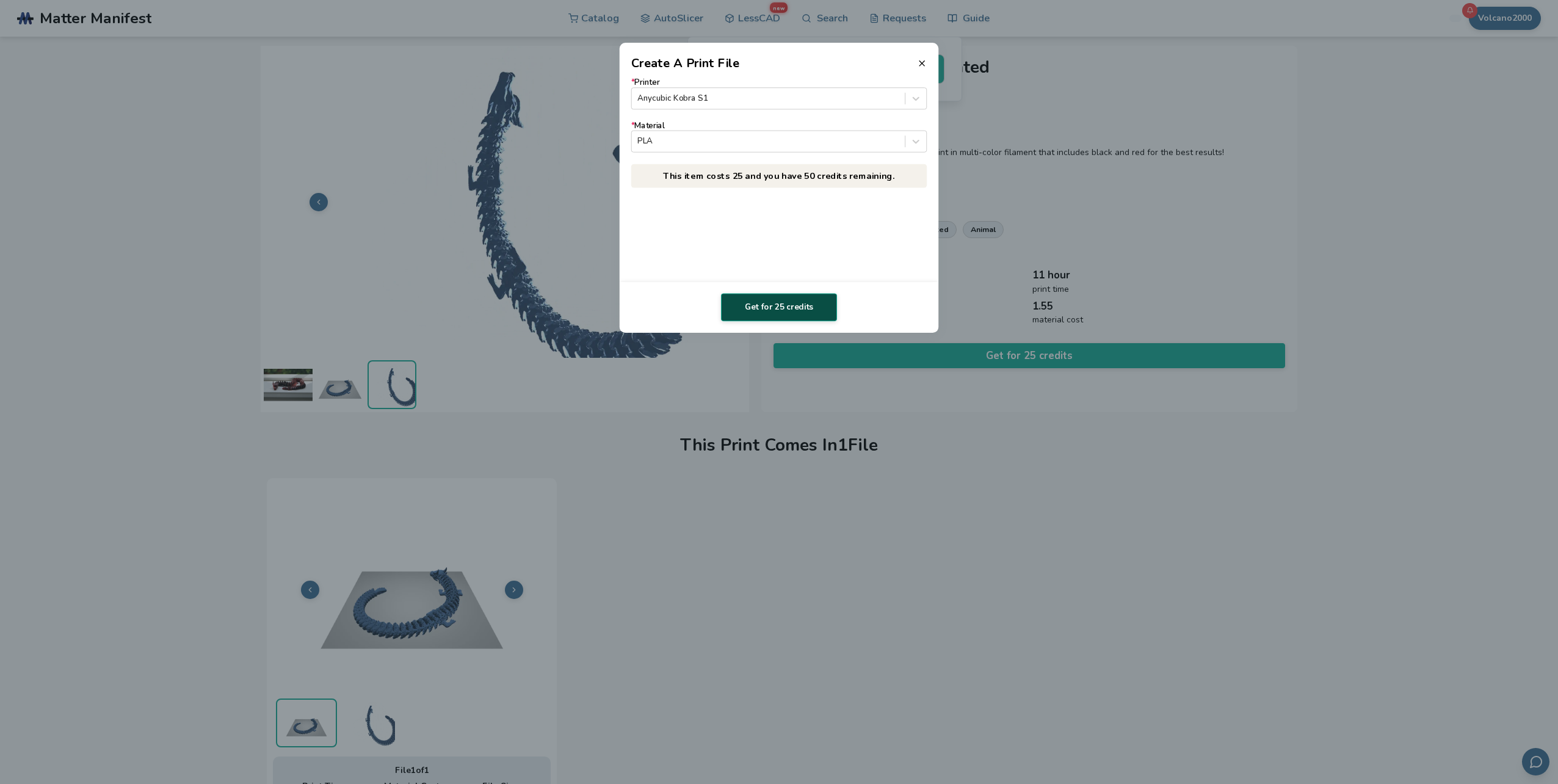
click at [781, 302] on button "Get for 25 credits" at bounding box center [779, 307] width 116 height 28
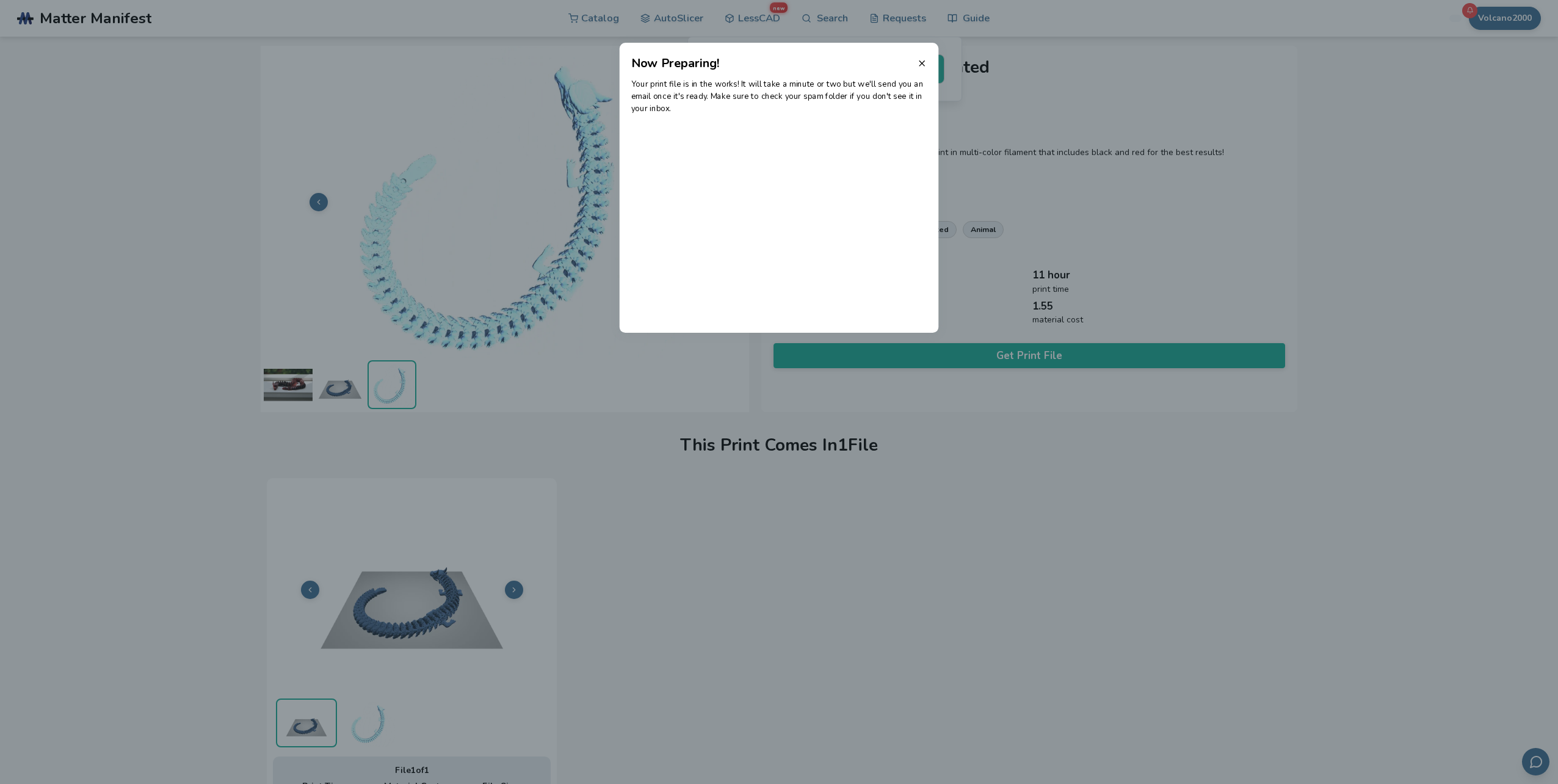
click at [919, 70] on header "Now Preparing!" at bounding box center [779, 57] width 319 height 29
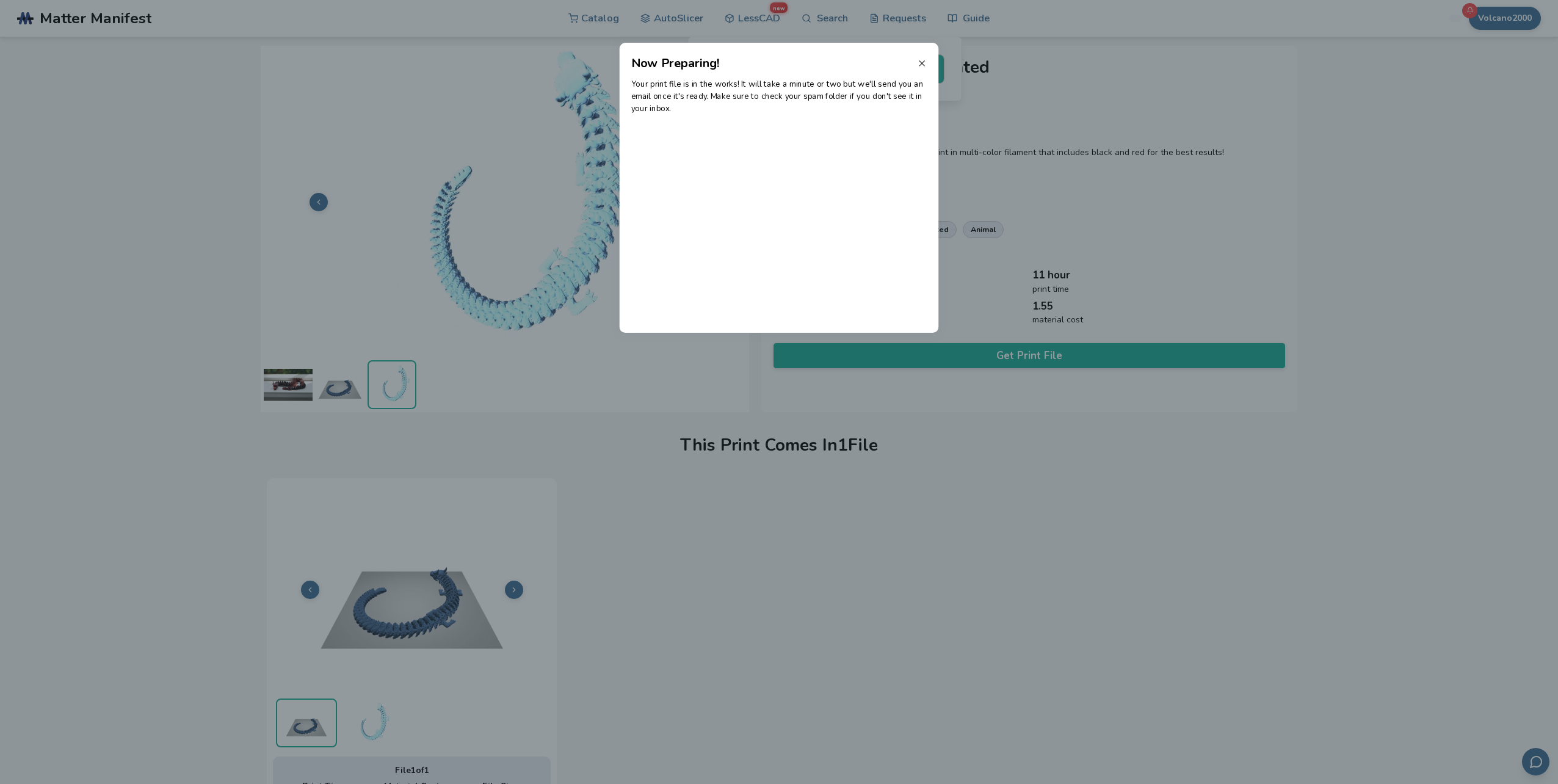
click at [919, 66] on icon at bounding box center [922, 63] width 9 height 9
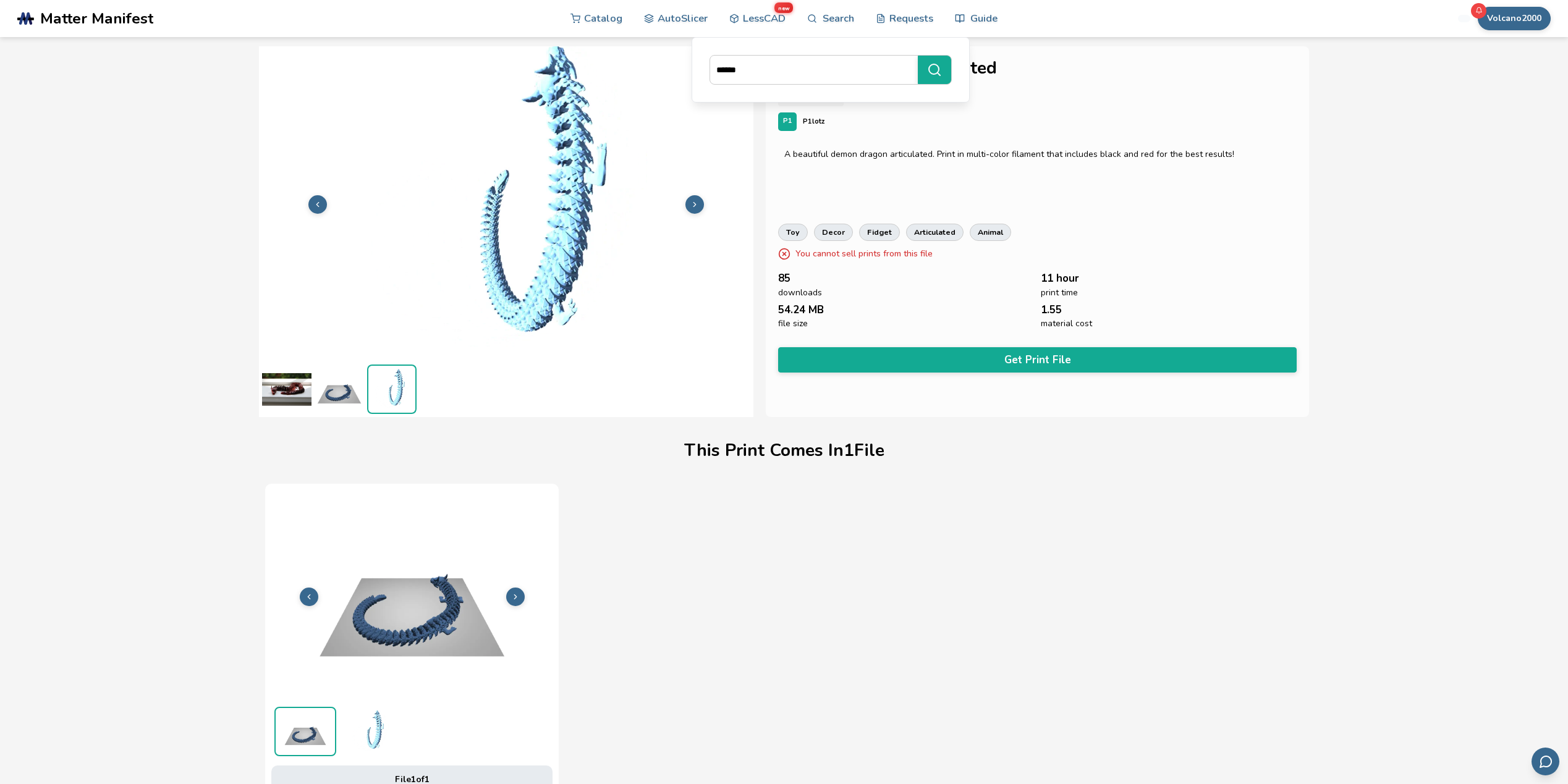
click at [938, 520] on div "File 1 of 1 Print Time 13H 40M Material Cost 1.60 File Size 51.96 MB" at bounding box center [783, 656] width 1038 height 345
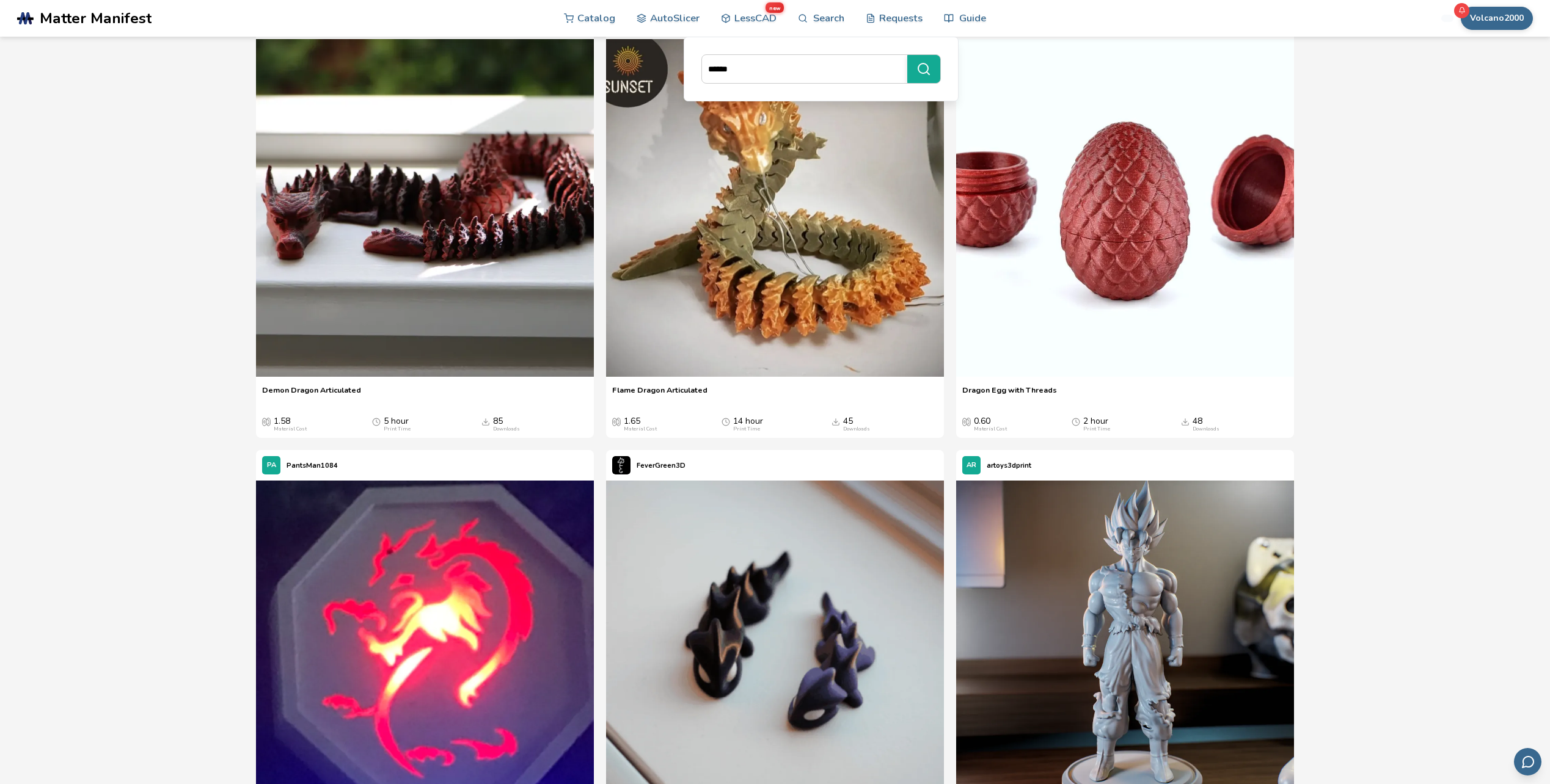
scroll to position [1221, 0]
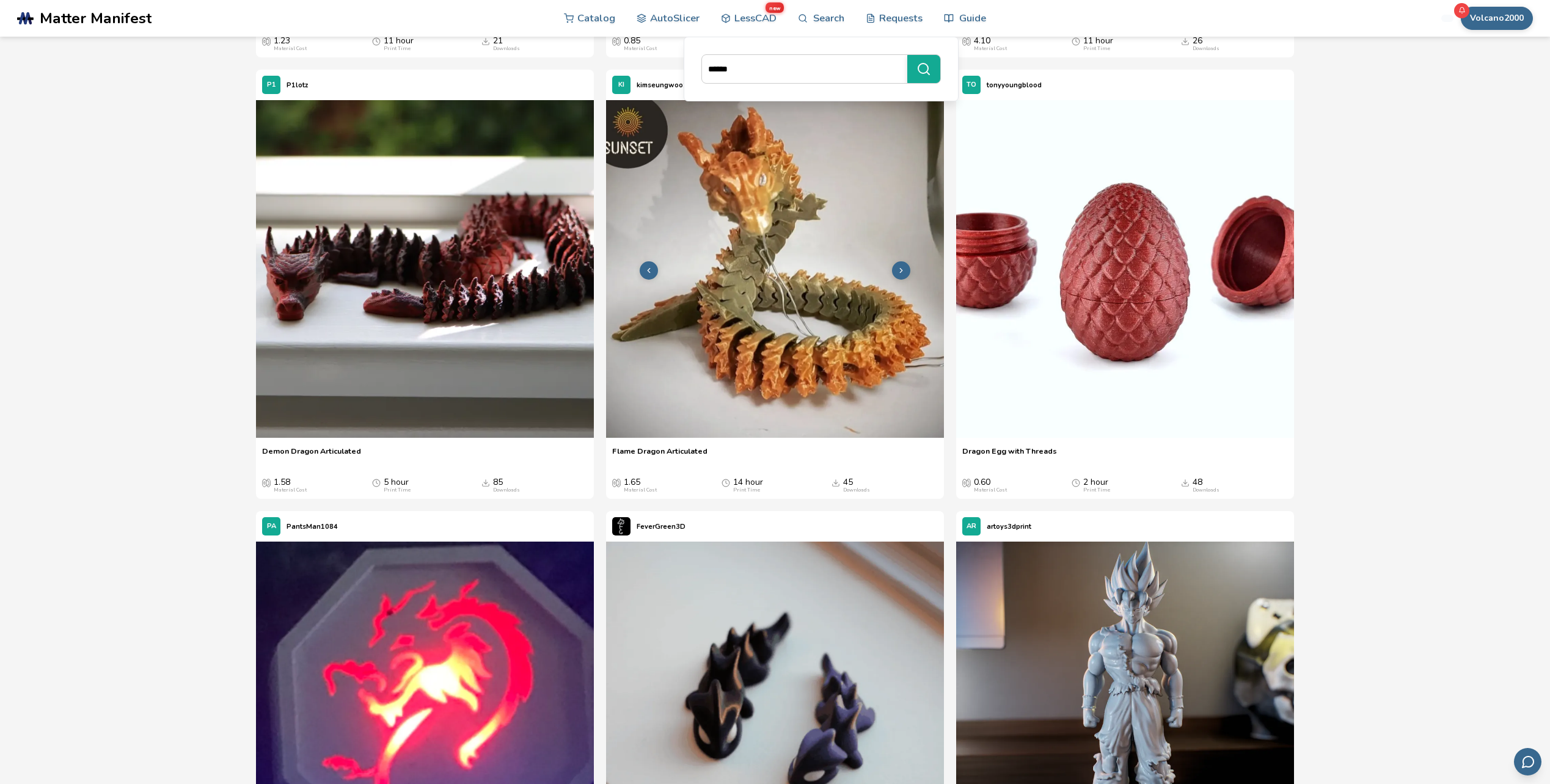
click at [871, 364] on img at bounding box center [774, 269] width 338 height 337
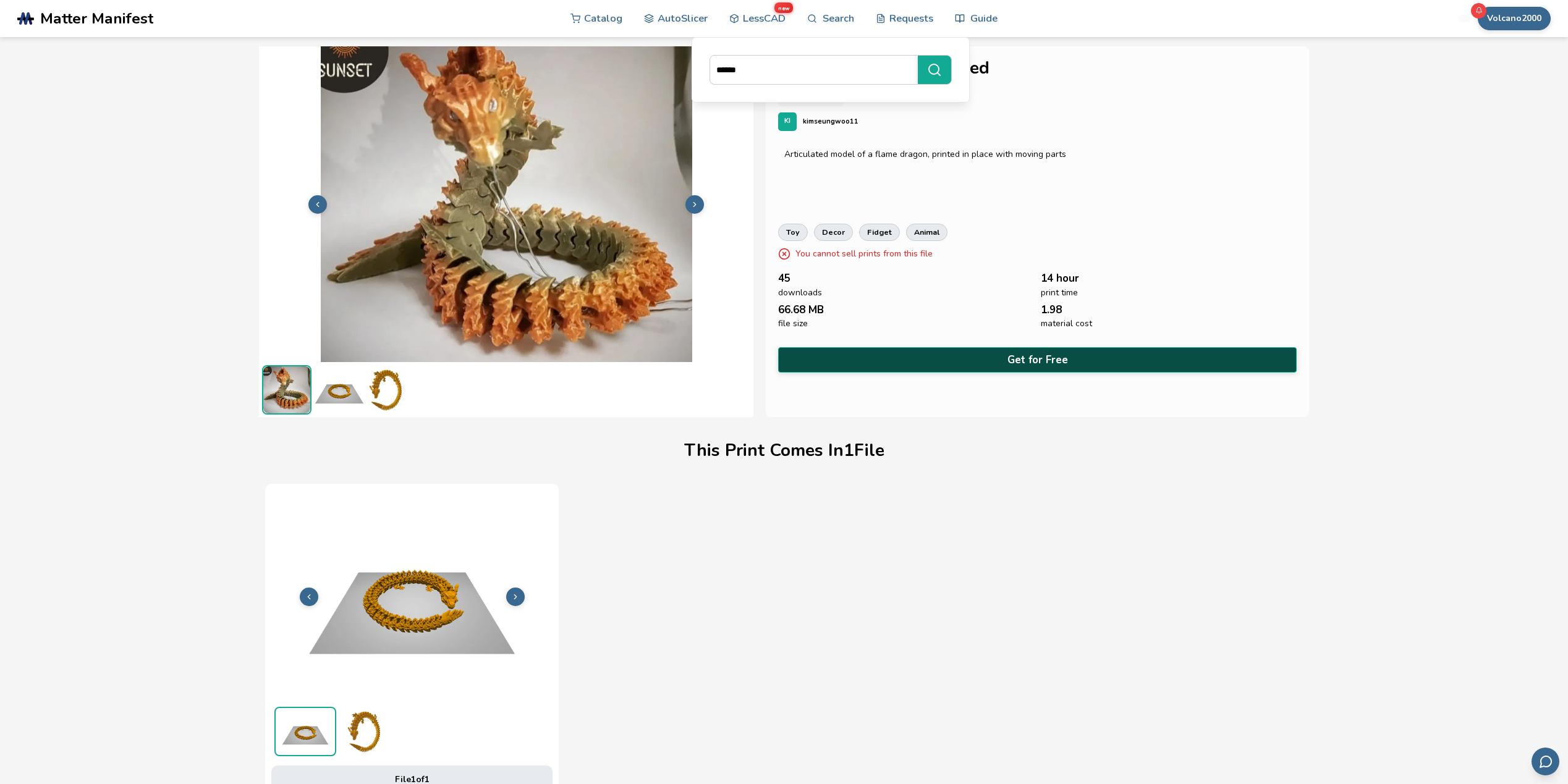
click at [901, 365] on button "Get for Free" at bounding box center [1037, 360] width 518 height 26
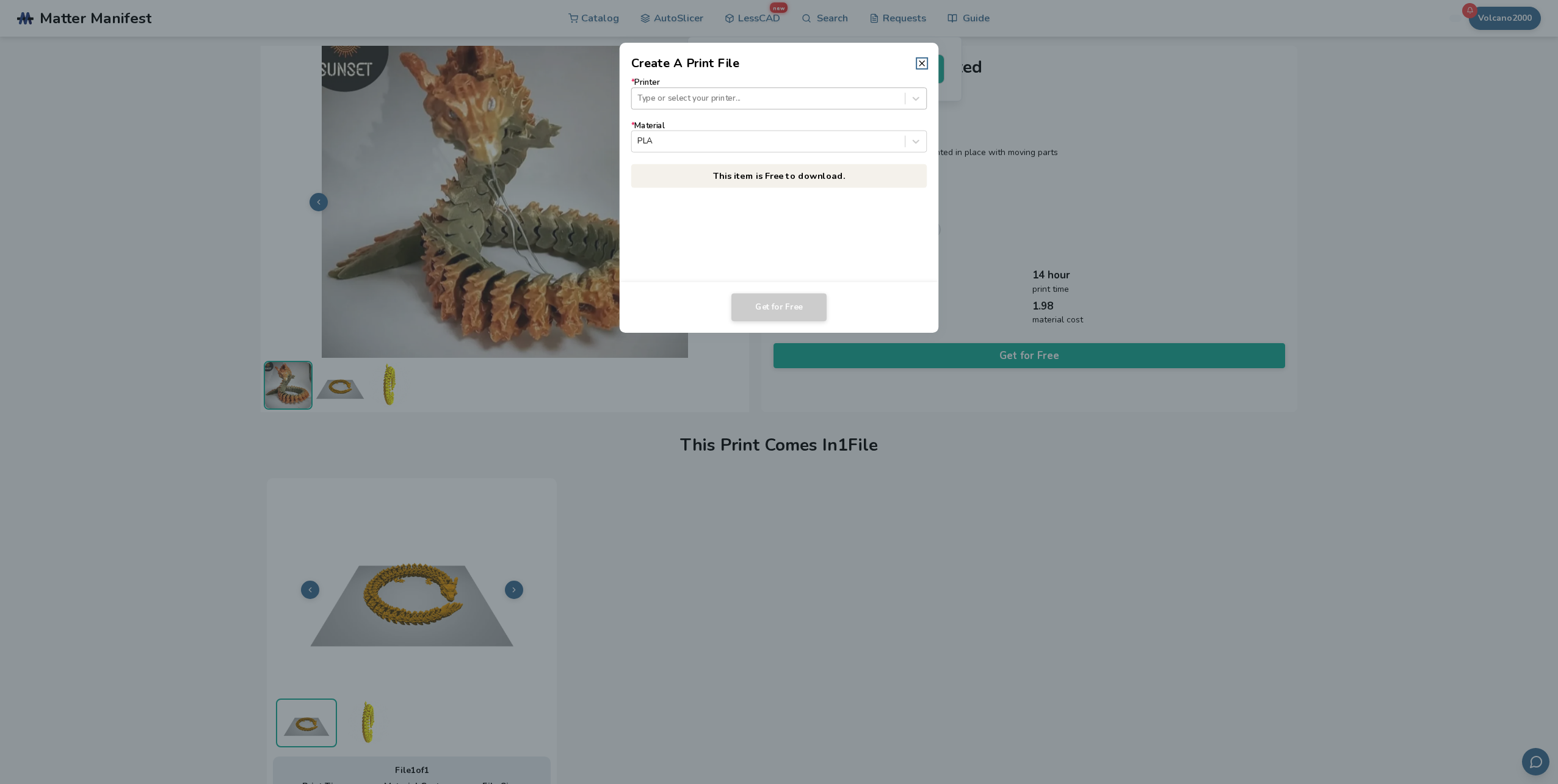
click at [833, 100] on div at bounding box center [768, 98] width 262 height 12
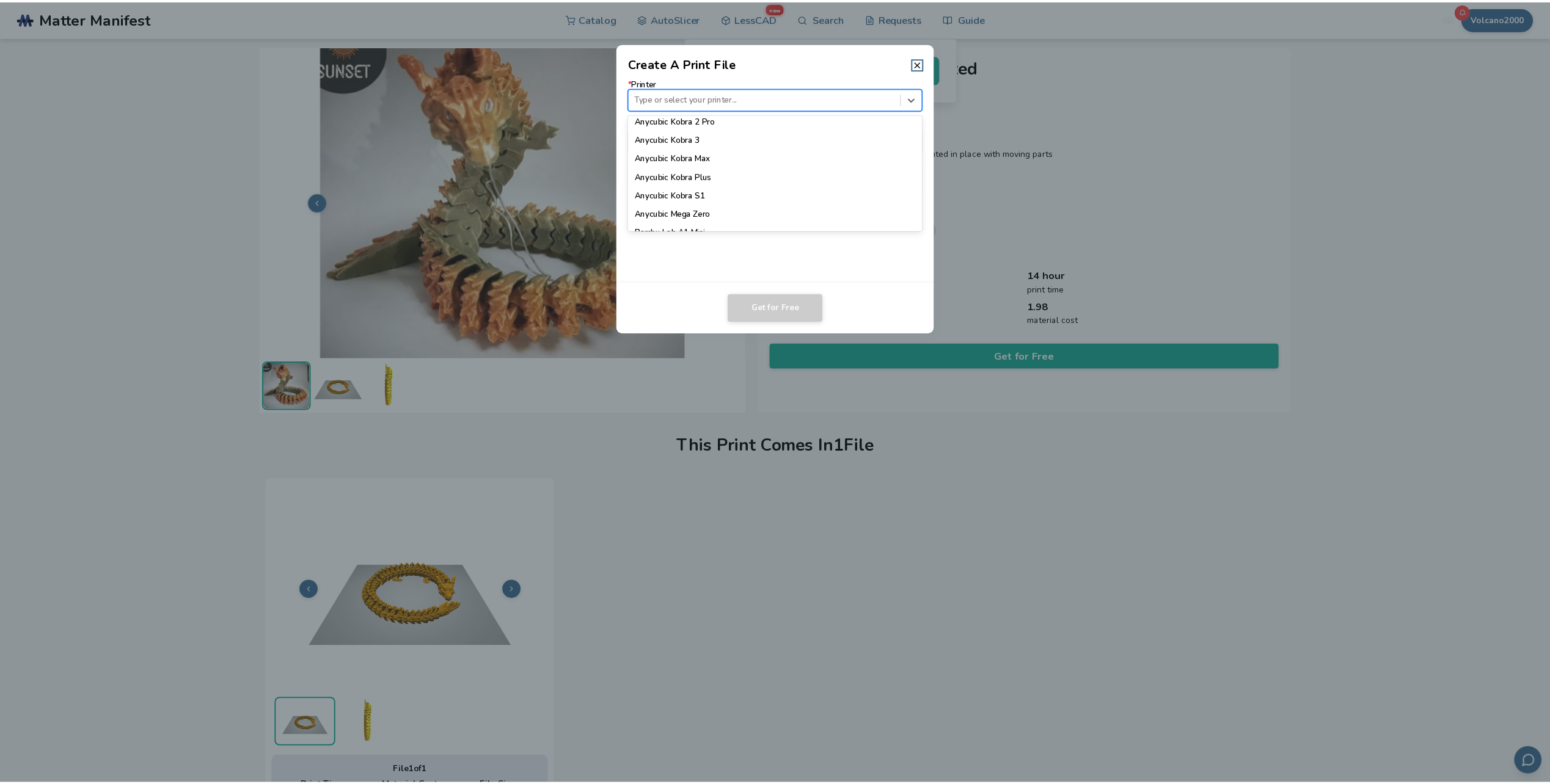
scroll to position [183, 0]
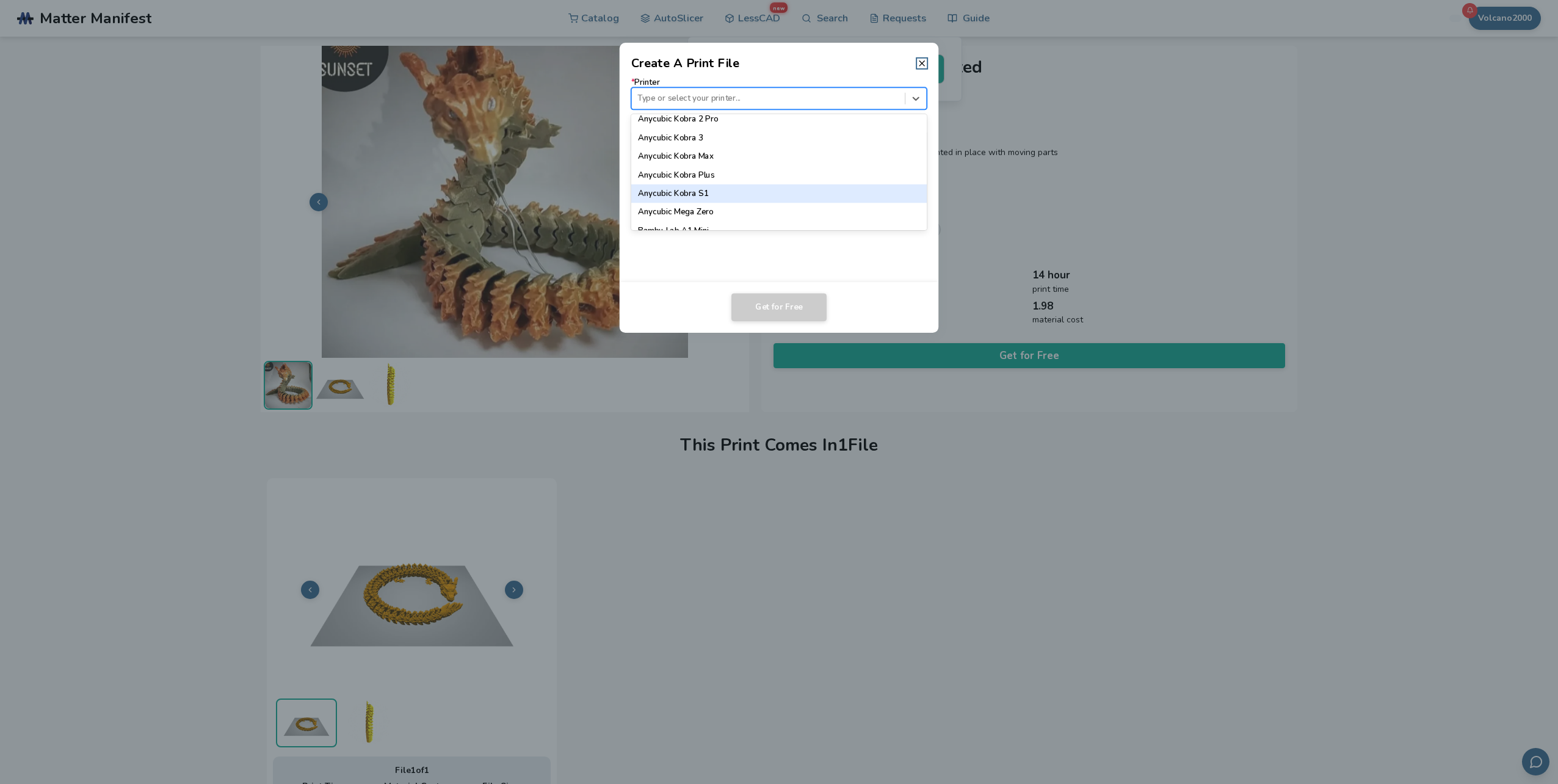
click at [697, 197] on div "Anycubic Kobra S1" at bounding box center [779, 193] width 296 height 18
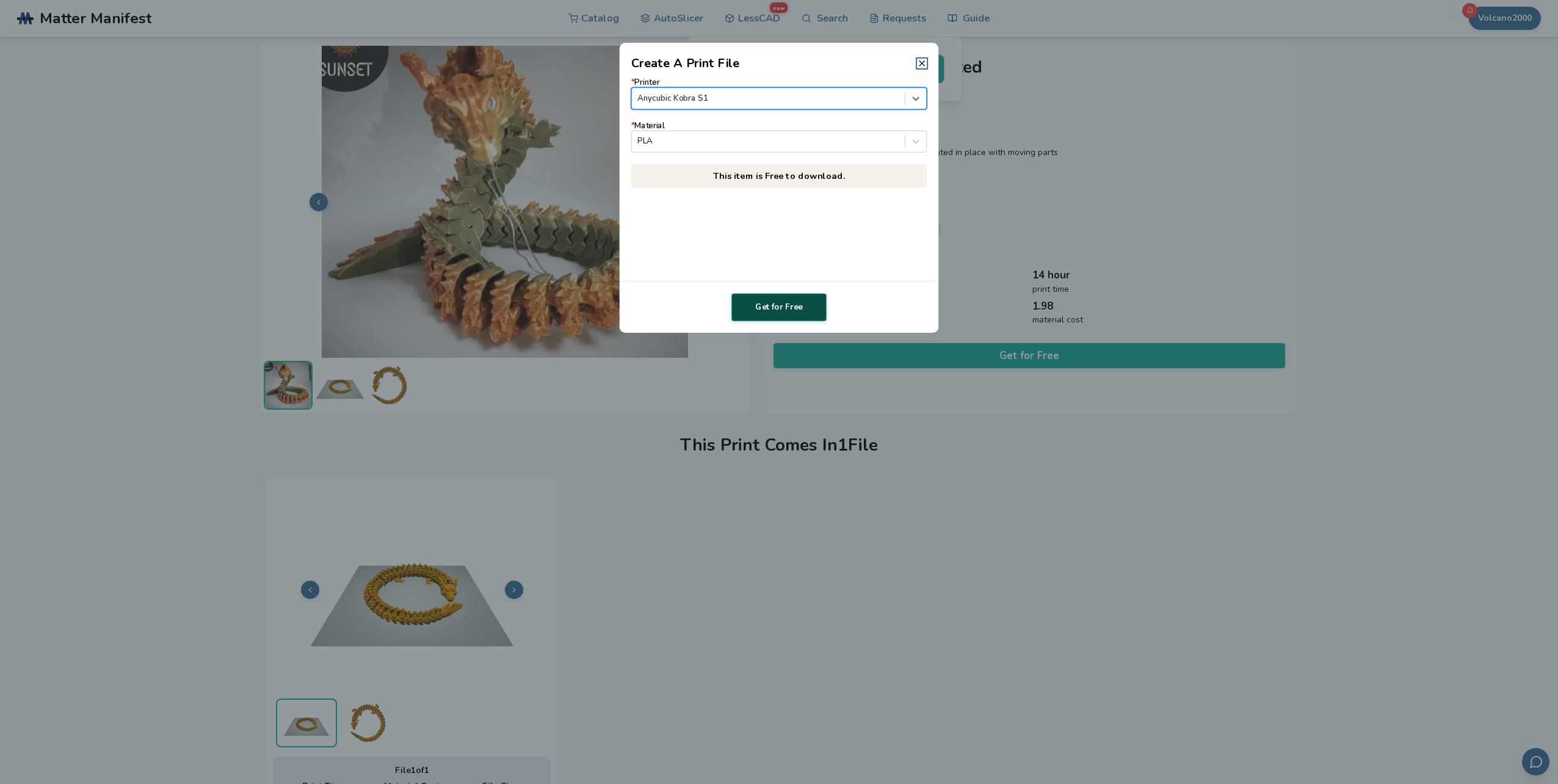
click at [792, 307] on button "Get for Free" at bounding box center [779, 307] width 95 height 28
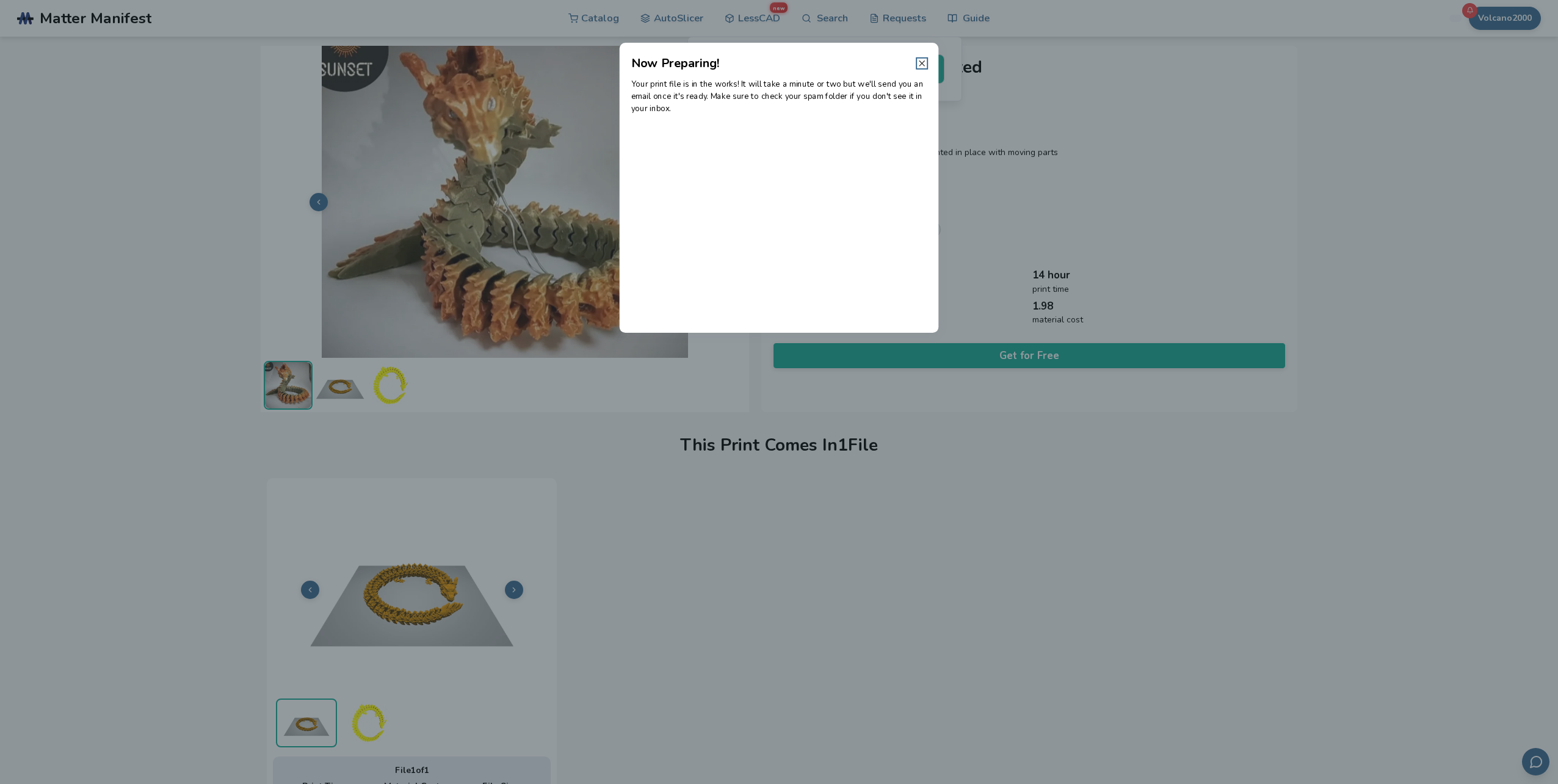
click at [921, 62] on line at bounding box center [922, 63] width 5 height 5
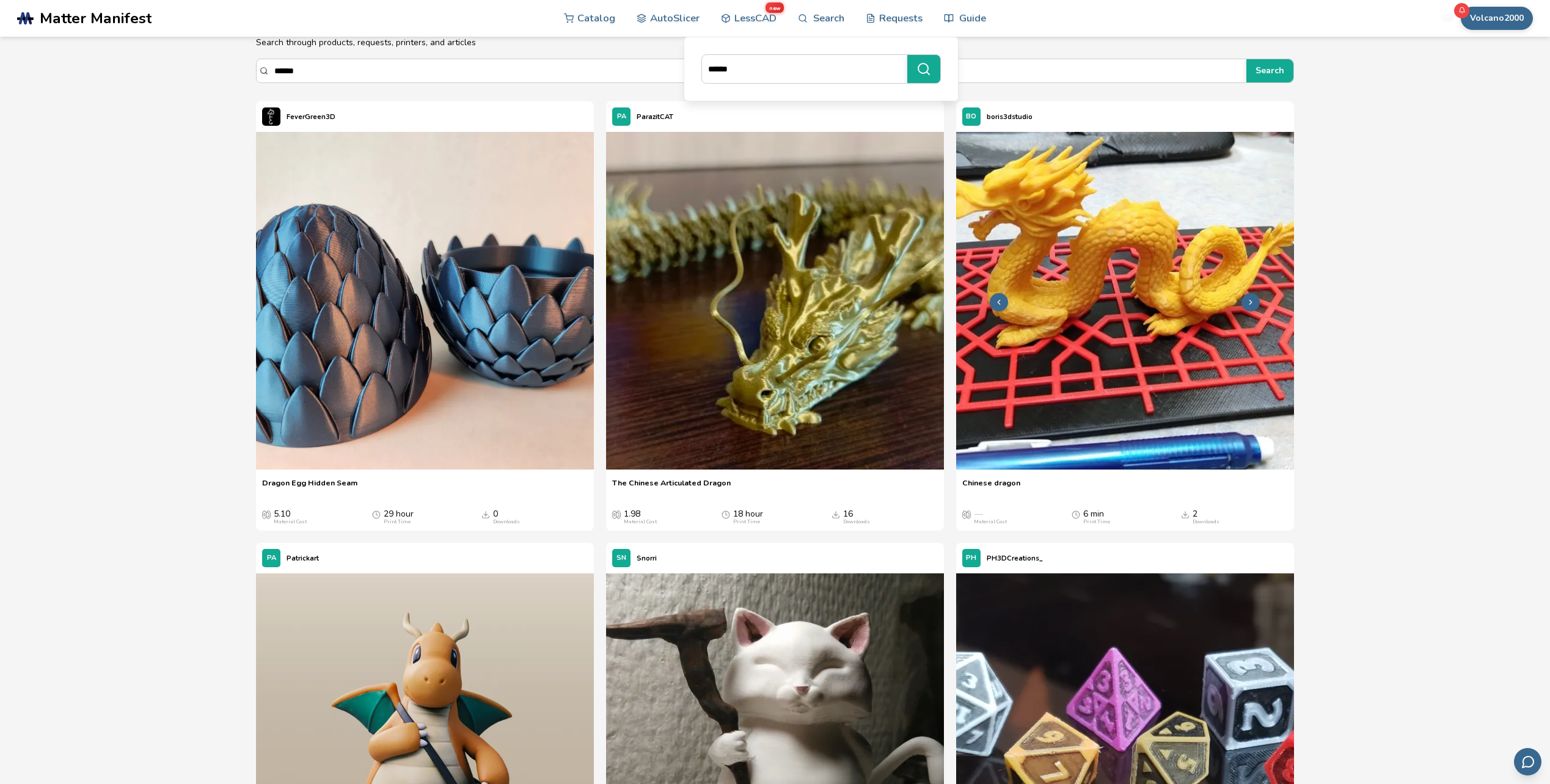
scroll to position [122, 0]
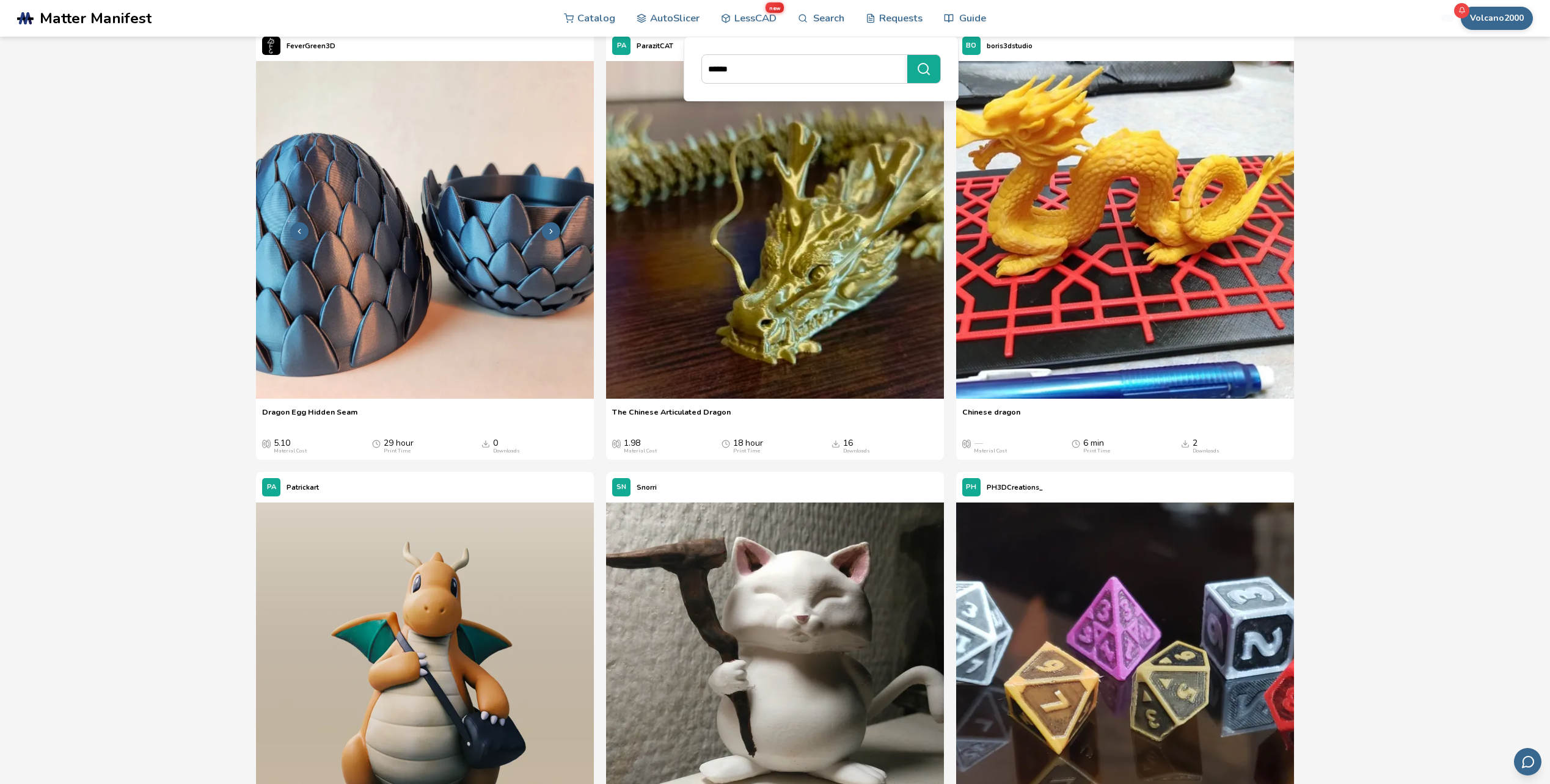
click at [471, 231] on img at bounding box center [425, 229] width 338 height 337
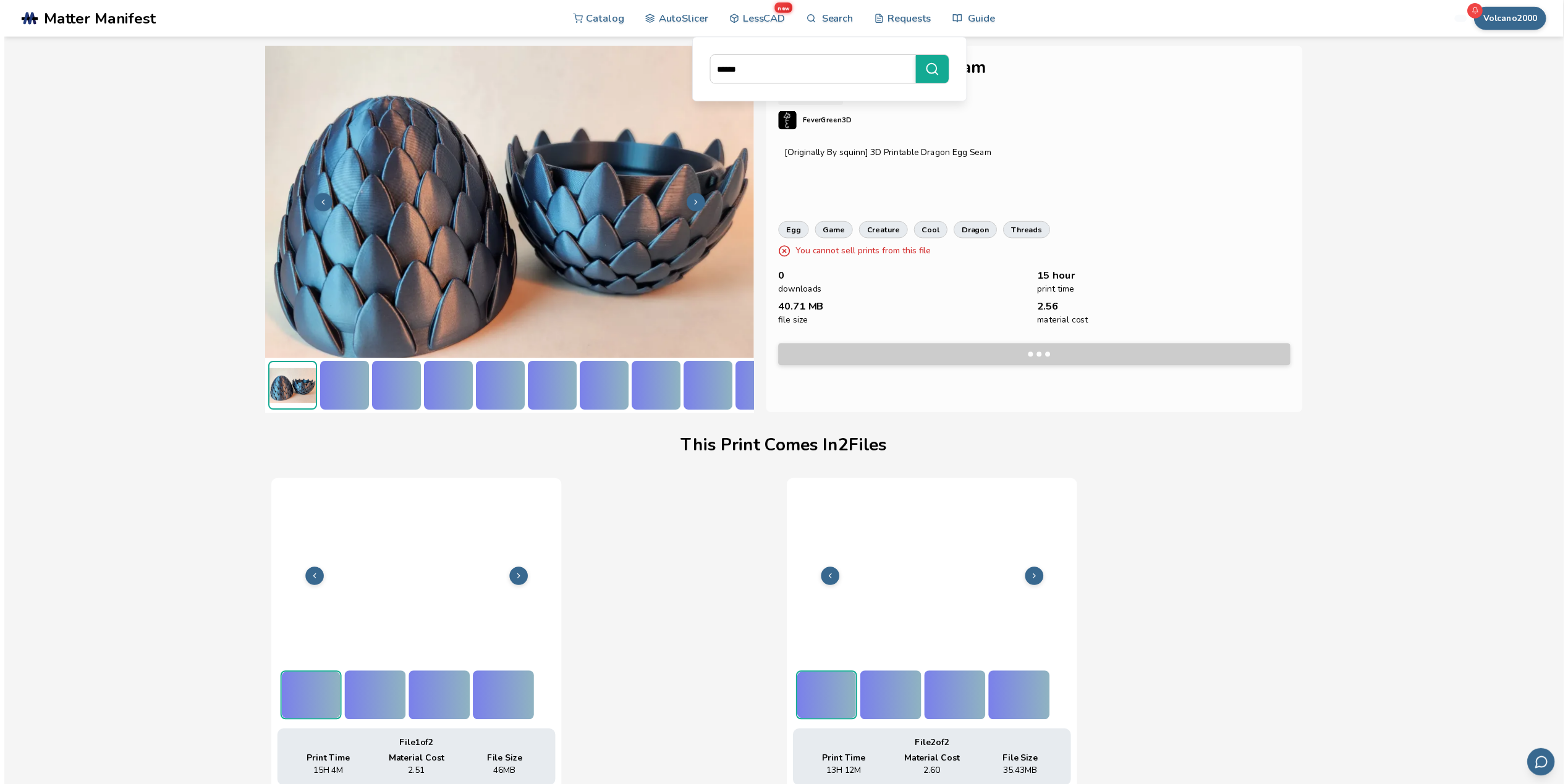
scroll to position [0, 5]
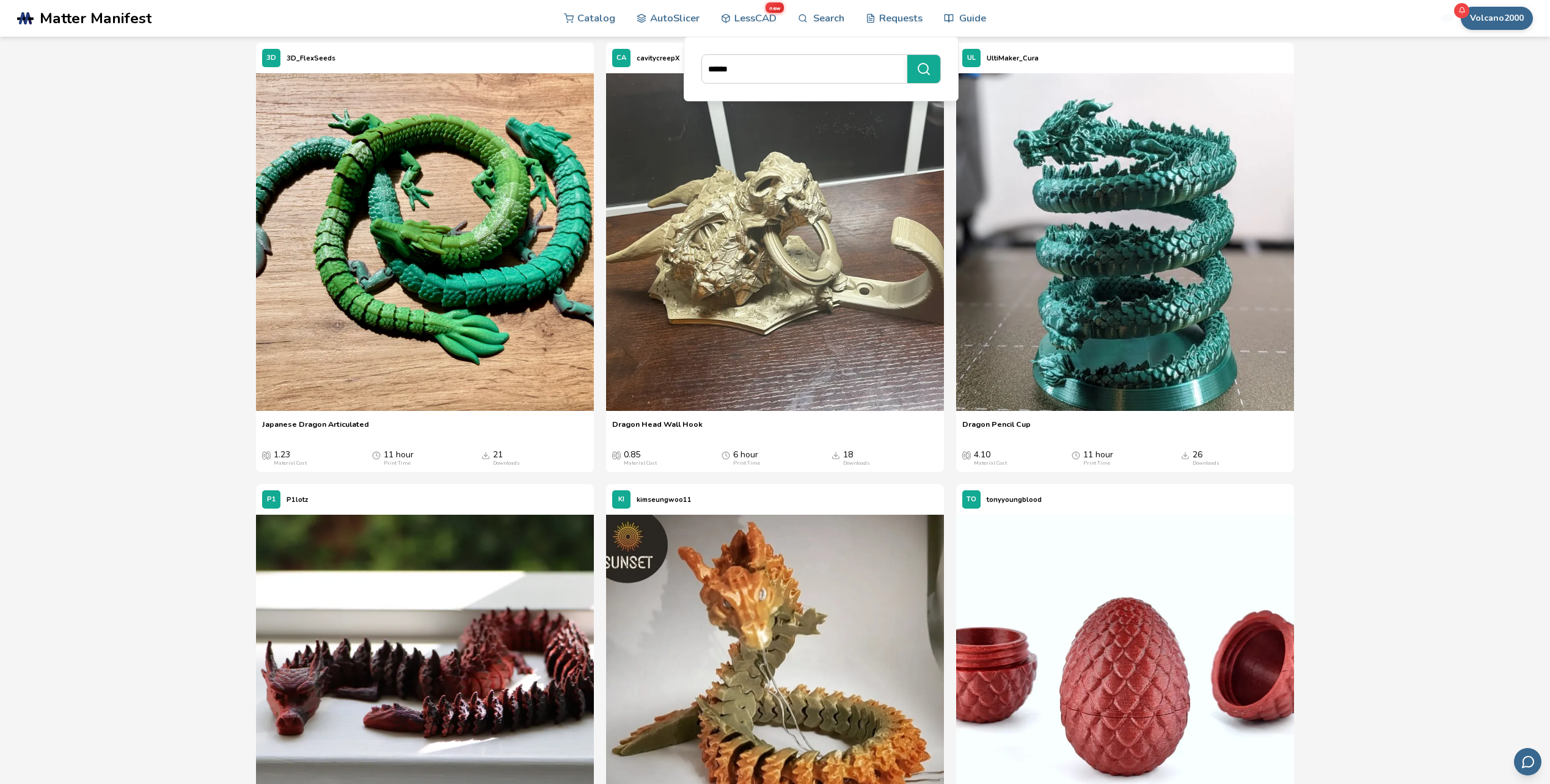
scroll to position [1343, 0]
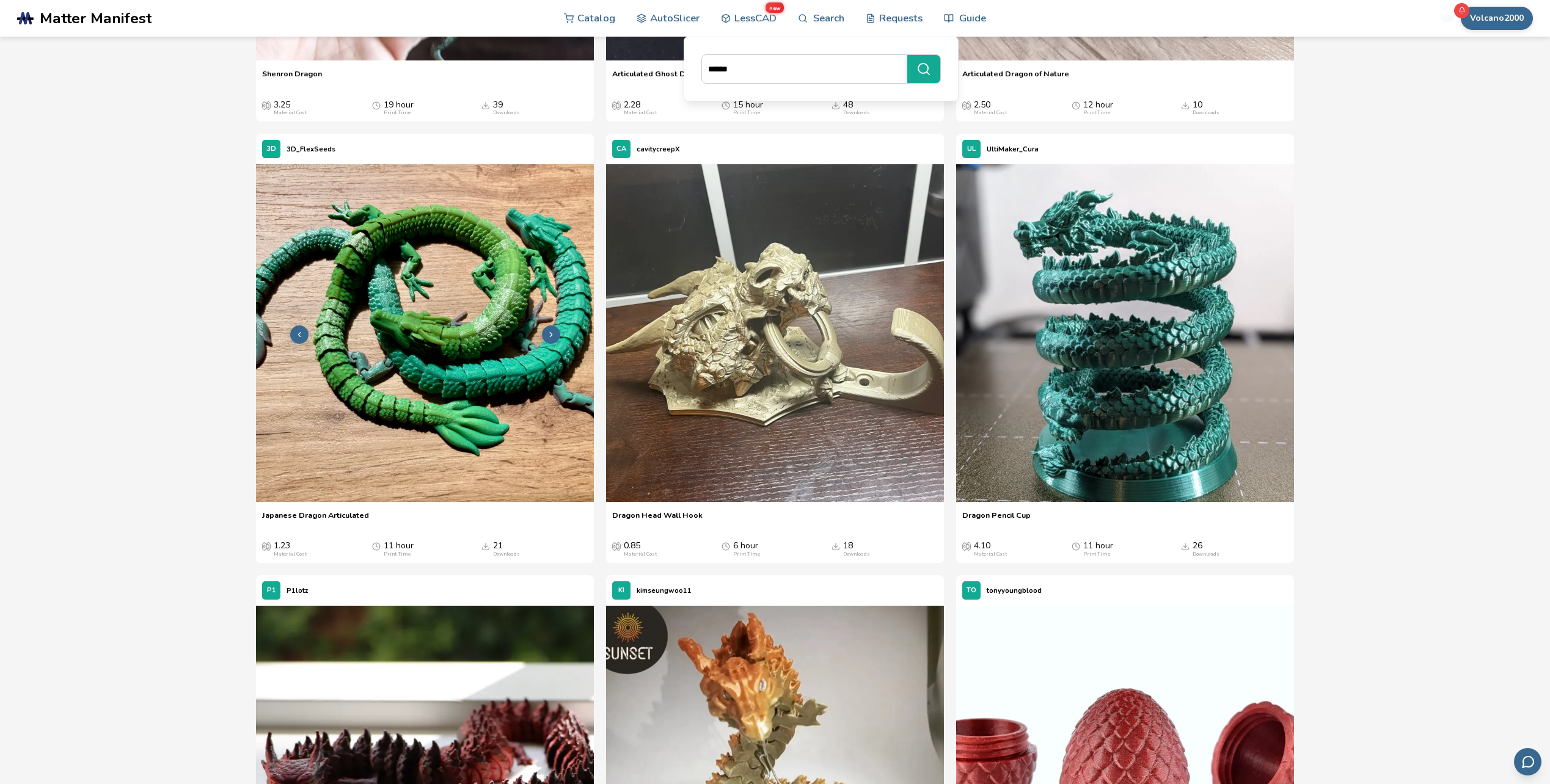
click at [456, 390] on img at bounding box center [425, 333] width 338 height 337
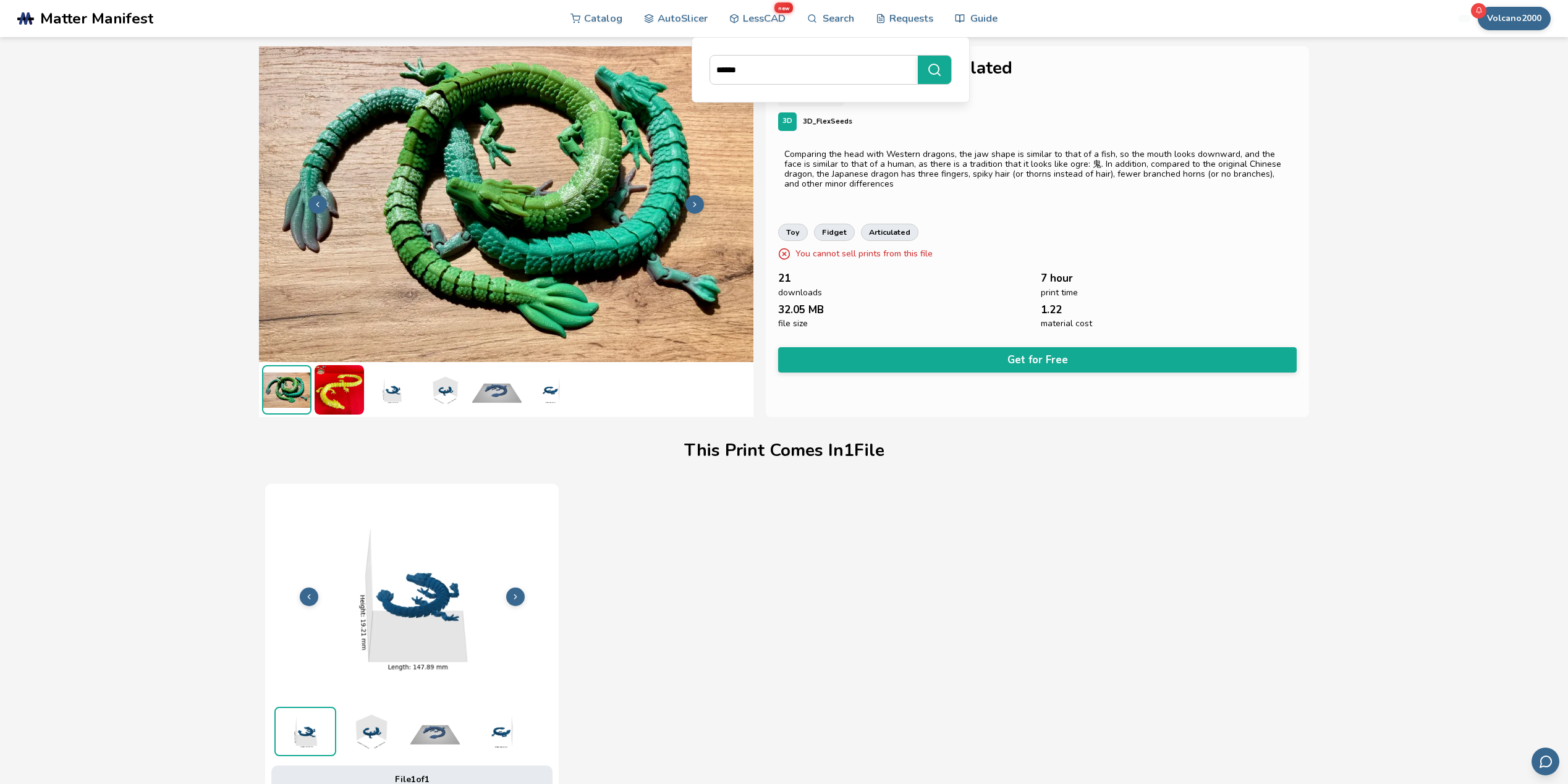
click at [388, 392] on img at bounding box center [392, 390] width 50 height 50
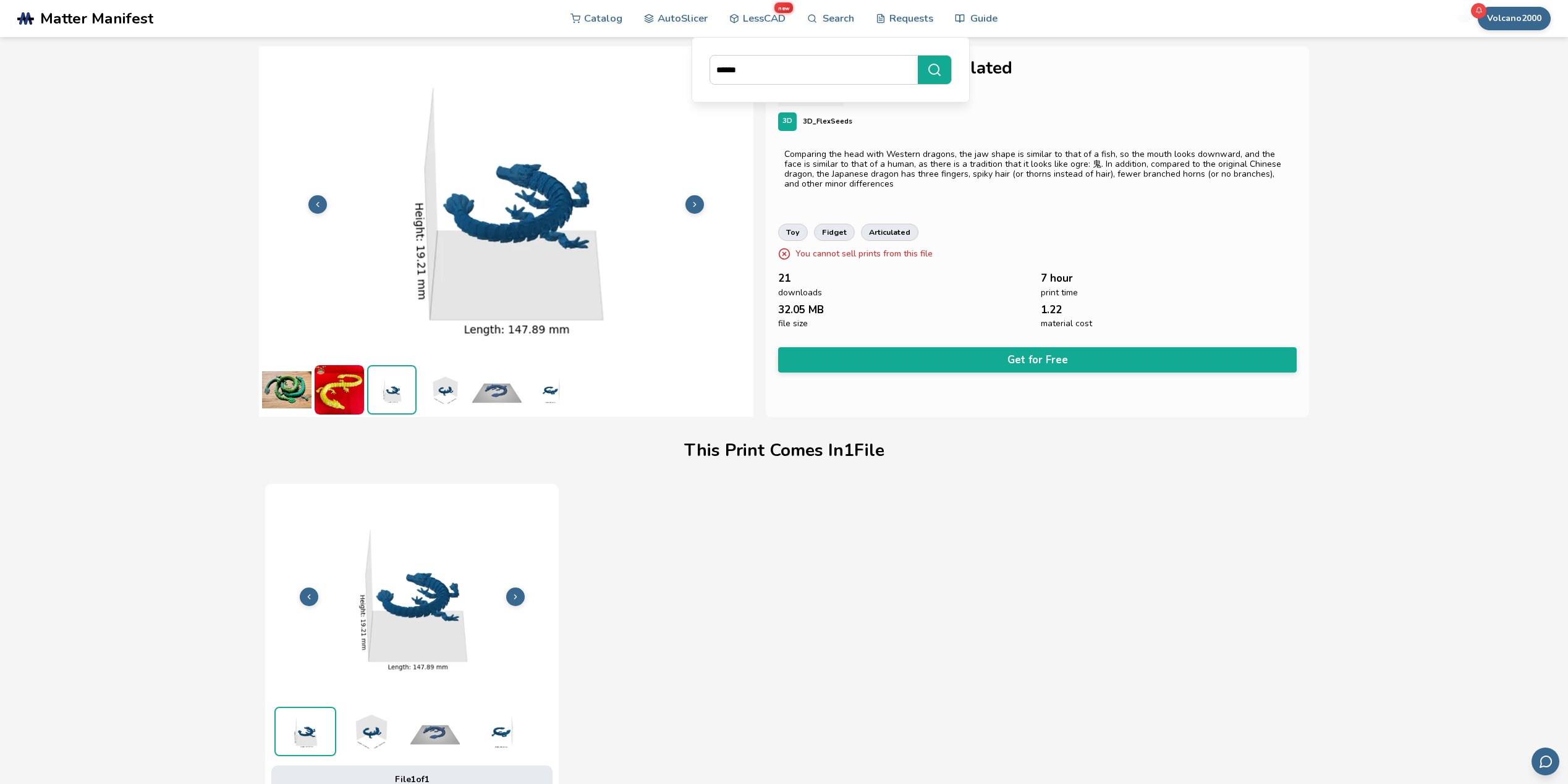
click at [303, 390] on img at bounding box center [286, 390] width 50 height 50
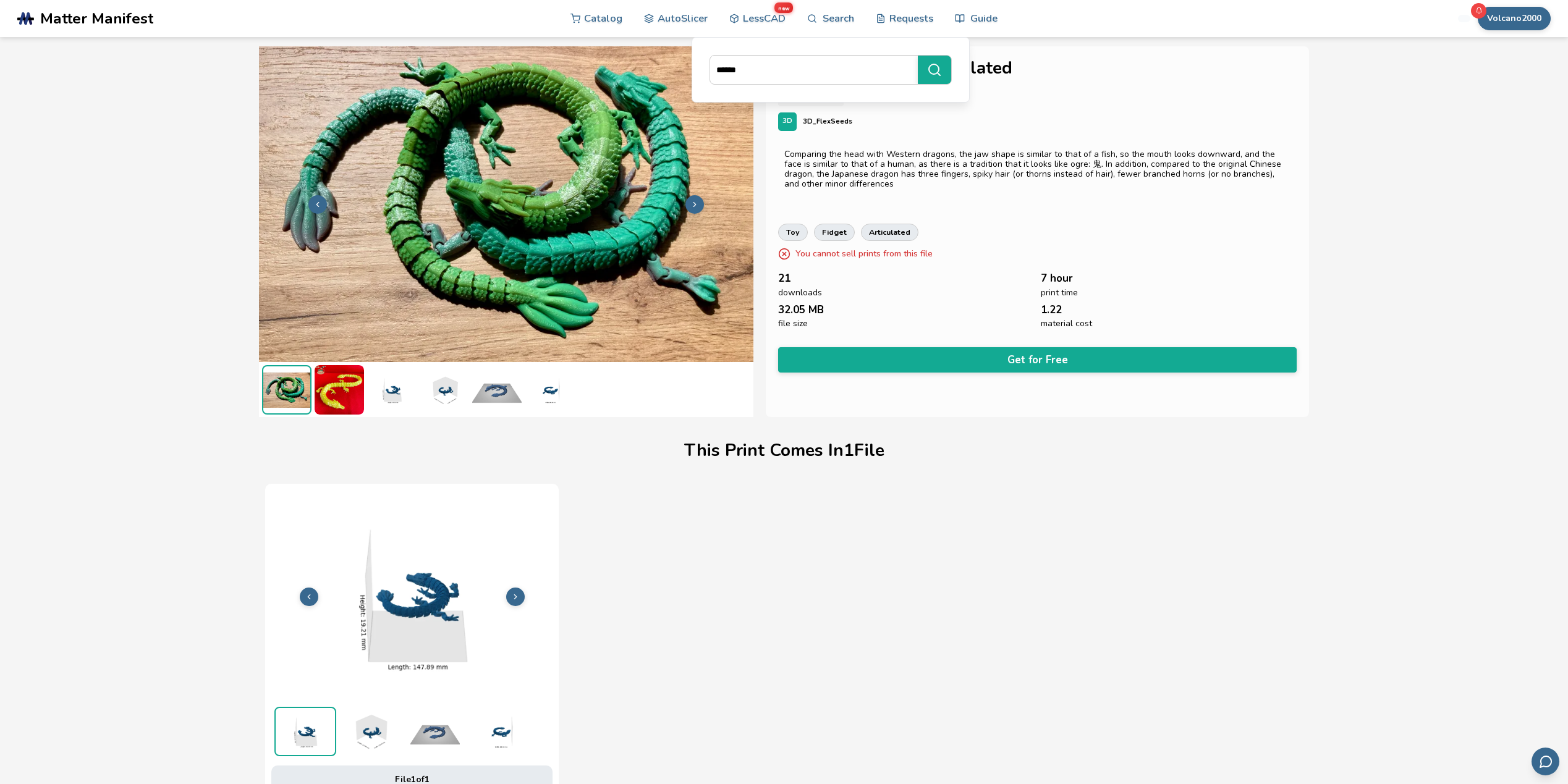
click at [948, 354] on button "Get for Free" at bounding box center [1037, 360] width 518 height 26
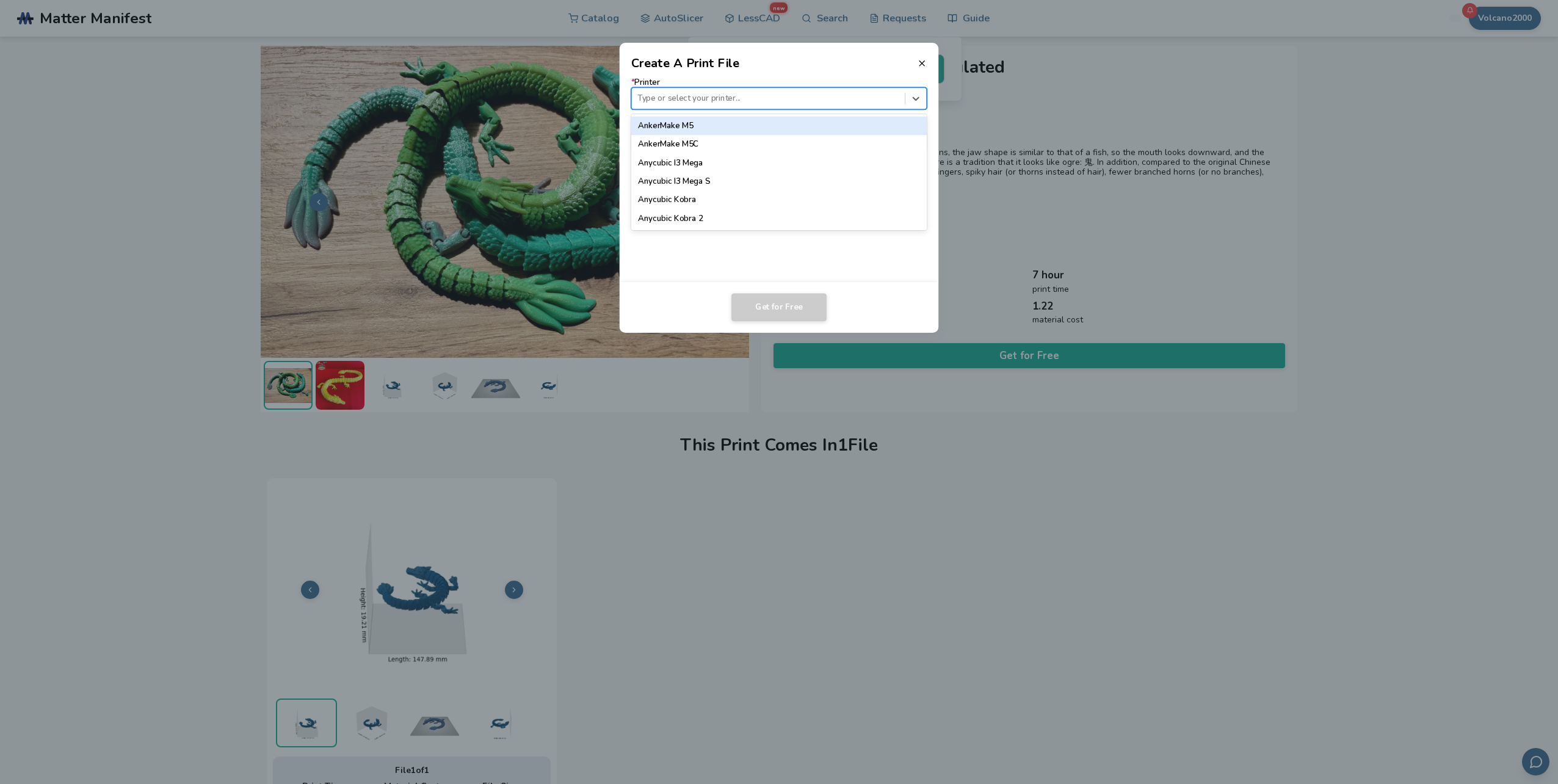
click at [763, 95] on div at bounding box center [768, 98] width 262 height 12
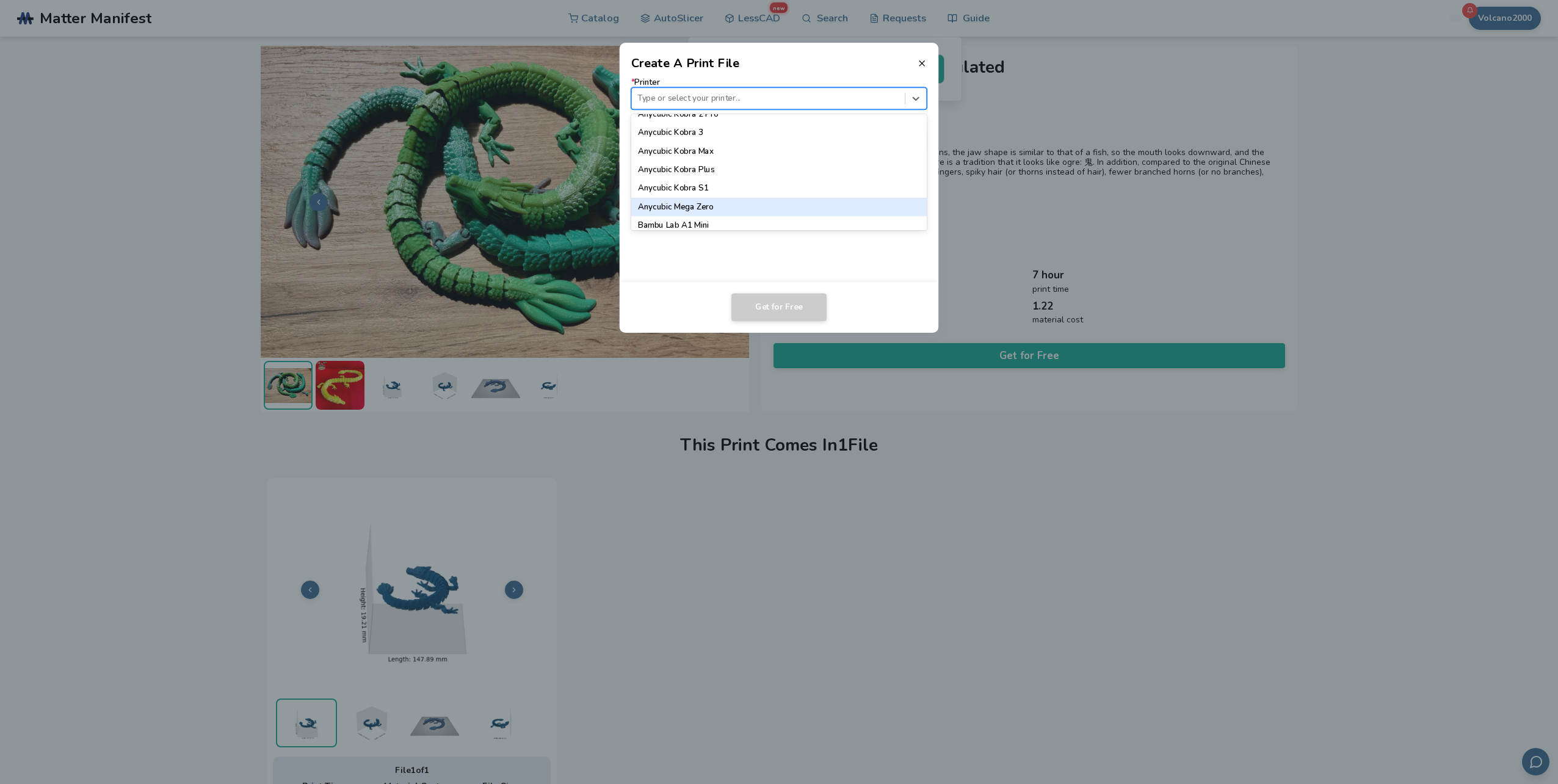
scroll to position [244, 0]
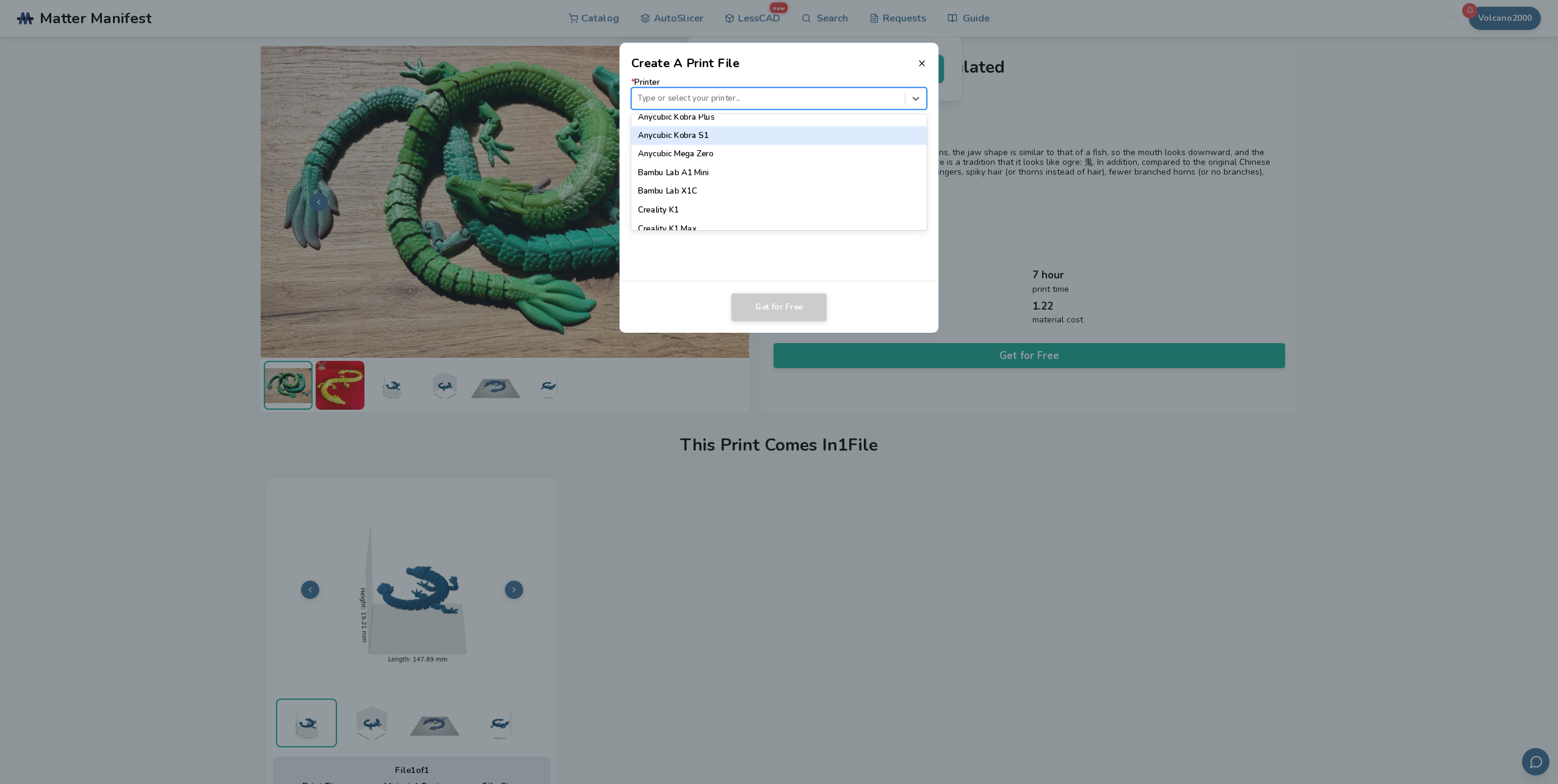
click at [722, 138] on div "Anycubic Kobra S1" at bounding box center [779, 135] width 296 height 18
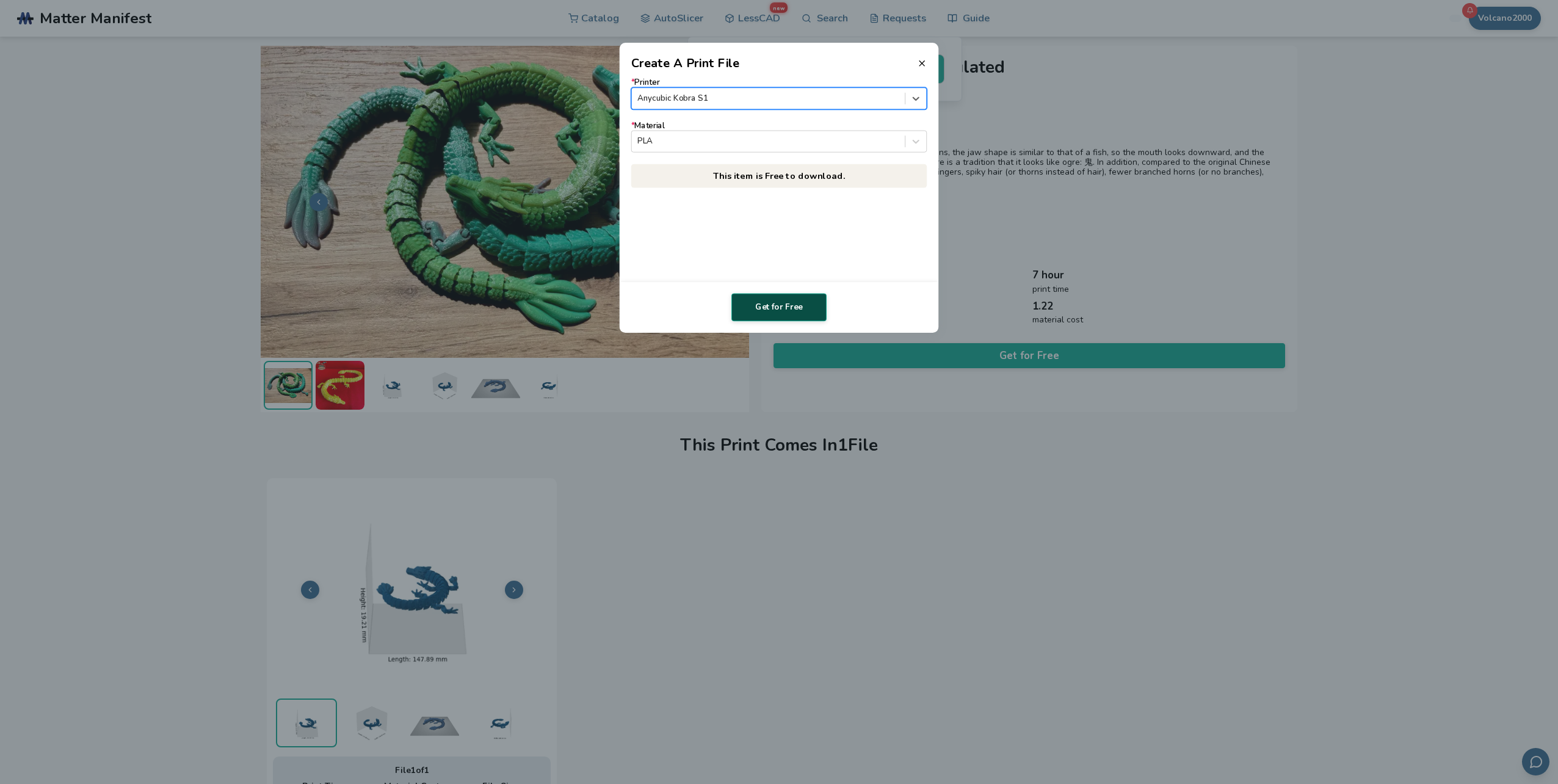
click at [777, 302] on button "Get for Free" at bounding box center [779, 307] width 95 height 28
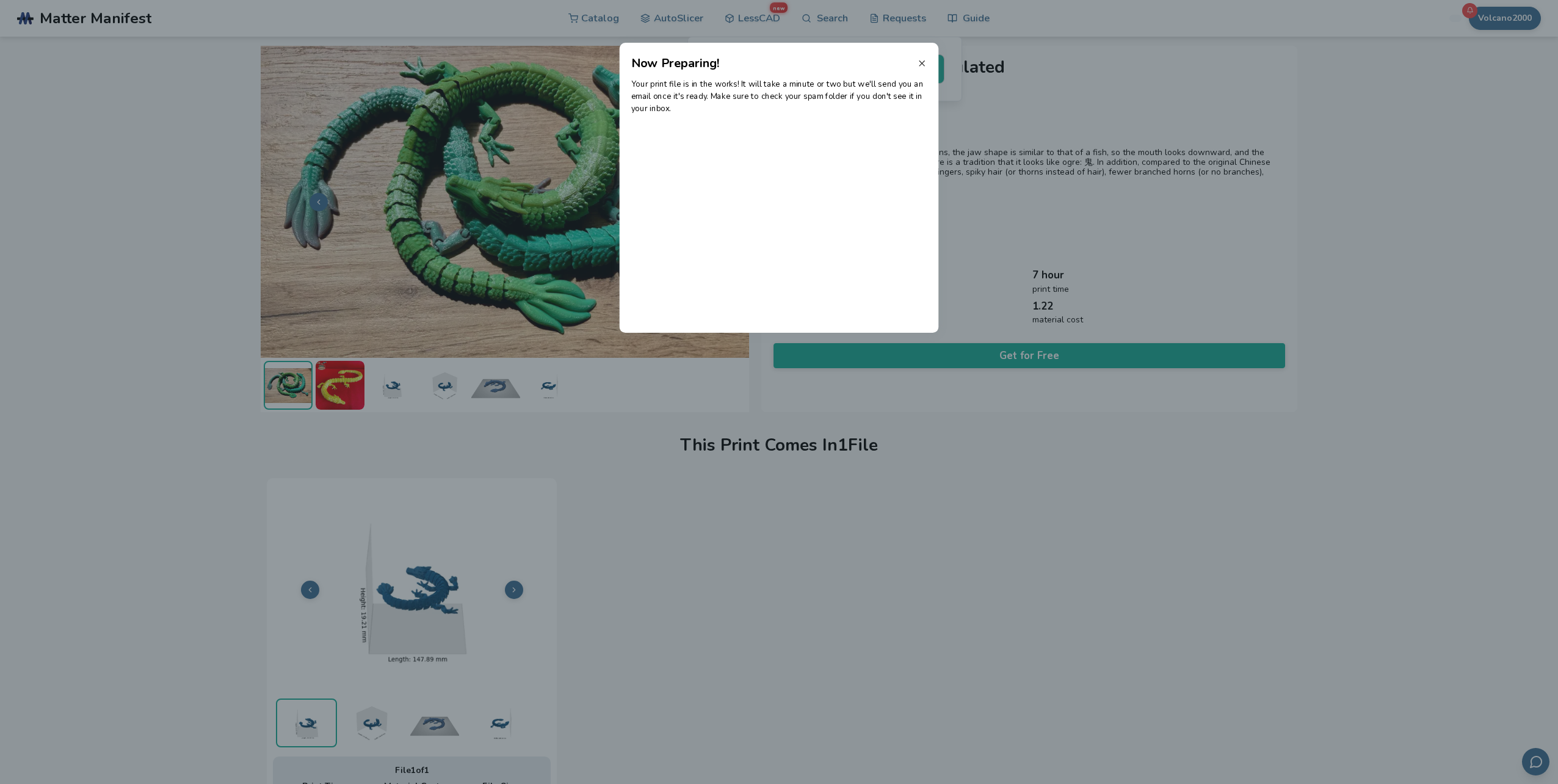
click at [919, 60] on icon at bounding box center [922, 63] width 9 height 9
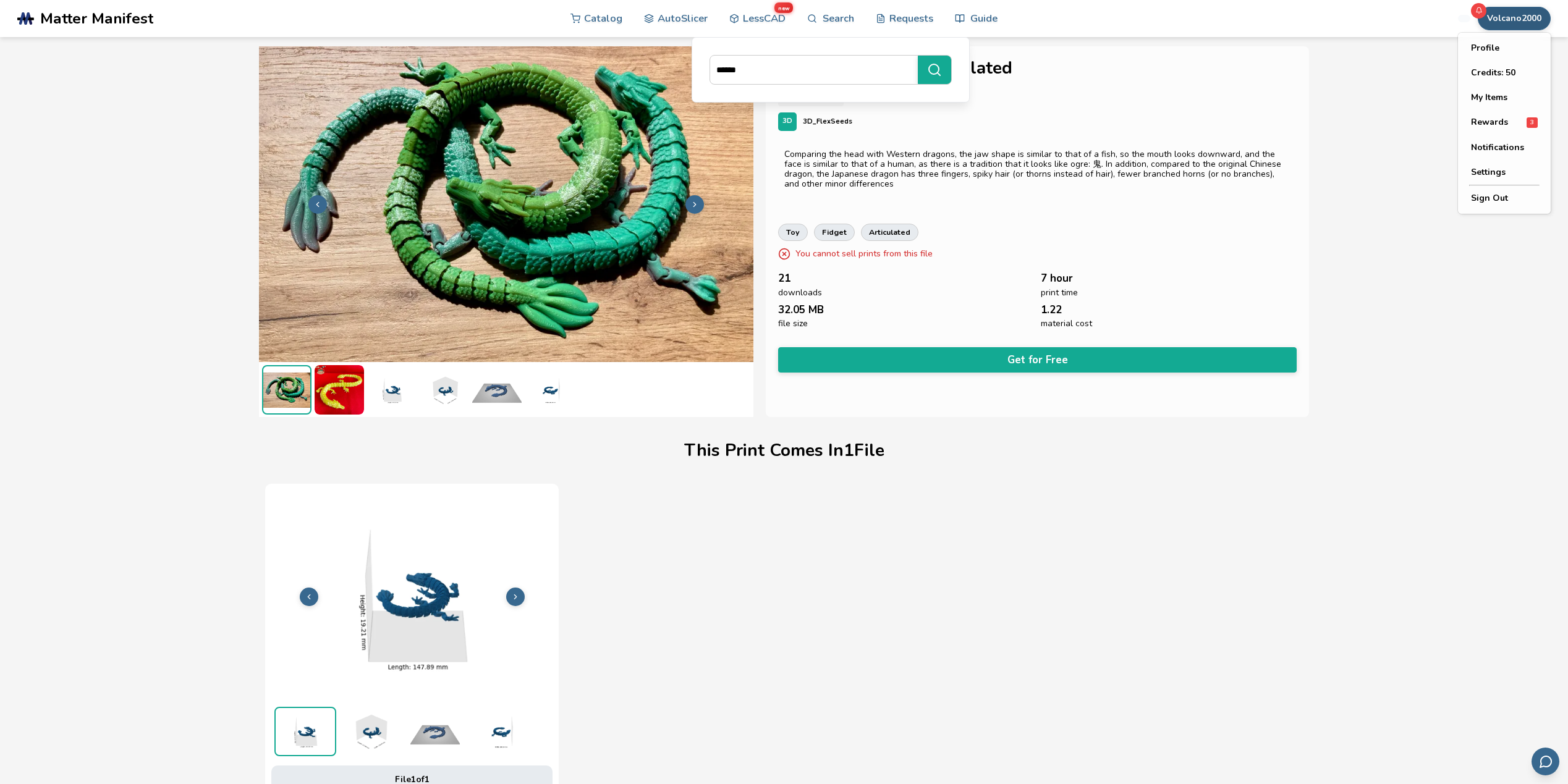
click at [1514, 15] on button "Volcano2000" at bounding box center [1514, 18] width 73 height 23
click at [1494, 71] on button "Credits: 50" at bounding box center [1504, 73] width 86 height 25
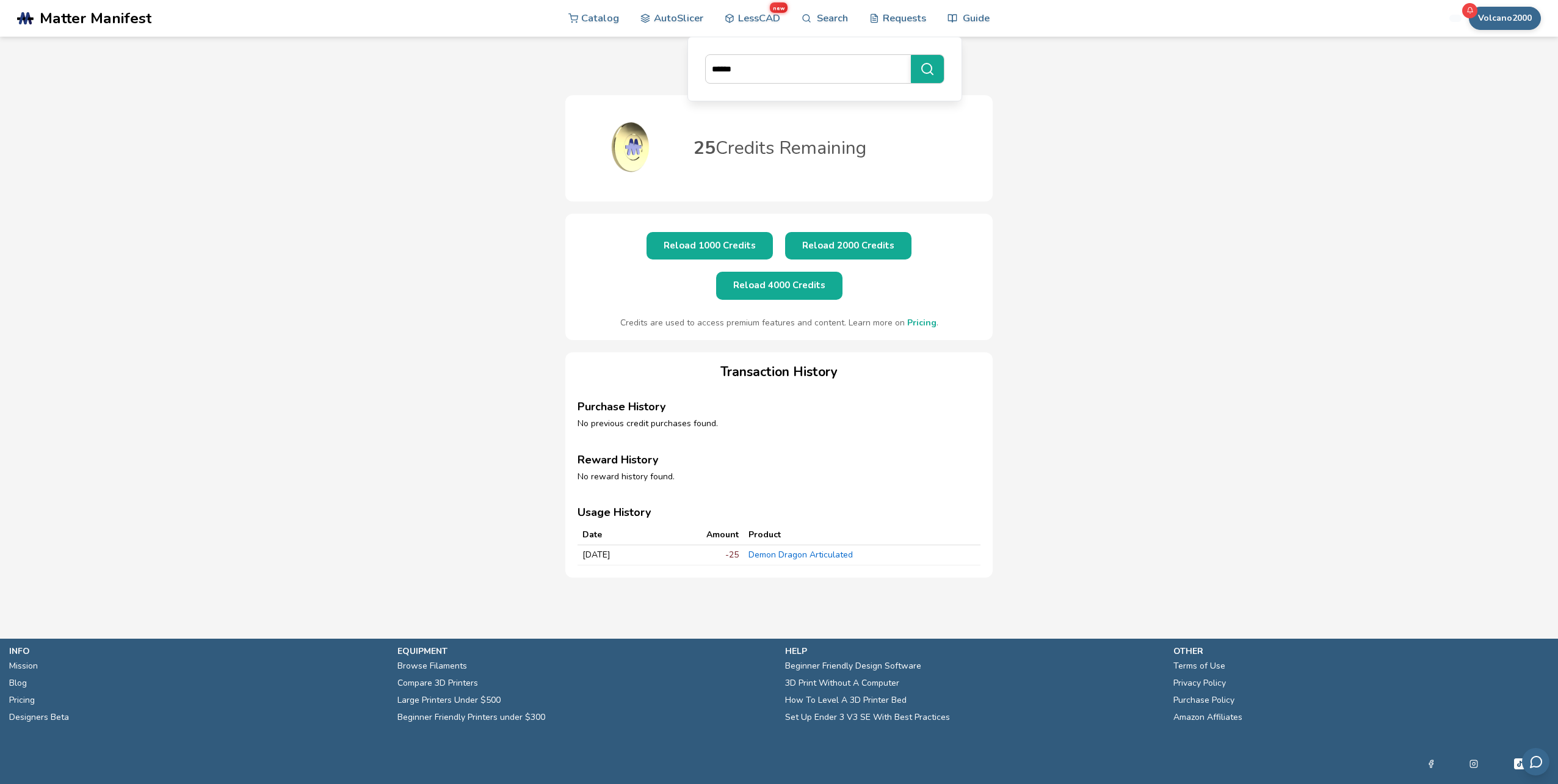
click at [670, 237] on button "Reload 1000 Credits" at bounding box center [710, 246] width 126 height 28
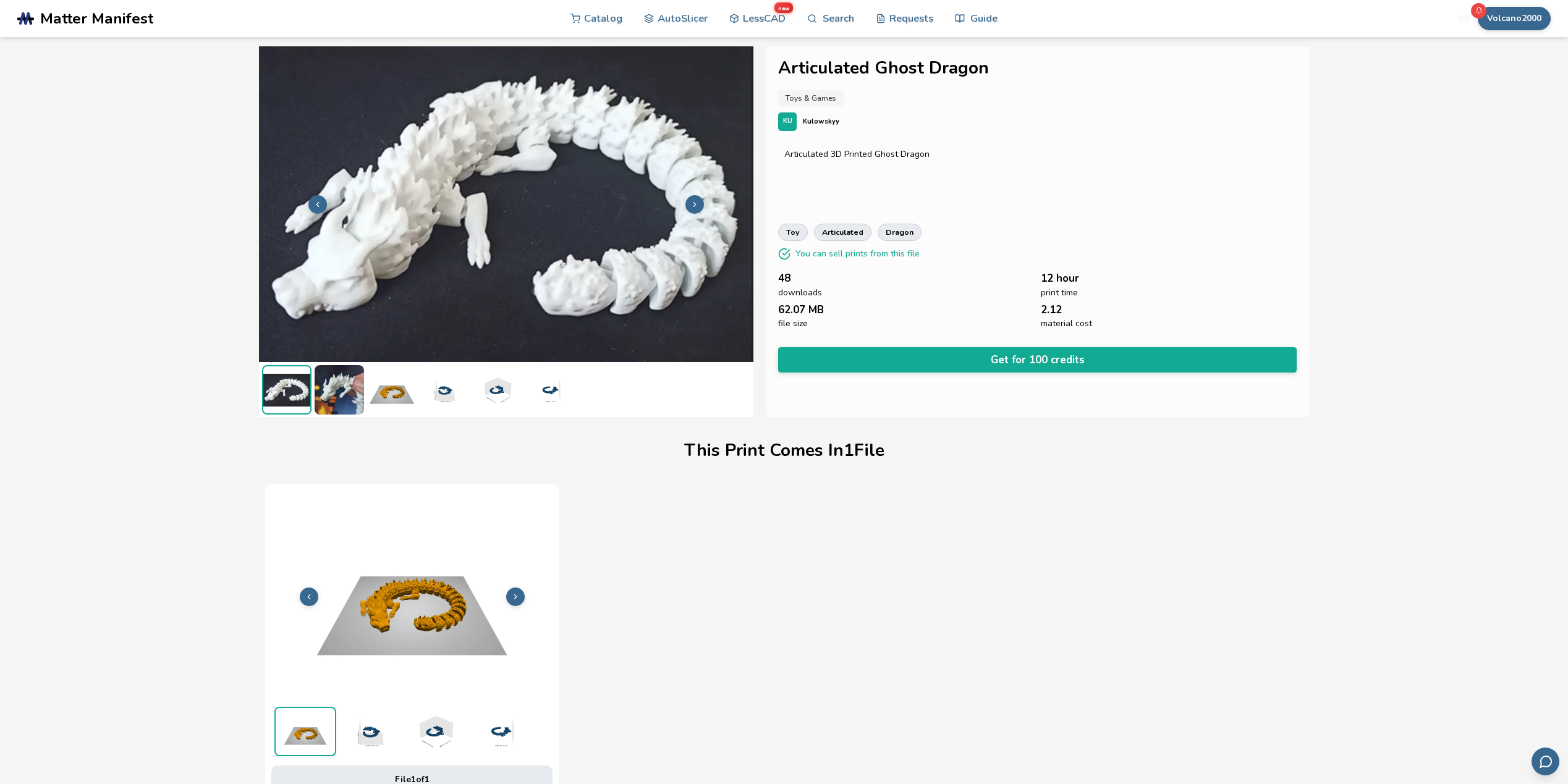
click at [334, 379] on img at bounding box center [339, 390] width 50 height 50
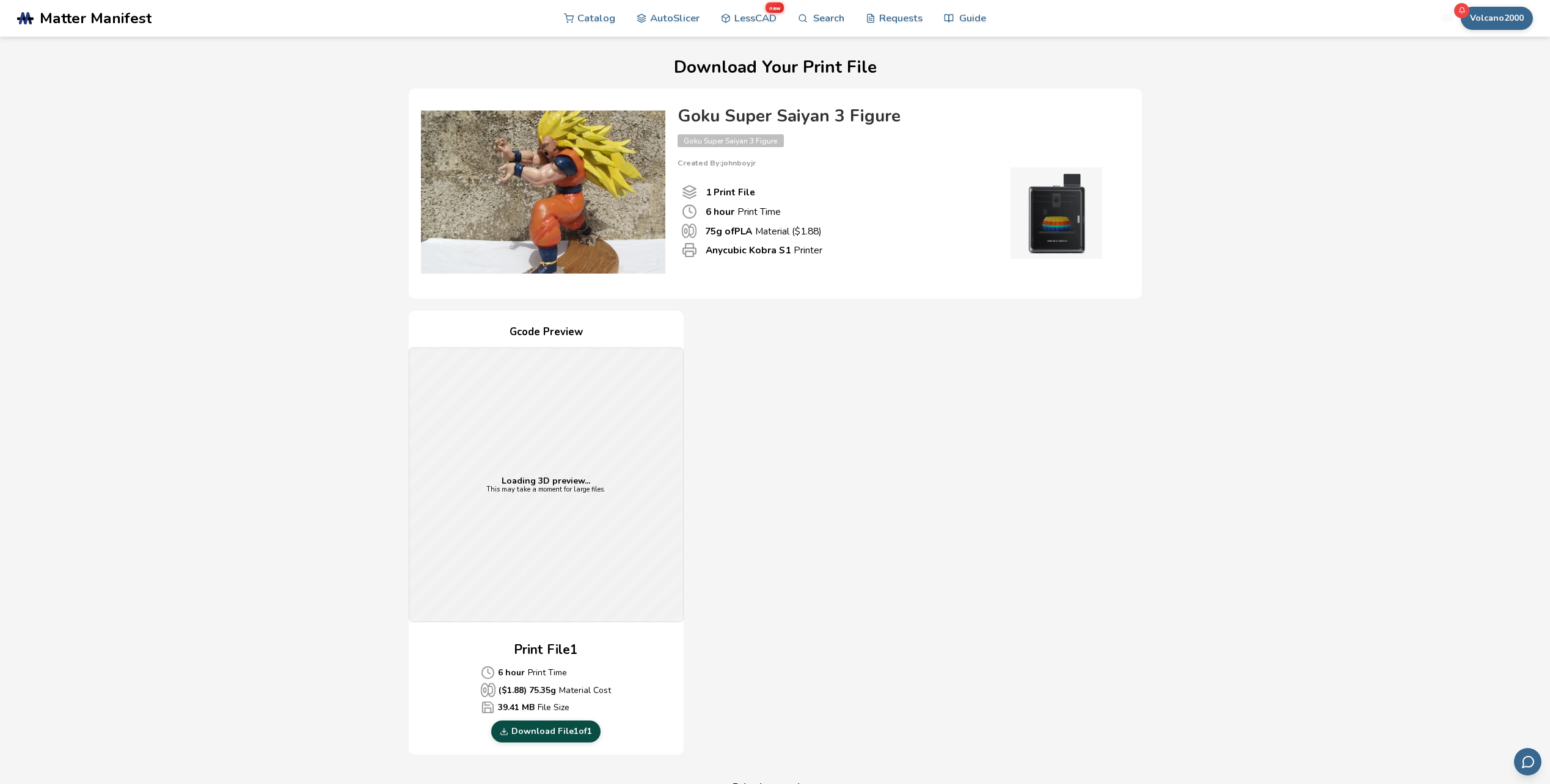
drag, startPoint x: 580, startPoint y: 728, endPoint x: 1321, endPoint y: 17, distance: 1026.9
click at [580, 728] on link "Download File 1 of 1" at bounding box center [546, 731] width 109 height 22
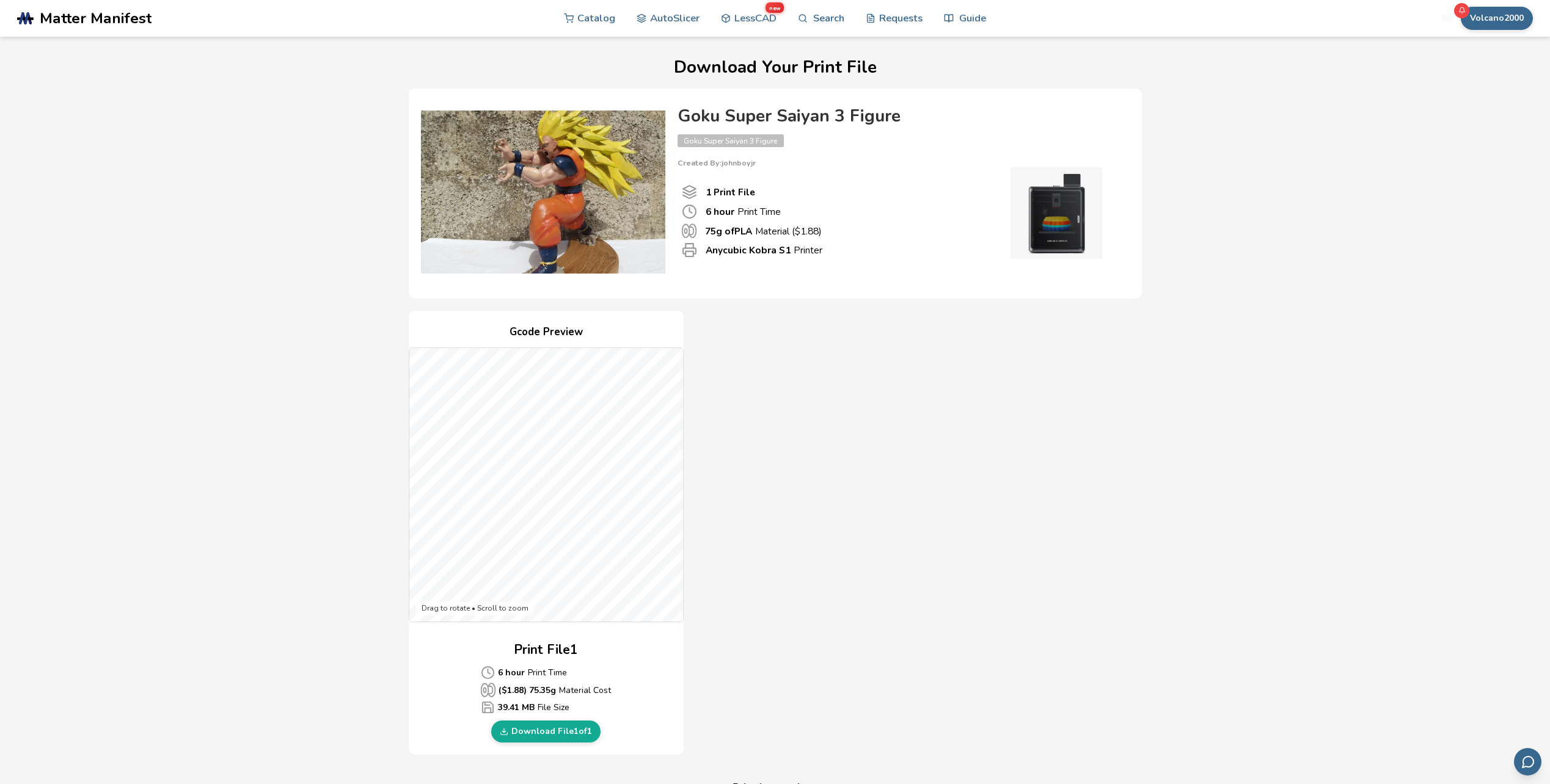
click at [1024, 476] on div "Gcode Preview Drag to rotate • Scroll to zoom Print File 1 6 hour Print Time ($…" at bounding box center [775, 533] width 733 height 444
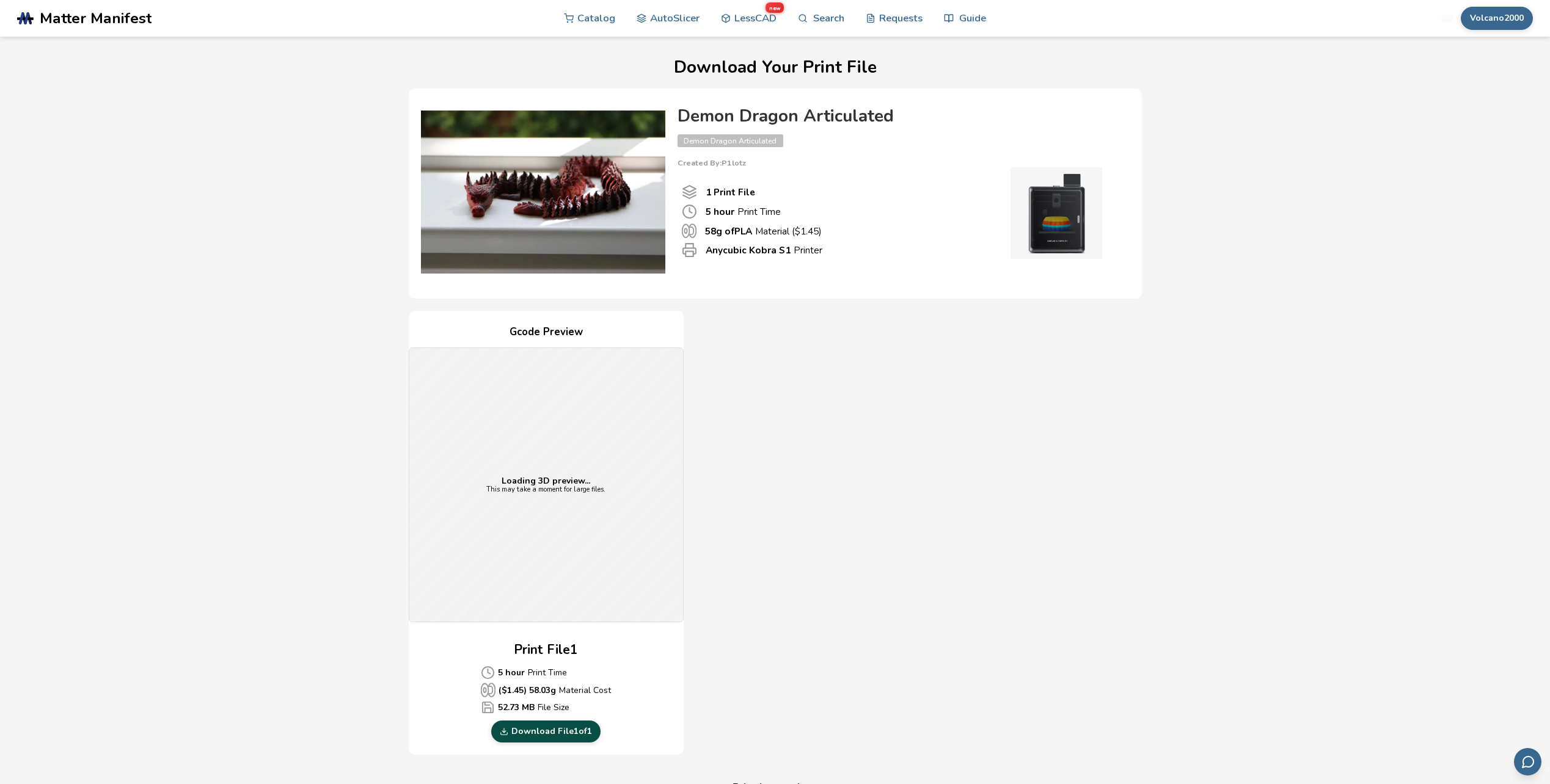
click at [568, 736] on link "Download File 1 of 1" at bounding box center [546, 731] width 109 height 22
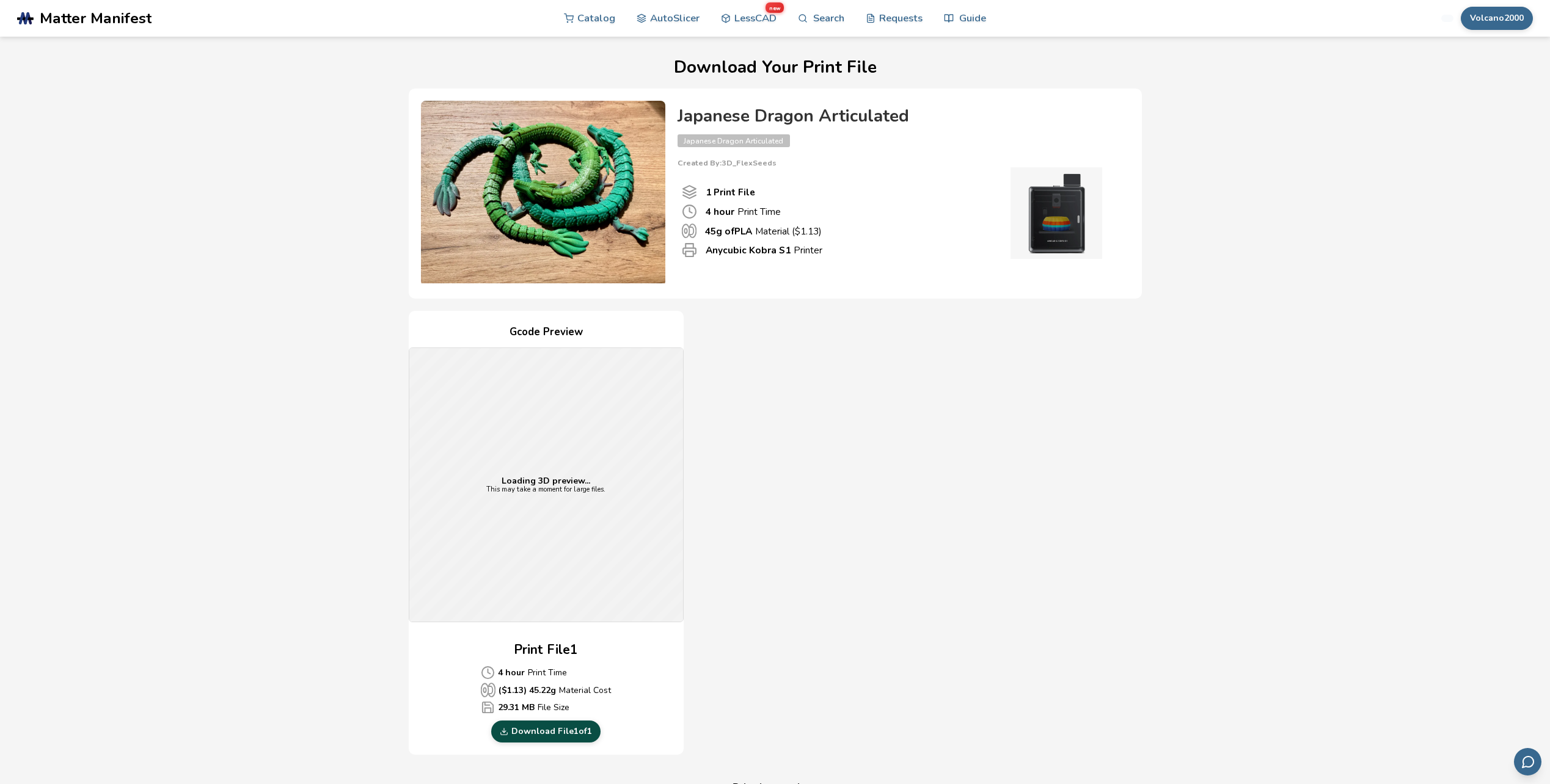
click at [555, 733] on link "Download File 1 of 1" at bounding box center [546, 731] width 109 height 22
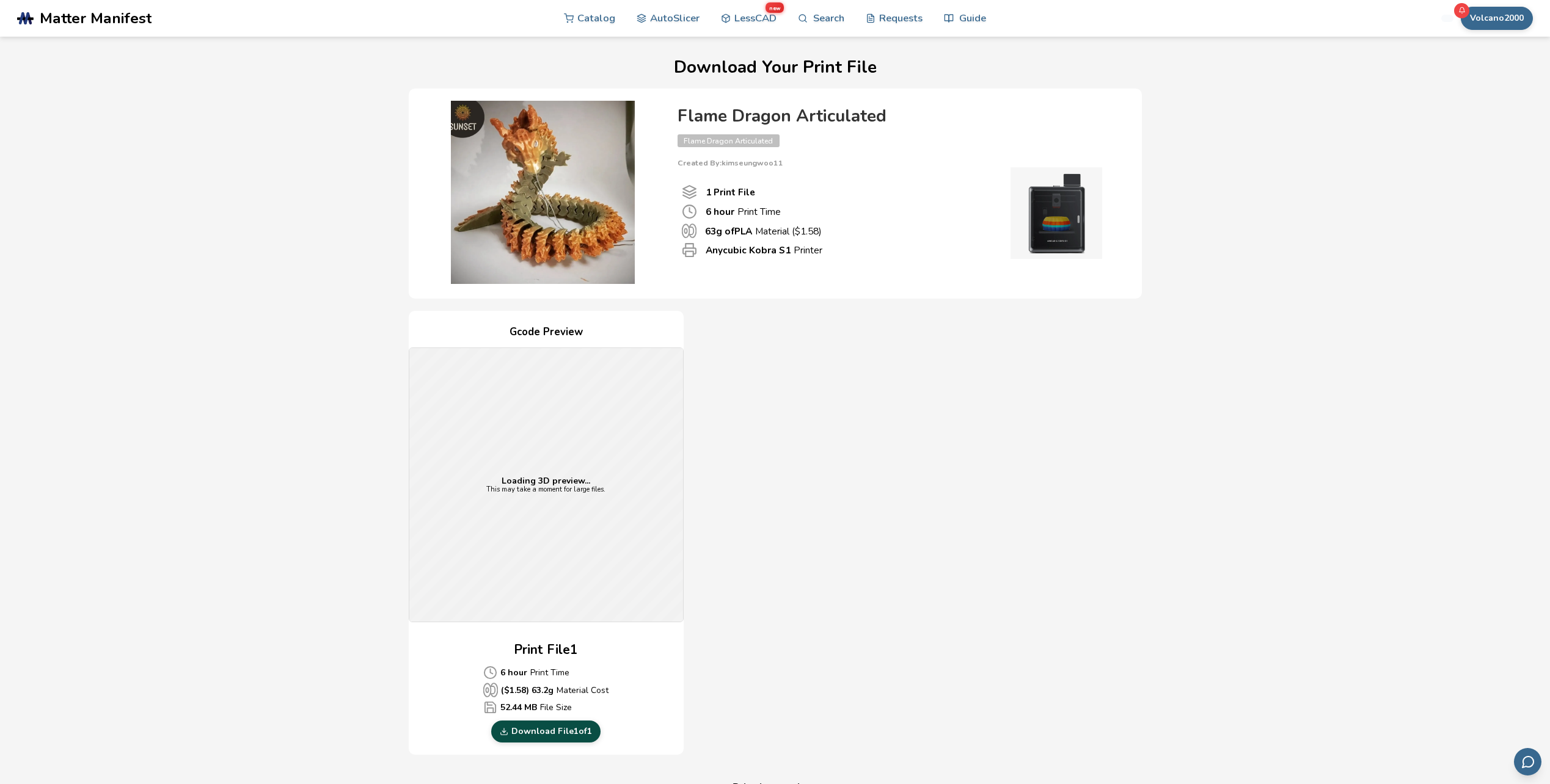
click at [568, 726] on link "Download File 1 of 1" at bounding box center [546, 731] width 109 height 22
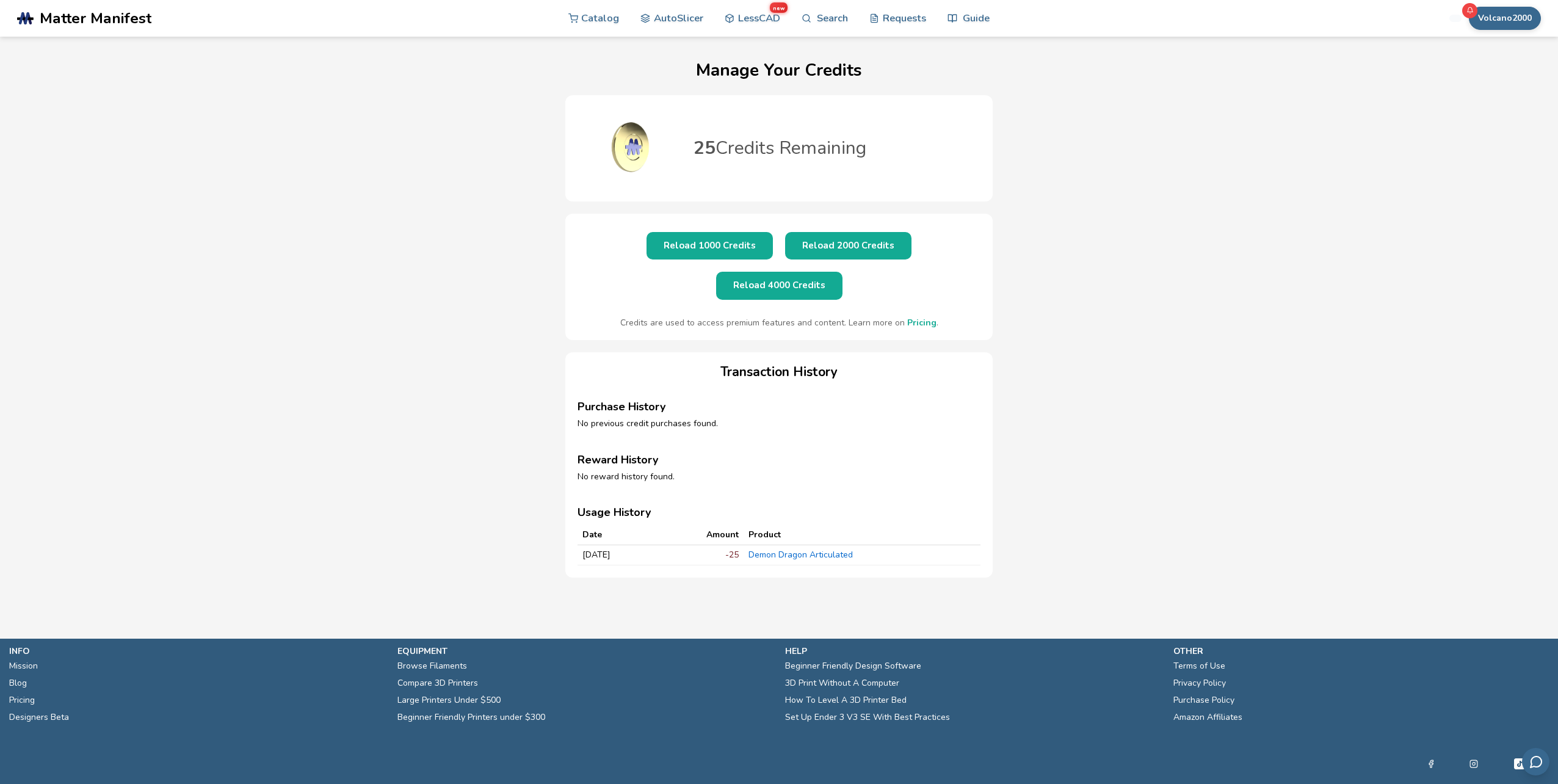
click at [785, 240] on button "Reload 2000 Credits" at bounding box center [848, 246] width 126 height 28
click at [921, 317] on link "Pricing" at bounding box center [922, 322] width 29 height 12
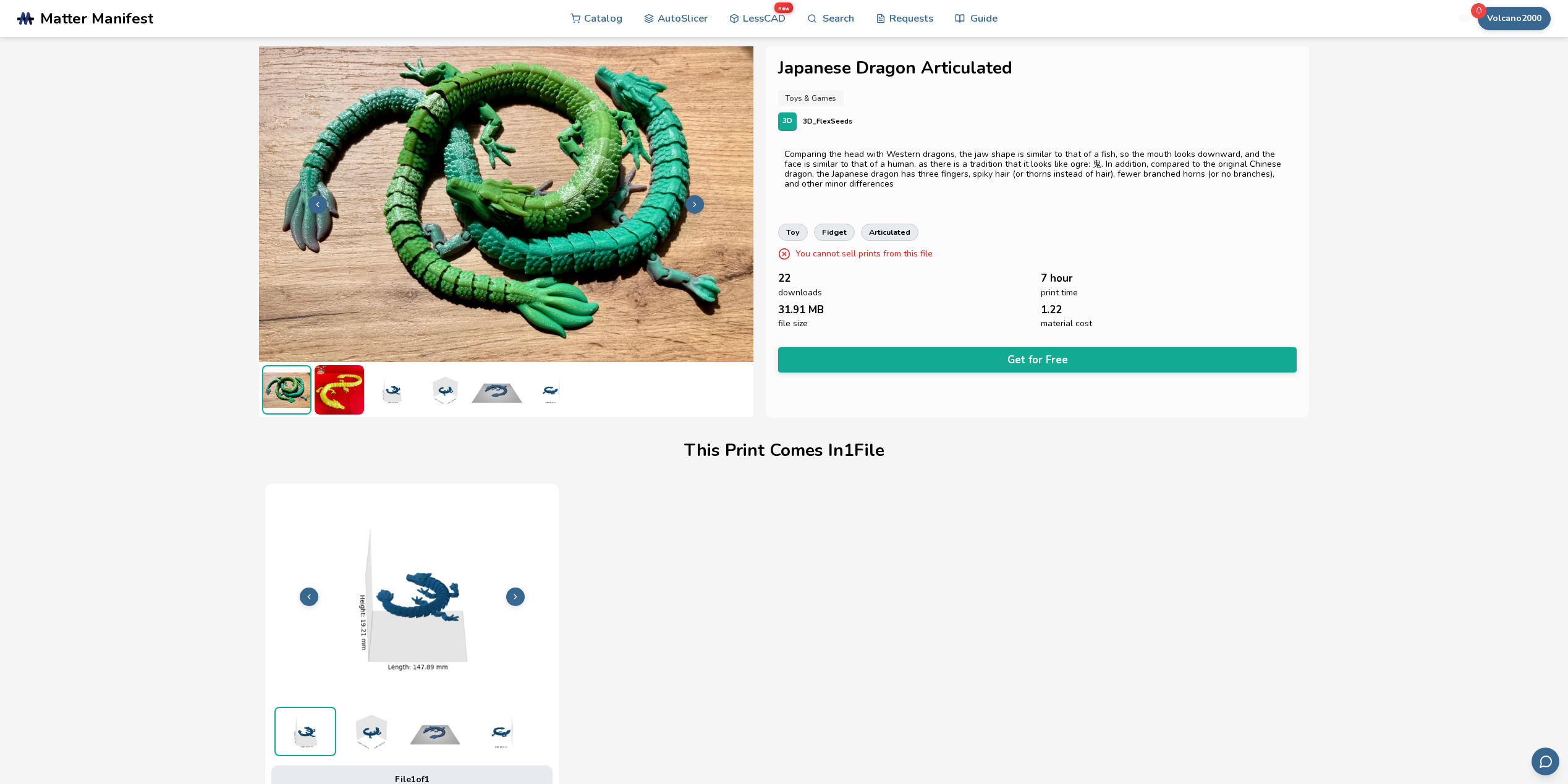
click at [1288, 504] on div "File 1 of 1 Print Time 10H 7M Material Cost 1.34 File Size 32.66 MB" at bounding box center [783, 656] width 1038 height 345
